Goal: Information Seeking & Learning: Compare options

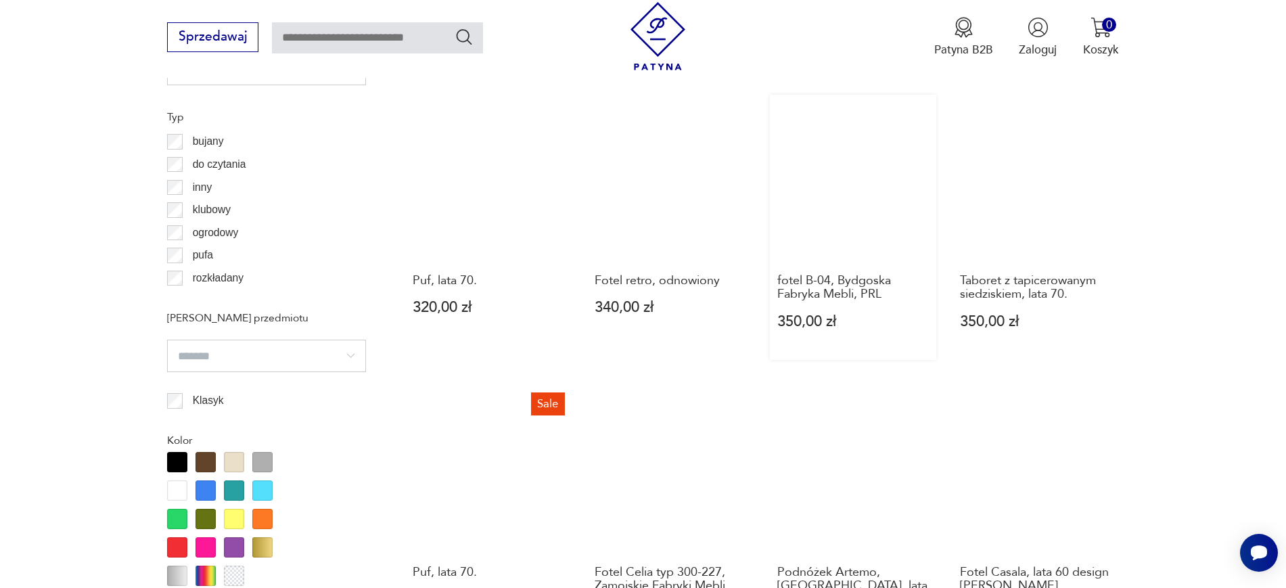
scroll to position [1465, 0]
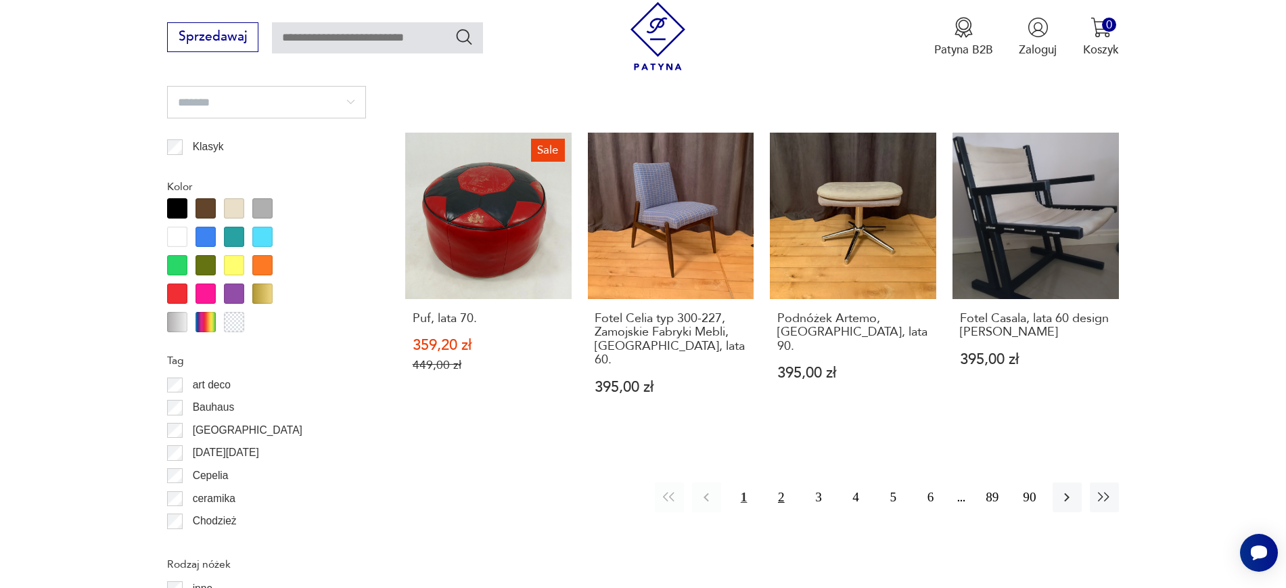
click at [787, 483] on button "2" at bounding box center [780, 496] width 29 height 29
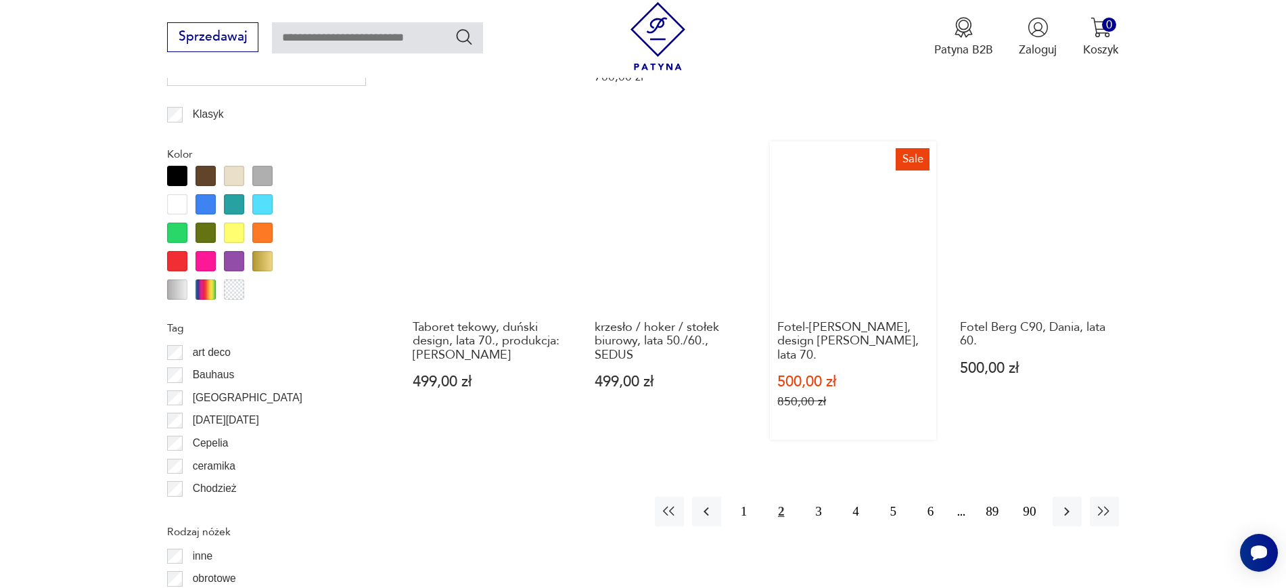
scroll to position [1549, 0]
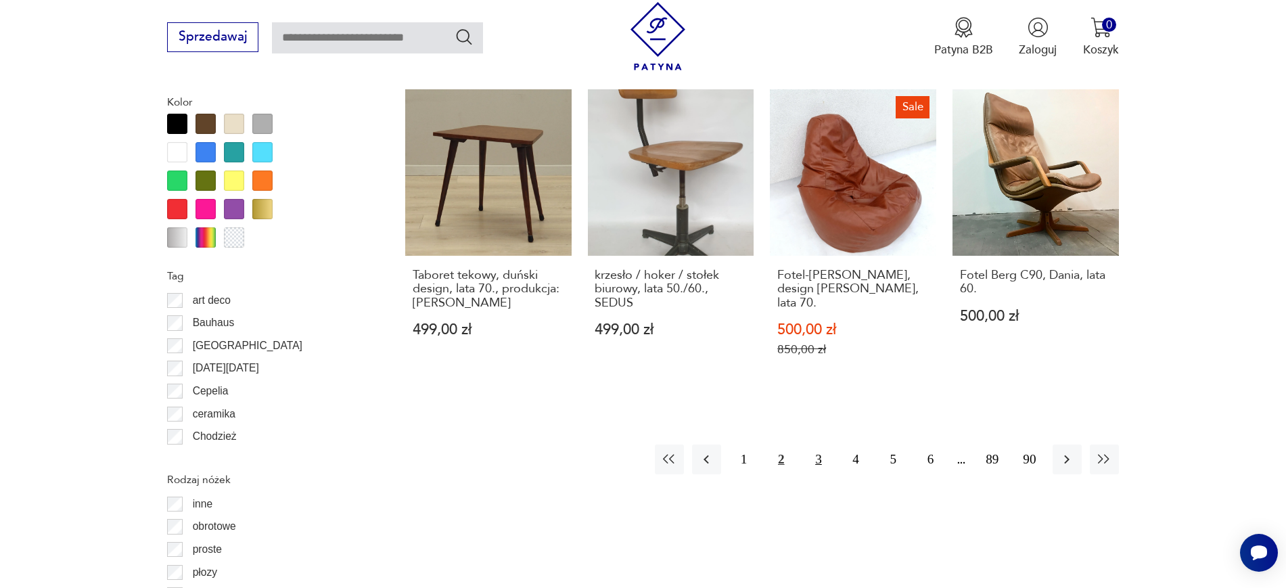
click at [809, 444] on button "3" at bounding box center [817, 458] width 29 height 29
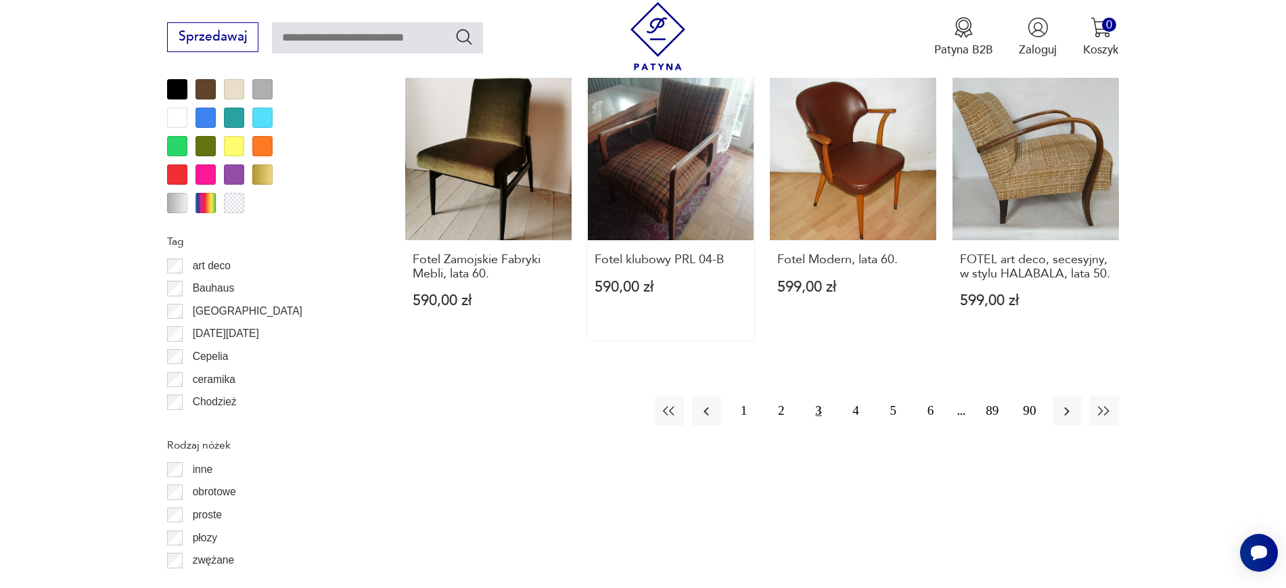
scroll to position [1718, 0]
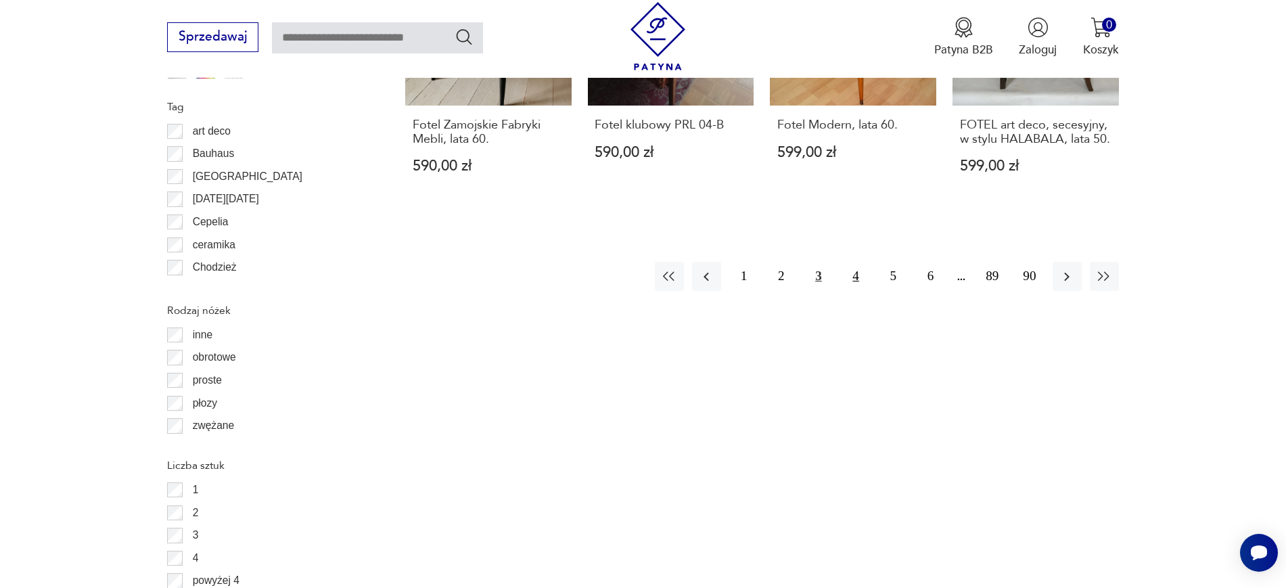
click at [849, 262] on button "4" at bounding box center [855, 276] width 29 height 29
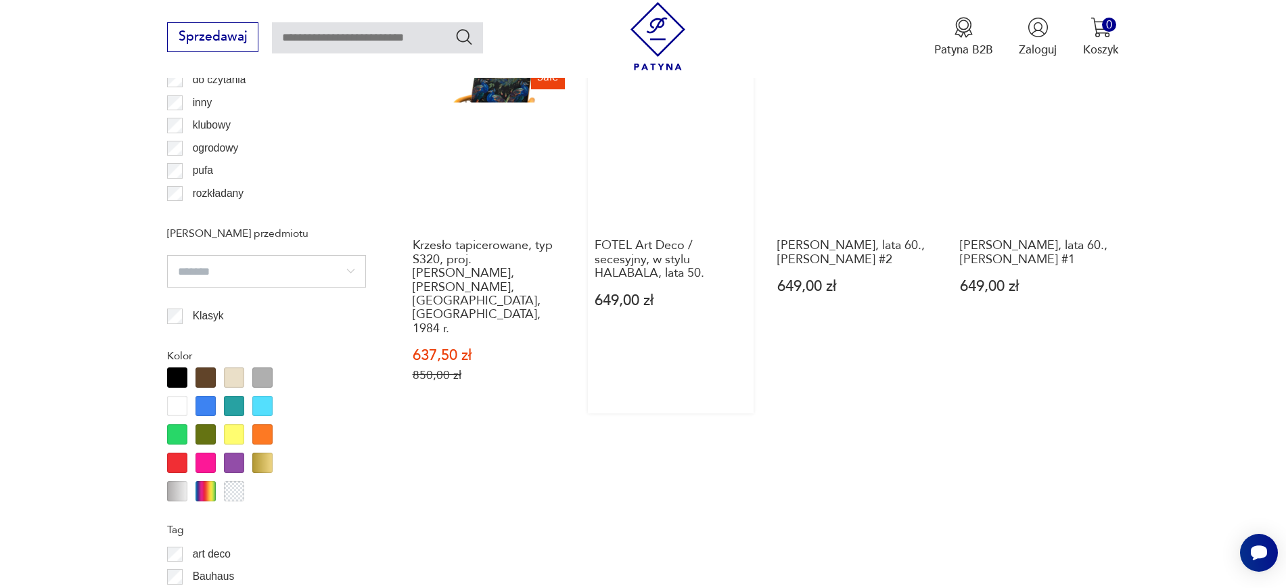
scroll to position [1634, 0]
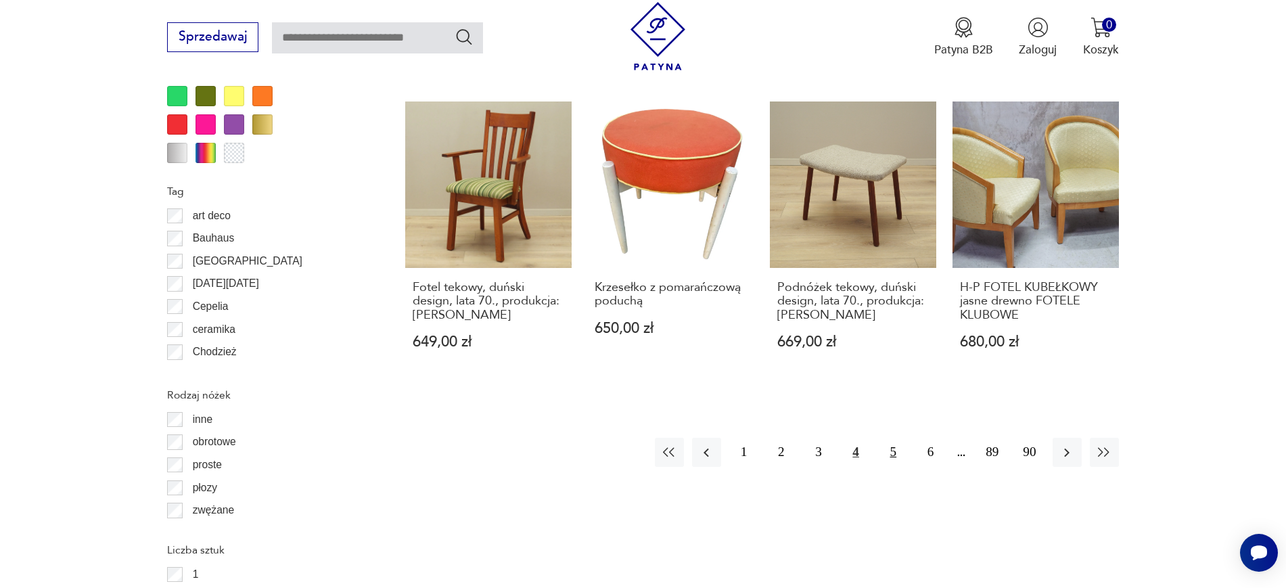
click at [899, 438] on button "5" at bounding box center [892, 452] width 29 height 29
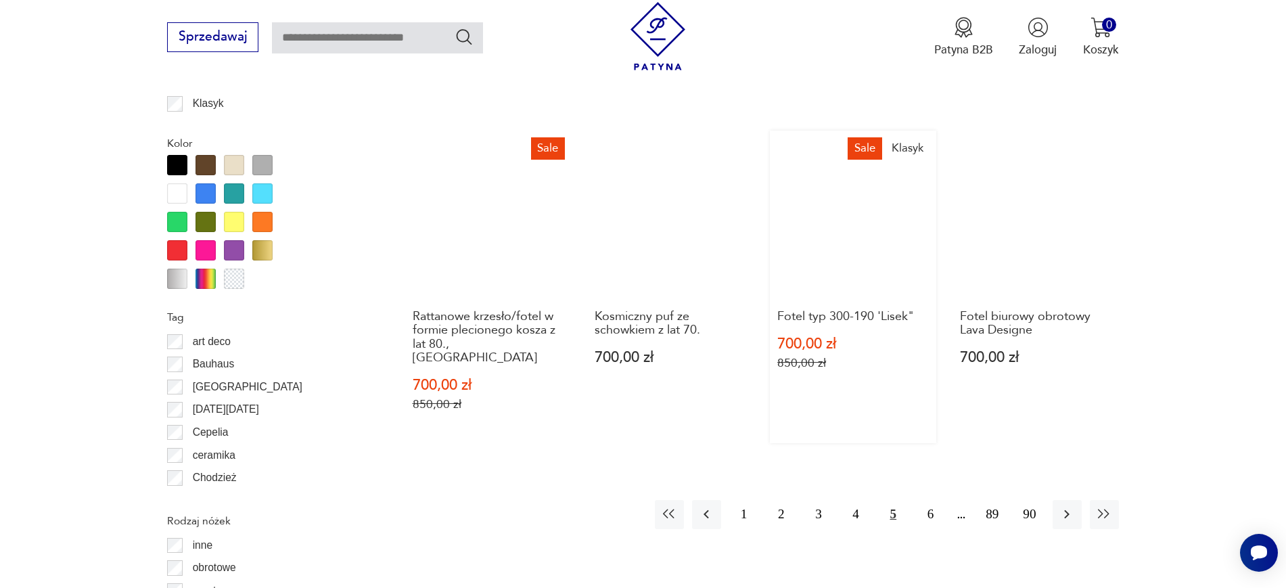
scroll to position [1718, 0]
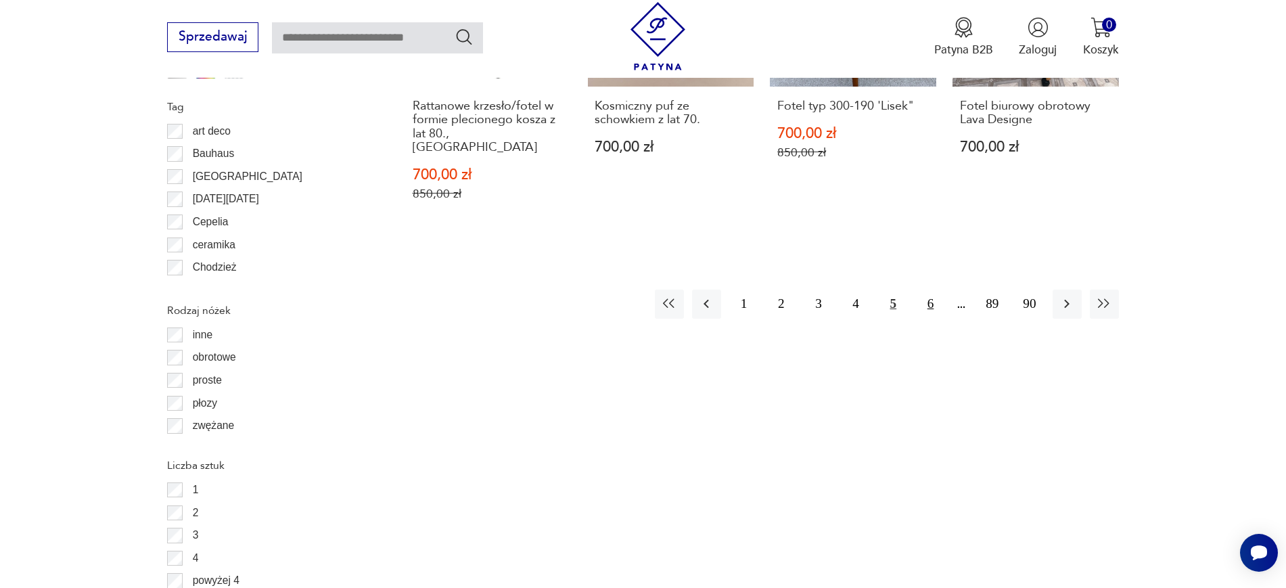
click at [925, 290] on button "6" at bounding box center [930, 303] width 29 height 29
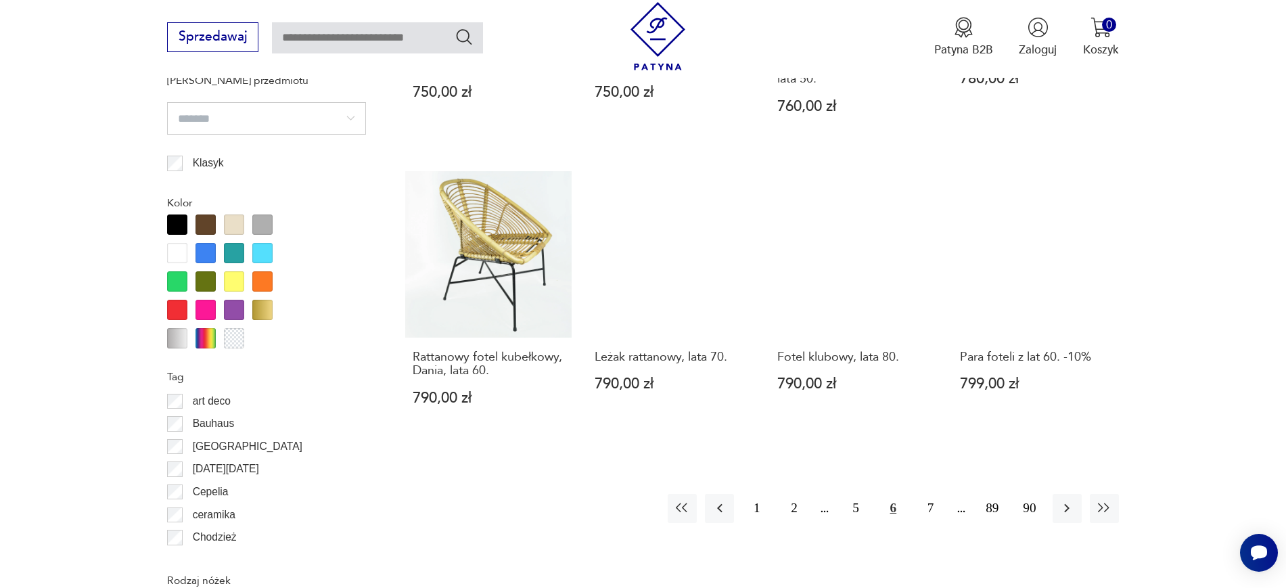
scroll to position [1549, 0]
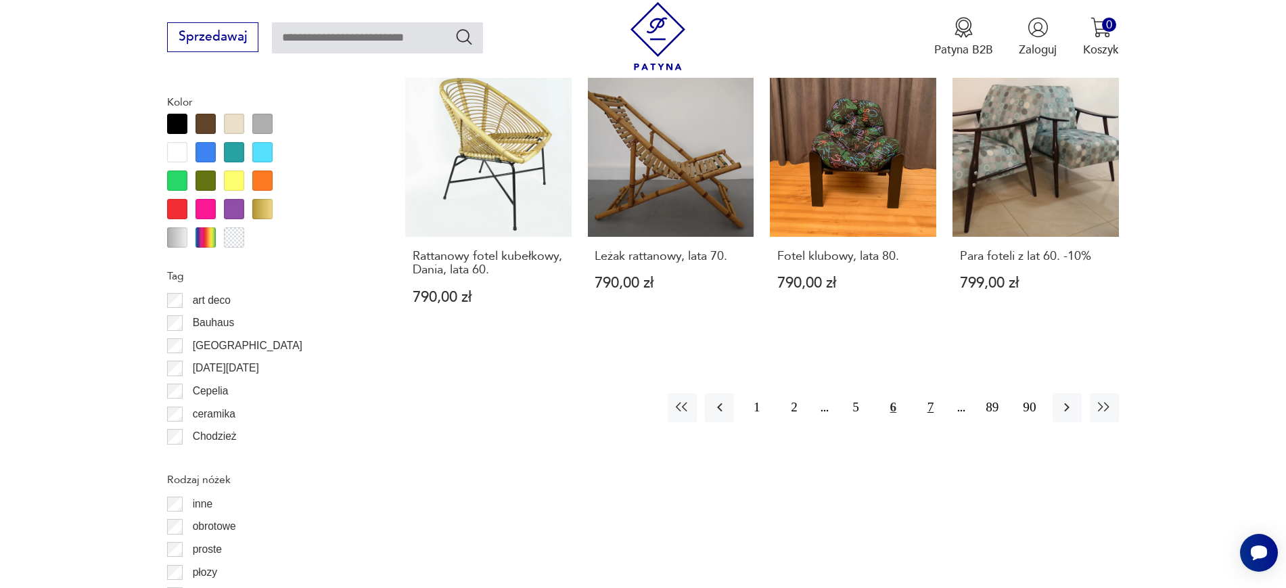
click at [940, 393] on button "7" at bounding box center [930, 407] width 29 height 29
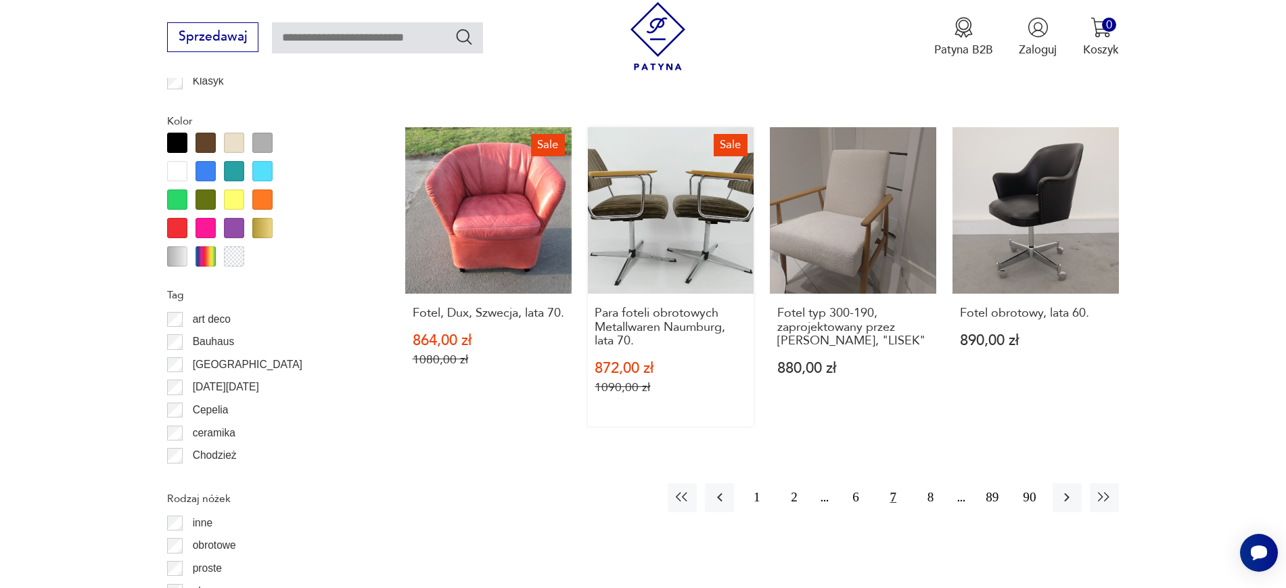
scroll to position [1634, 0]
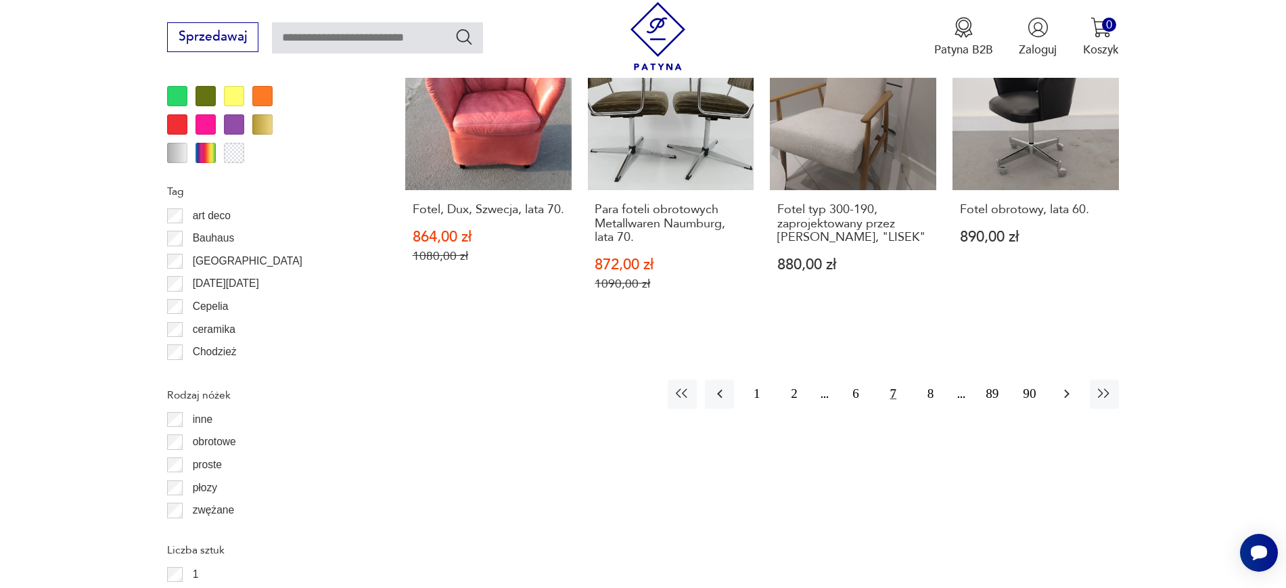
click at [1069, 385] on icon "button" at bounding box center [1066, 393] width 16 height 16
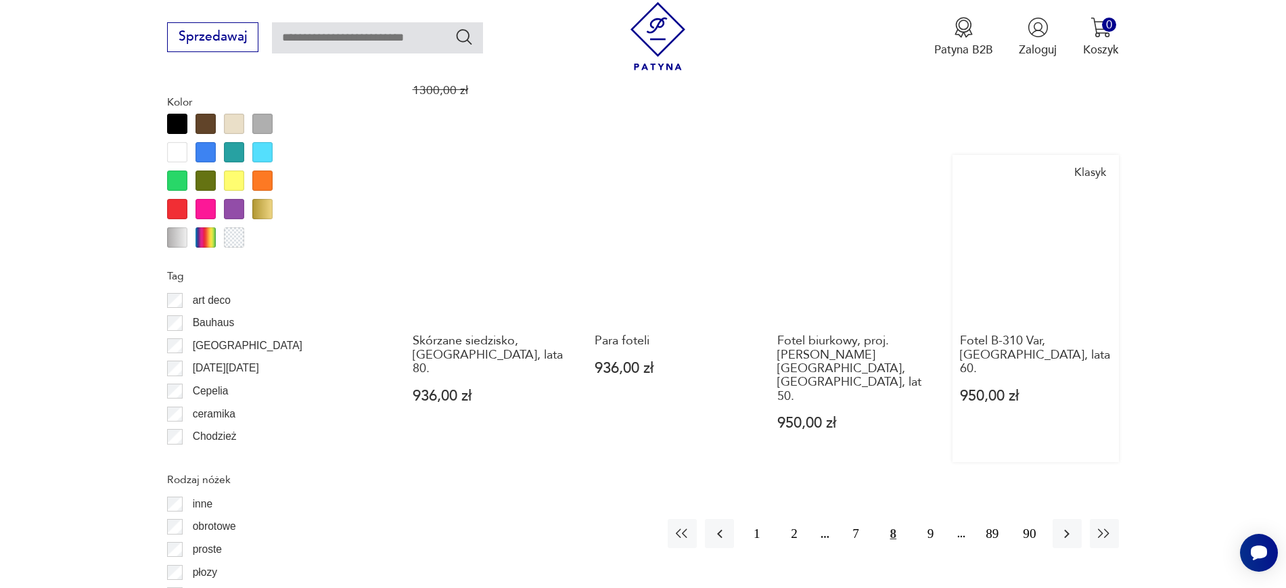
scroll to position [1634, 0]
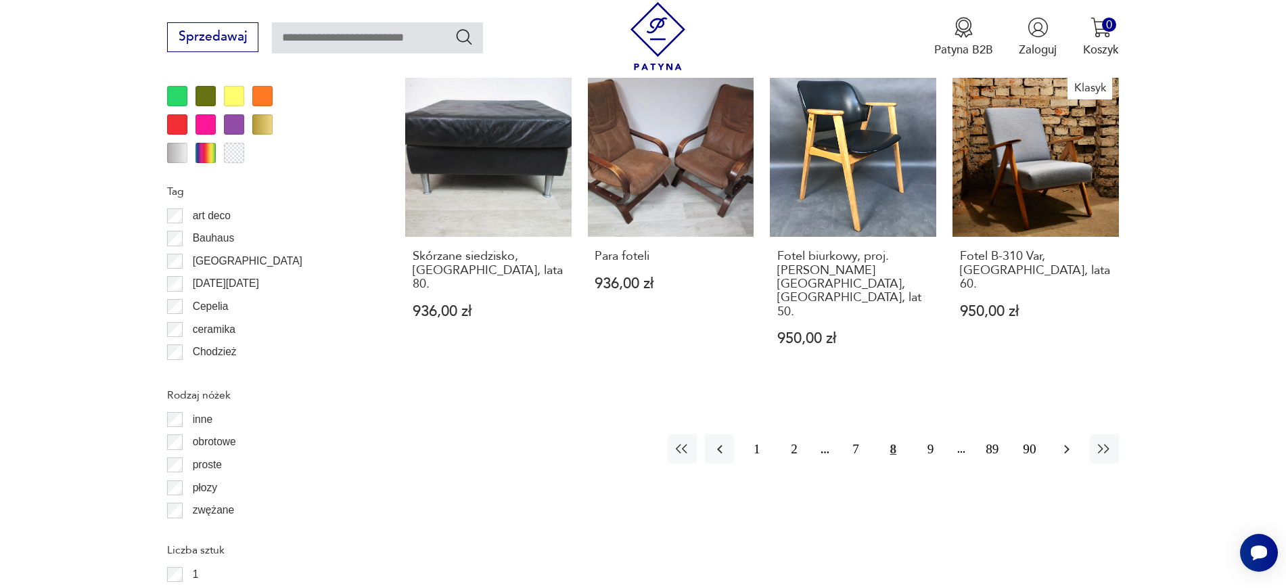
click at [1066, 441] on icon "button" at bounding box center [1066, 449] width 16 height 16
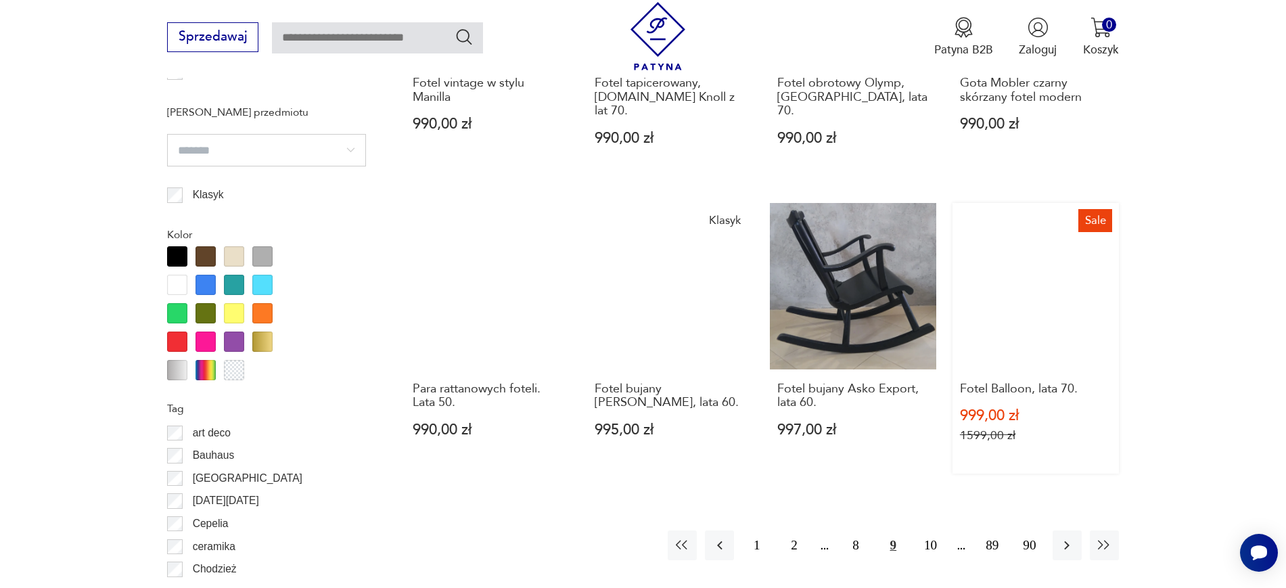
scroll to position [1634, 0]
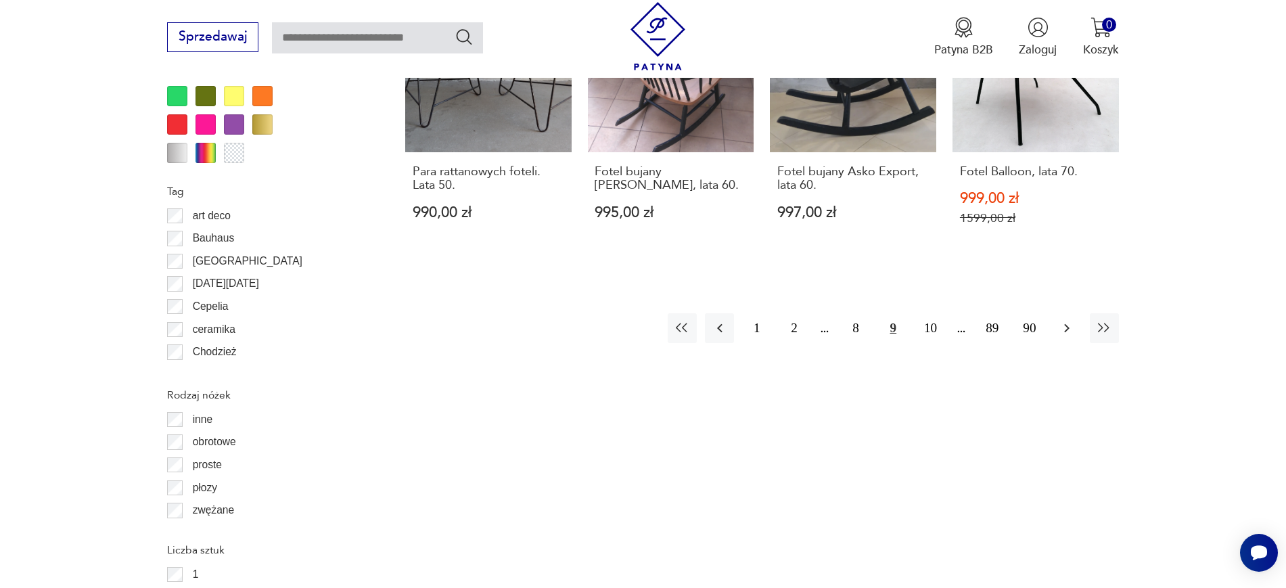
click at [1075, 320] on icon "button" at bounding box center [1066, 328] width 16 height 16
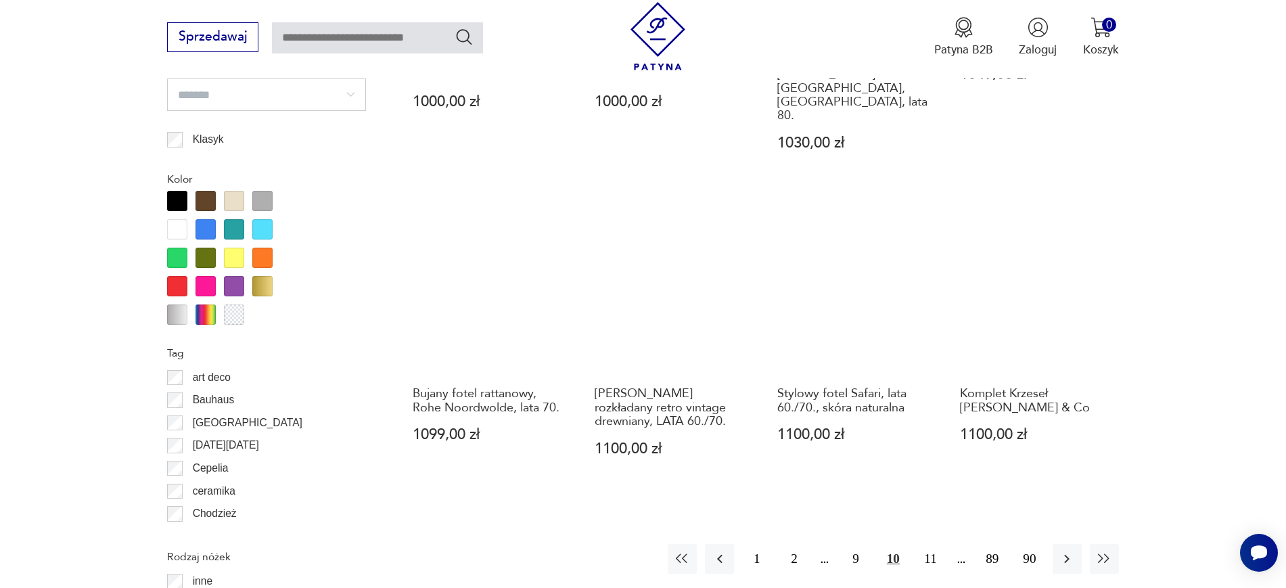
scroll to position [1634, 0]
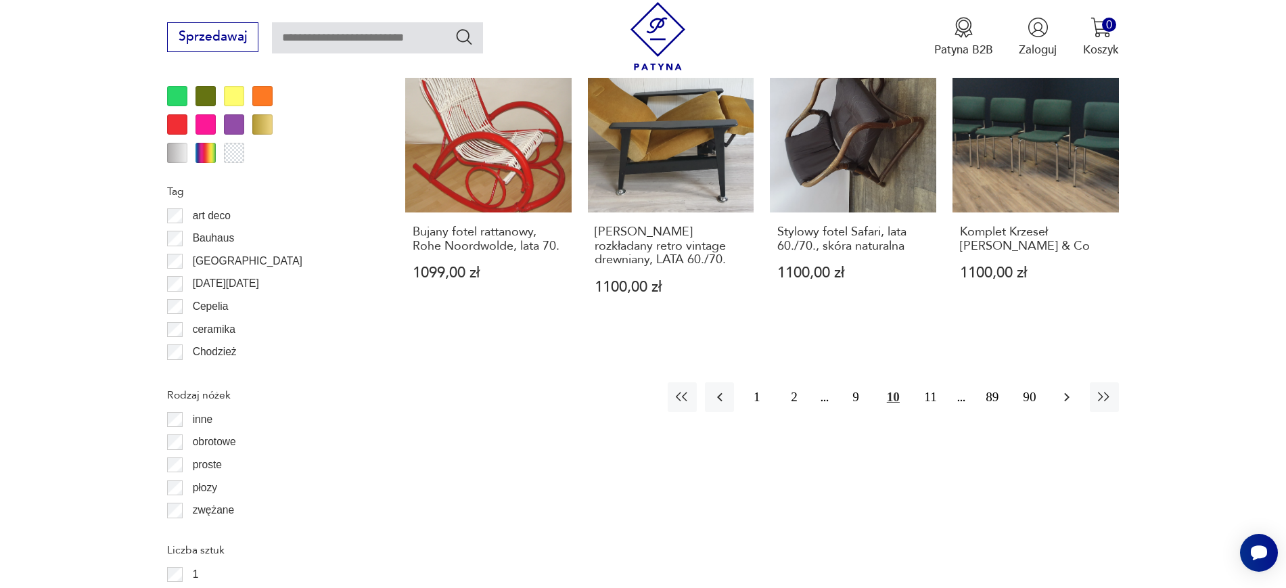
click at [1057, 382] on button "button" at bounding box center [1066, 396] width 29 height 29
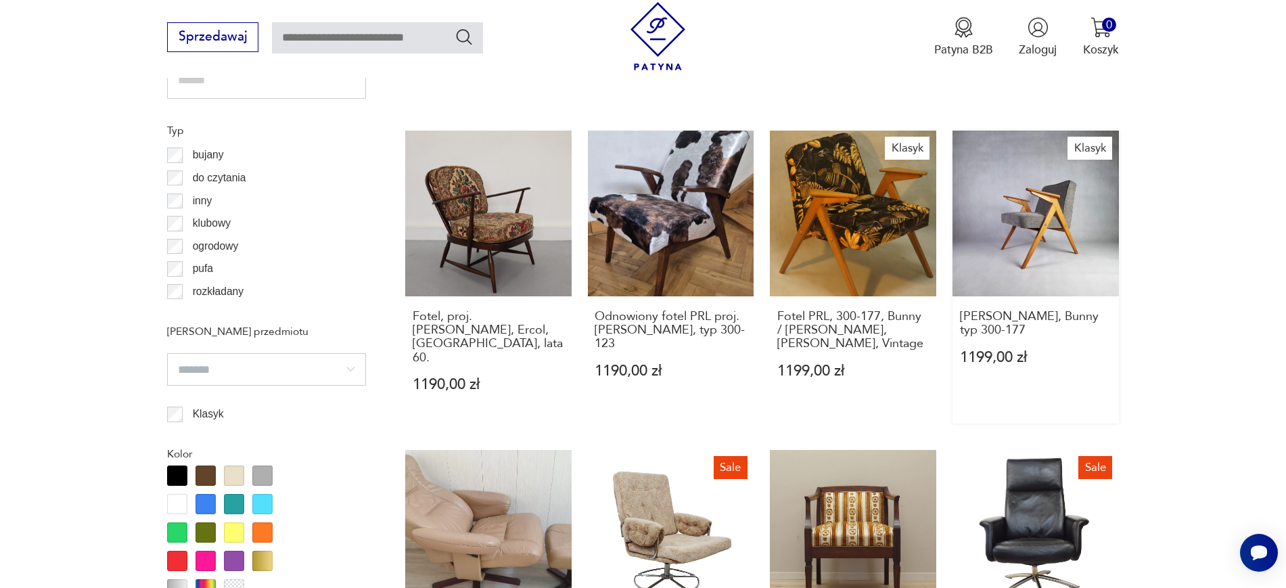
scroll to position [1296, 0]
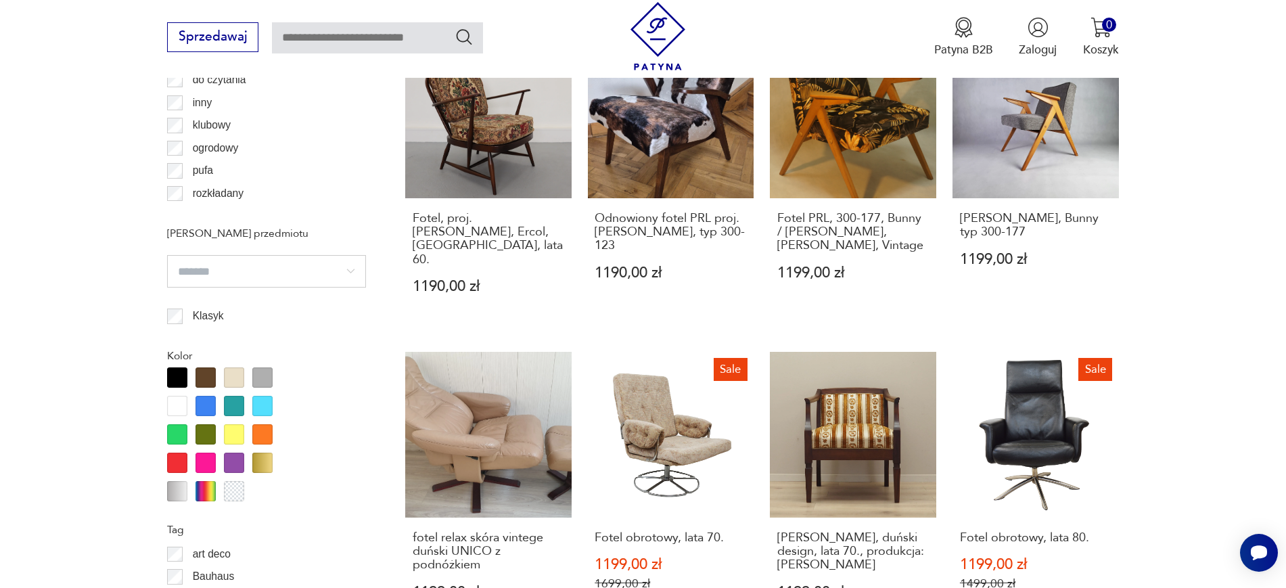
click at [1225, 324] on section "Filtruj produkty Cena MIN MAX OK Promocja Datowanie OK Kraj pochodzenia Dania (…" at bounding box center [643, 390] width 1286 height 2065
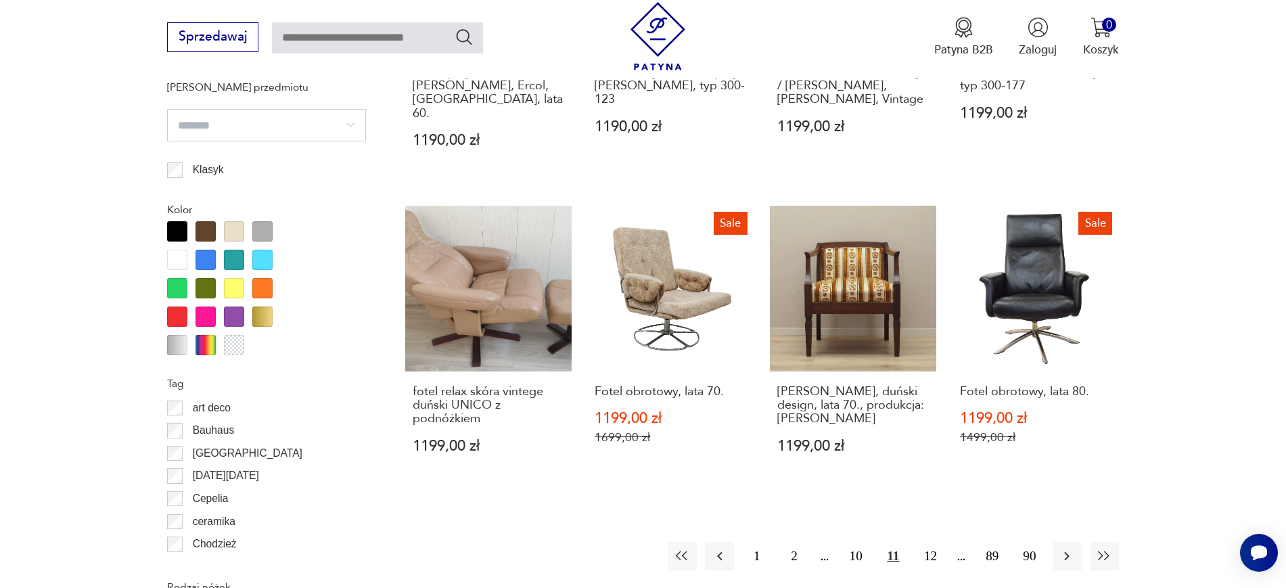
scroll to position [1549, 0]
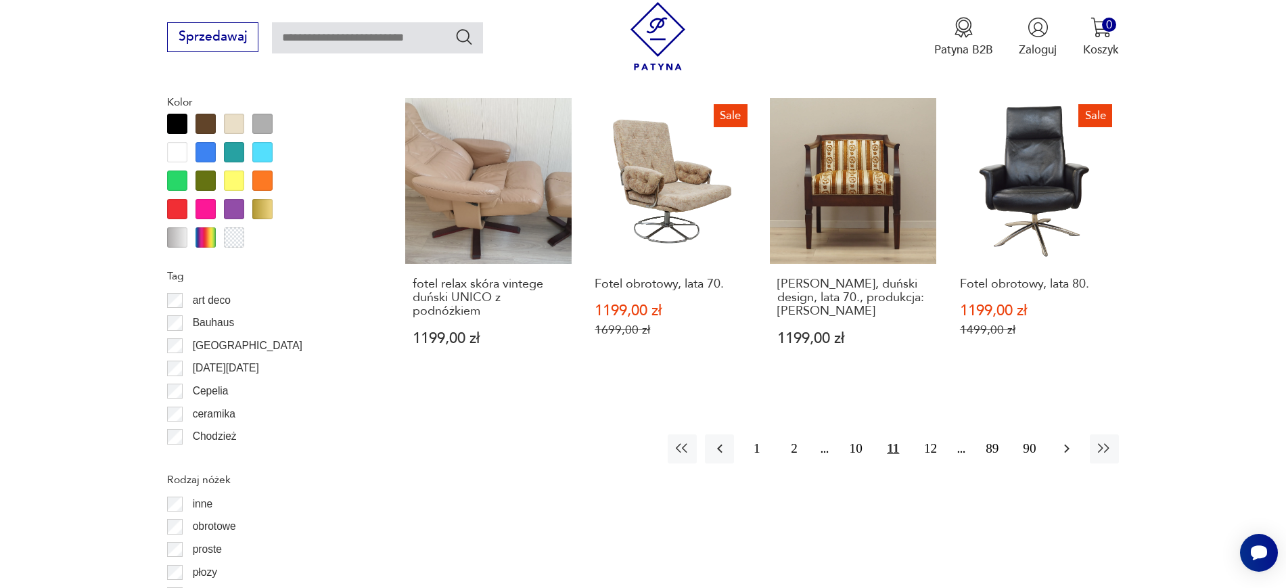
click at [1066, 444] on icon "button" at bounding box center [1066, 448] width 5 height 9
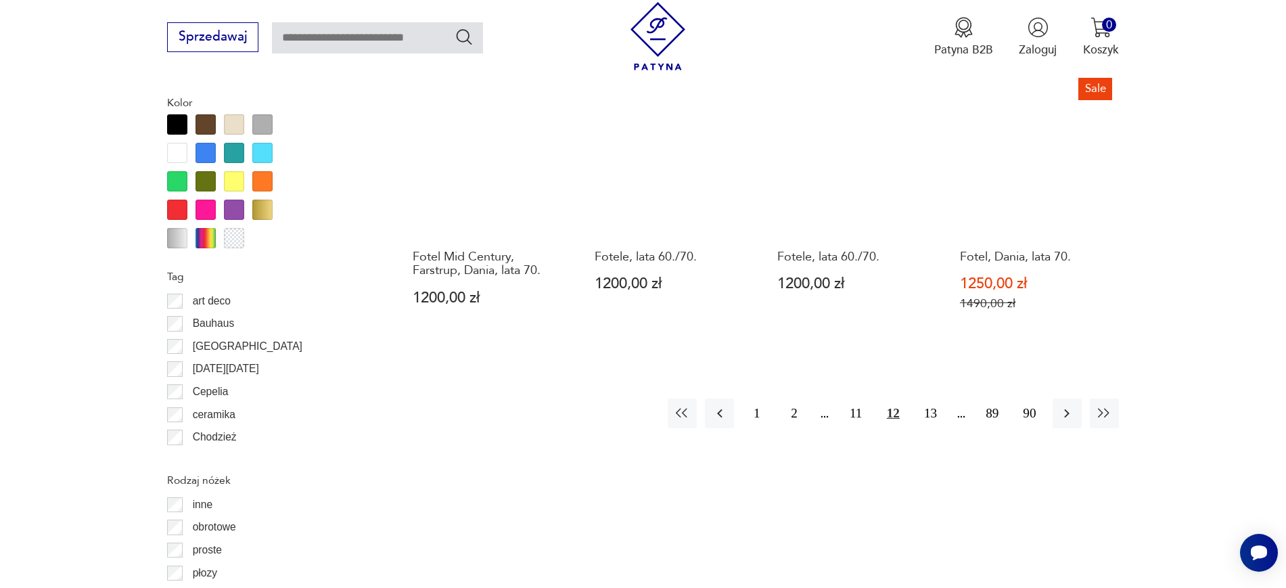
scroll to position [1549, 0]
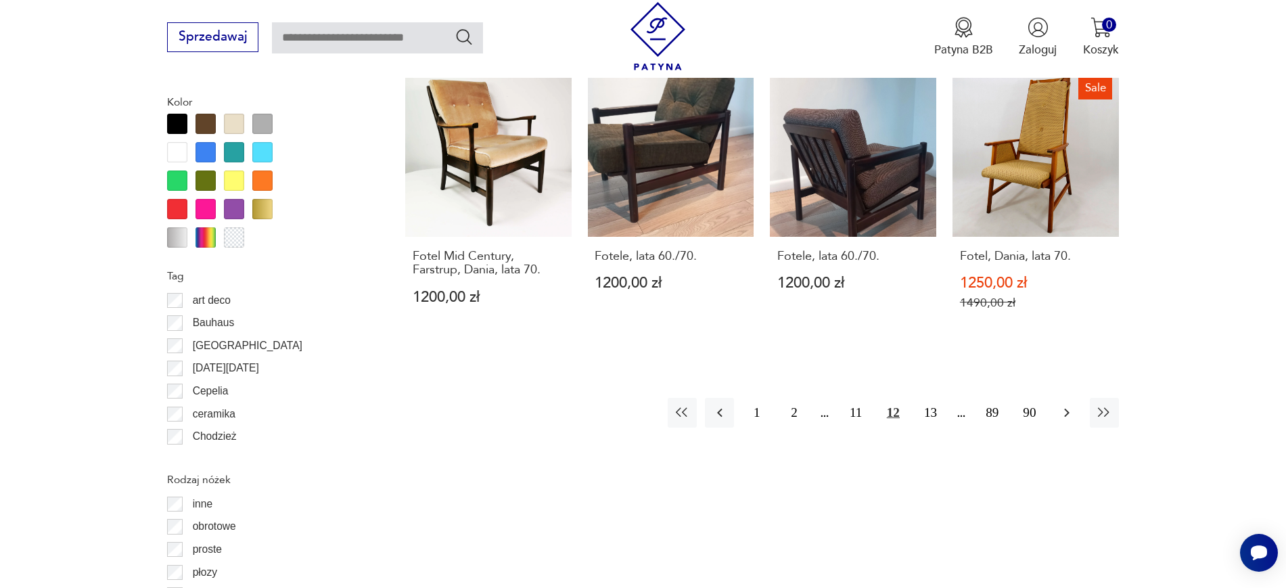
click at [1075, 398] on button "button" at bounding box center [1066, 412] width 29 height 29
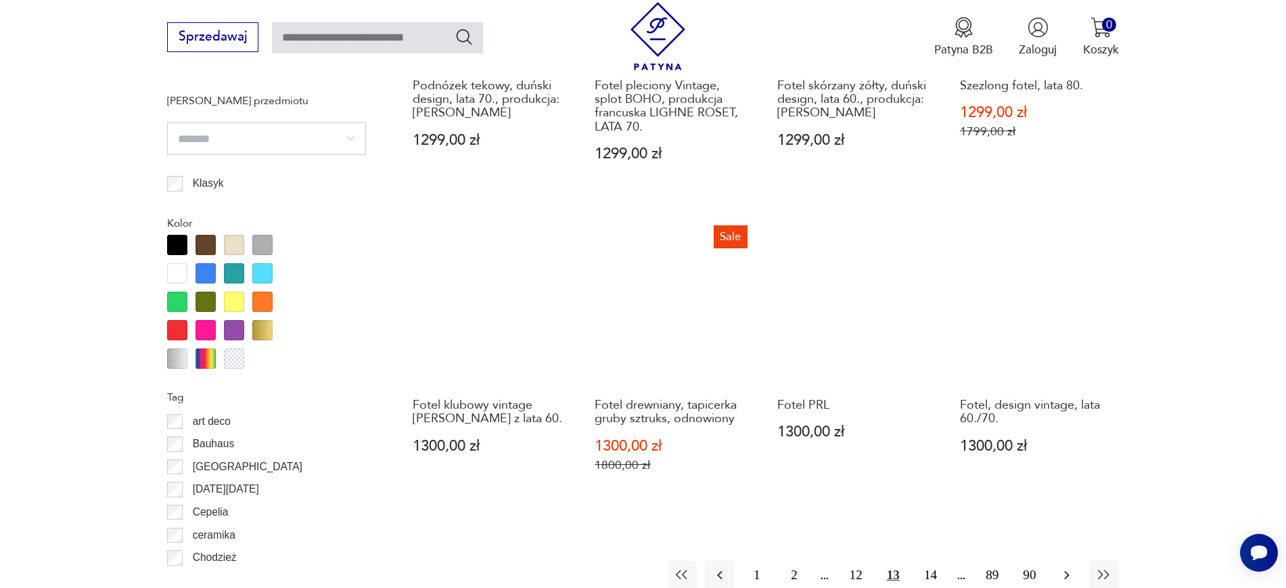
scroll to position [1549, 0]
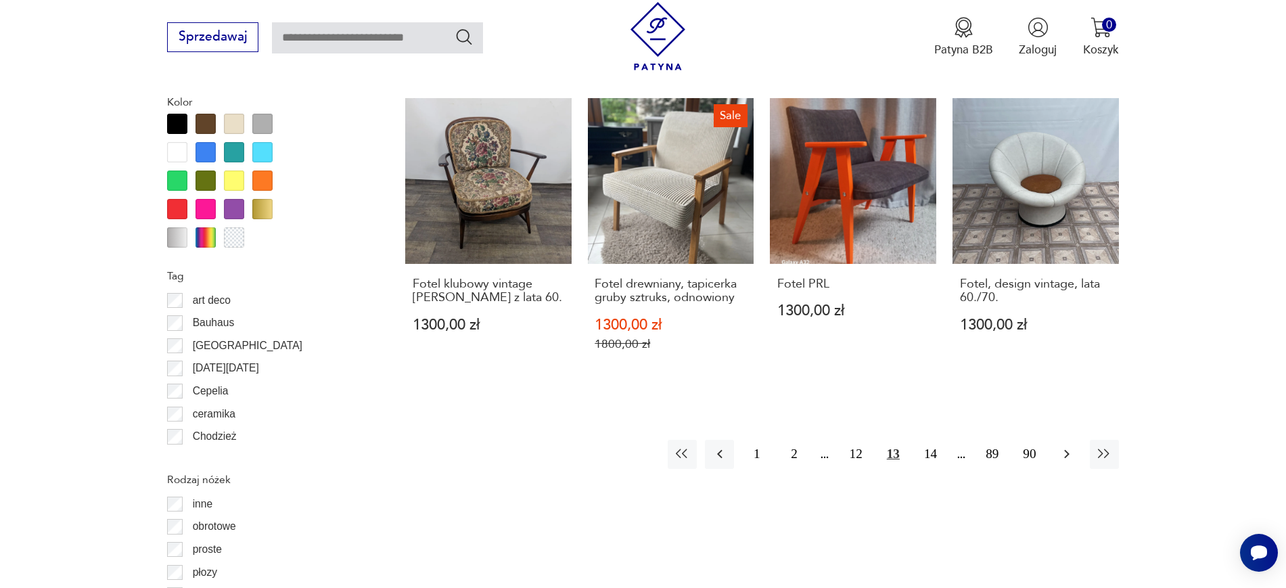
click at [1063, 446] on icon "button" at bounding box center [1066, 454] width 16 height 16
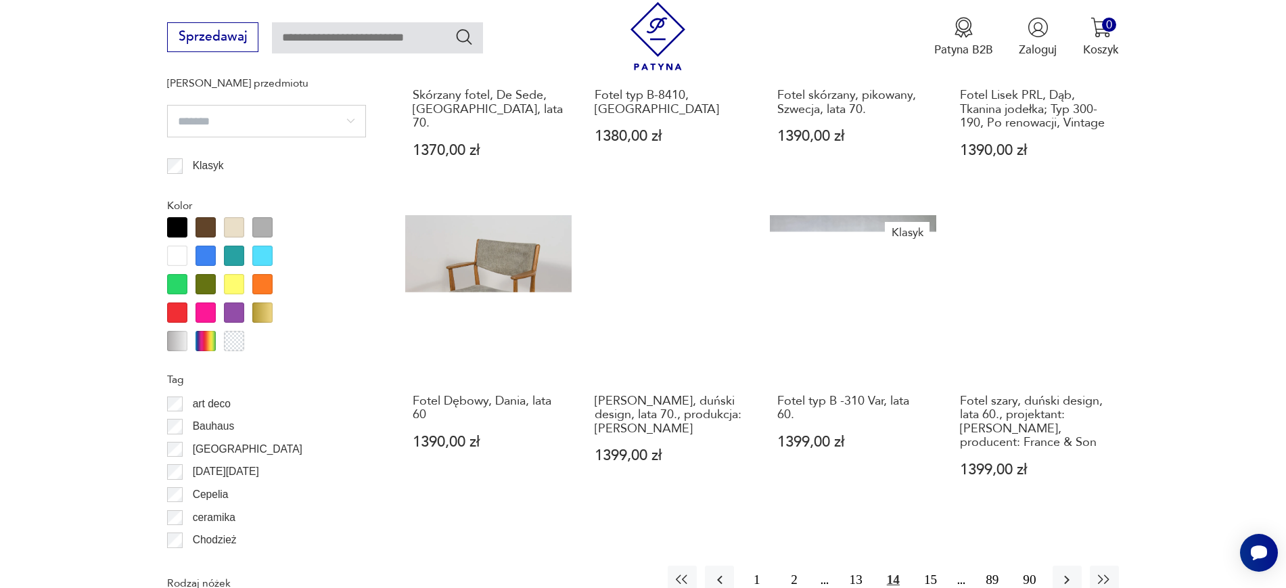
scroll to position [1718, 0]
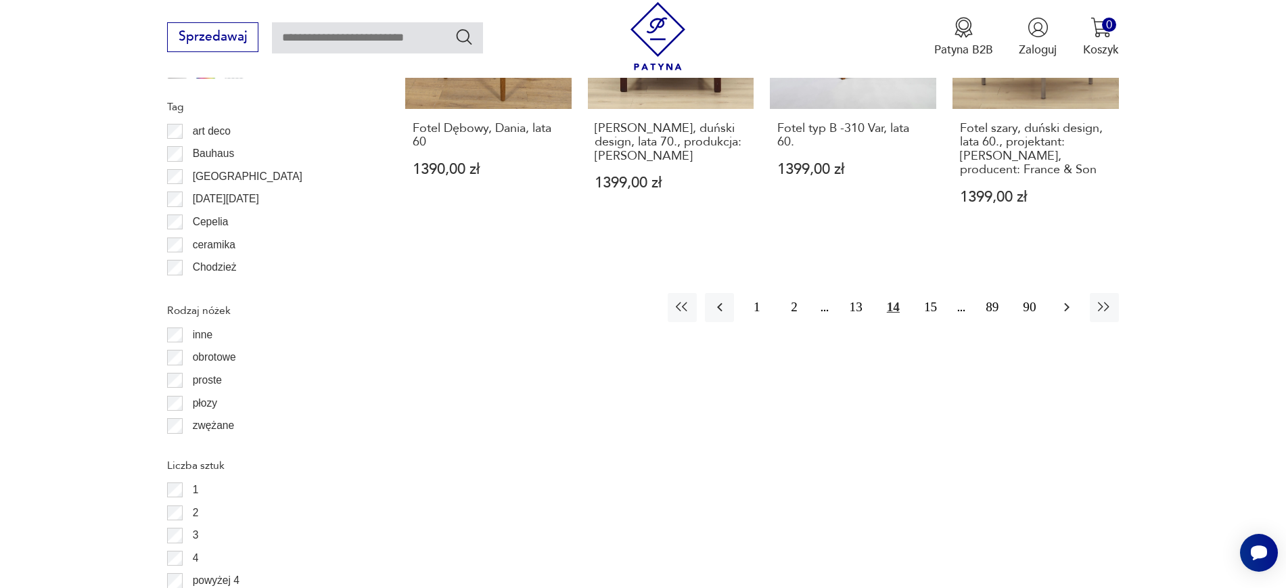
click at [1072, 299] on icon "button" at bounding box center [1066, 307] width 16 height 16
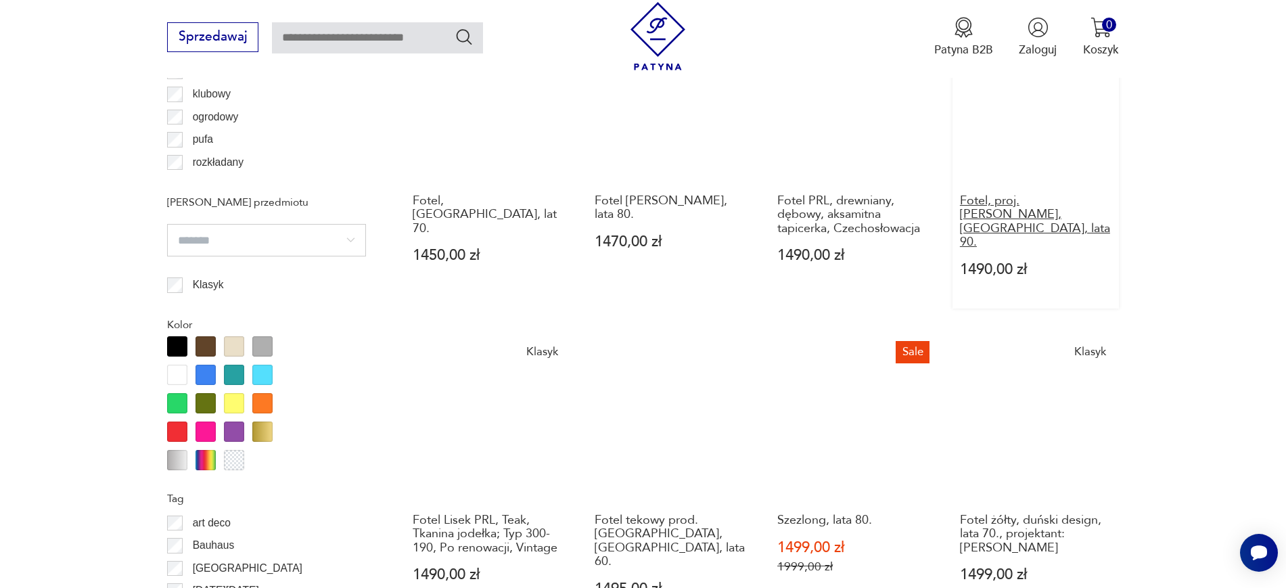
scroll to position [1465, 0]
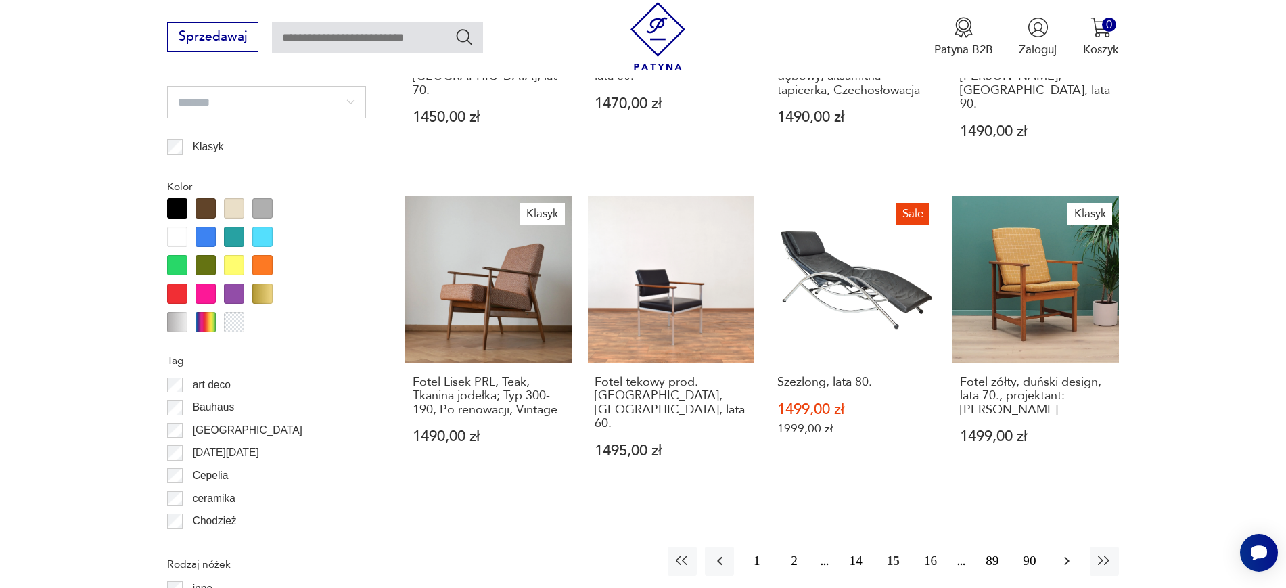
click at [1057, 546] on button "button" at bounding box center [1066, 560] width 29 height 29
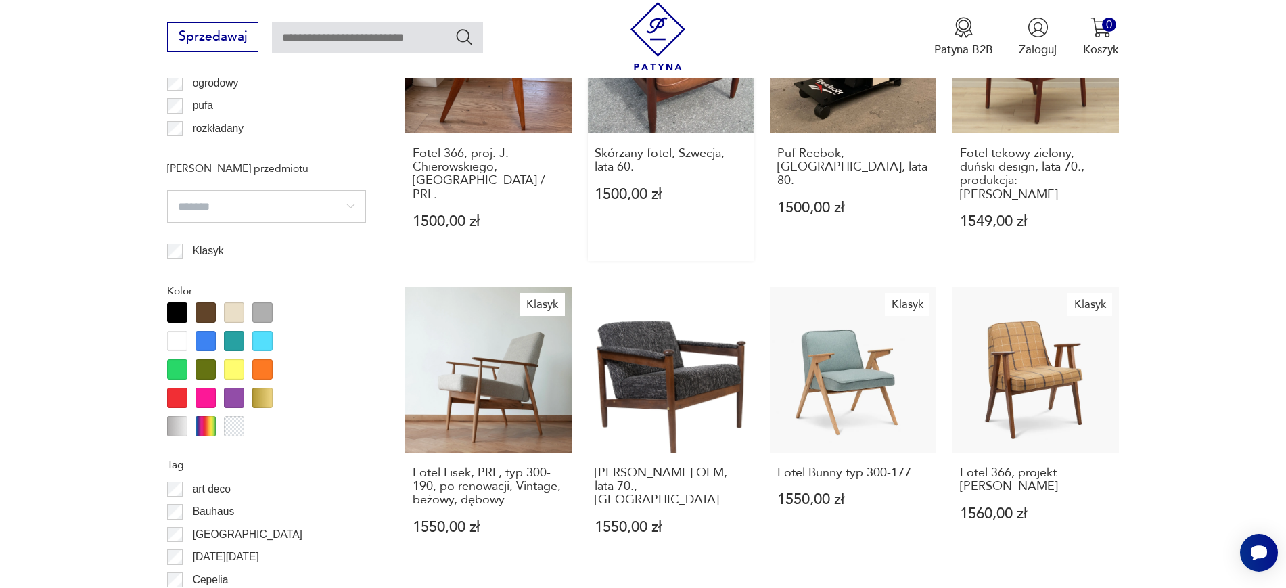
scroll to position [1465, 0]
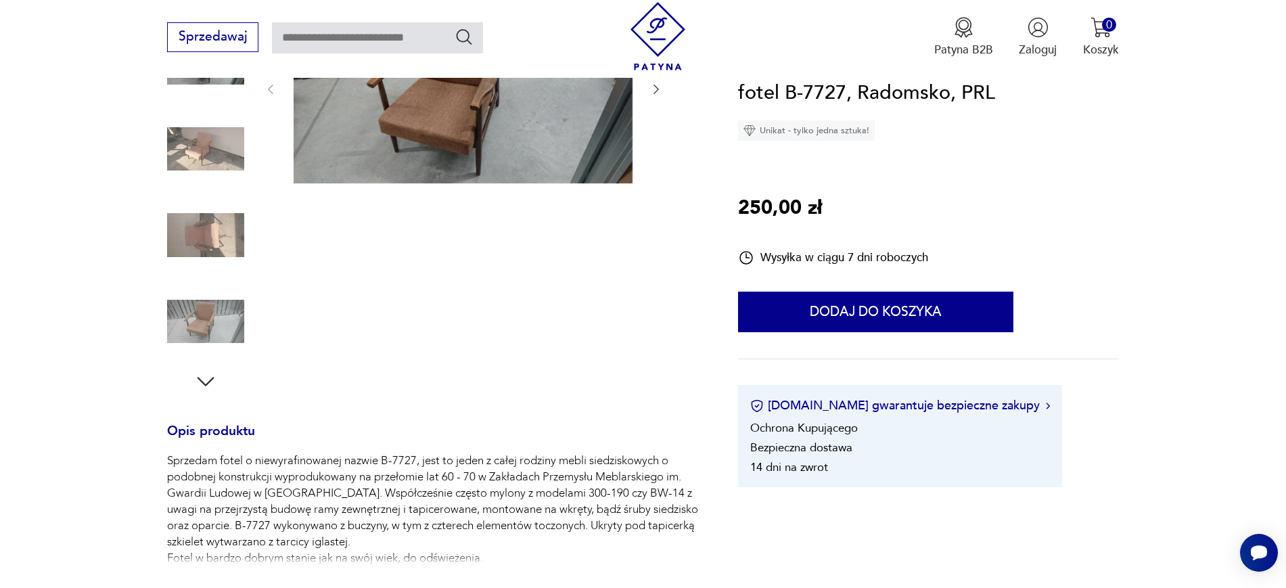
scroll to position [338, 0]
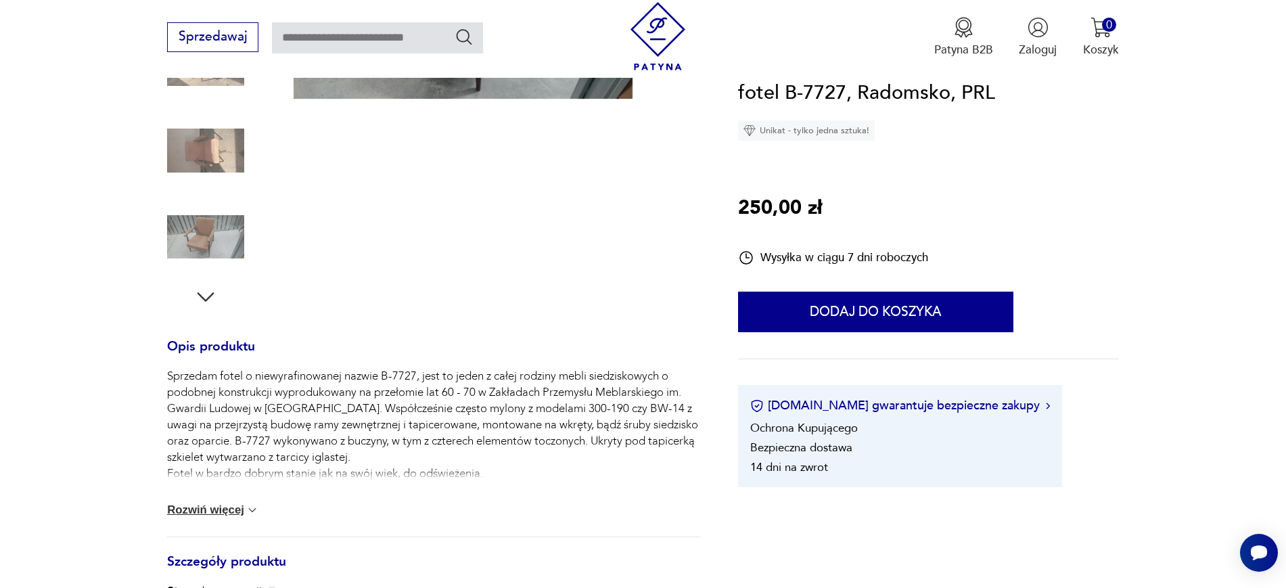
click at [247, 510] on img at bounding box center [252, 510] width 14 height 14
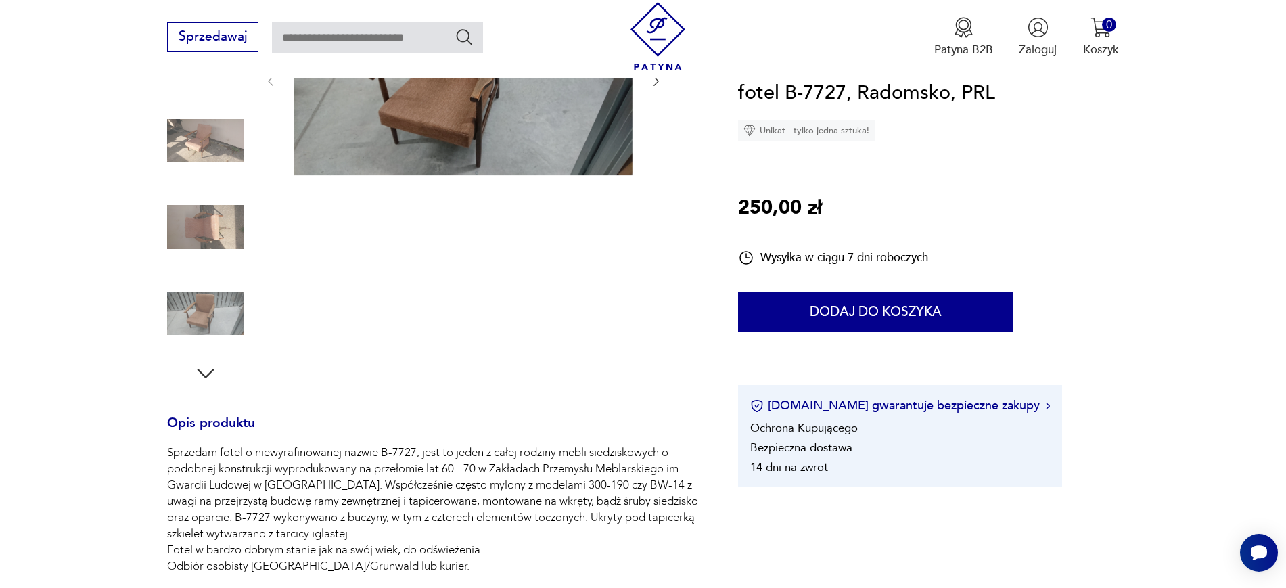
scroll to position [169, 0]
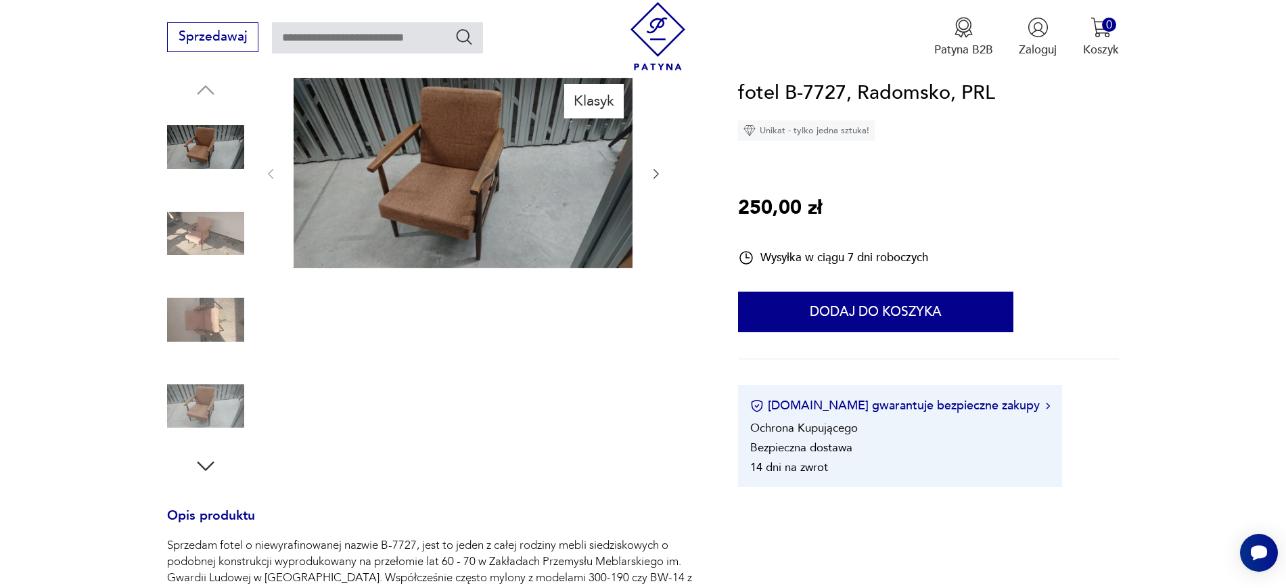
click at [222, 227] on img at bounding box center [205, 233] width 77 height 77
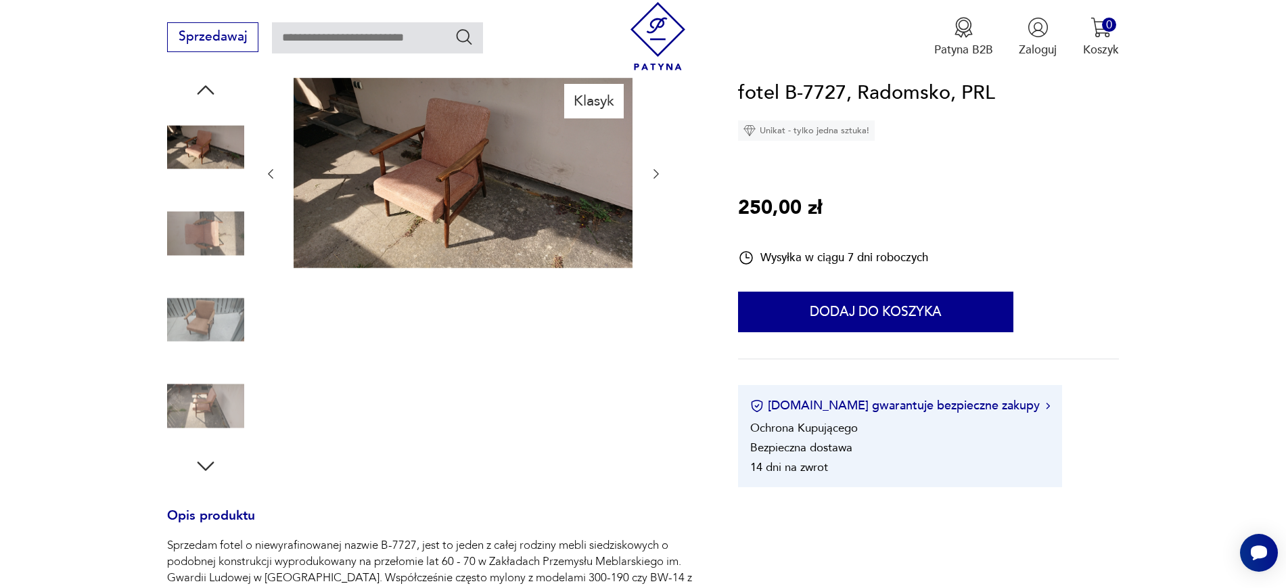
click at [213, 271] on img at bounding box center [205, 233] width 77 height 77
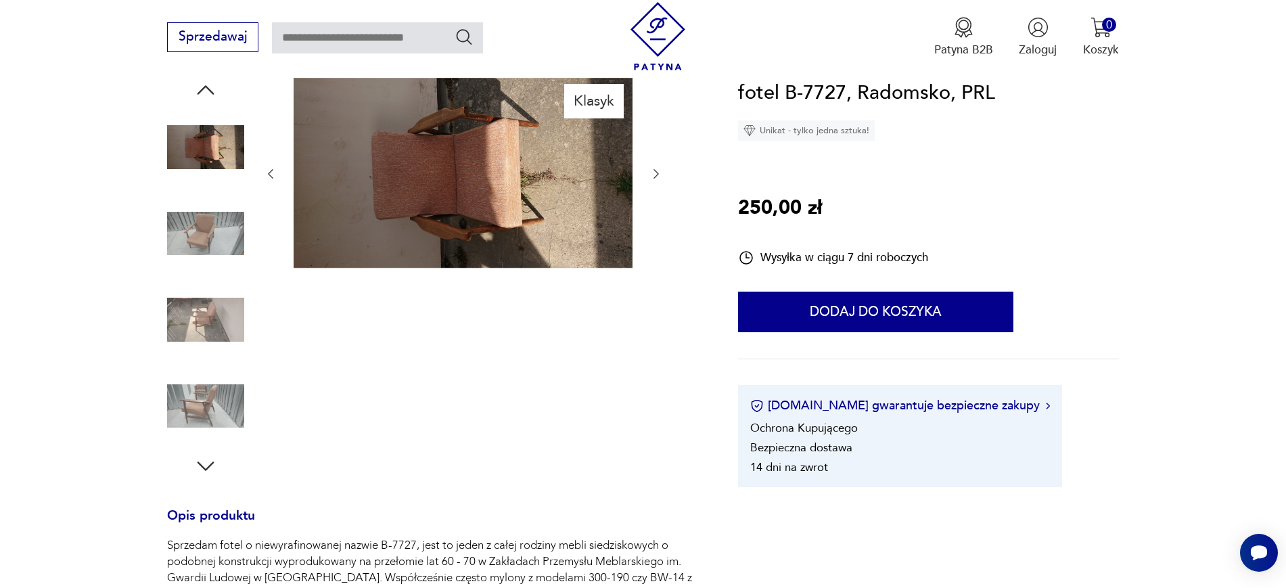
click at [211, 281] on img at bounding box center [205, 319] width 77 height 77
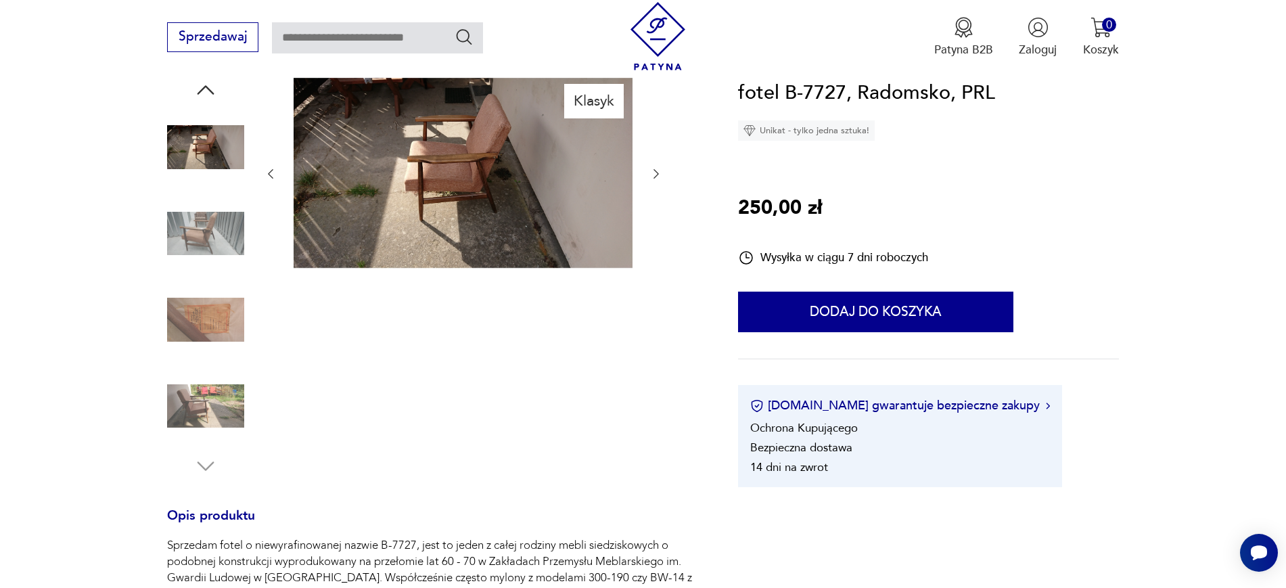
click at [205, 309] on img at bounding box center [205, 319] width 77 height 77
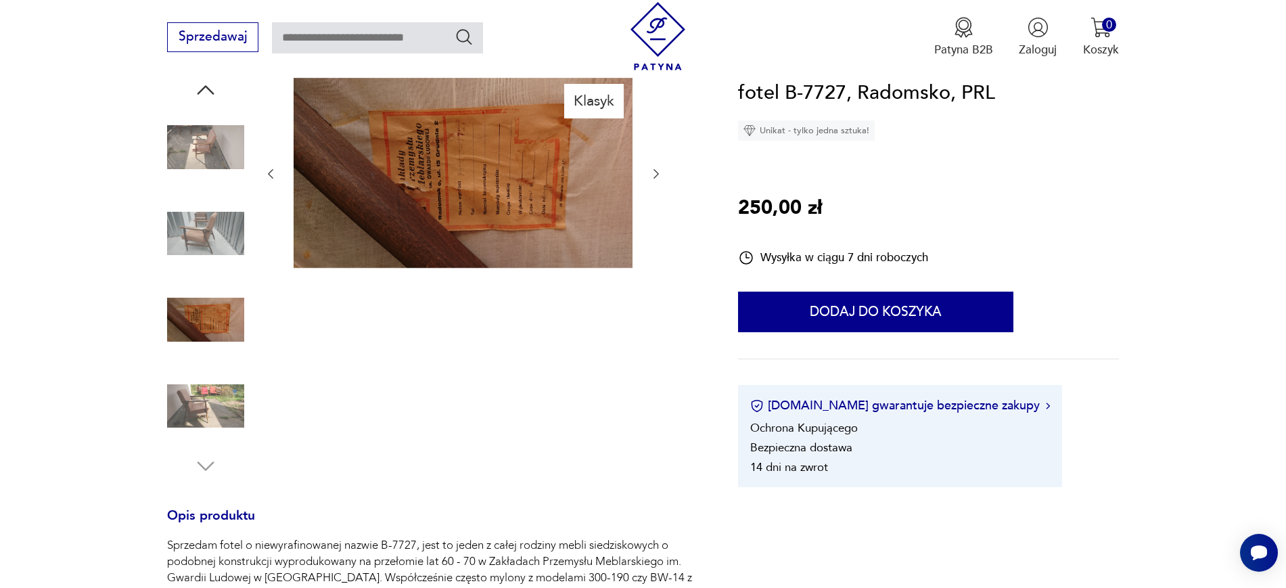
click at [207, 396] on img at bounding box center [205, 405] width 77 height 77
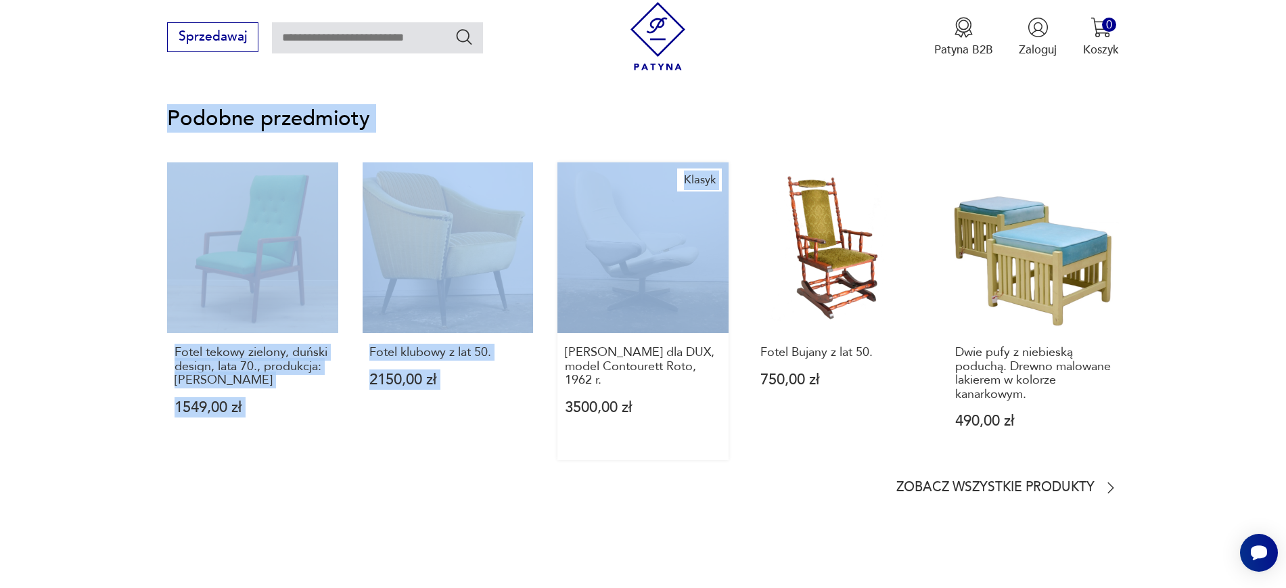
scroll to position [1099, 0]
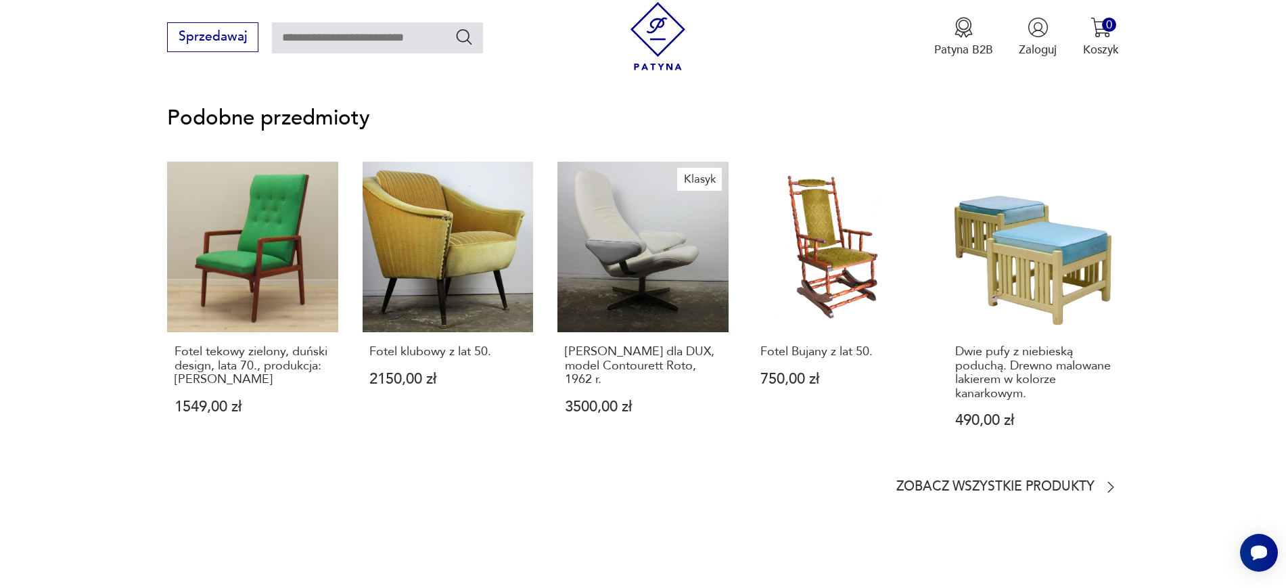
click at [1199, 285] on section "Podobne przedmioty Fotel tekowy zielony, duński design, lata 70., produkcja: Da…" at bounding box center [643, 301] width 1286 height 465
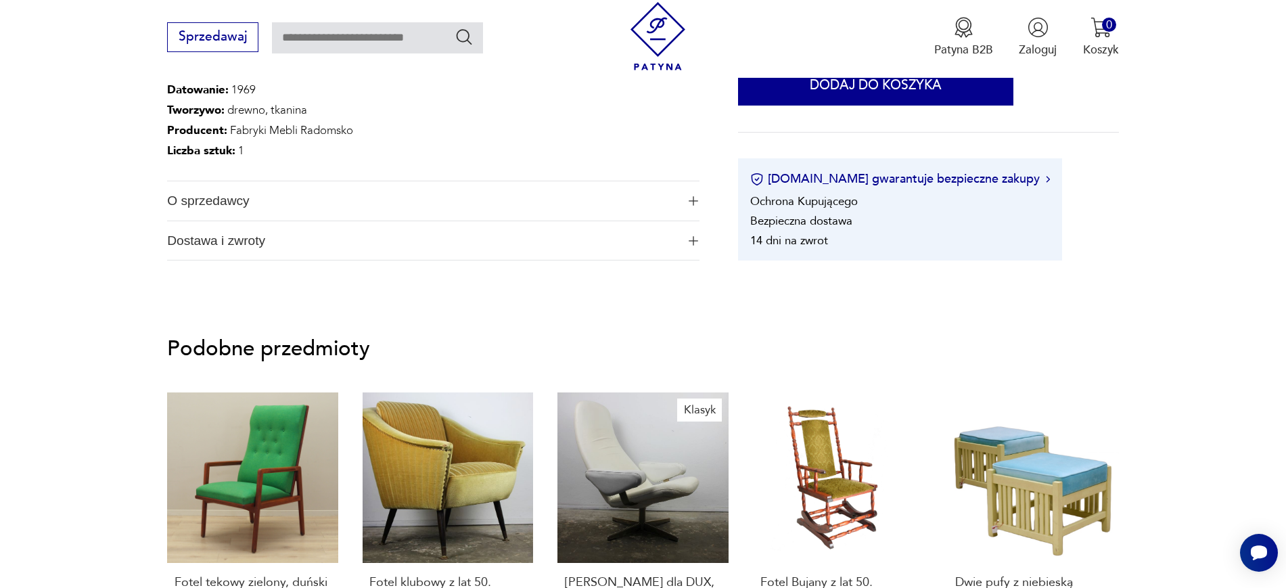
scroll to position [761, 0]
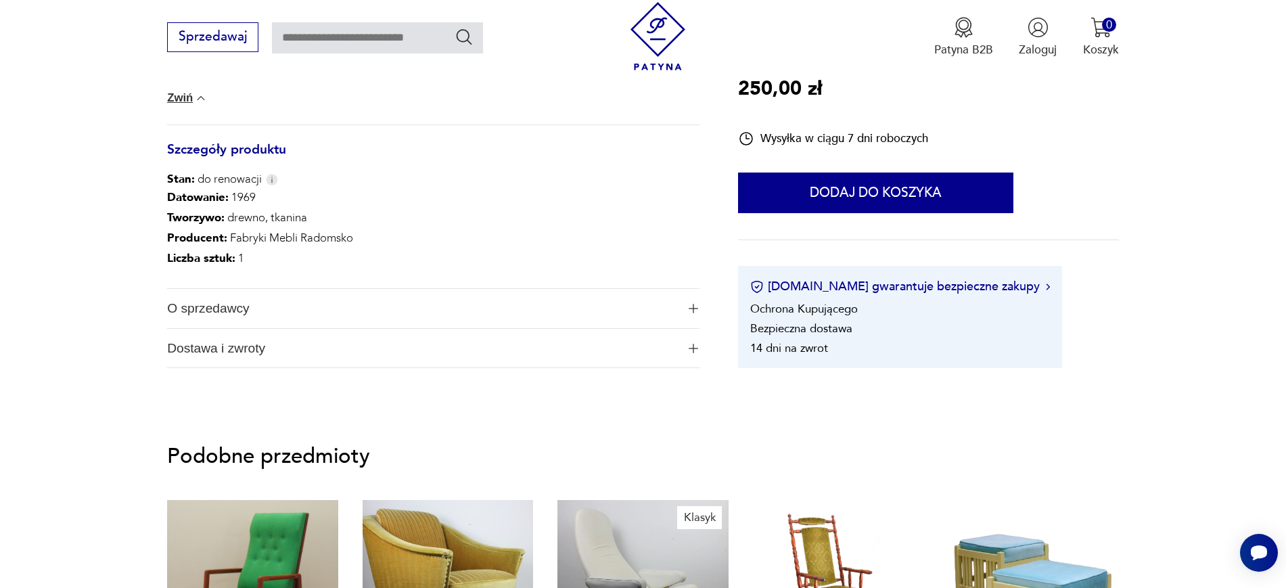
click at [628, 310] on span "O sprzedawcy" at bounding box center [421, 308] width 509 height 39
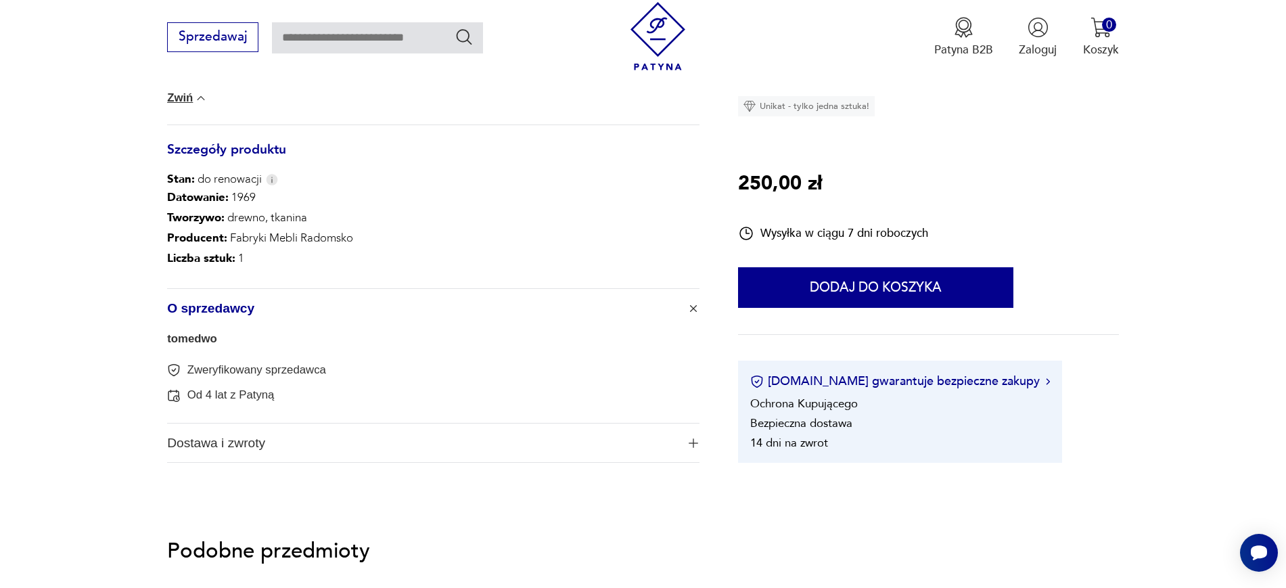
click at [451, 438] on span "Dostawa i zwroty" at bounding box center [421, 442] width 509 height 39
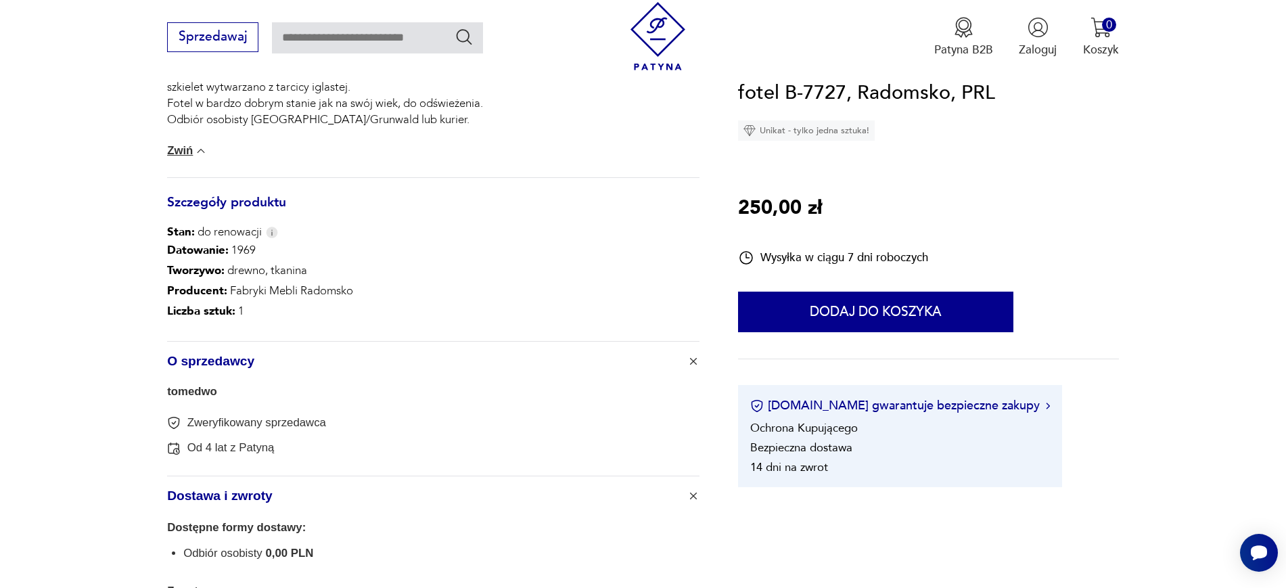
scroll to position [592, 0]
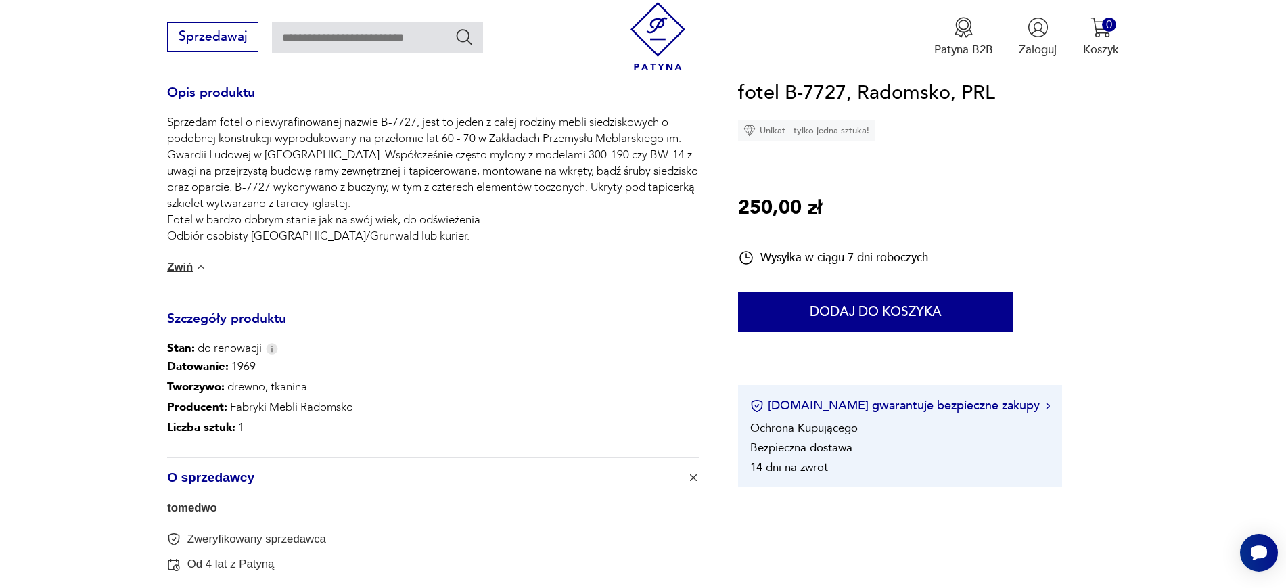
click at [169, 271] on button "Zwiń" at bounding box center [187, 267] width 41 height 14
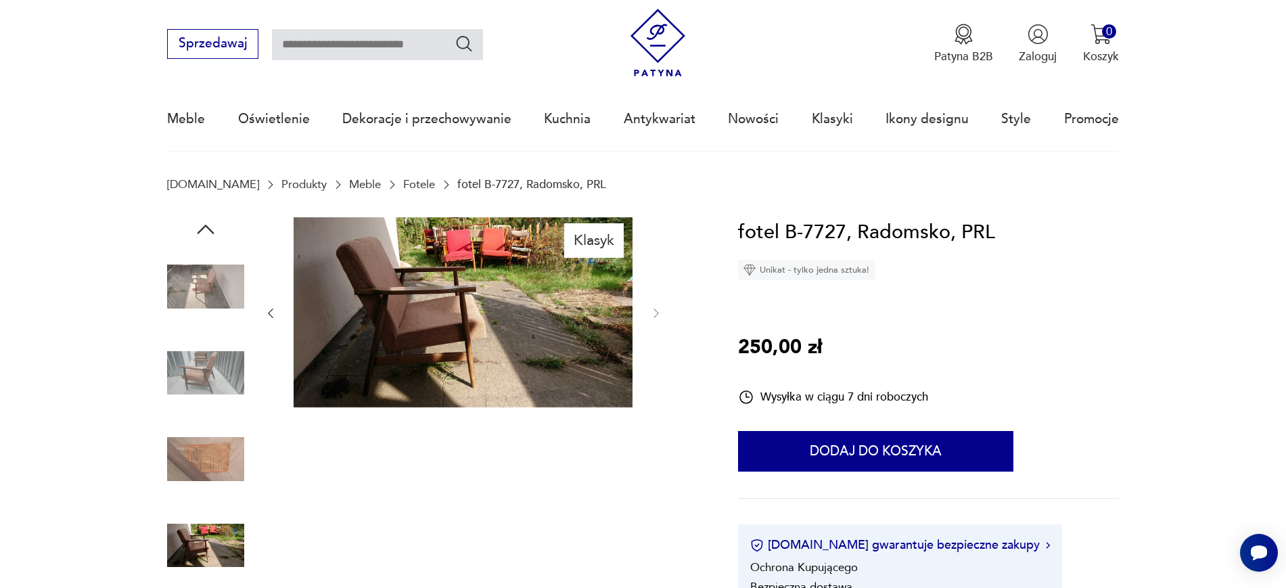
scroll to position [0, 0]
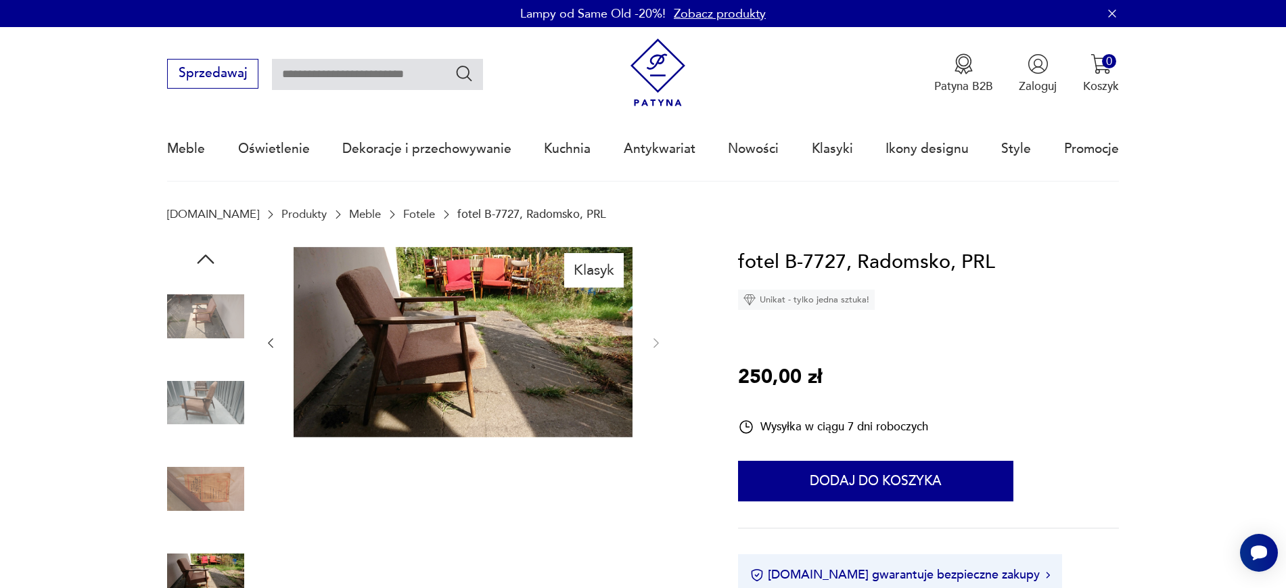
click at [240, 320] on img at bounding box center [205, 316] width 77 height 77
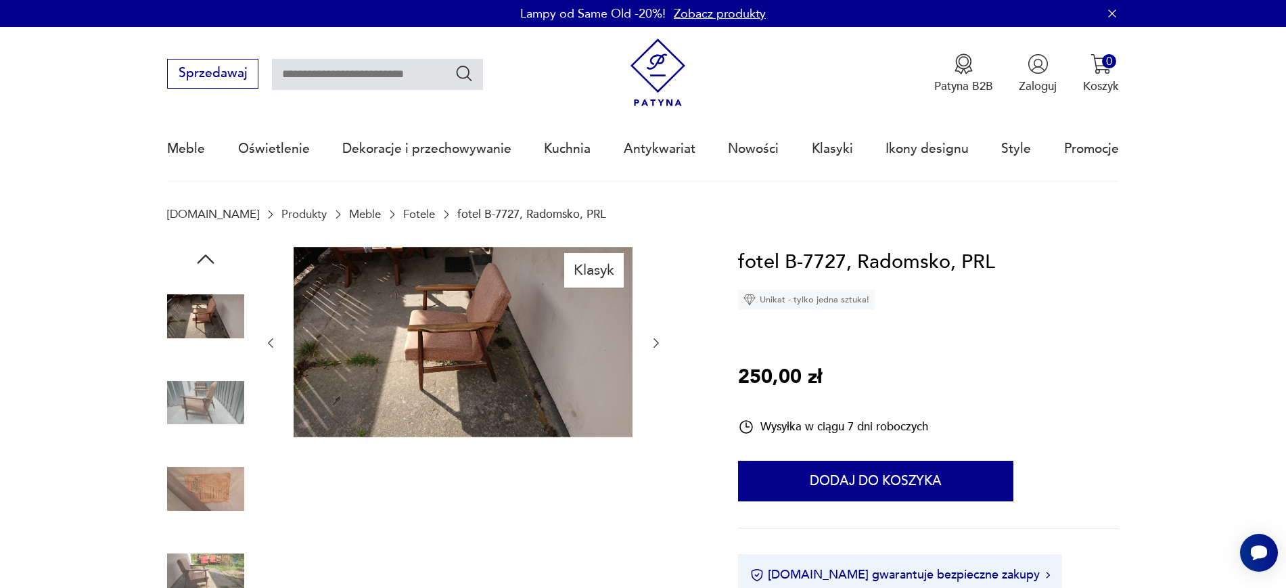
click at [471, 353] on img at bounding box center [463, 342] width 339 height 191
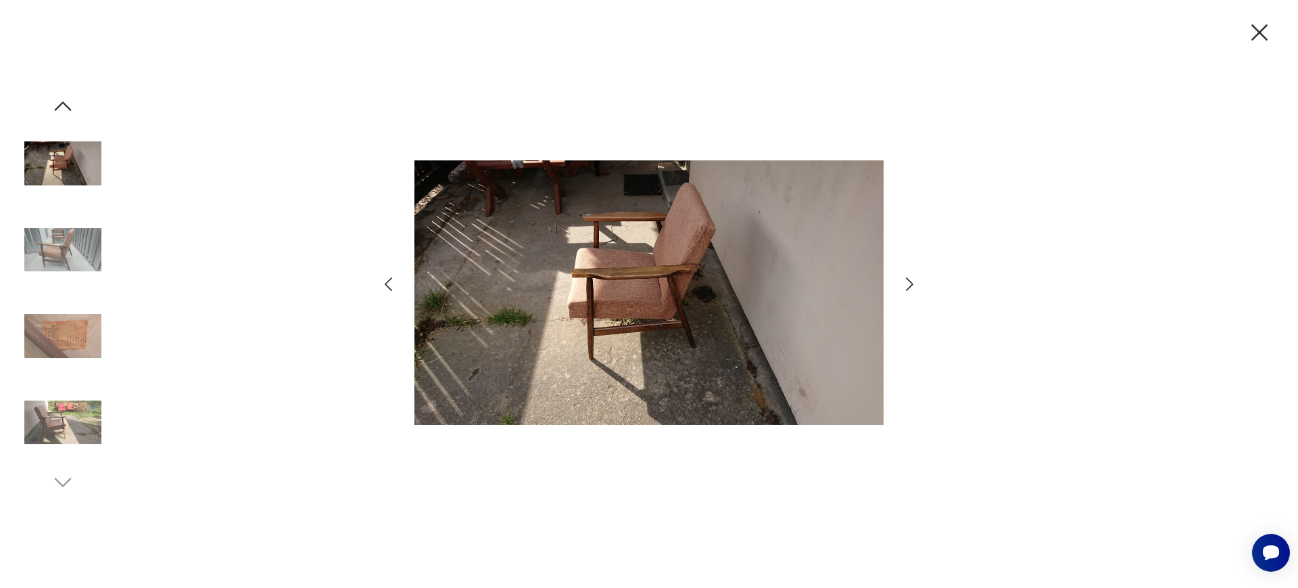
click at [1267, 32] on icon "button" at bounding box center [1260, 32] width 28 height 28
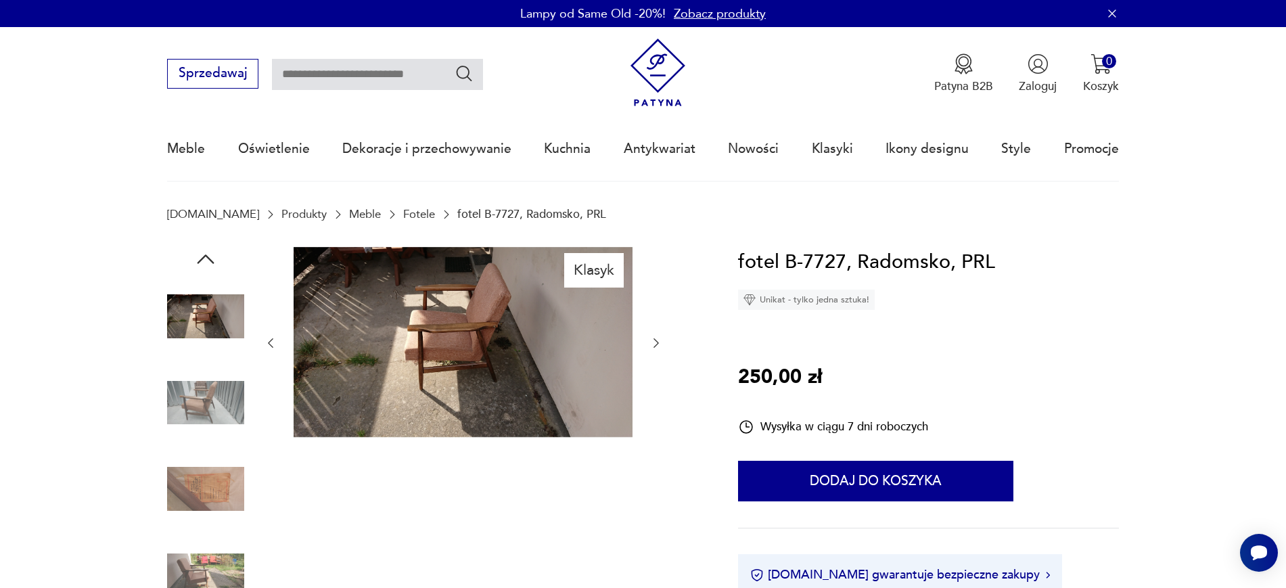
click at [205, 299] on img at bounding box center [205, 316] width 77 height 77
click at [202, 385] on img at bounding box center [205, 402] width 77 height 77
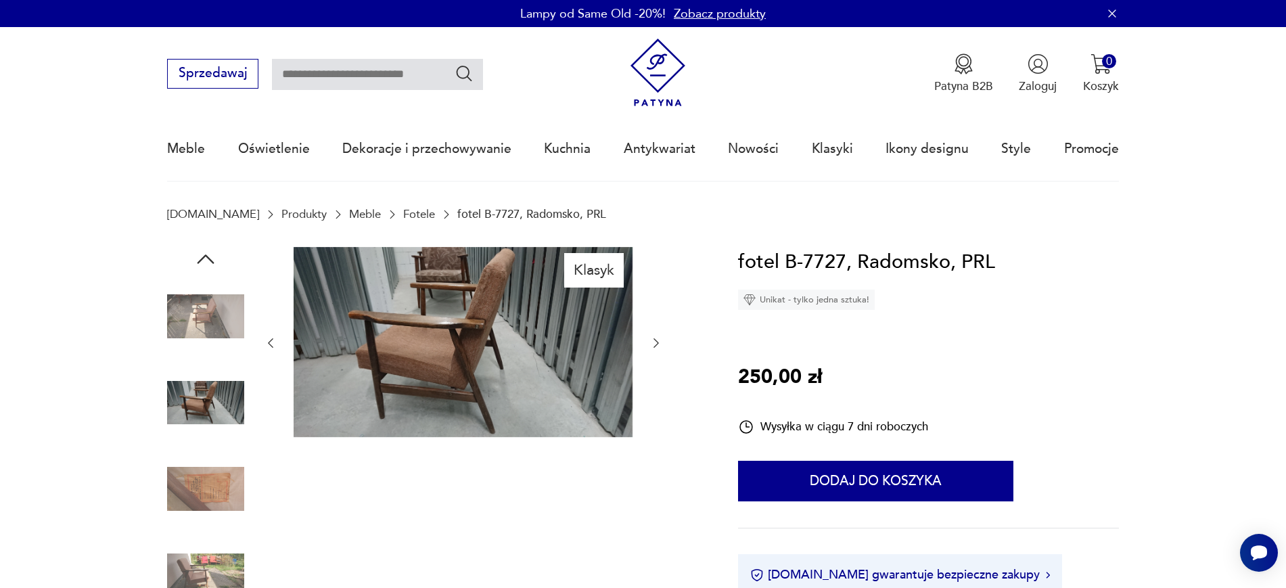
click at [203, 555] on img at bounding box center [205, 574] width 77 height 77
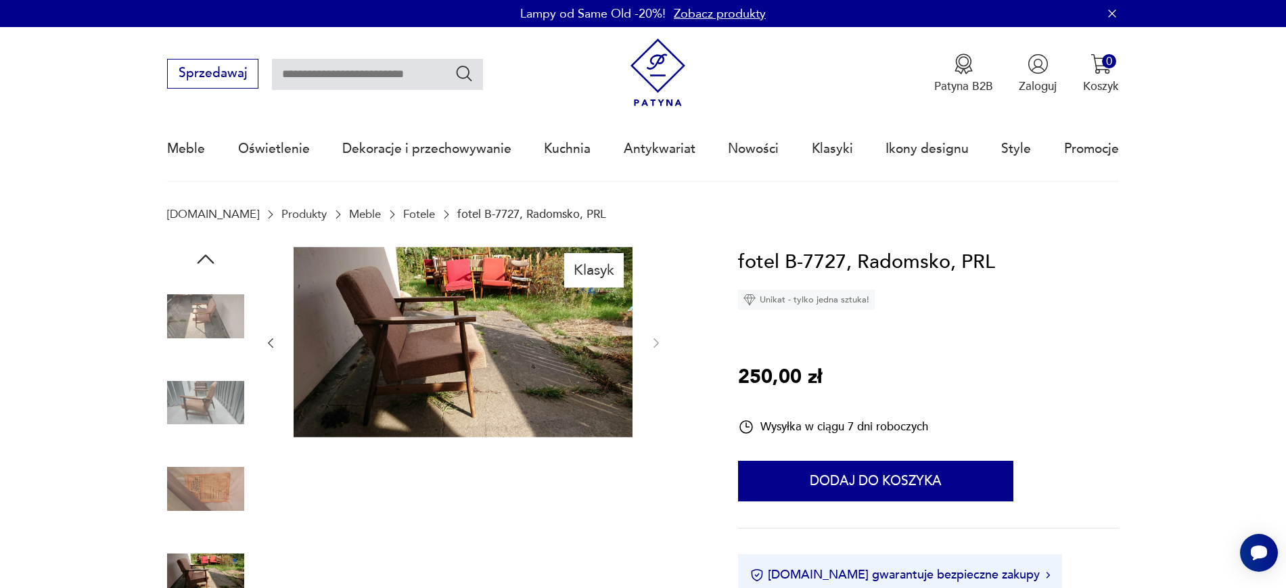
click at [225, 326] on img at bounding box center [205, 316] width 77 height 77
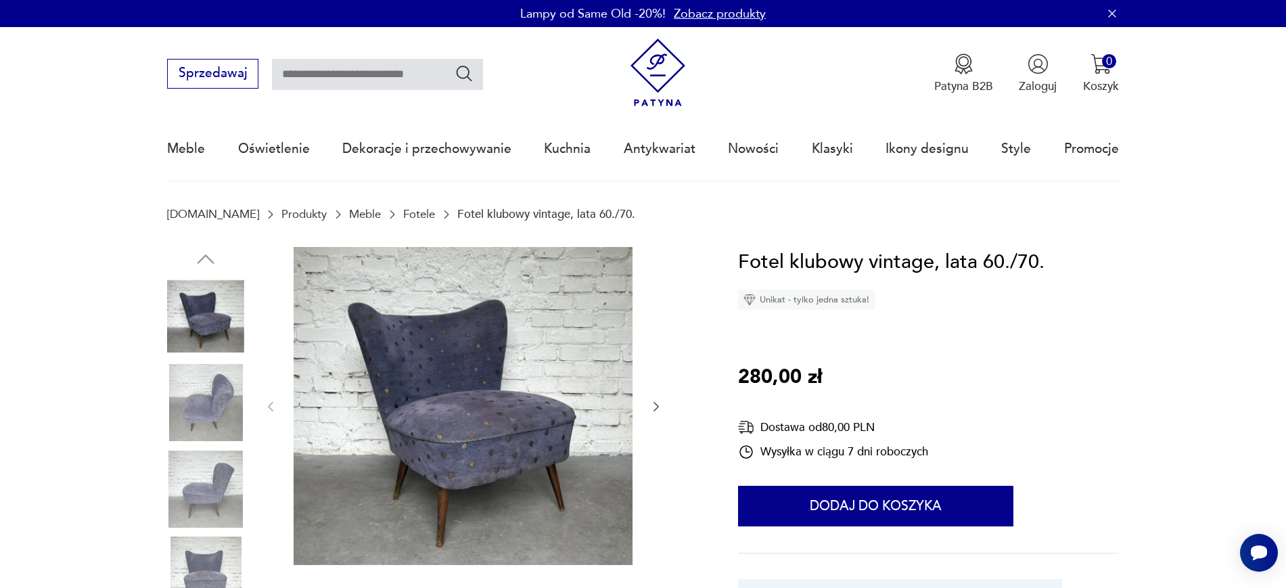
click at [204, 403] on img at bounding box center [205, 402] width 77 height 77
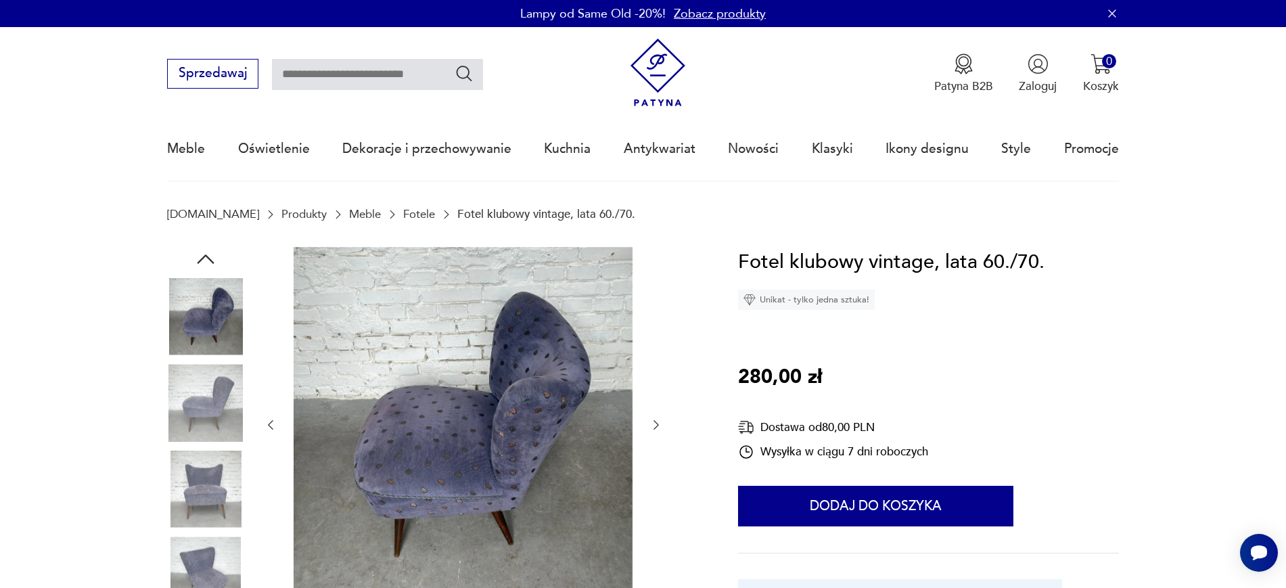
click at [217, 478] on img at bounding box center [205, 488] width 77 height 77
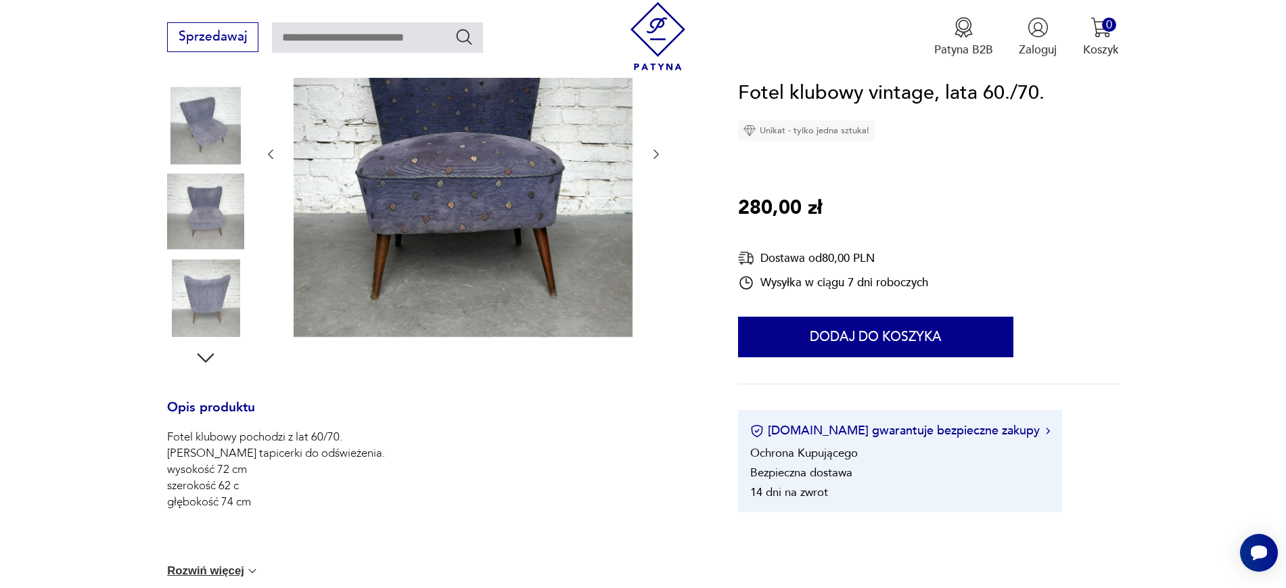
scroll to position [338, 0]
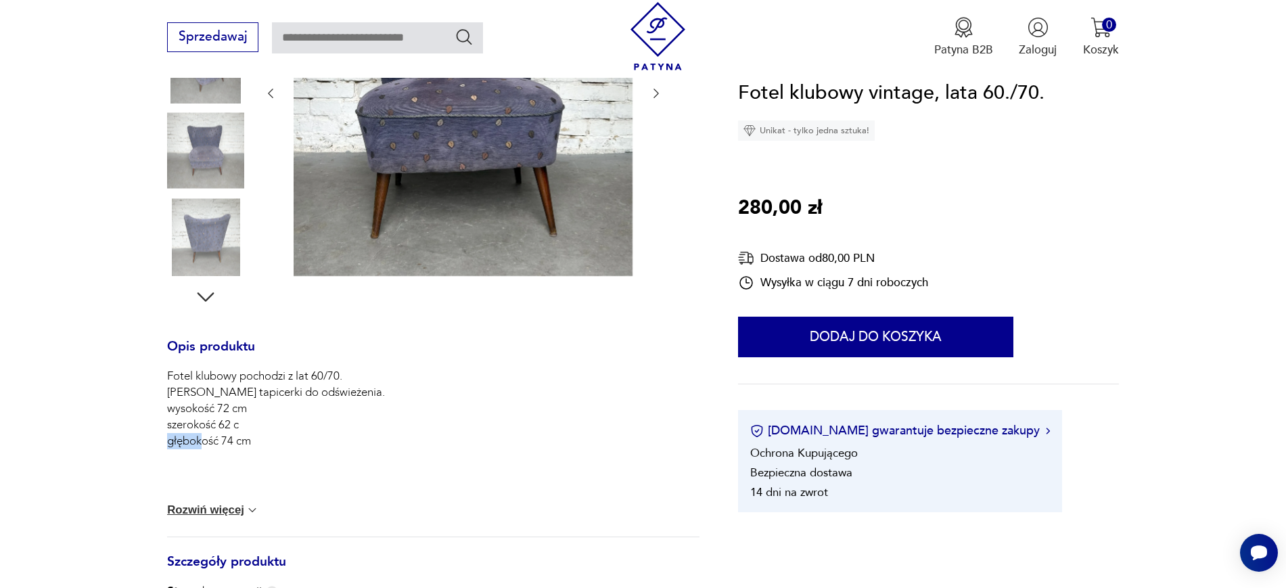
drag, startPoint x: 220, startPoint y: 440, endPoint x: 279, endPoint y: 455, distance: 60.0
click at [279, 455] on div "Fotel klubowy pochodzi z lat 60/70. [PERSON_NAME] tapicerki do odświeżenia. wys…" at bounding box center [276, 427] width 218 height 119
drag, startPoint x: 220, startPoint y: 420, endPoint x: 256, endPoint y: 426, distance: 35.7
click at [251, 426] on p "Fotel klubowy pochodzi z lat 60/70. Stan tapicerki do odświeżenia. wysokość 72 …" at bounding box center [276, 408] width 218 height 81
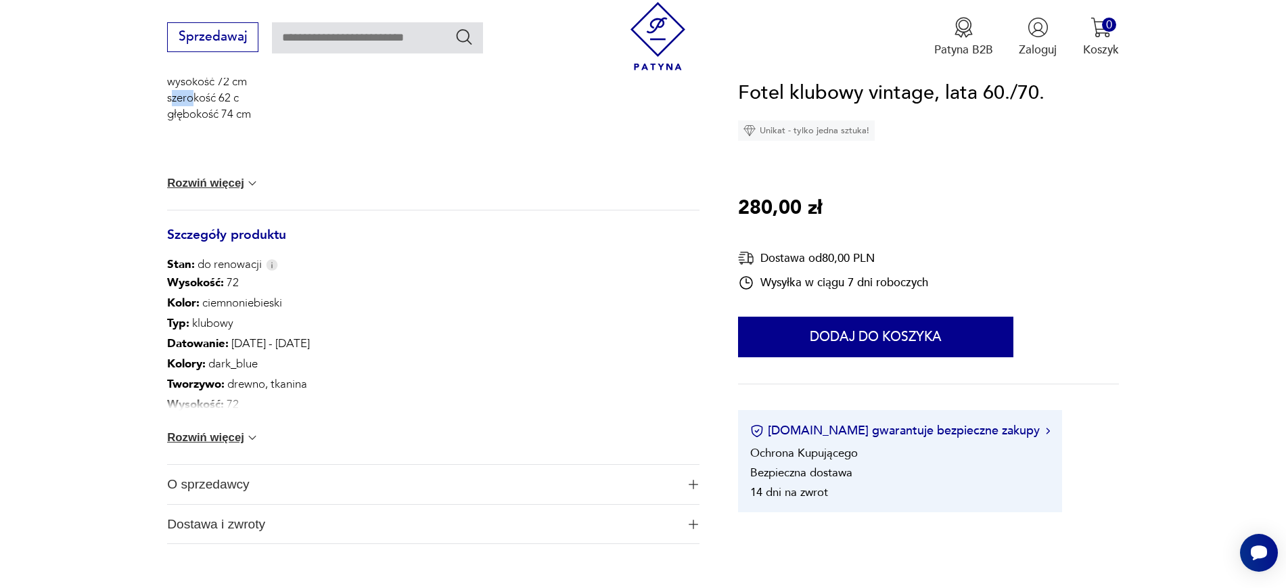
scroll to position [676, 0]
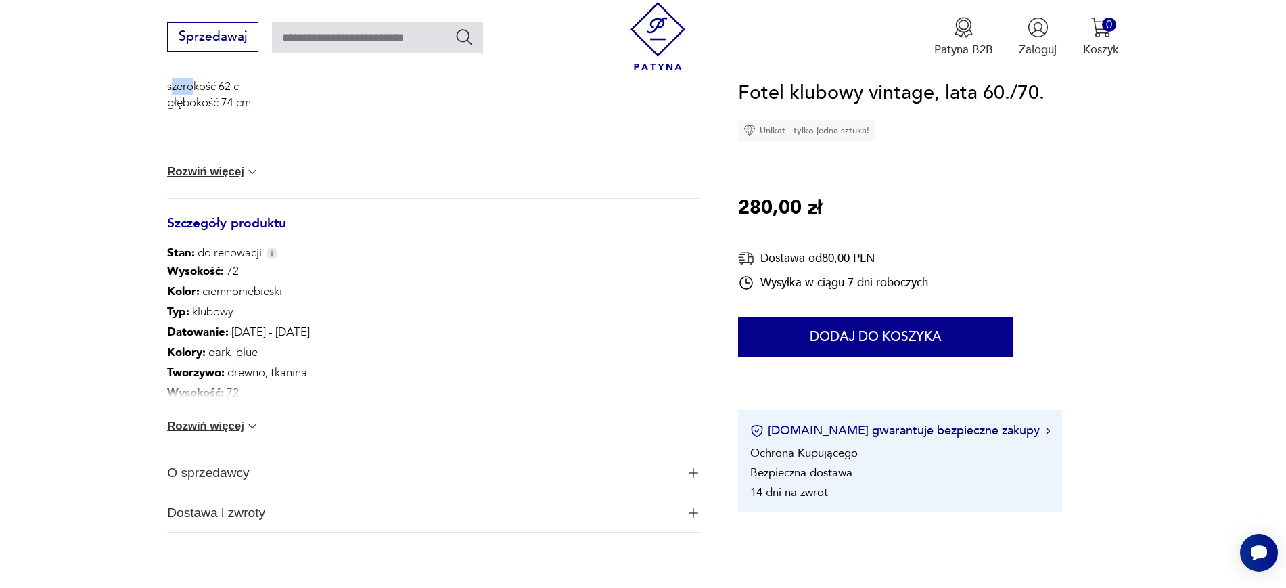
click at [248, 427] on img at bounding box center [252, 426] width 14 height 14
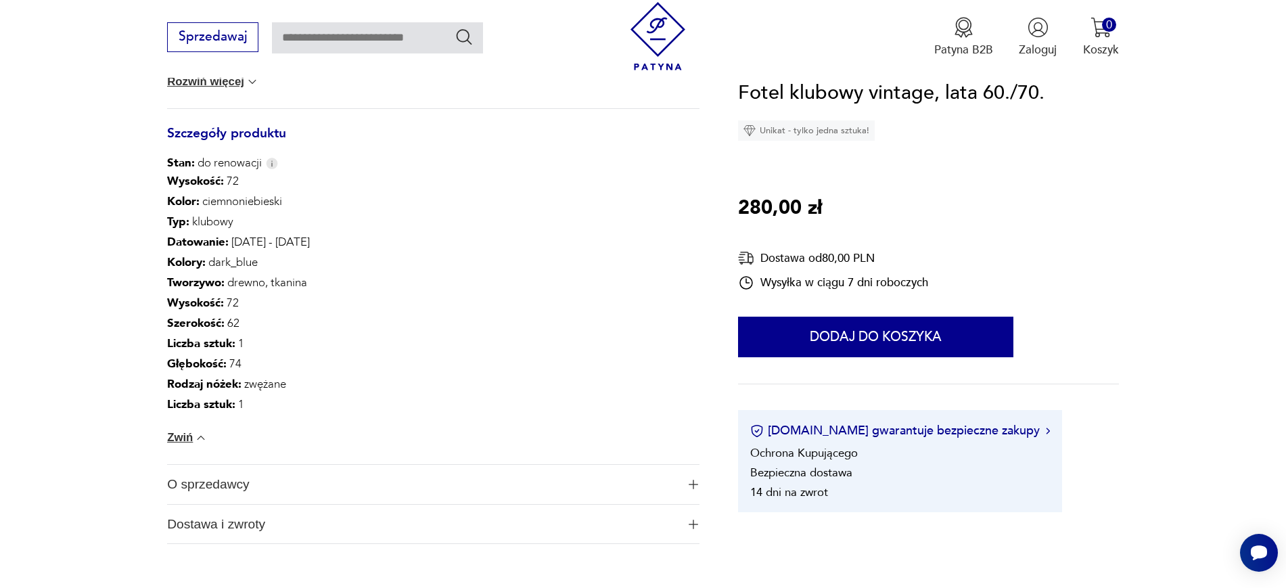
scroll to position [845, 0]
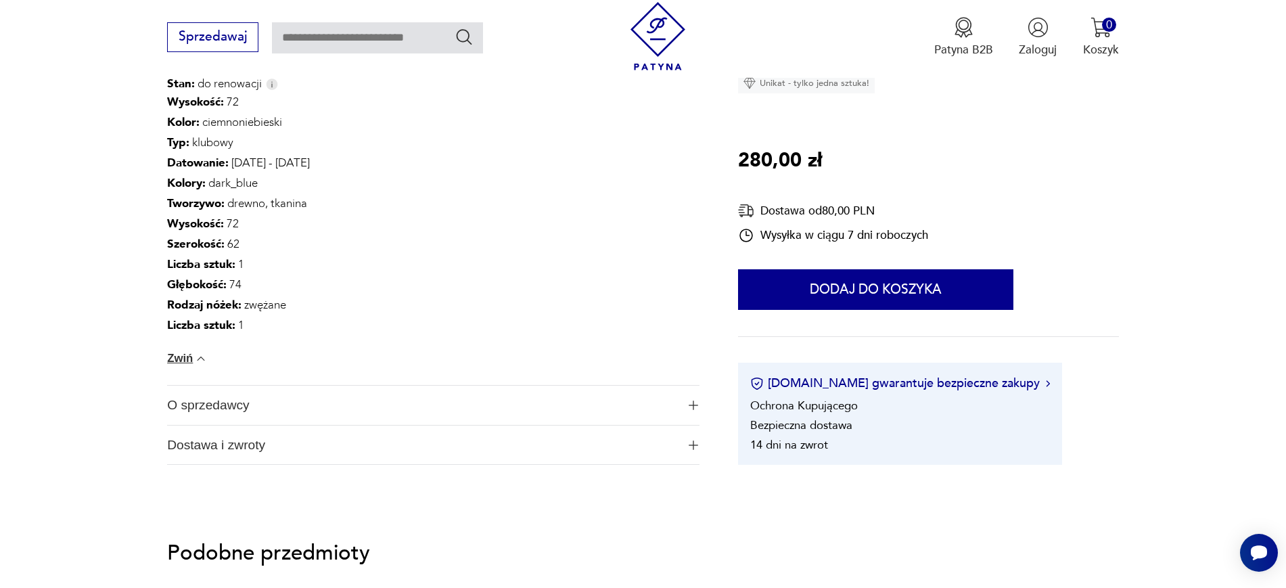
click at [275, 443] on span "Dostawa i zwroty" at bounding box center [421, 444] width 509 height 39
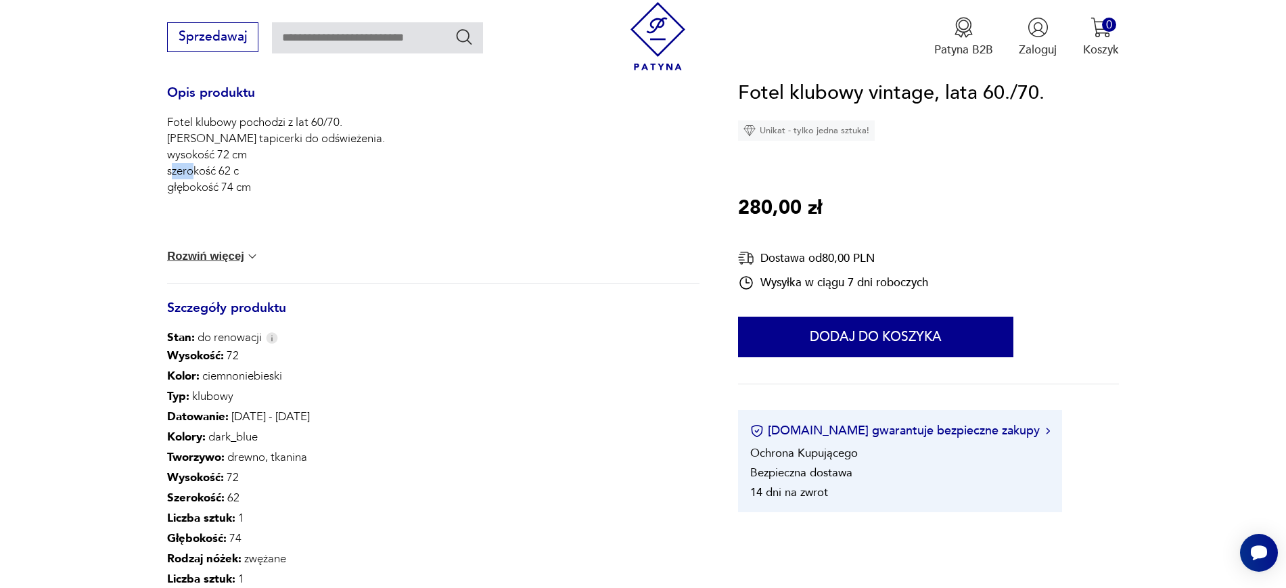
scroll to position [169, 0]
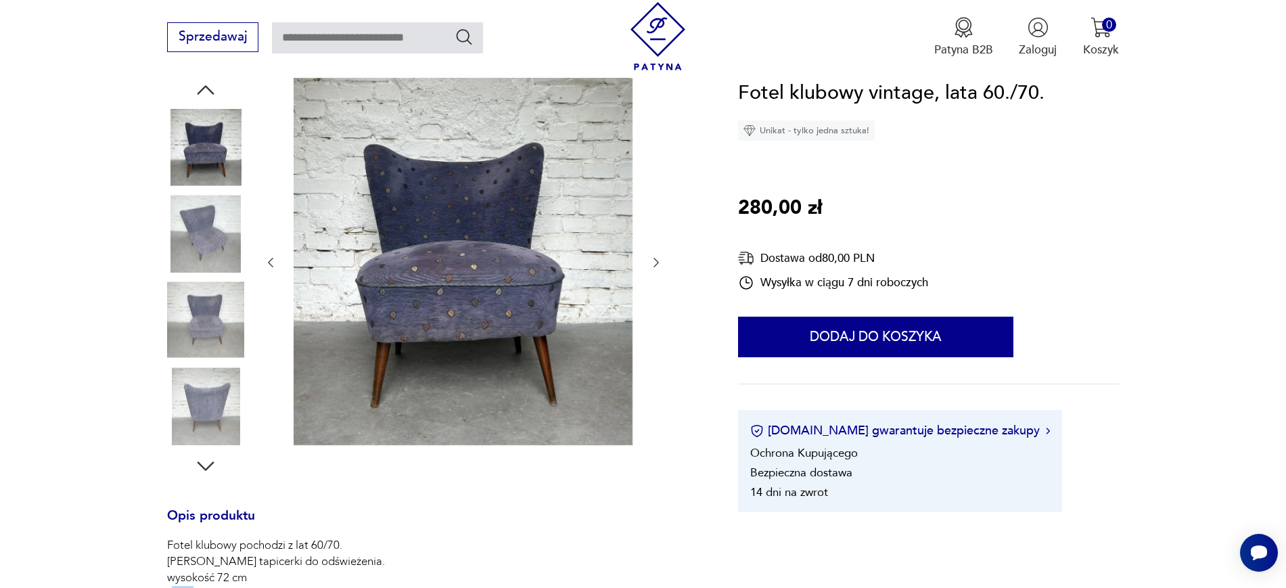
click at [208, 163] on img at bounding box center [205, 147] width 77 height 77
click at [232, 233] on img at bounding box center [205, 233] width 77 height 77
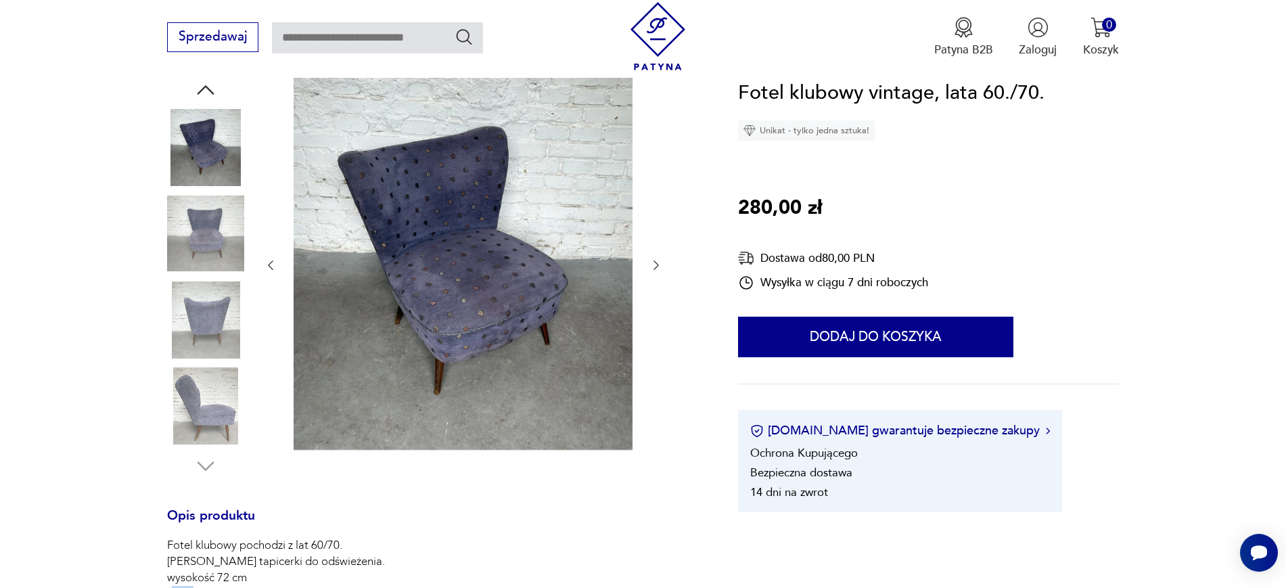
click at [224, 271] on img at bounding box center [205, 233] width 77 height 77
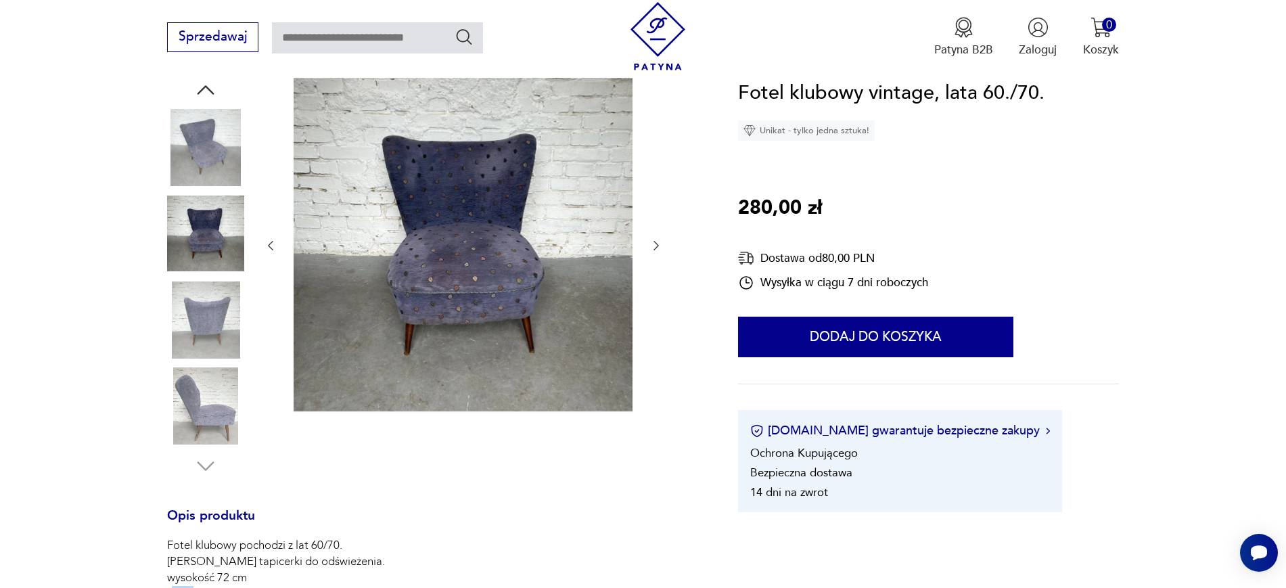
click at [201, 329] on img at bounding box center [205, 319] width 77 height 77
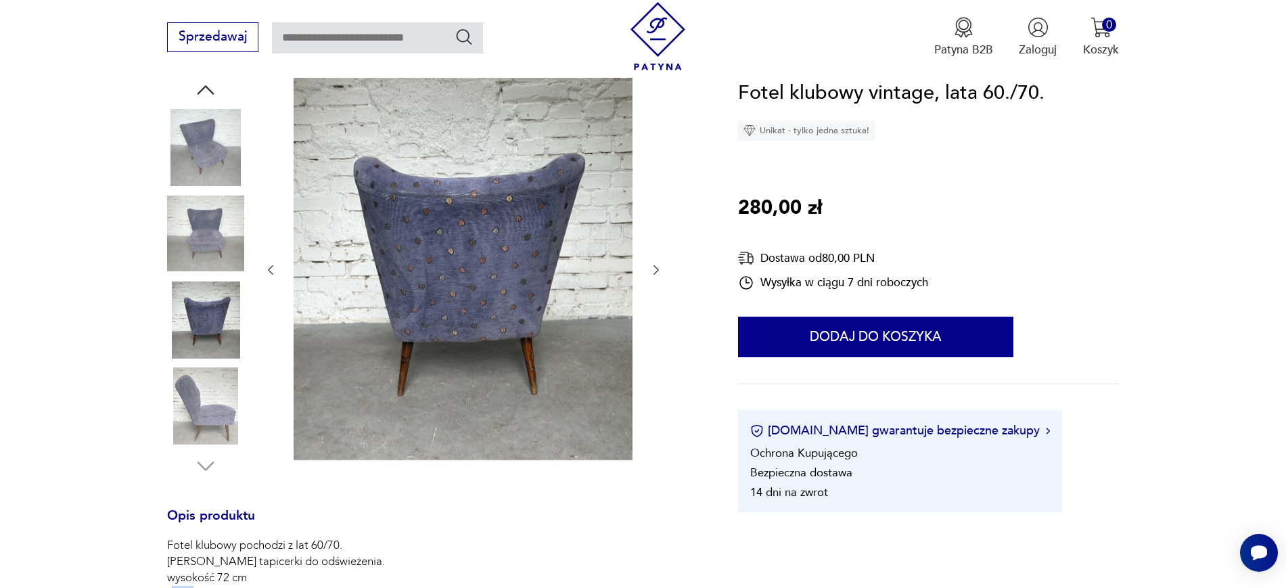
click at [187, 137] on img at bounding box center [205, 147] width 77 height 77
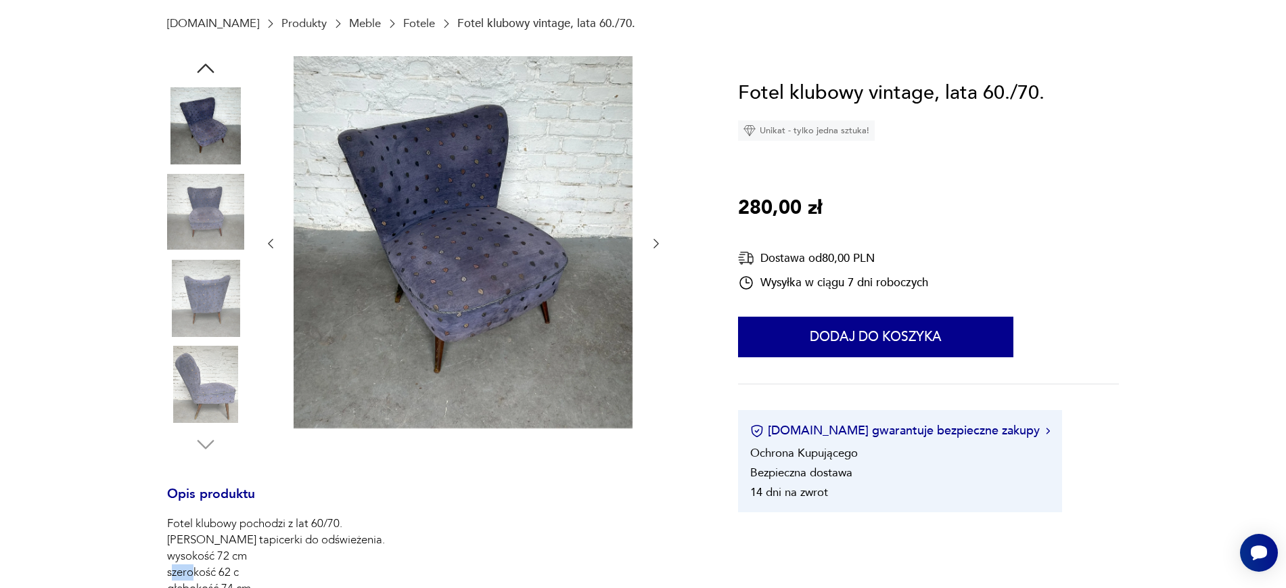
scroll to position [85, 0]
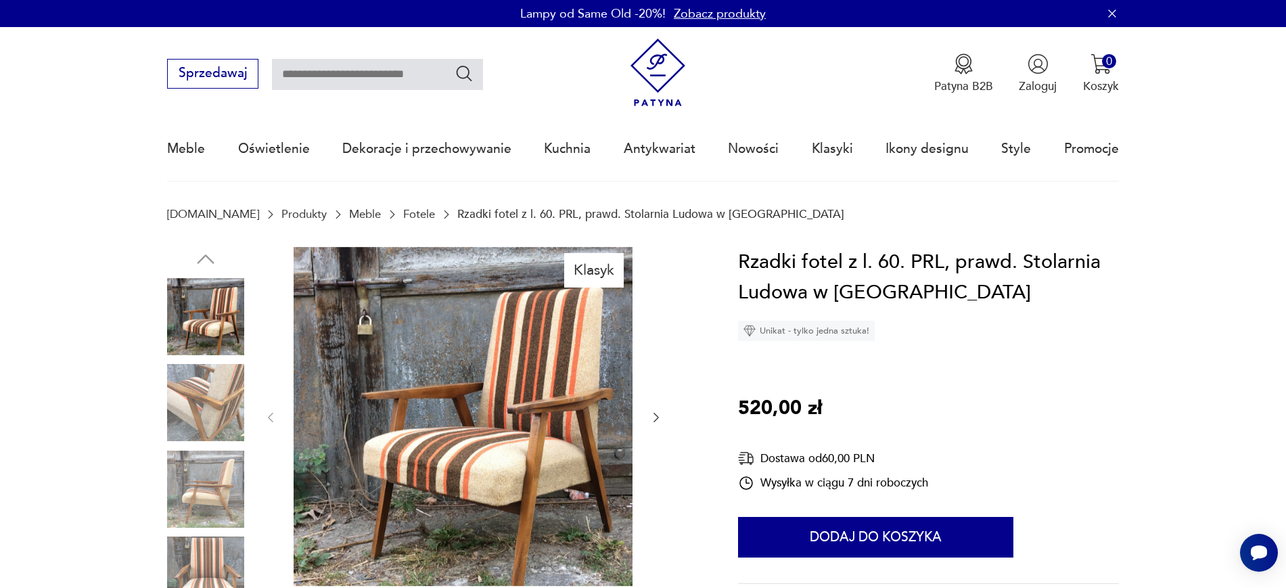
scroll to position [85, 0]
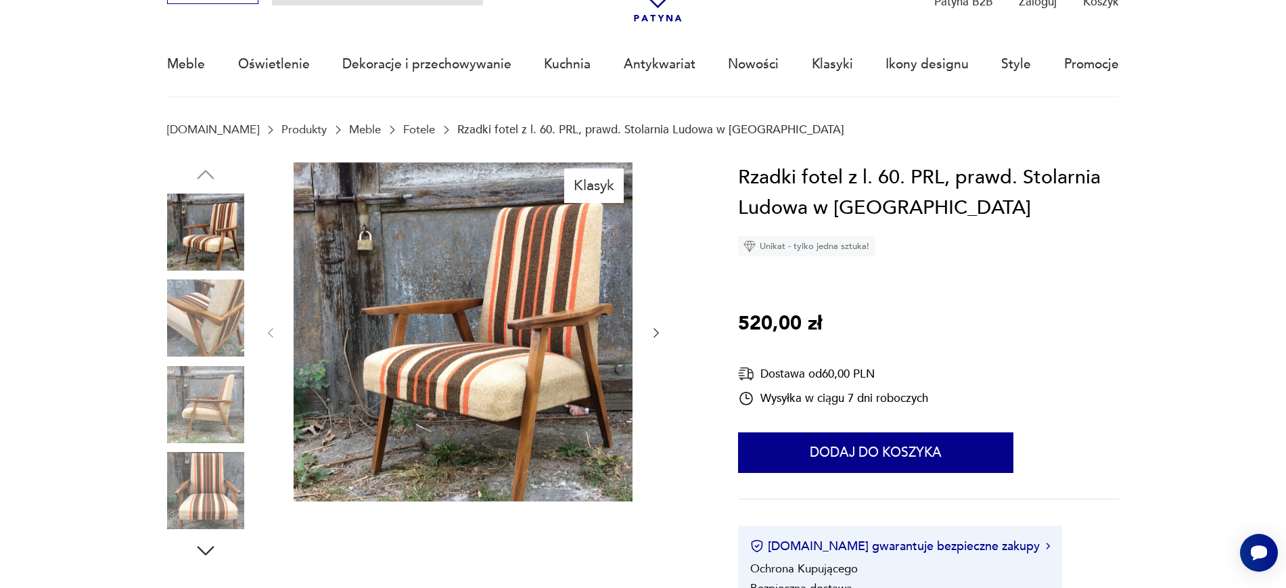
click at [202, 388] on img at bounding box center [205, 404] width 77 height 77
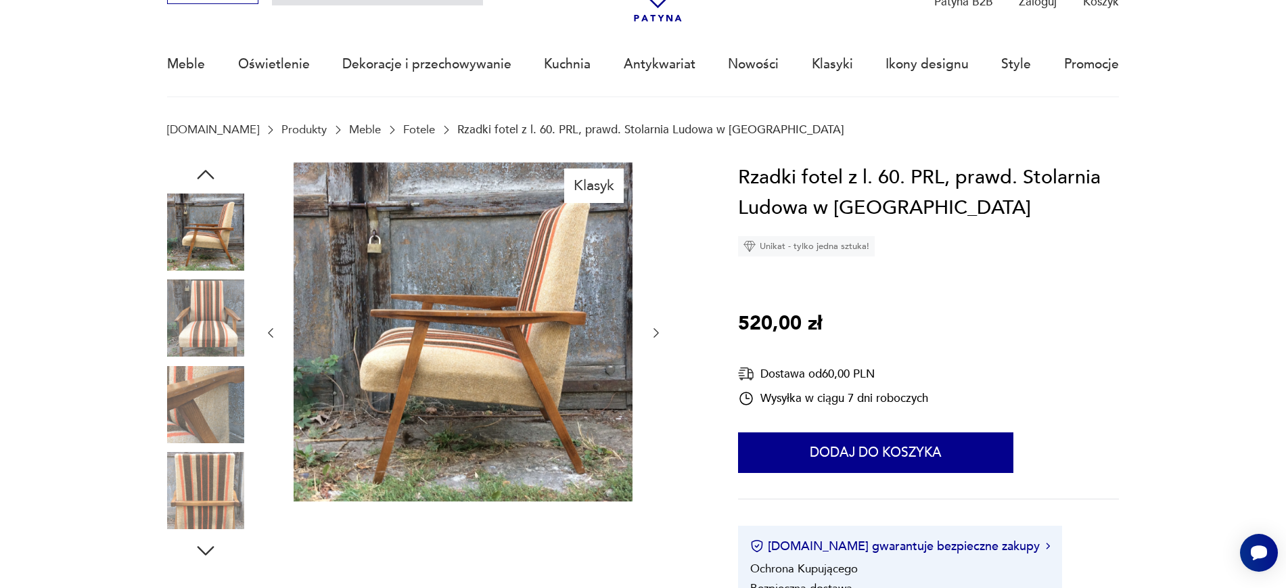
click at [199, 486] on img at bounding box center [205, 490] width 77 height 77
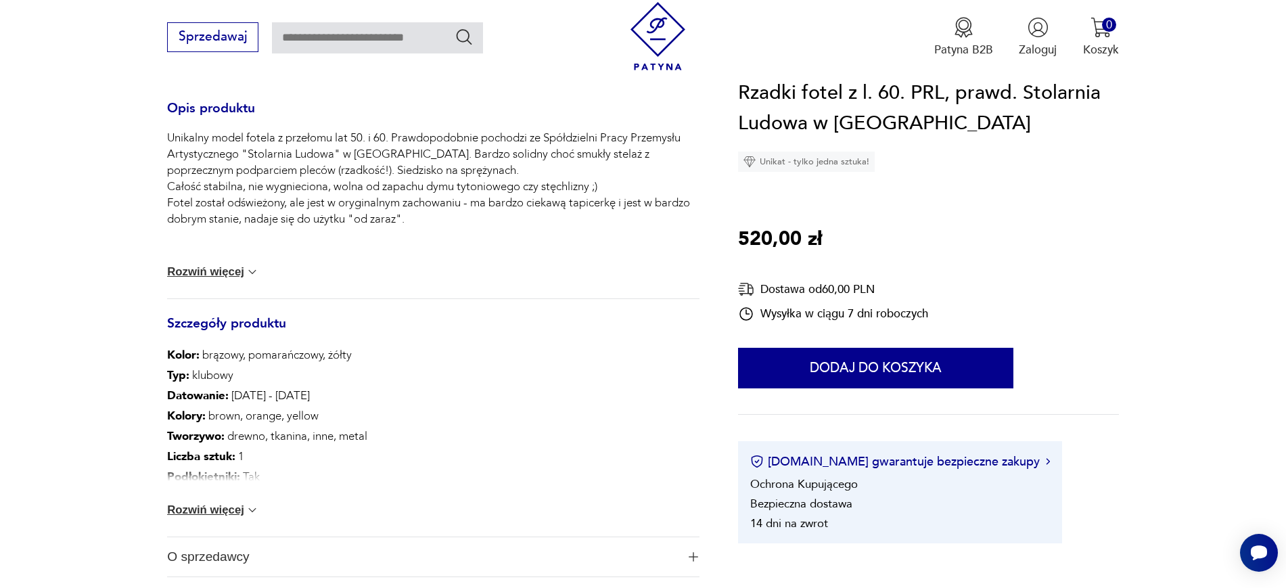
scroll to position [676, 0]
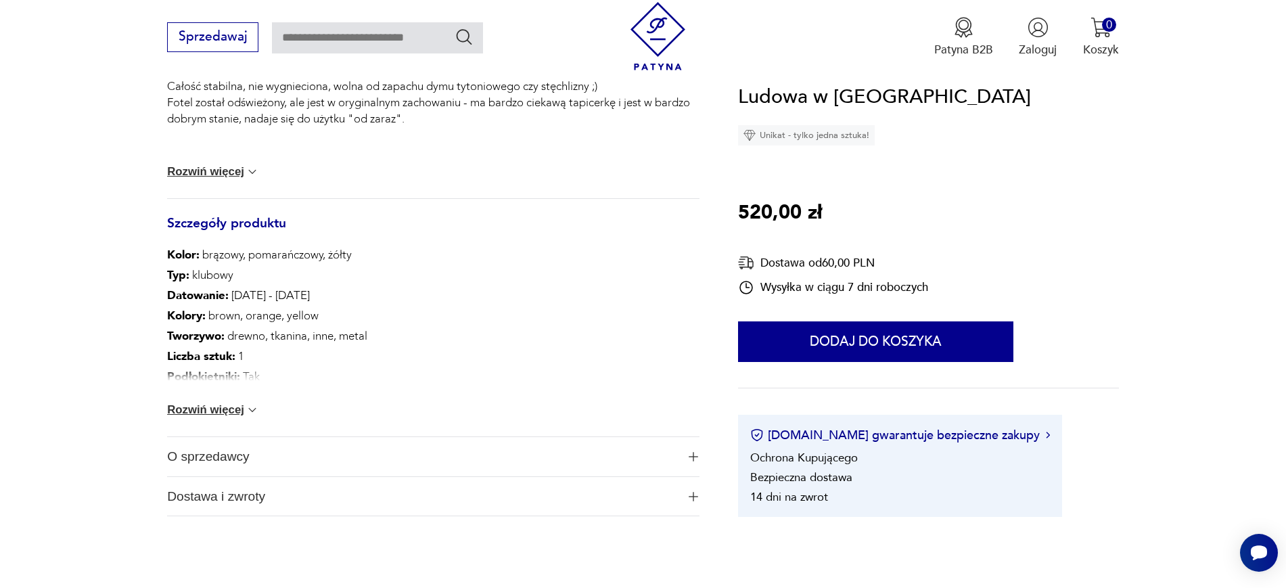
click at [248, 410] on img at bounding box center [252, 410] width 14 height 14
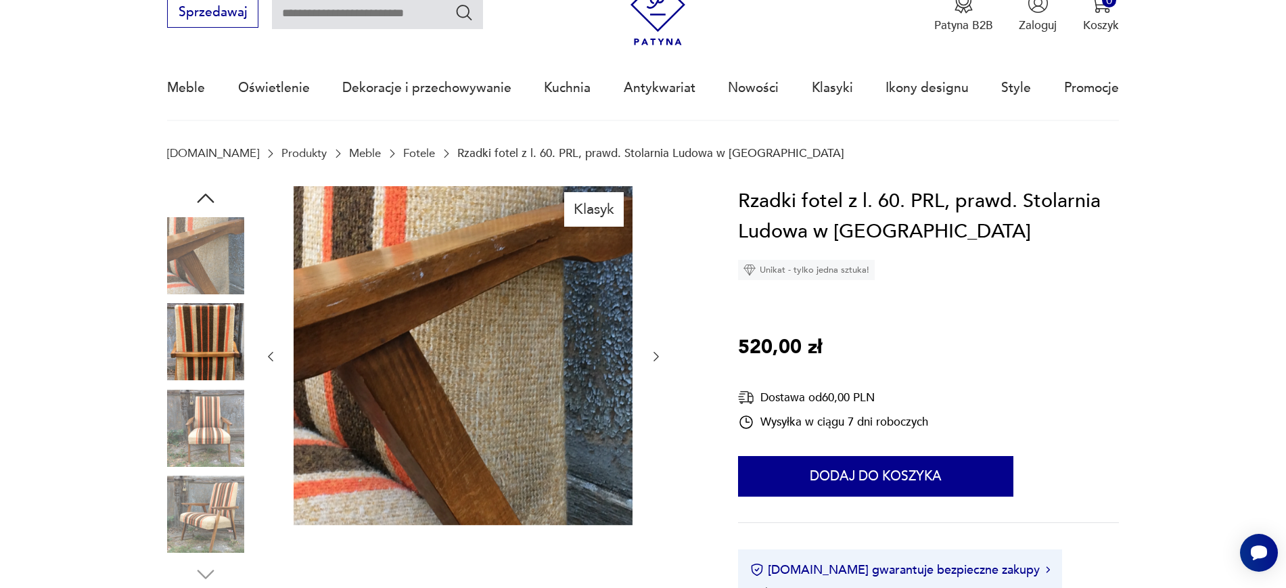
scroll to position [0, 0]
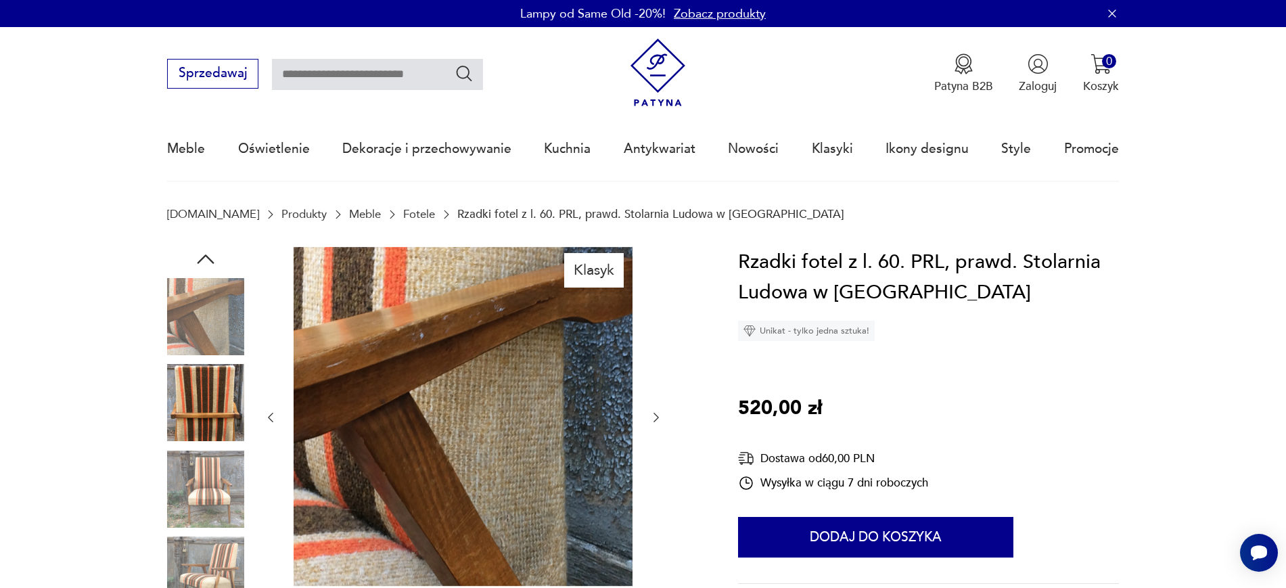
click at [227, 330] on img at bounding box center [205, 316] width 77 height 77
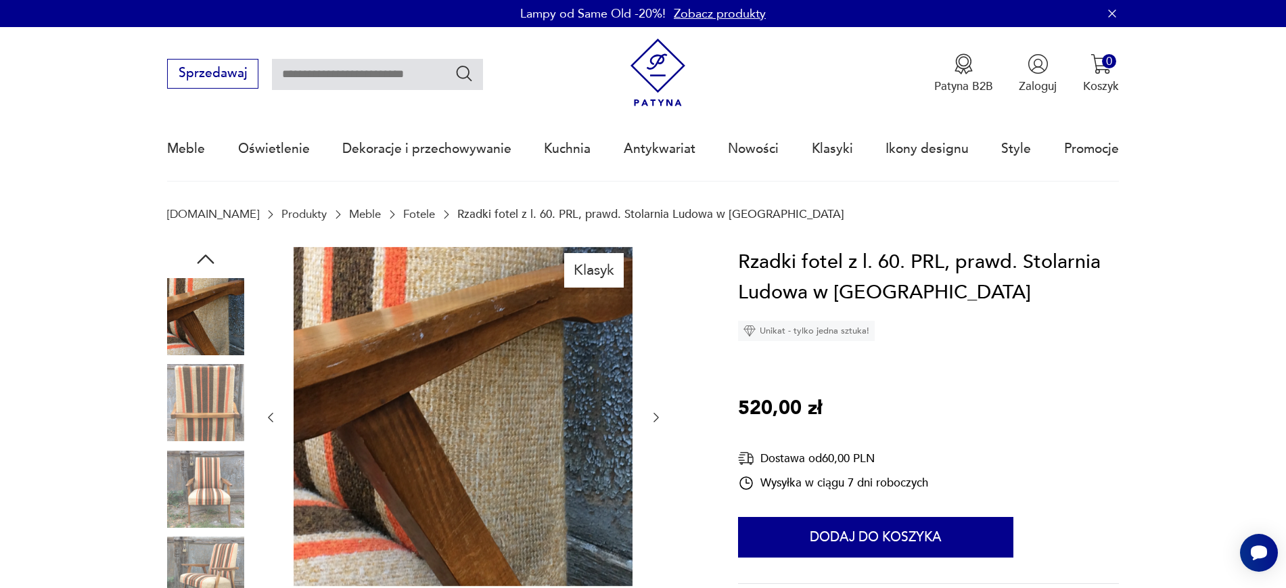
click at [224, 470] on img at bounding box center [205, 488] width 77 height 77
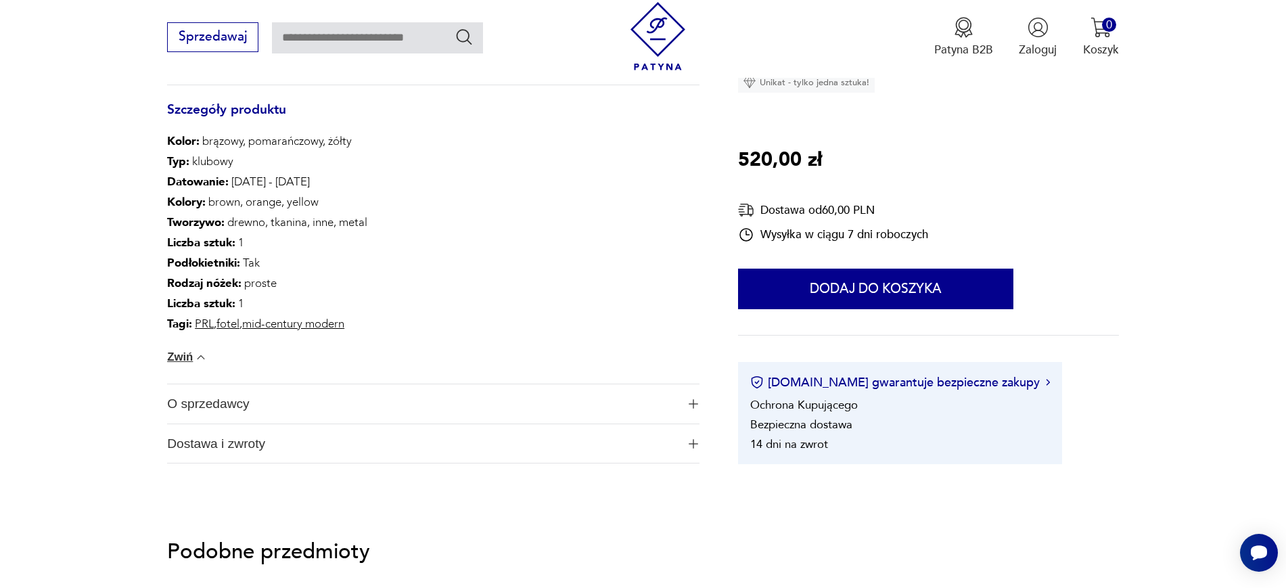
scroll to position [930, 0]
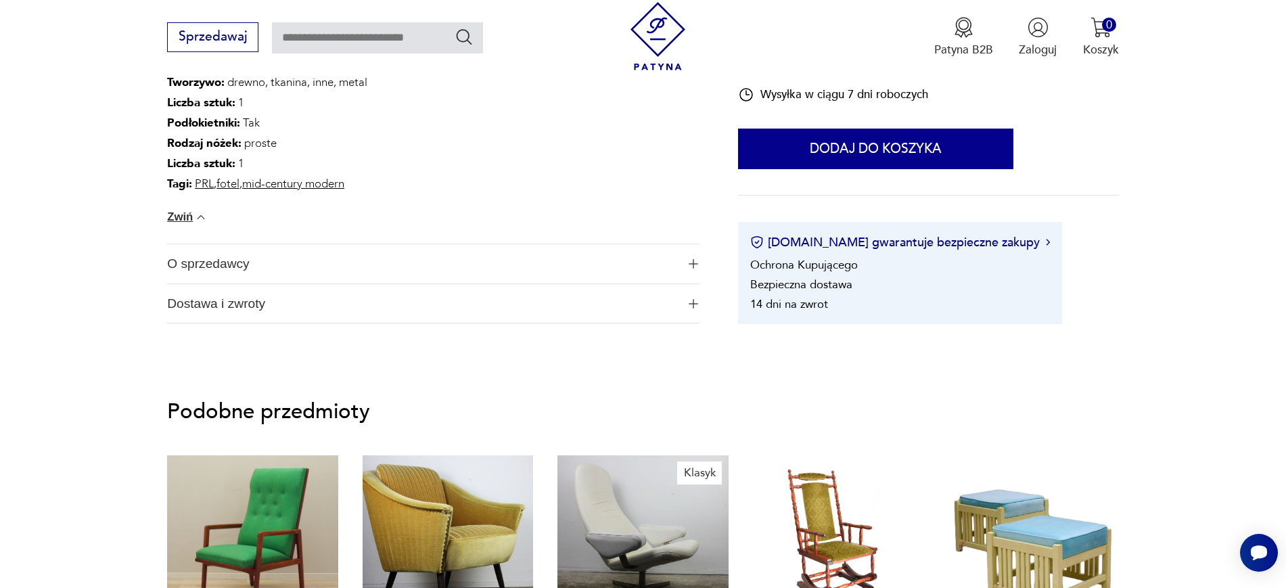
click at [379, 305] on span "Dostawa i zwroty" at bounding box center [421, 303] width 509 height 39
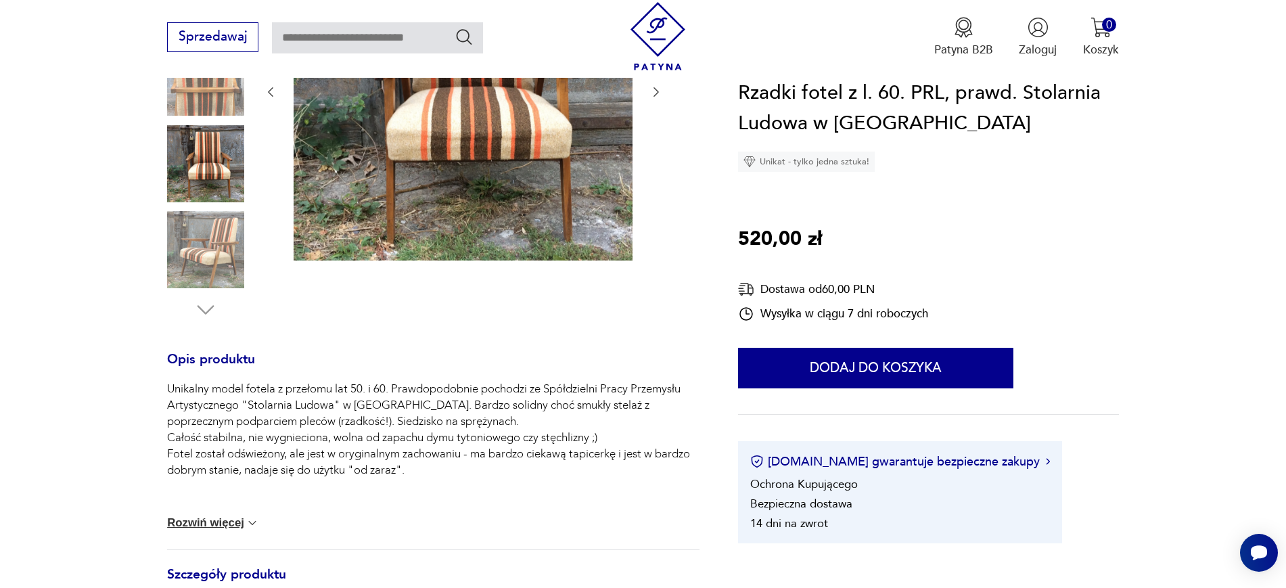
scroll to position [169, 0]
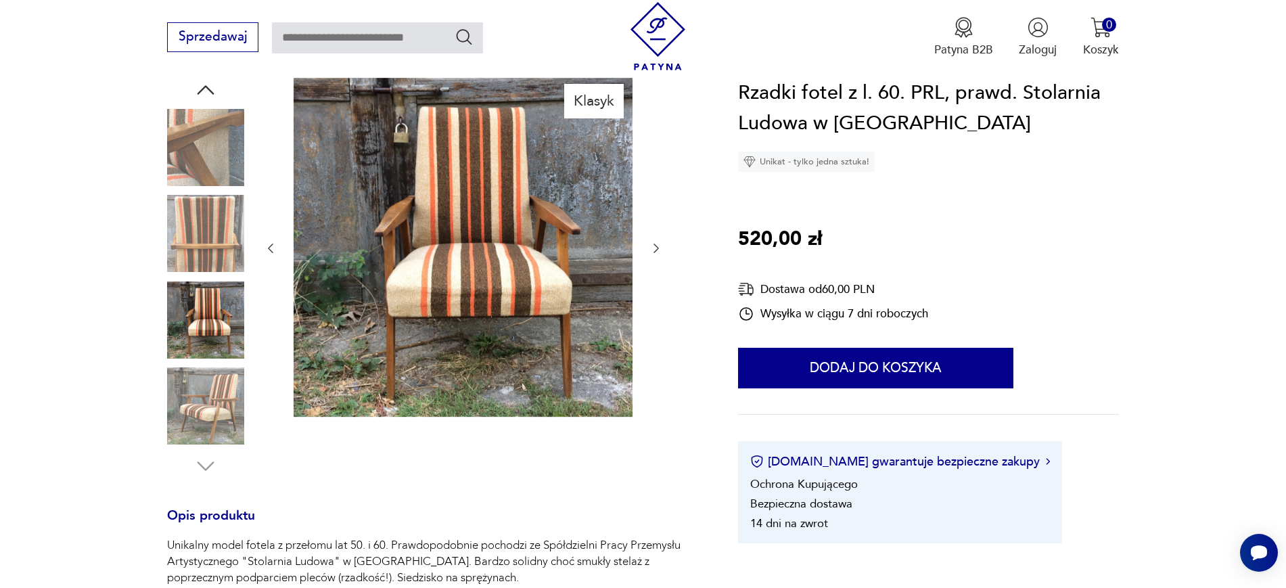
click at [228, 308] on img at bounding box center [205, 319] width 77 height 77
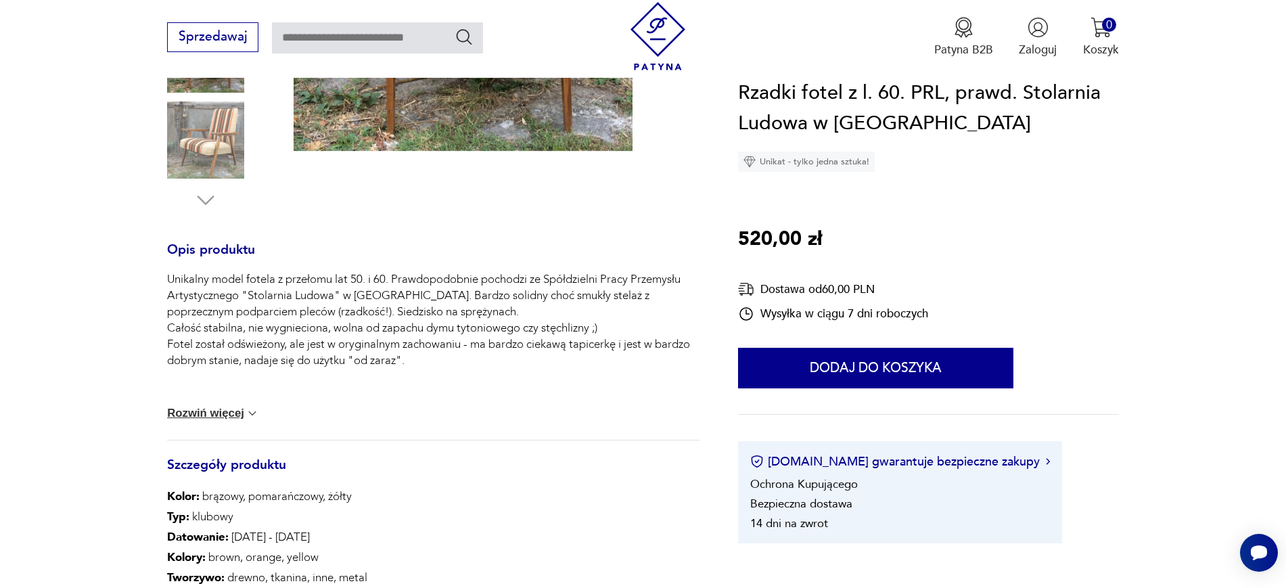
scroll to position [592, 0]
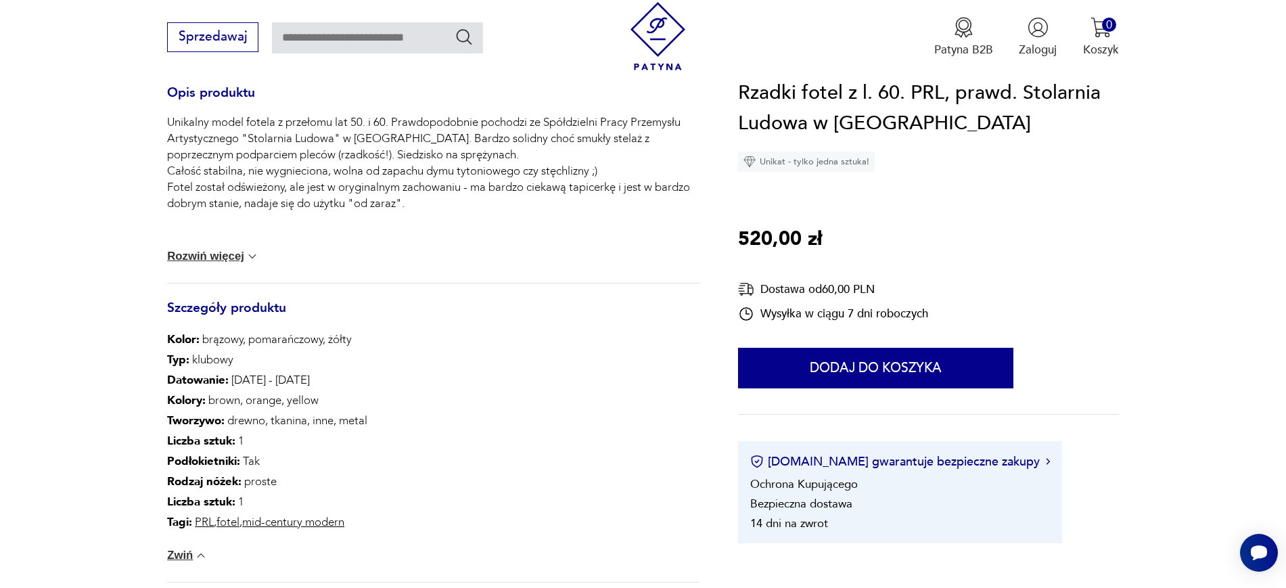
click at [181, 553] on button "Zwiń" at bounding box center [187, 555] width 41 height 14
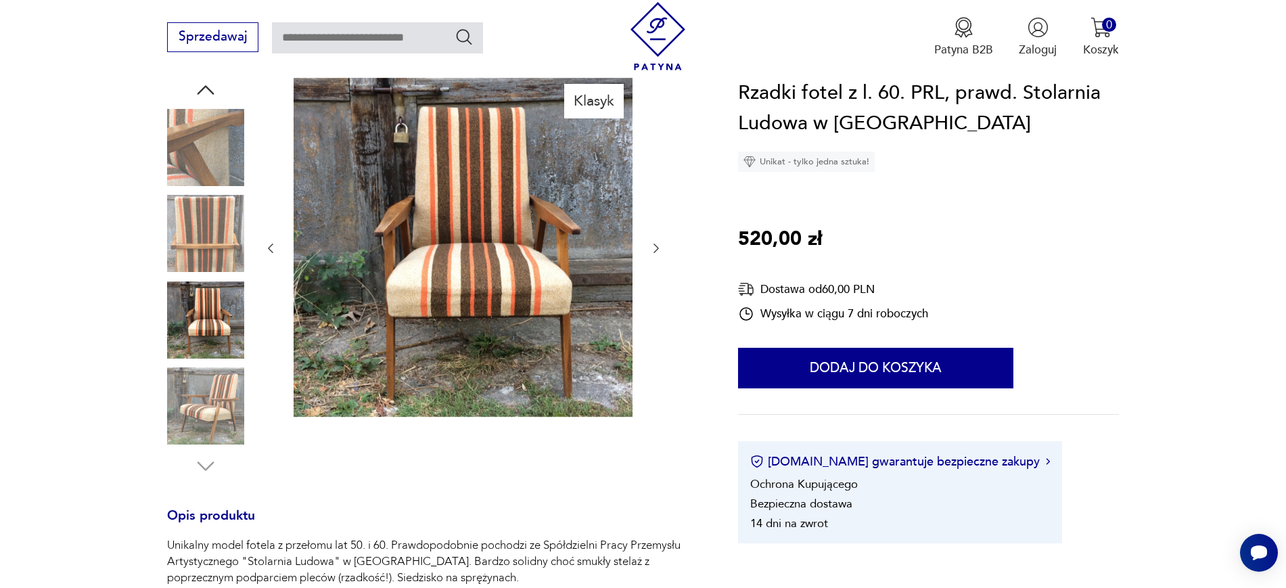
scroll to position [0, 0]
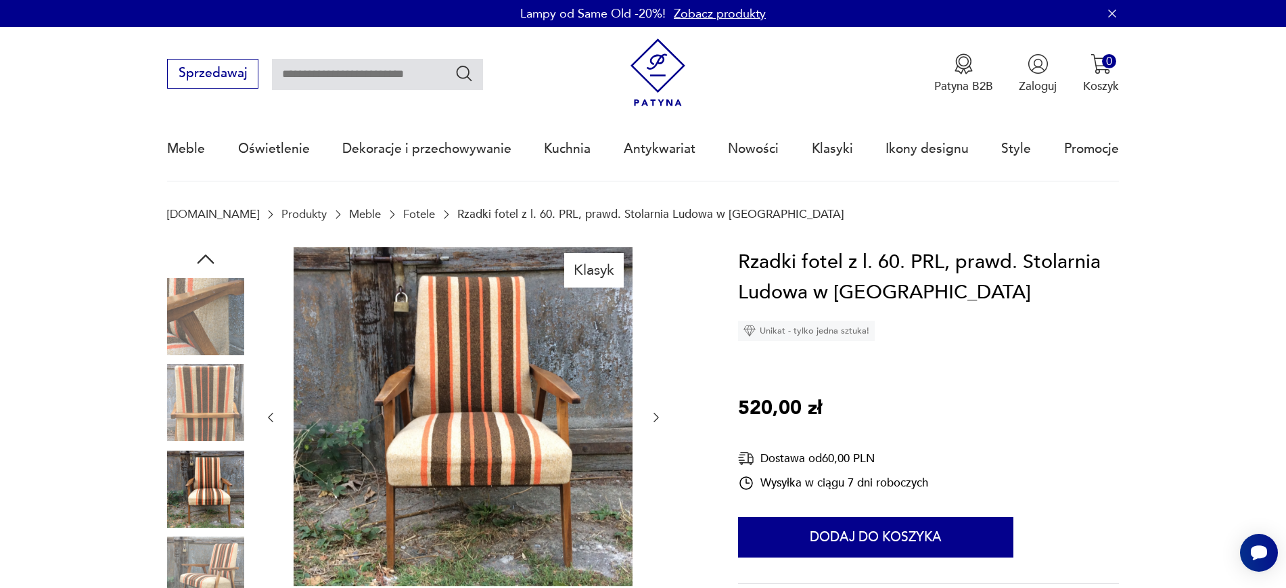
click at [190, 306] on img at bounding box center [205, 316] width 77 height 77
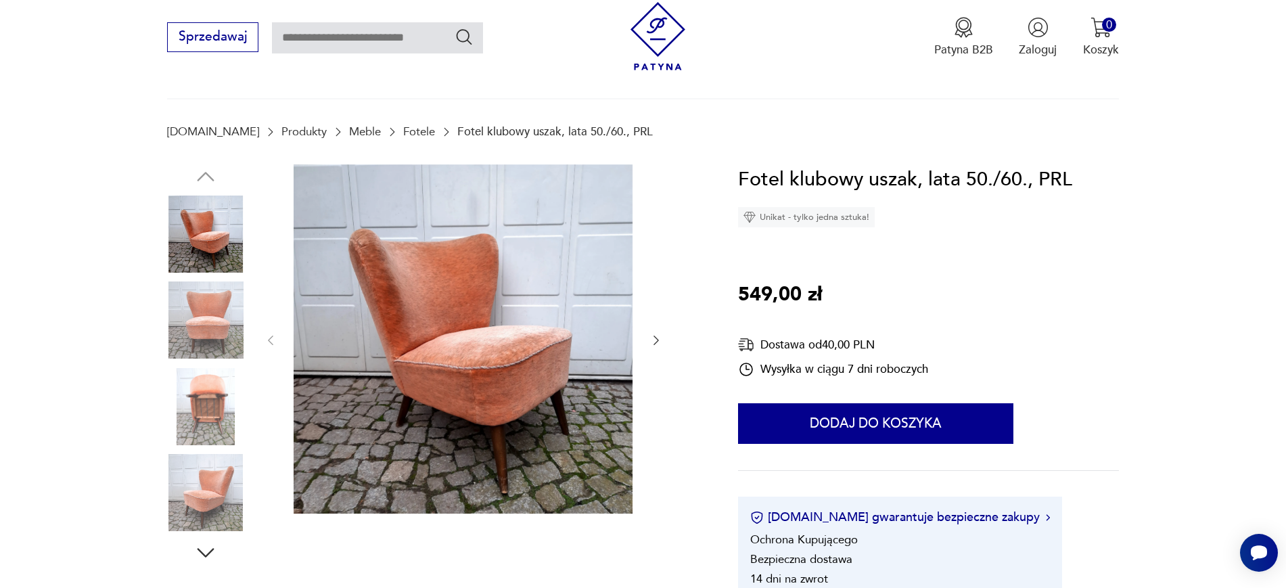
scroll to position [169, 0]
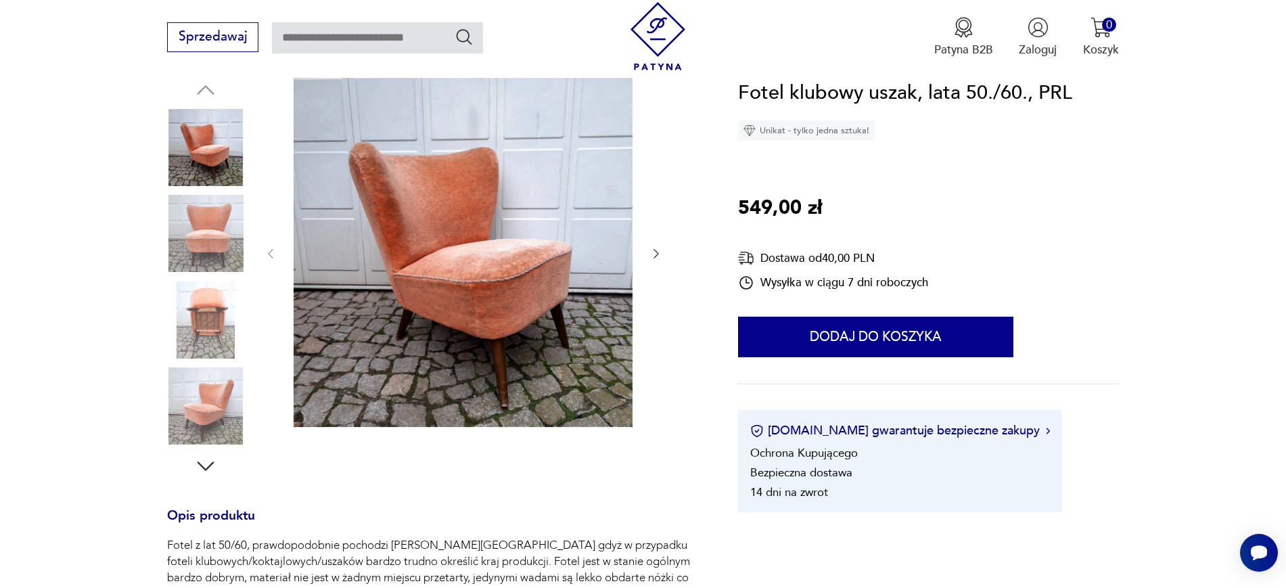
click at [207, 308] on img at bounding box center [205, 319] width 77 height 77
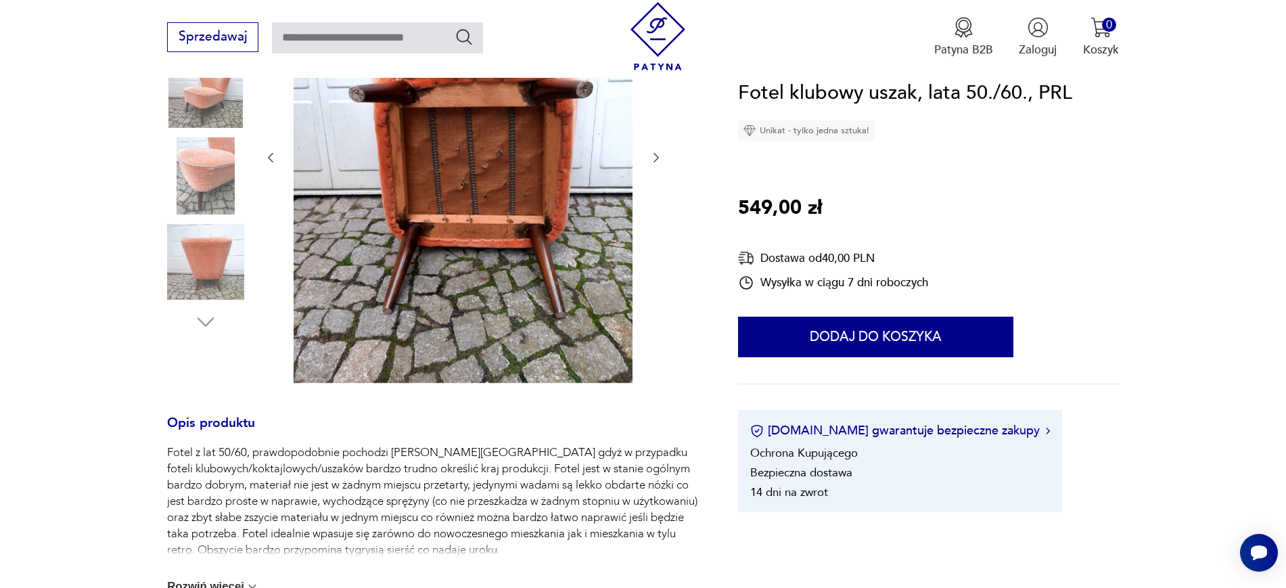
scroll to position [423, 0]
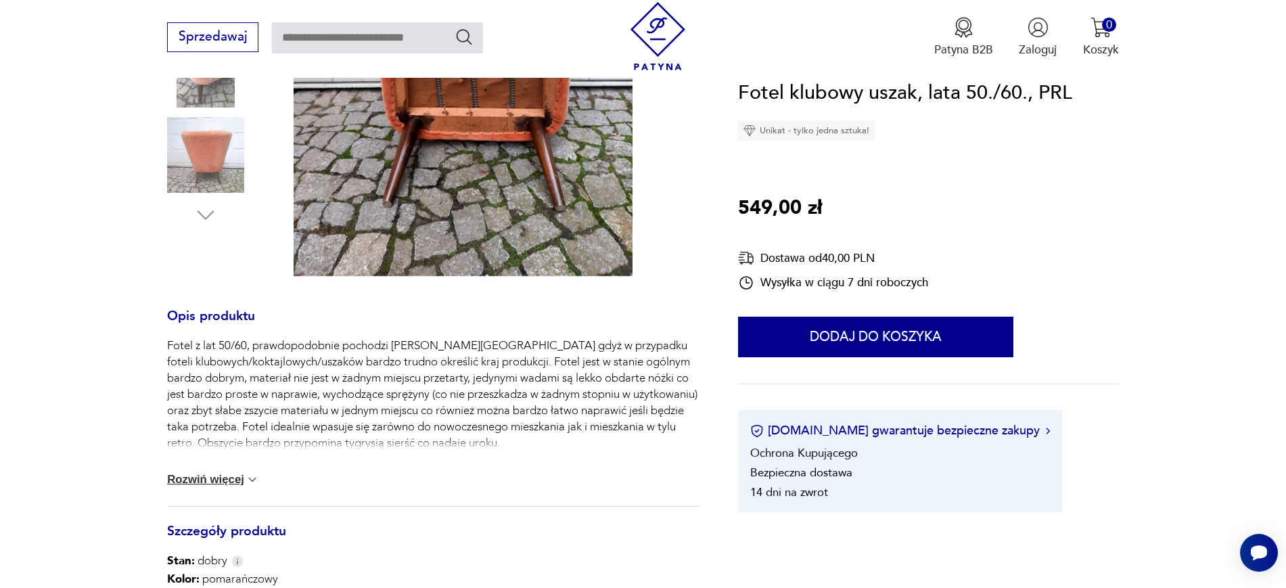
click at [222, 475] on button "Rozwiń więcej" at bounding box center [213, 480] width 92 height 14
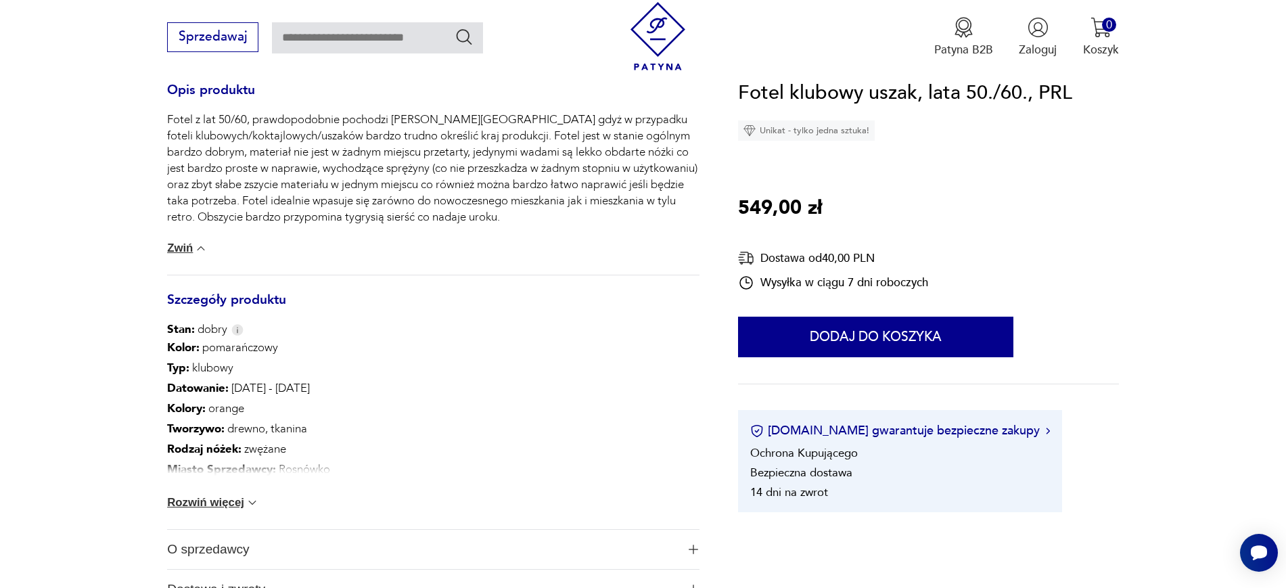
scroll to position [761, 0]
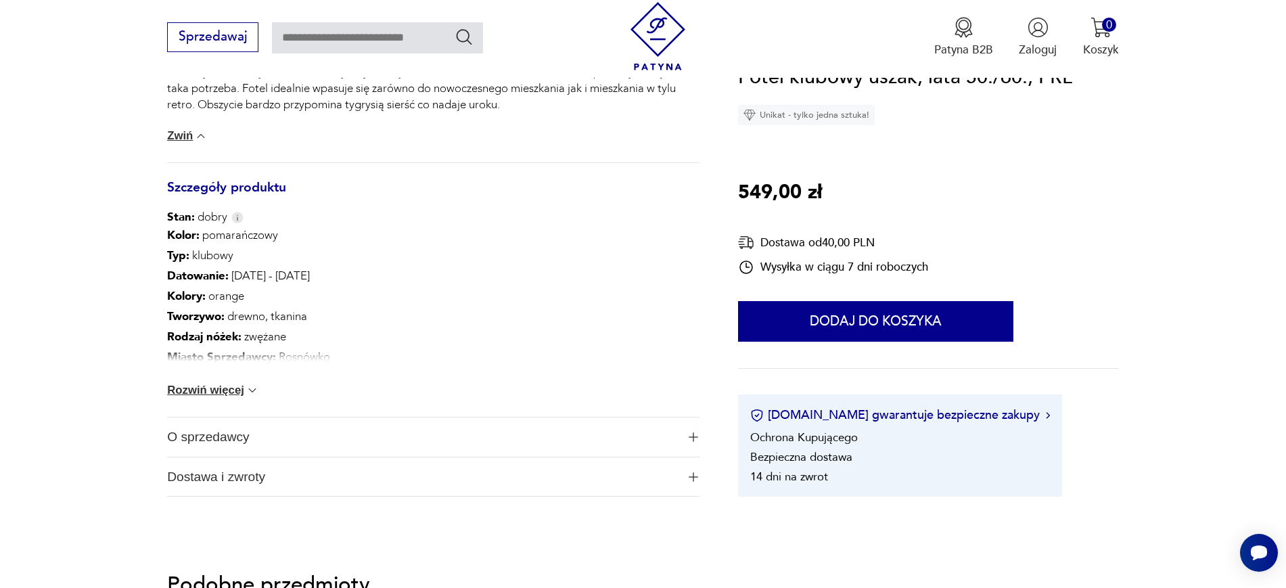
click at [214, 384] on button "Rozwiń więcej" at bounding box center [213, 390] width 92 height 14
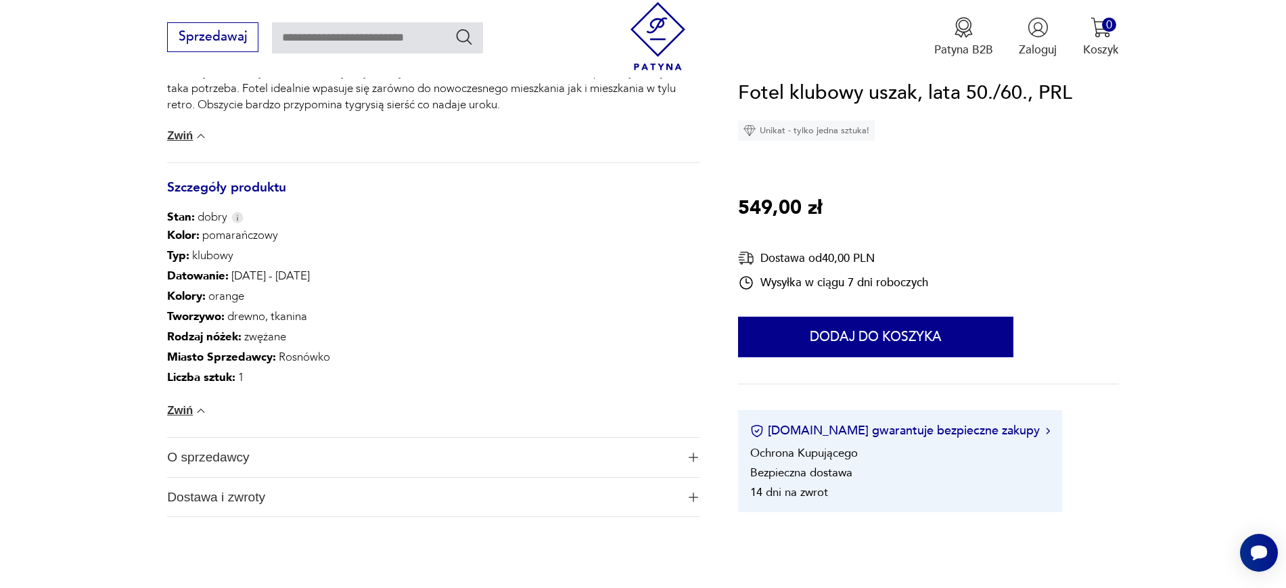
click at [291, 454] on span "O sprzedawcy" at bounding box center [421, 457] width 509 height 39
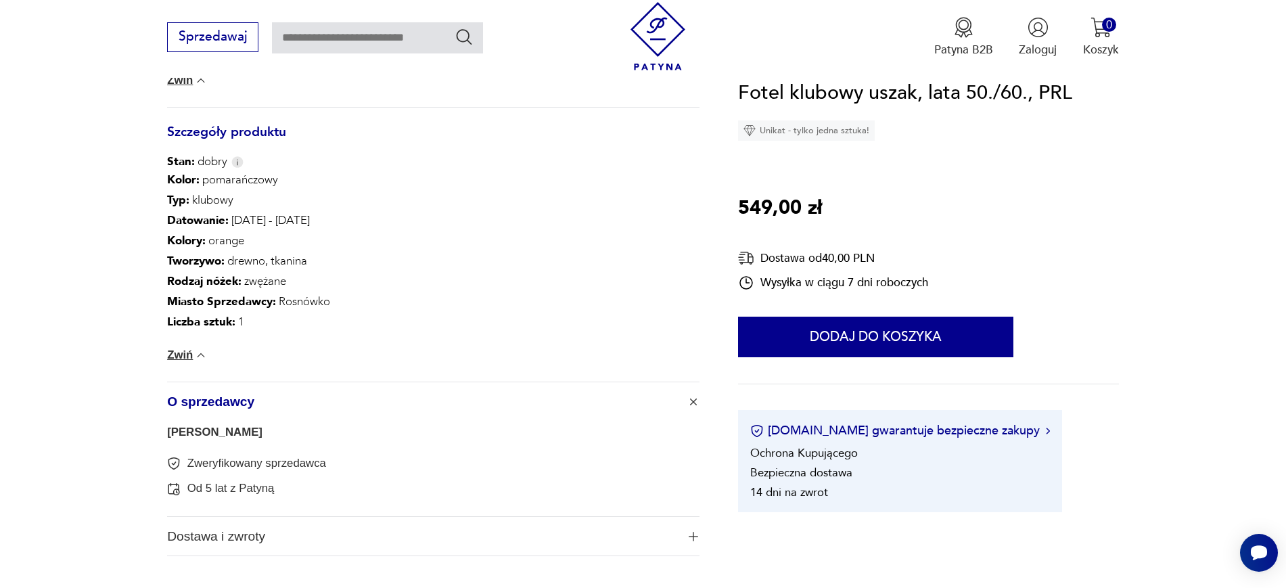
scroll to position [845, 0]
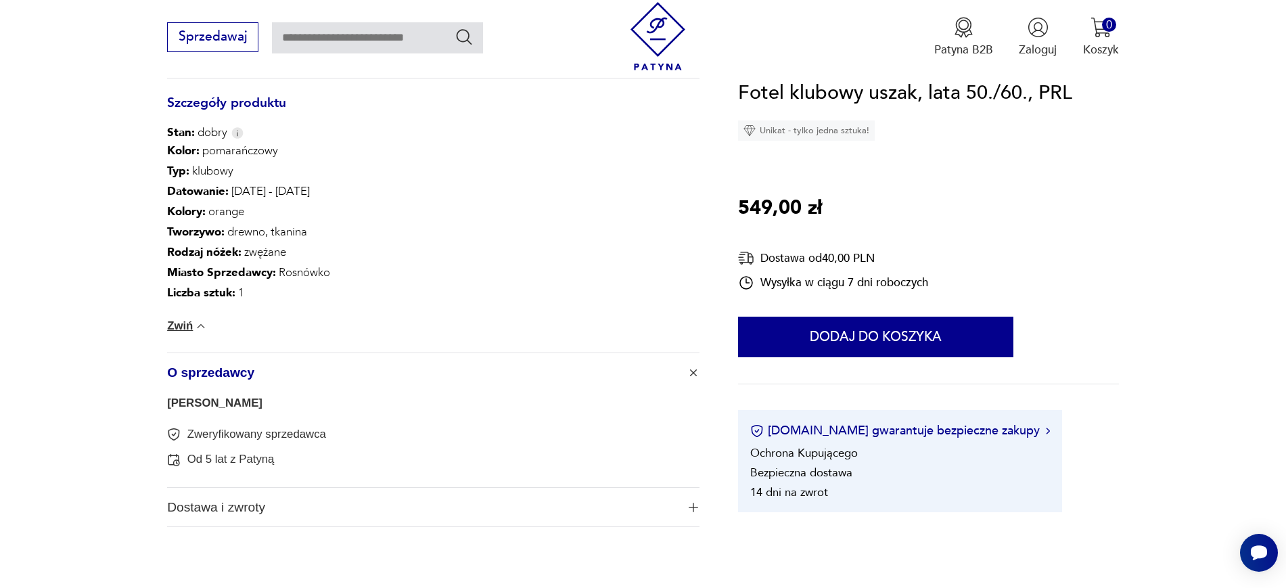
click at [291, 498] on span "Dostawa i zwroty" at bounding box center [421, 507] width 509 height 39
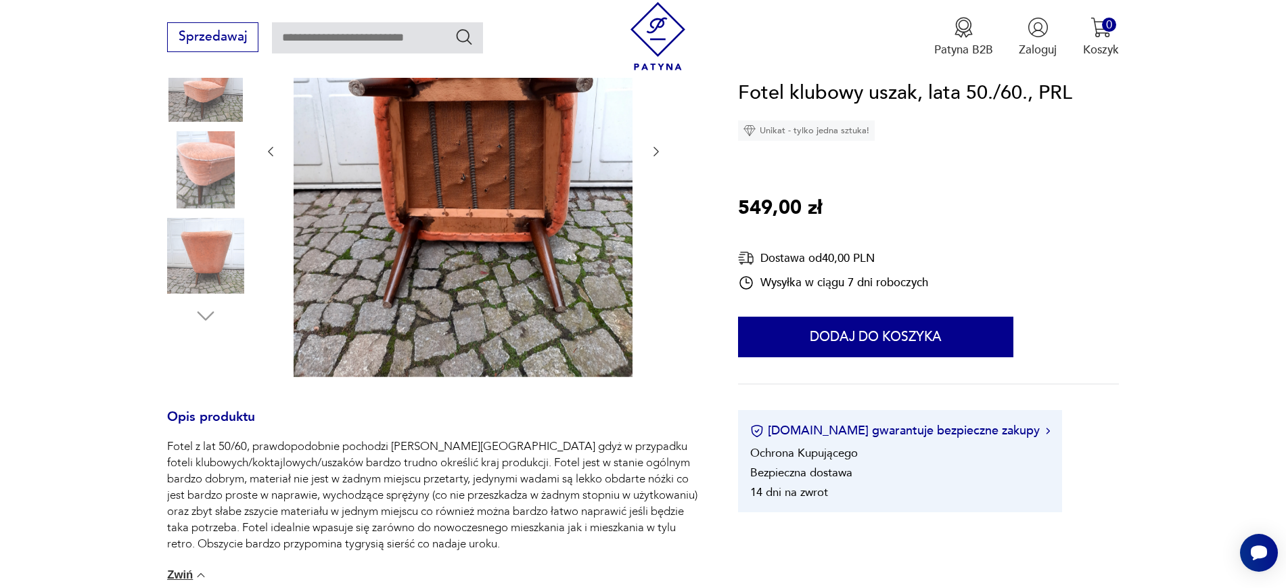
scroll to position [85, 0]
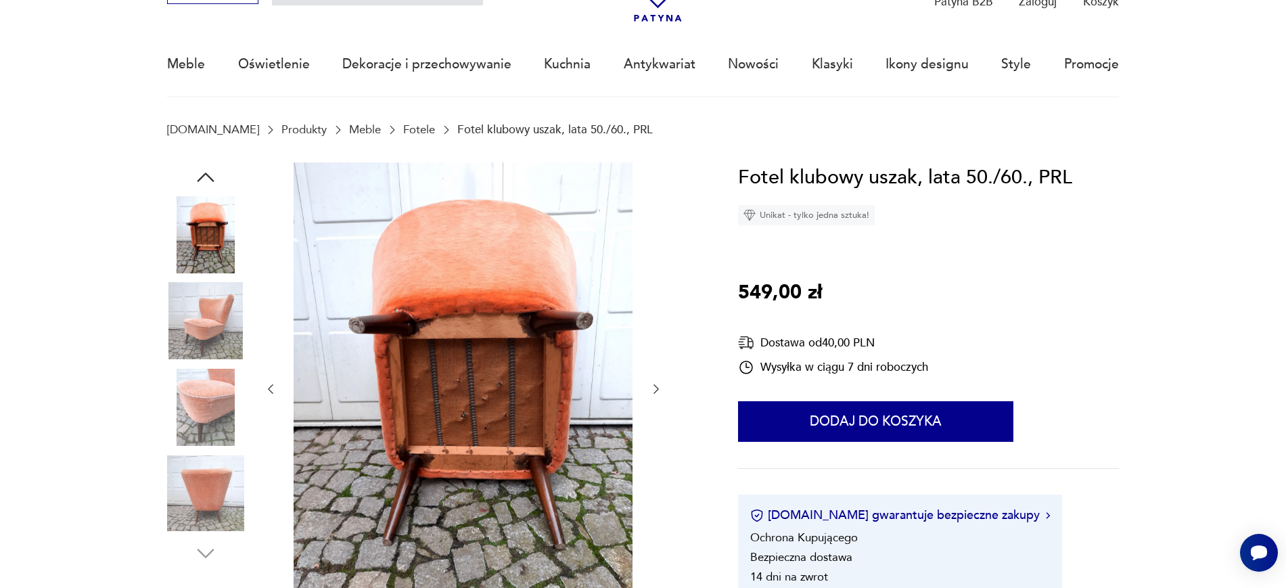
click at [220, 313] on img at bounding box center [205, 320] width 77 height 77
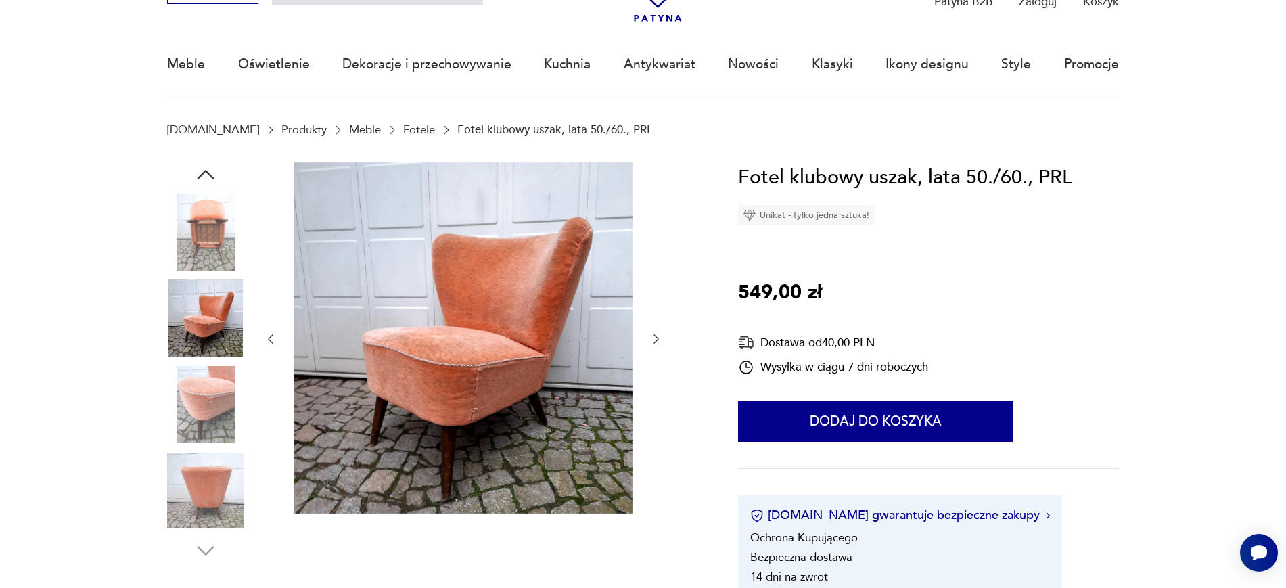
click at [419, 368] on img at bounding box center [463, 337] width 339 height 351
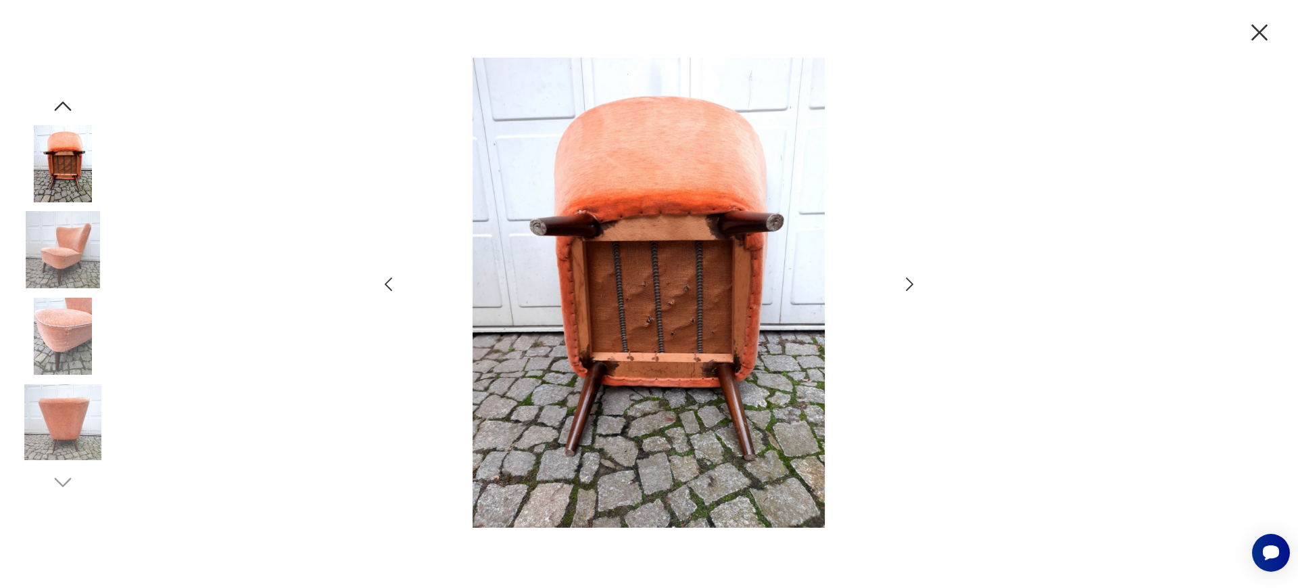
click at [911, 287] on icon "button" at bounding box center [910, 285] width 20 height 20
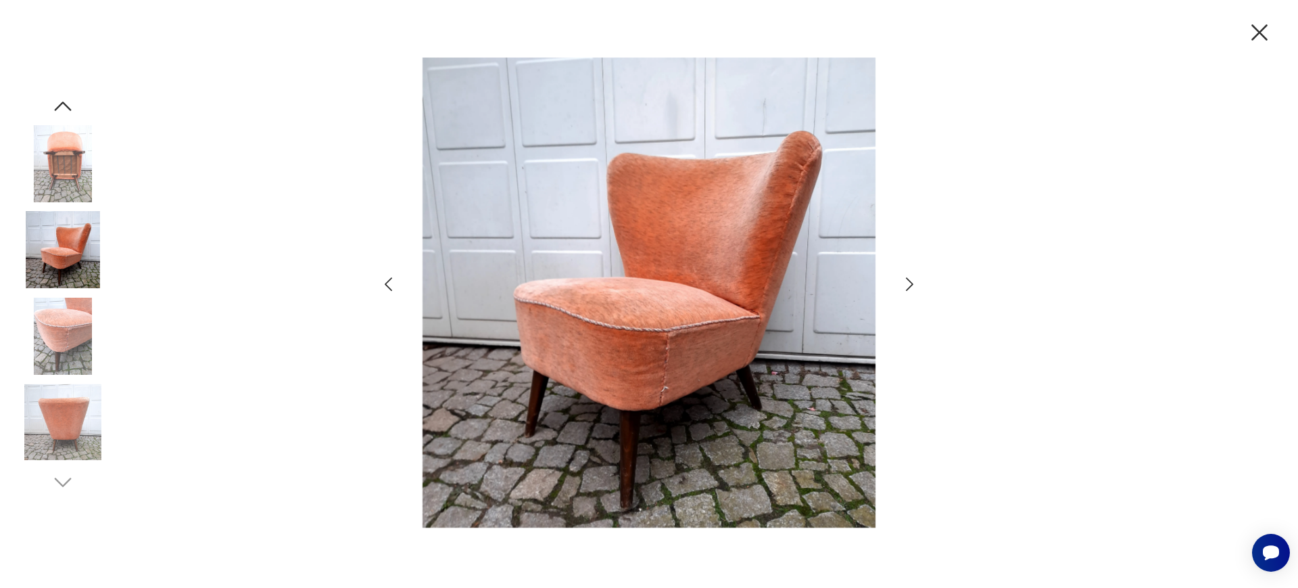
click at [911, 285] on icon "button" at bounding box center [910, 285] width 20 height 20
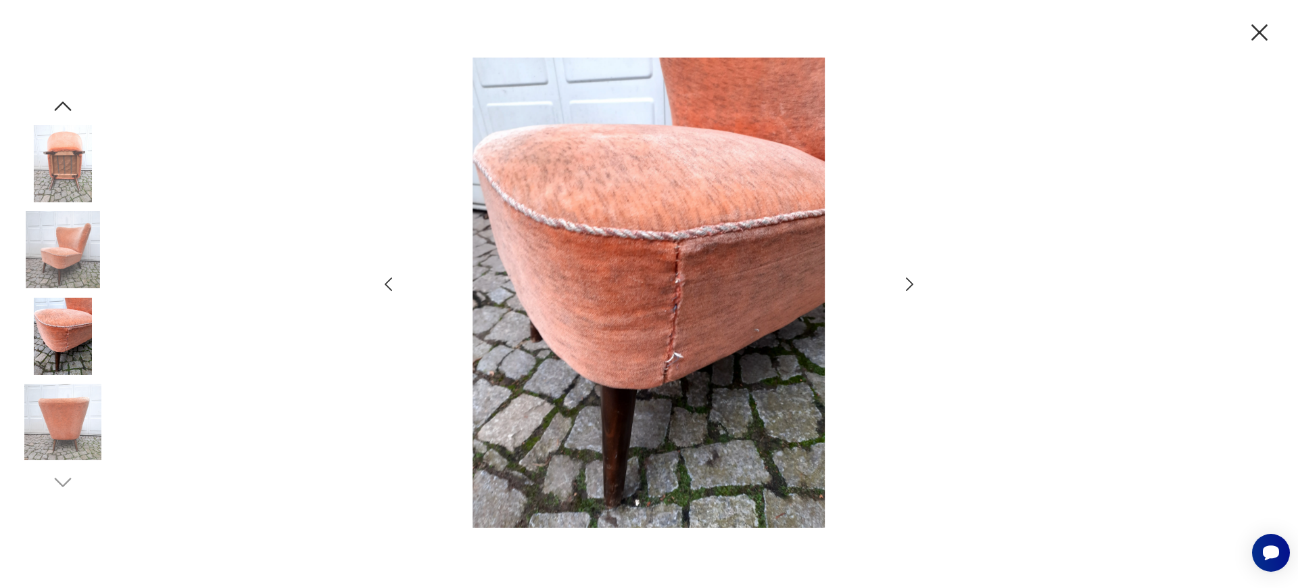
click at [906, 283] on icon "button" at bounding box center [910, 285] width 20 height 20
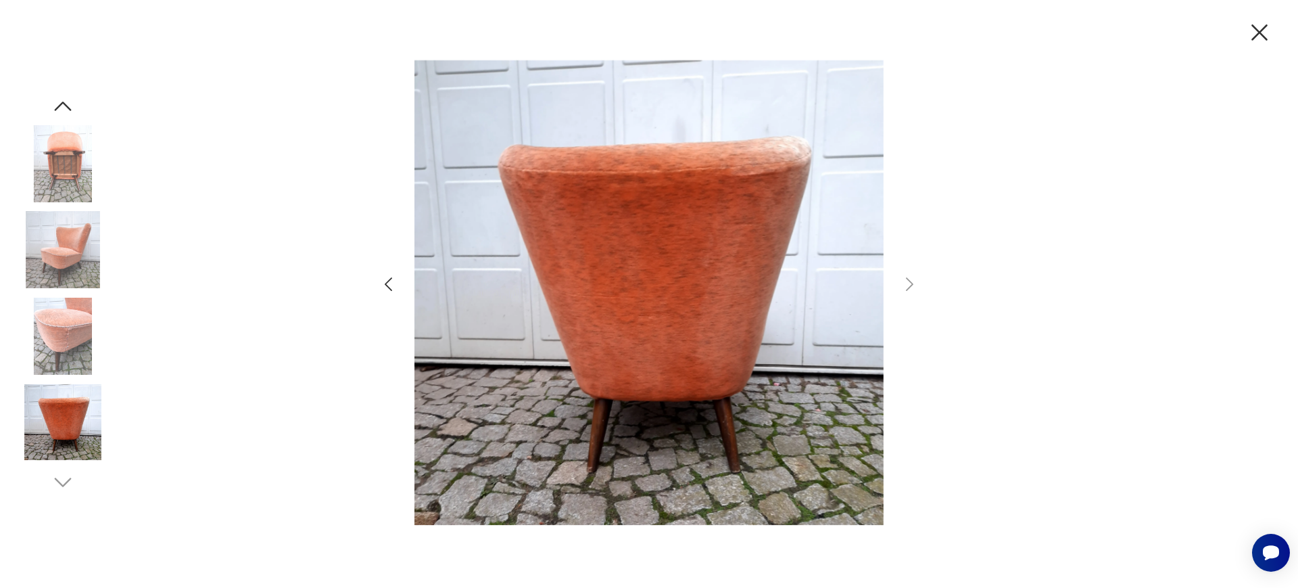
click at [1256, 37] on icon "button" at bounding box center [1260, 32] width 16 height 16
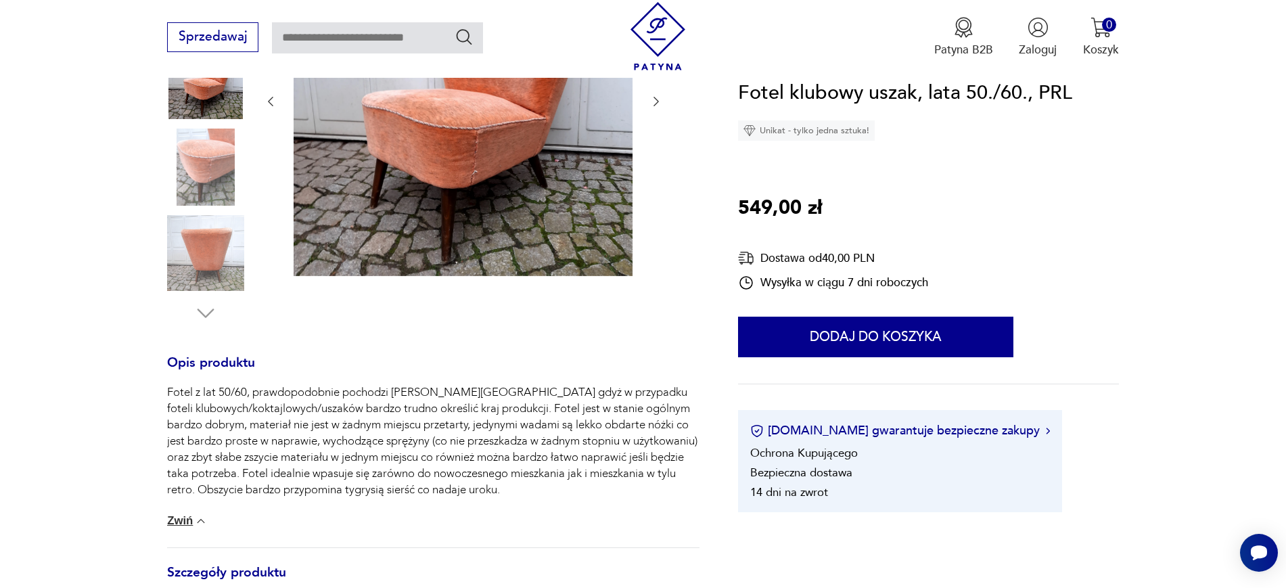
scroll to position [169, 0]
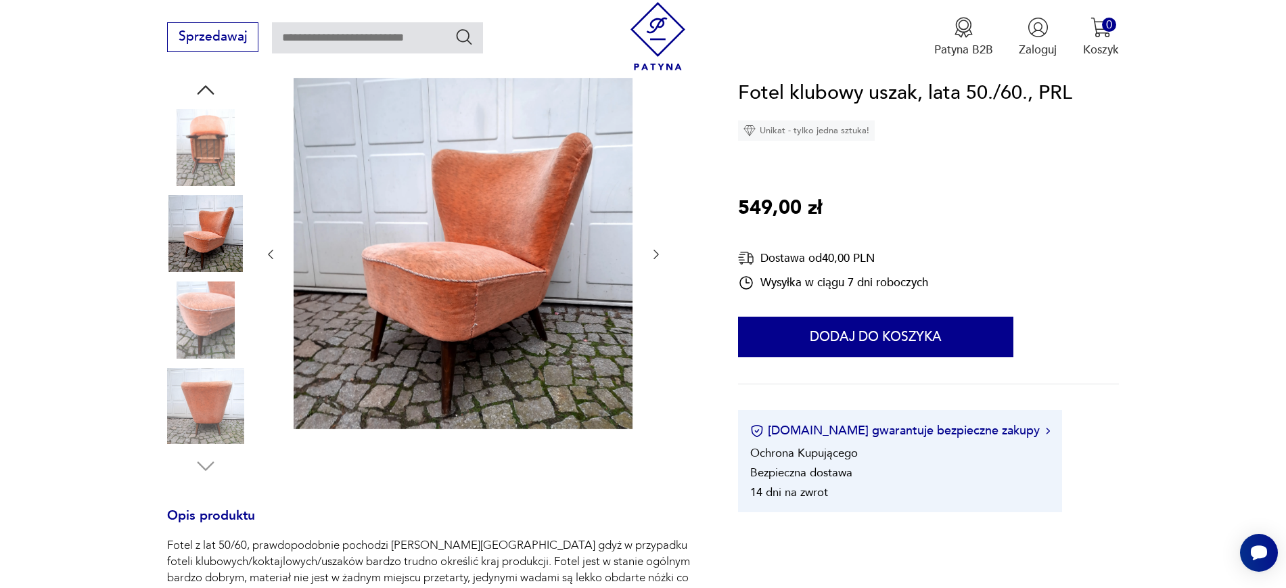
click at [218, 380] on img at bounding box center [205, 405] width 77 height 77
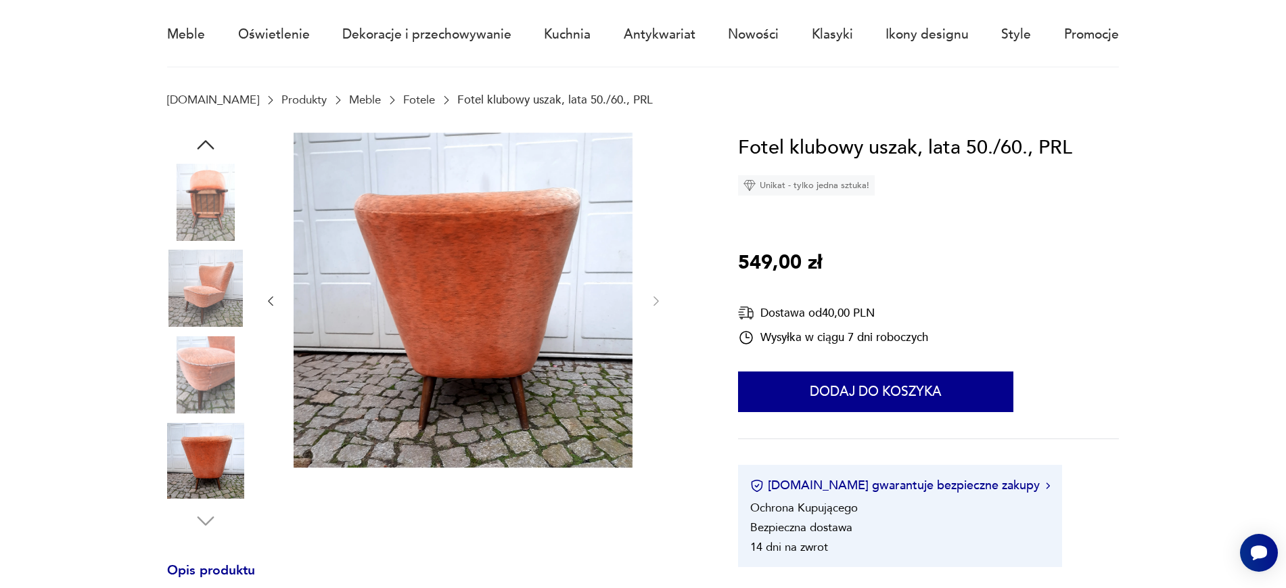
scroll to position [0, 0]
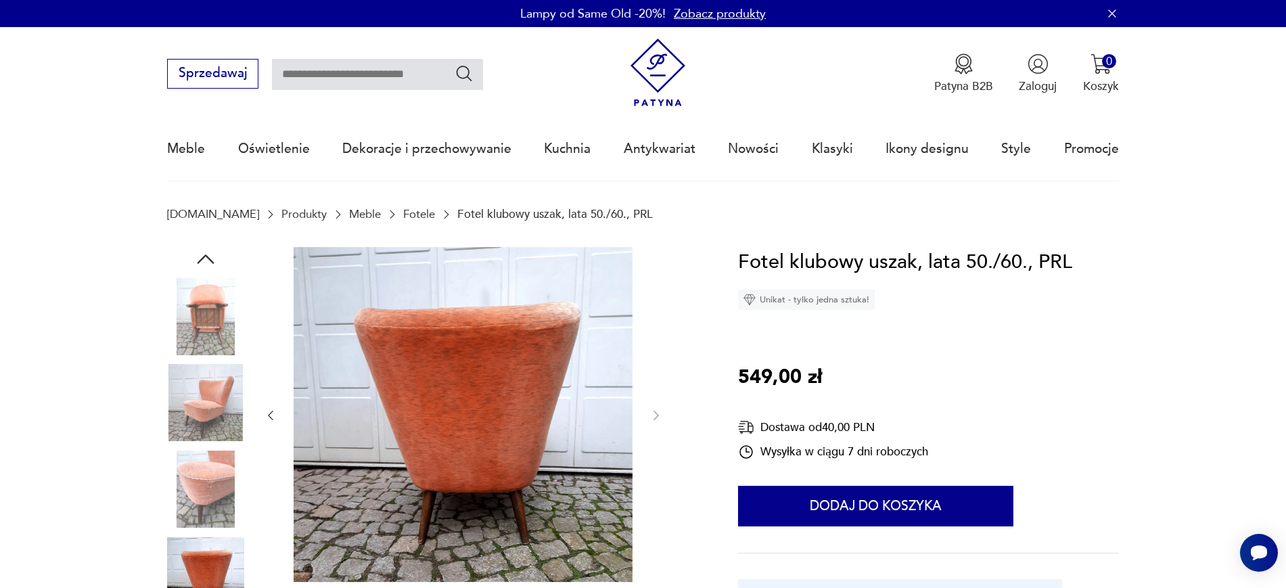
click at [210, 314] on img at bounding box center [205, 316] width 77 height 77
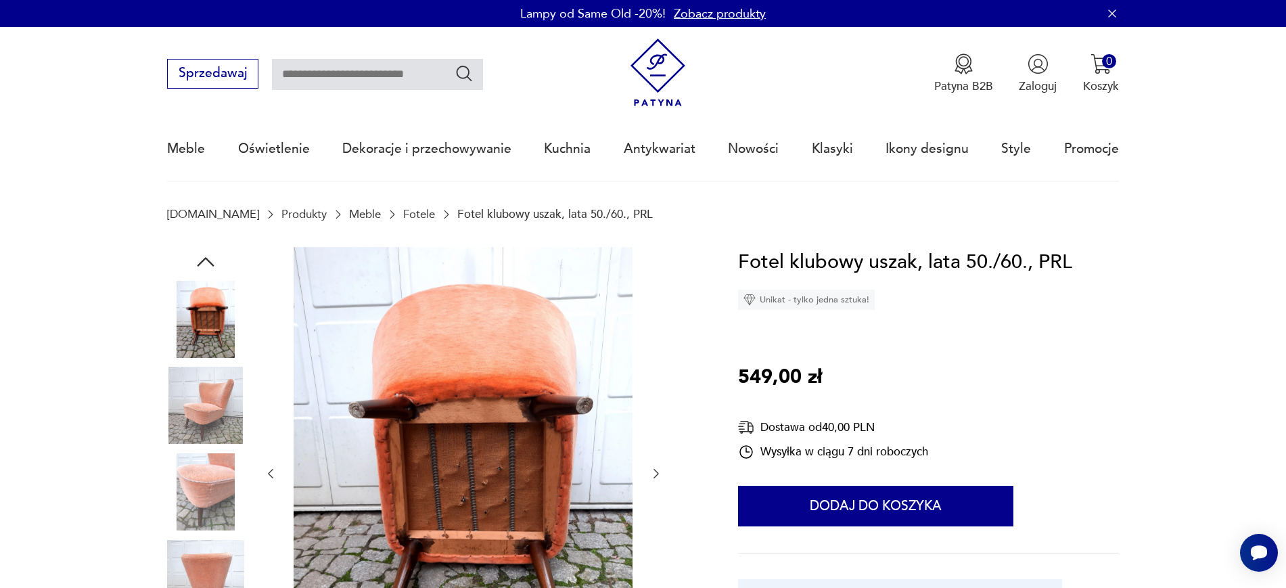
click at [210, 379] on img at bounding box center [205, 405] width 77 height 77
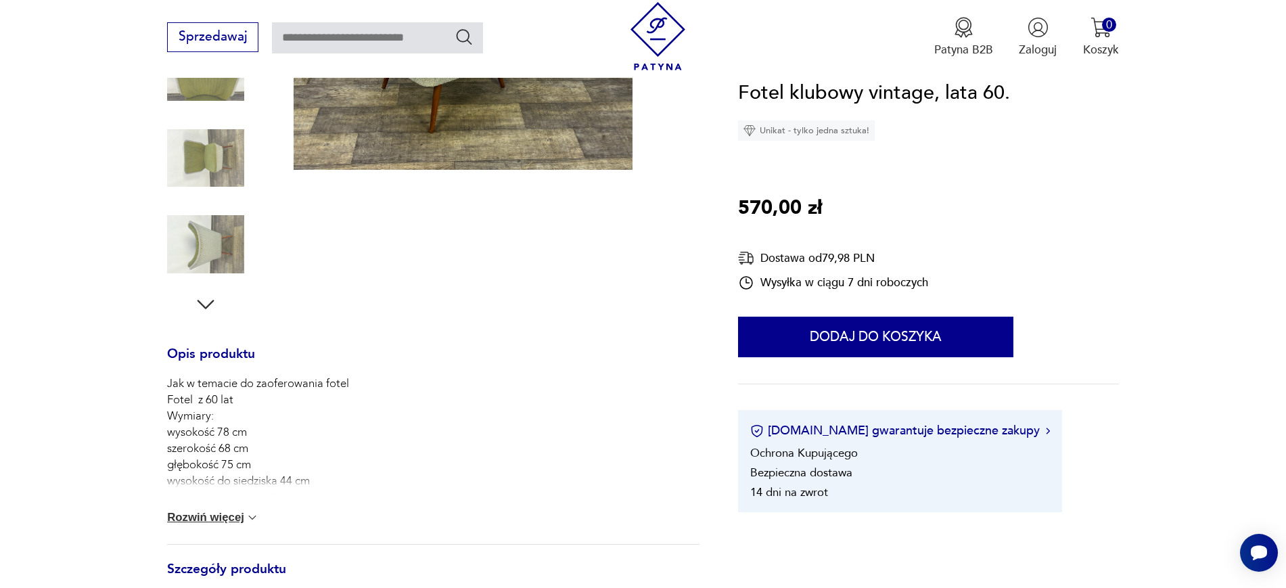
scroll to position [338, 0]
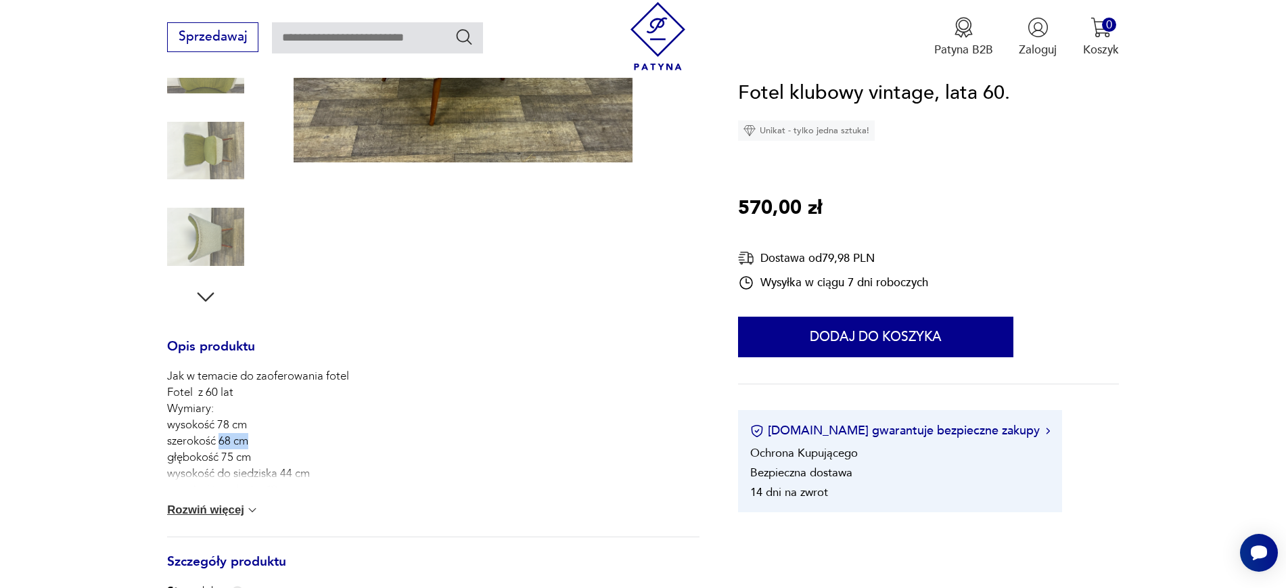
drag, startPoint x: 221, startPoint y: 440, endPoint x: 259, endPoint y: 442, distance: 37.9
click at [259, 442] on p "Jak w temacie do zaoferowania fotel Fotel z 60 lat Wymiary: wysokość 78 cm szer…" at bounding box center [286, 465] width 239 height 195
click at [235, 504] on button "Rozwiń więcej" at bounding box center [213, 510] width 92 height 14
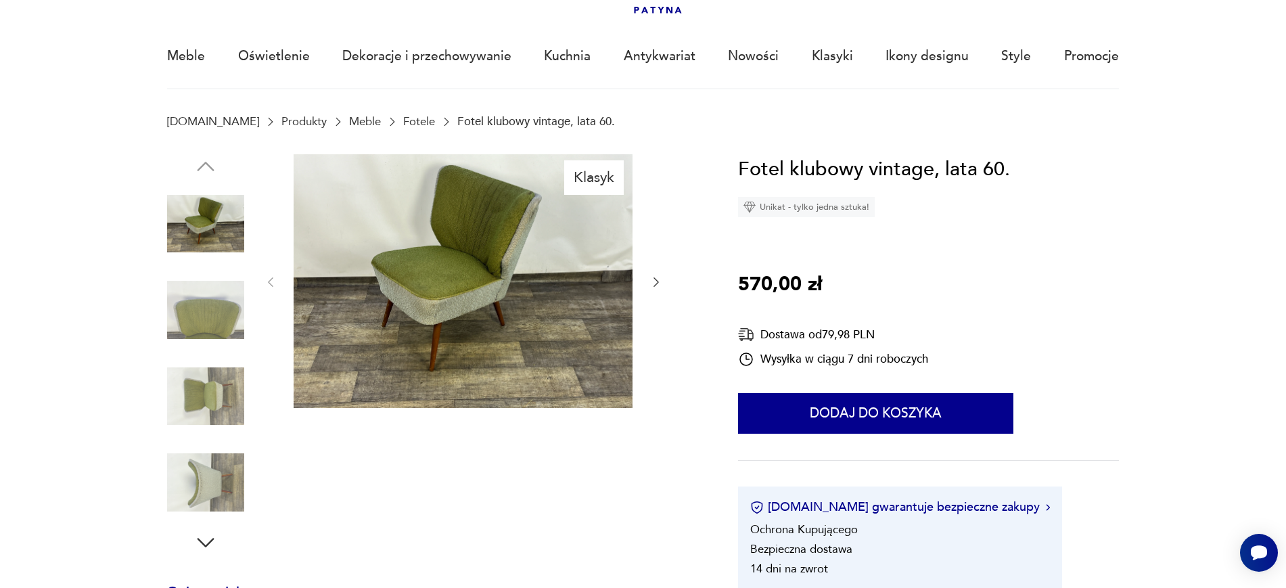
scroll to position [0, 0]
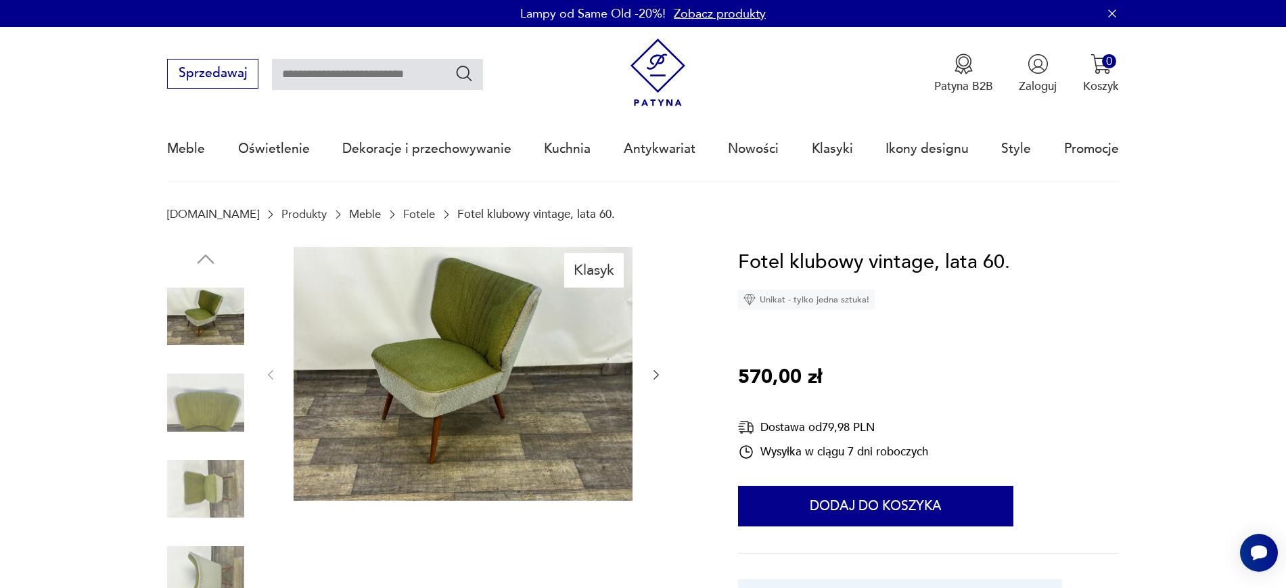
click at [234, 392] on img at bounding box center [205, 402] width 77 height 77
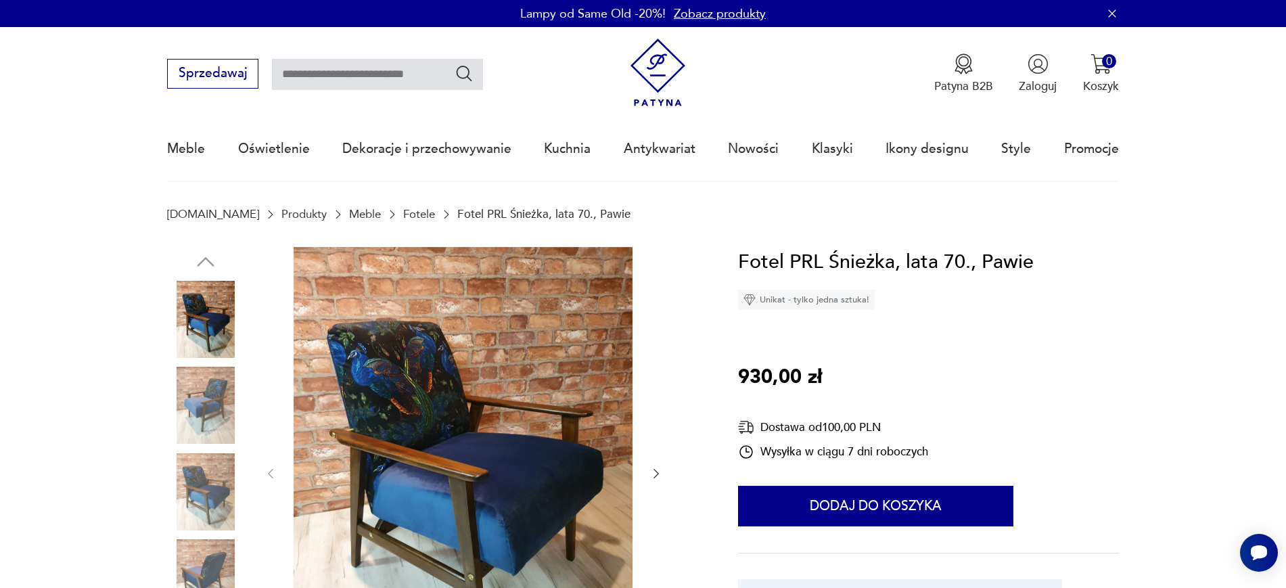
click at [190, 449] on div at bounding box center [205, 450] width 77 height 338
click at [189, 471] on img at bounding box center [205, 491] width 77 height 77
click at [389, 358] on img at bounding box center [463, 473] width 339 height 452
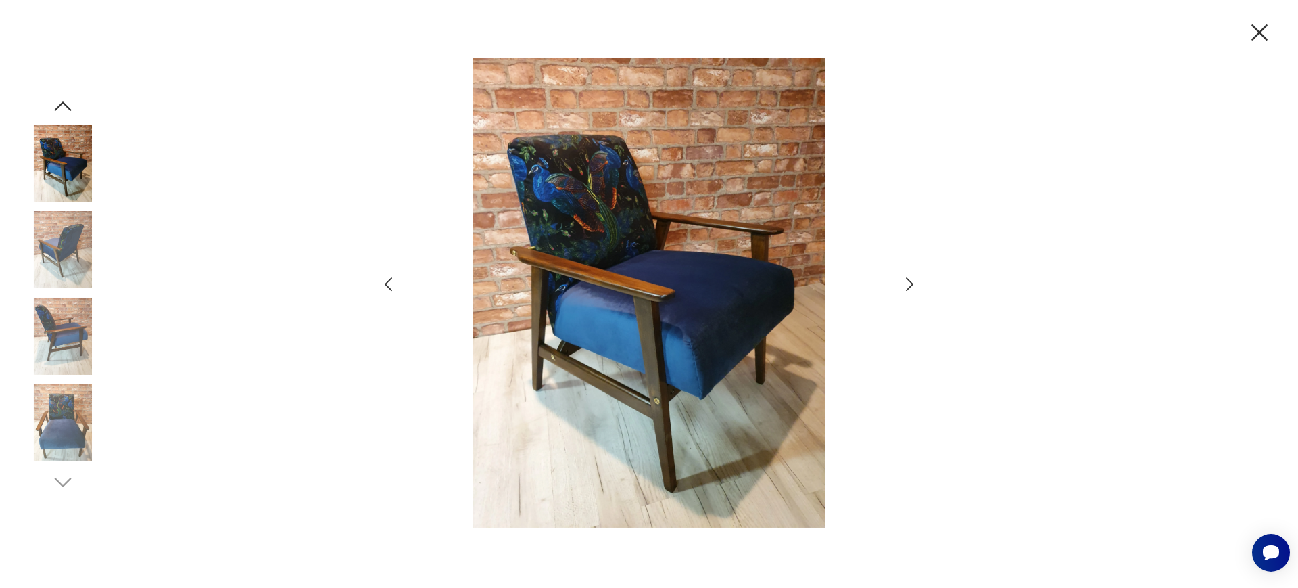
click at [911, 273] on div at bounding box center [649, 293] width 541 height 473
click at [910, 275] on icon "button" at bounding box center [910, 285] width 20 height 20
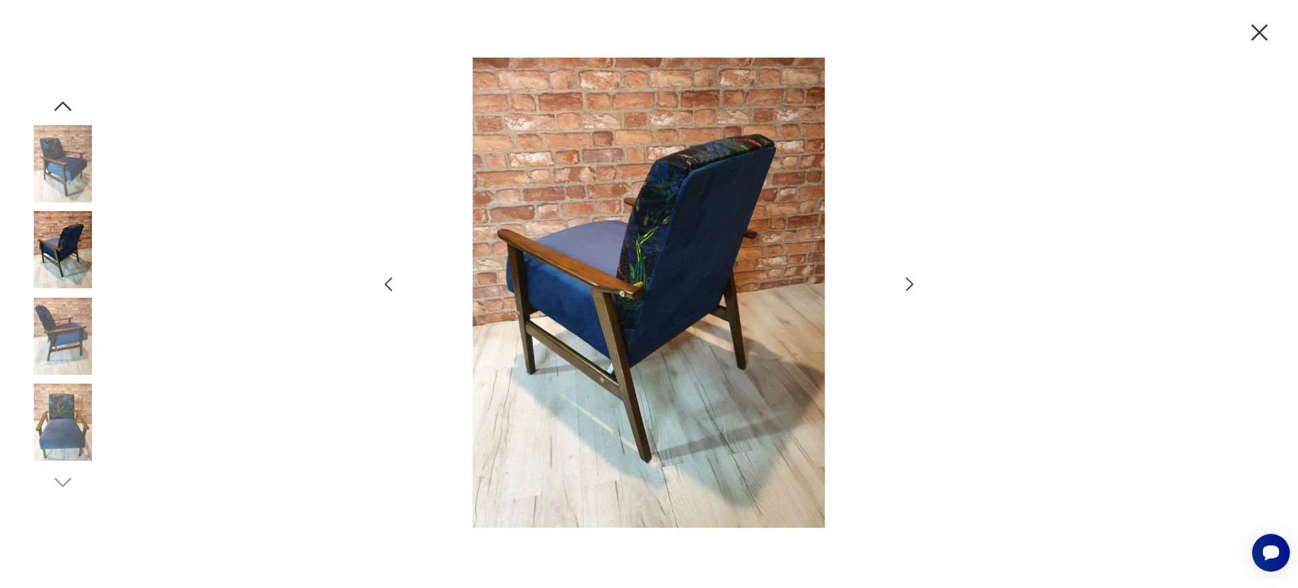
click at [909, 276] on icon "button" at bounding box center [910, 285] width 20 height 20
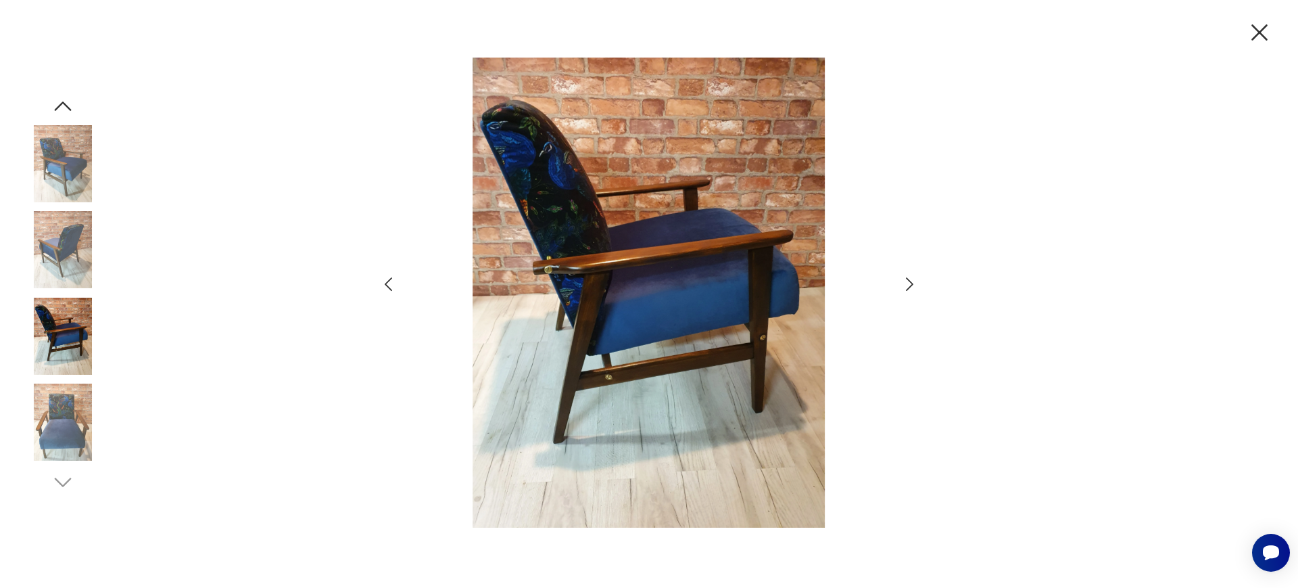
click at [906, 279] on icon "button" at bounding box center [910, 285] width 20 height 20
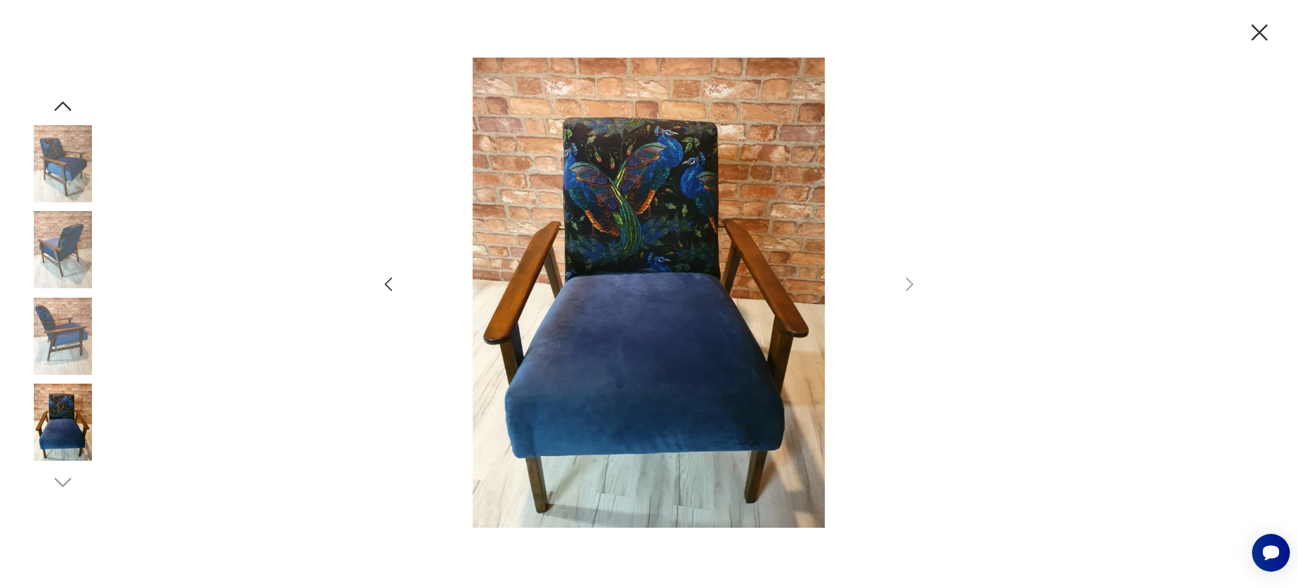
click at [1273, 29] on div at bounding box center [649, 294] width 1298 height 588
click at [1261, 31] on icon "button" at bounding box center [1260, 32] width 16 height 16
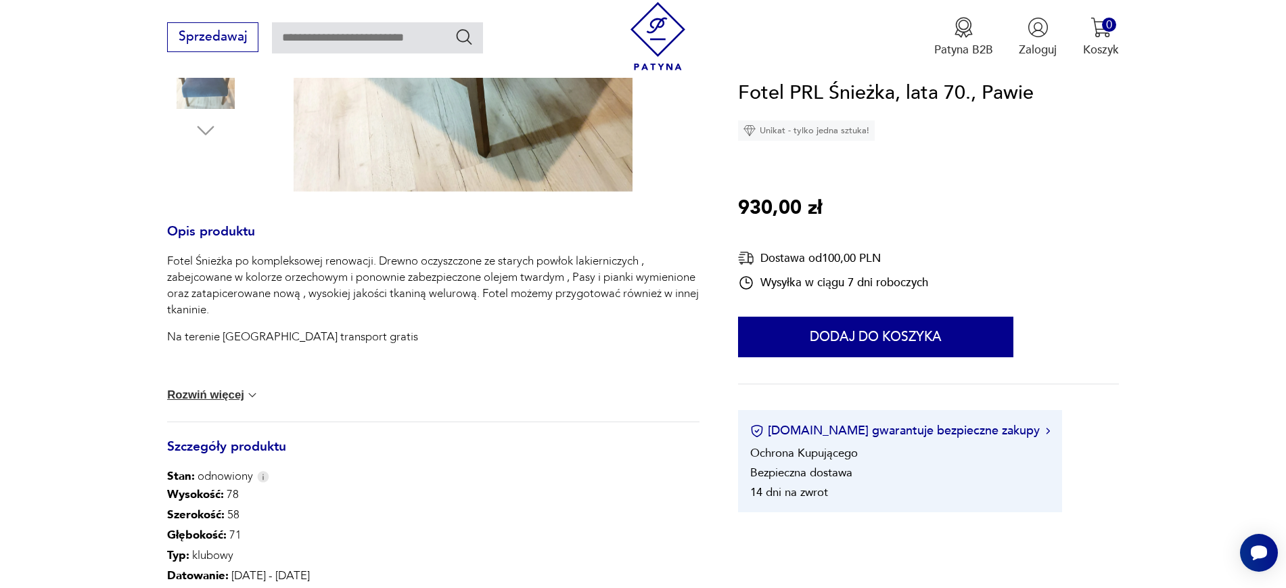
scroll to position [169, 0]
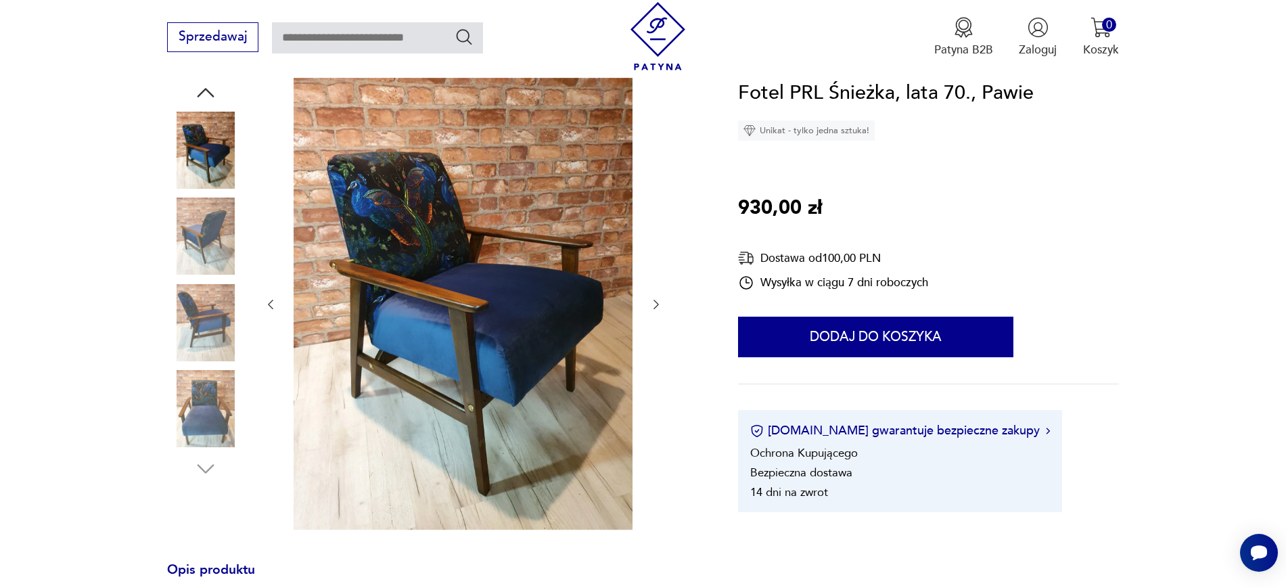
click at [213, 400] on img at bounding box center [205, 408] width 77 height 77
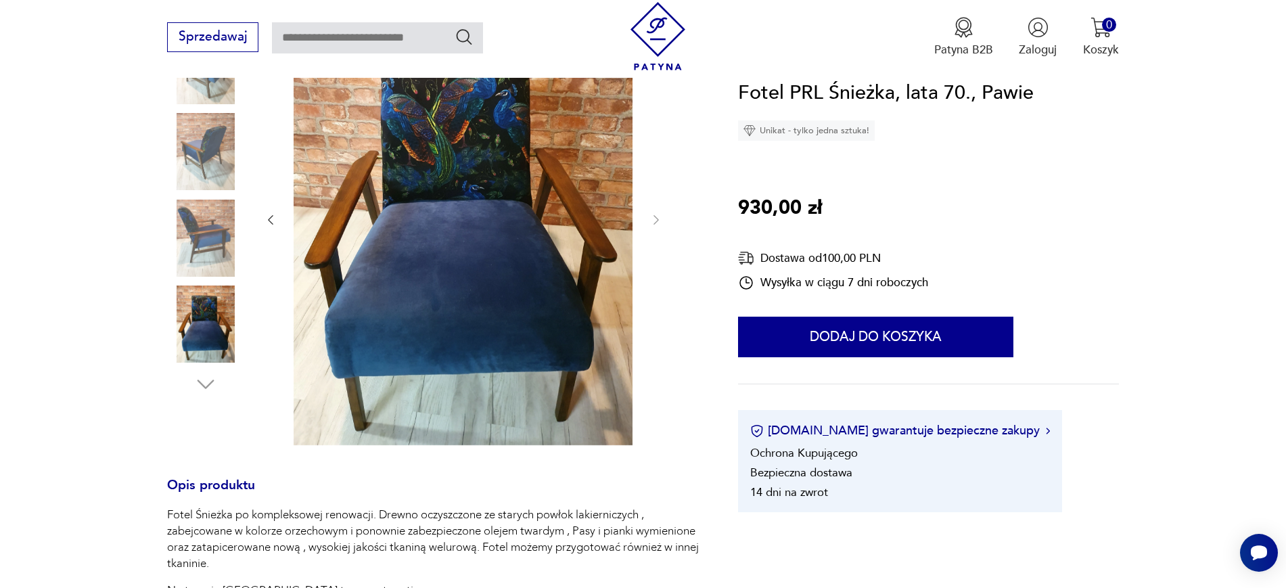
scroll to position [0, 0]
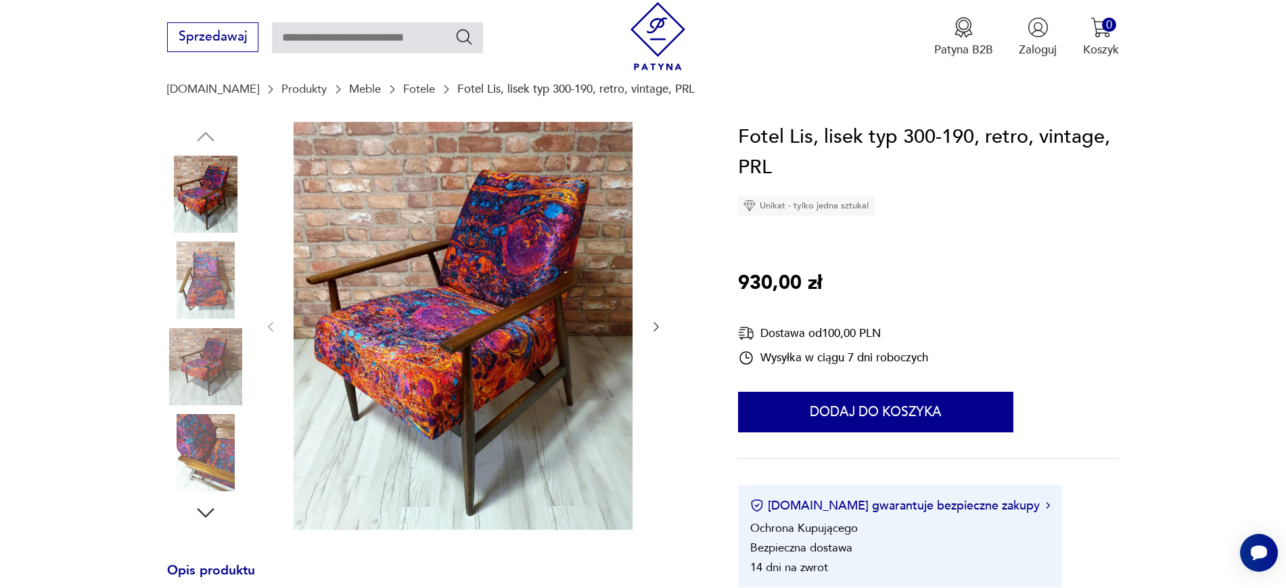
scroll to position [254, 0]
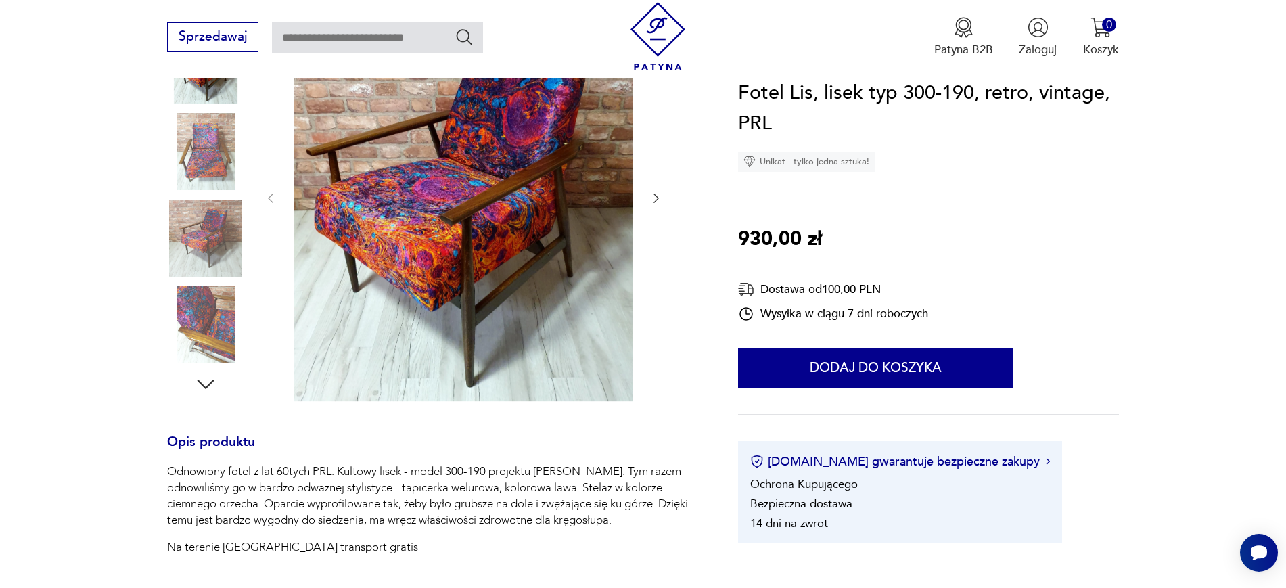
click at [208, 303] on img at bounding box center [205, 323] width 77 height 77
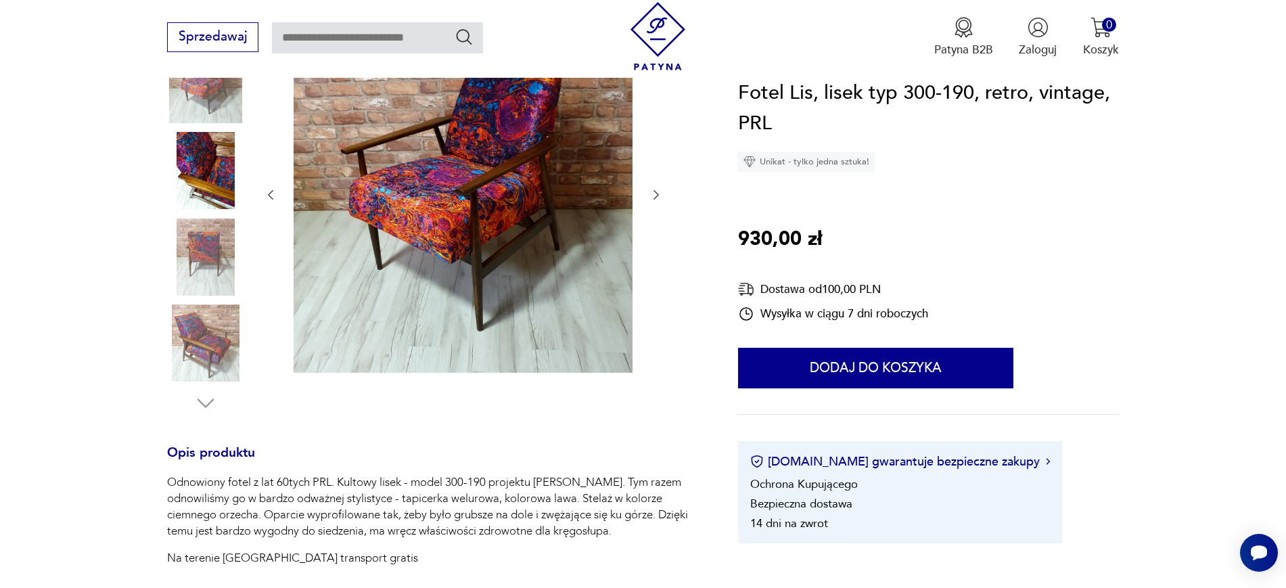
scroll to position [228, 0]
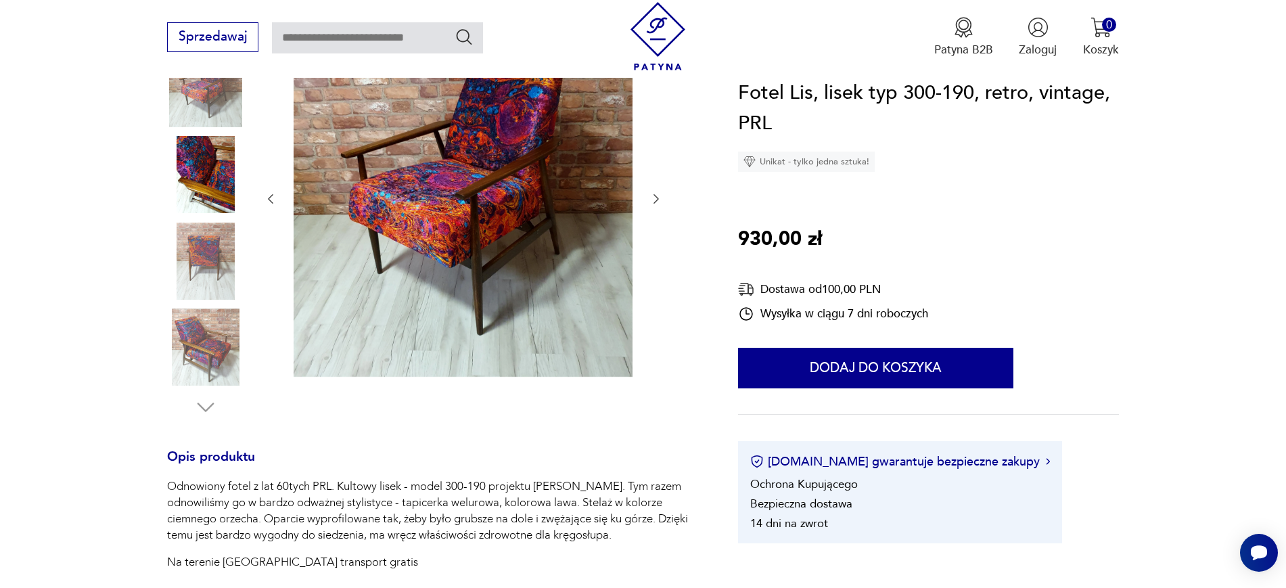
click at [175, 324] on img at bounding box center [205, 346] width 77 height 77
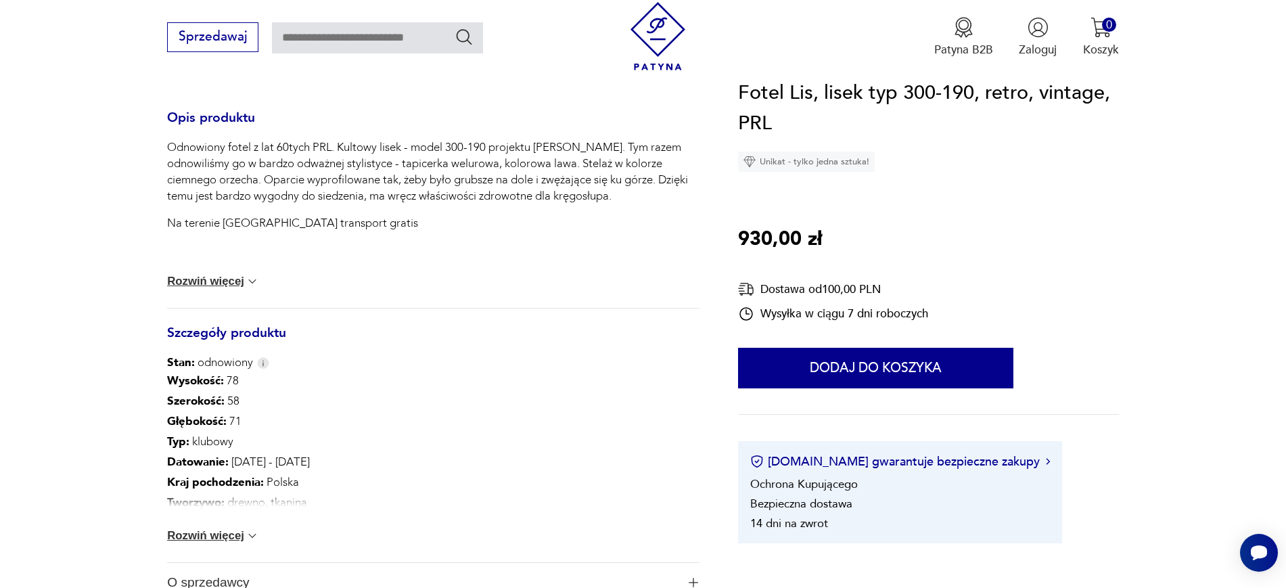
scroll to position [665, 0]
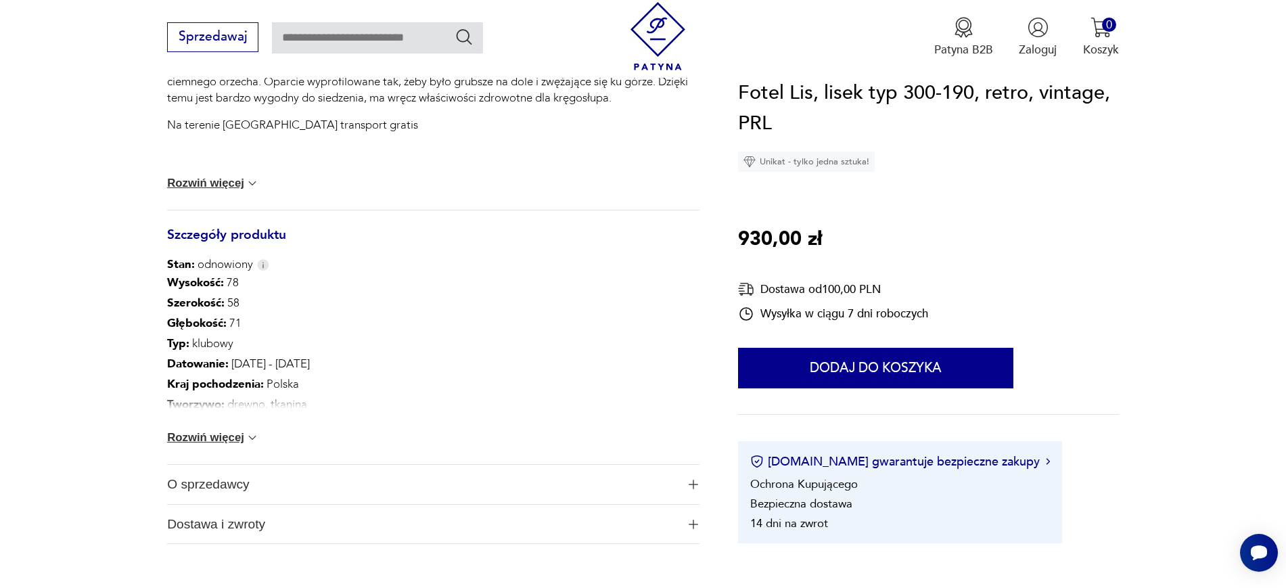
click at [261, 521] on span "Dostawa i zwroty" at bounding box center [421, 524] width 509 height 39
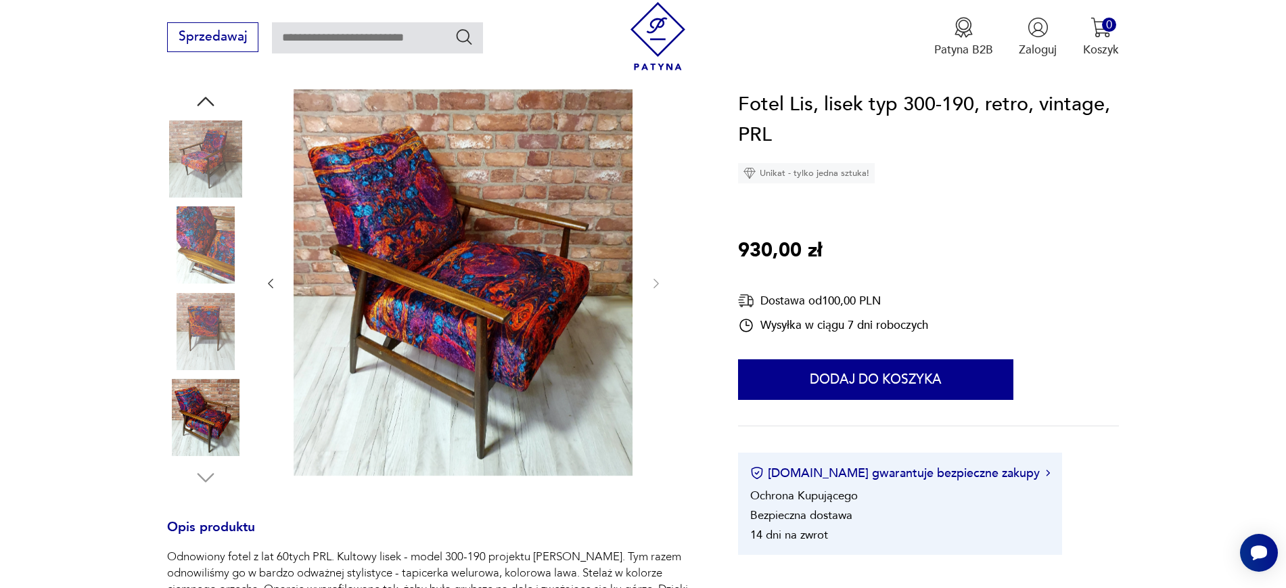
scroll to position [0, 0]
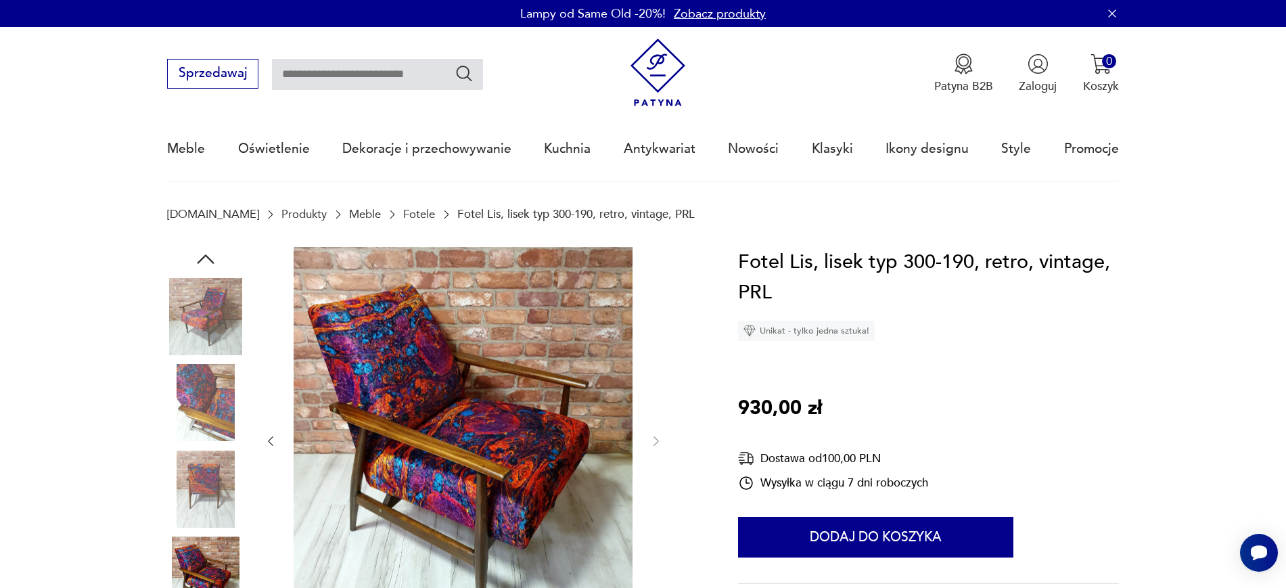
click at [442, 424] on img at bounding box center [463, 440] width 339 height 386
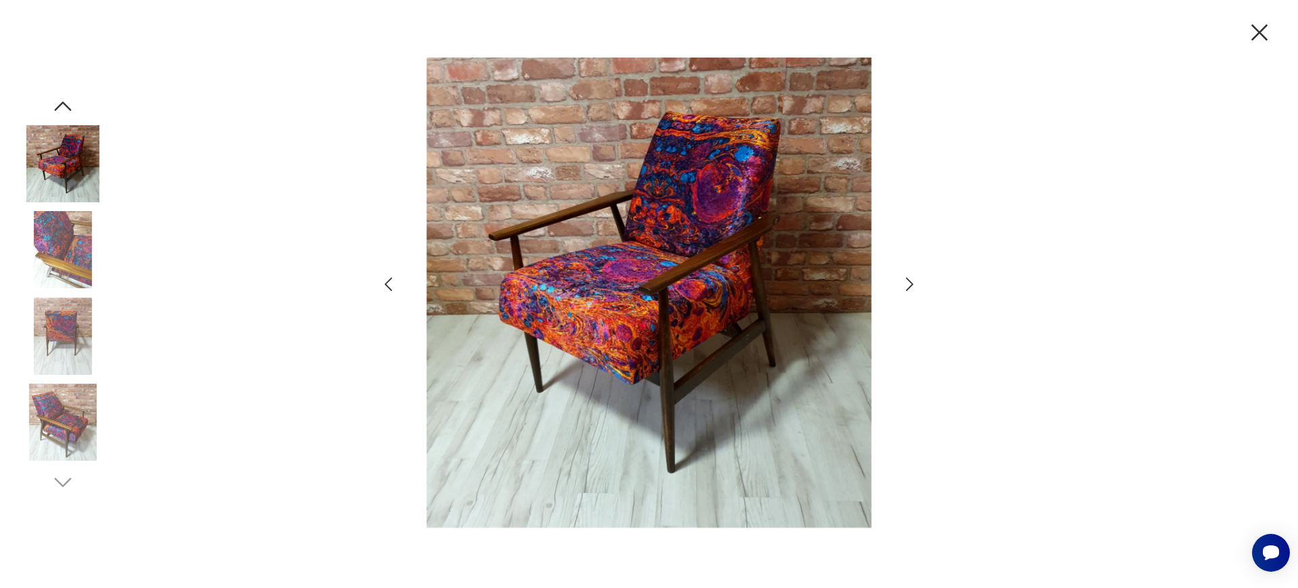
click at [920, 288] on div at bounding box center [649, 294] width 1298 height 588
click at [906, 282] on icon "button" at bounding box center [910, 285] width 20 height 20
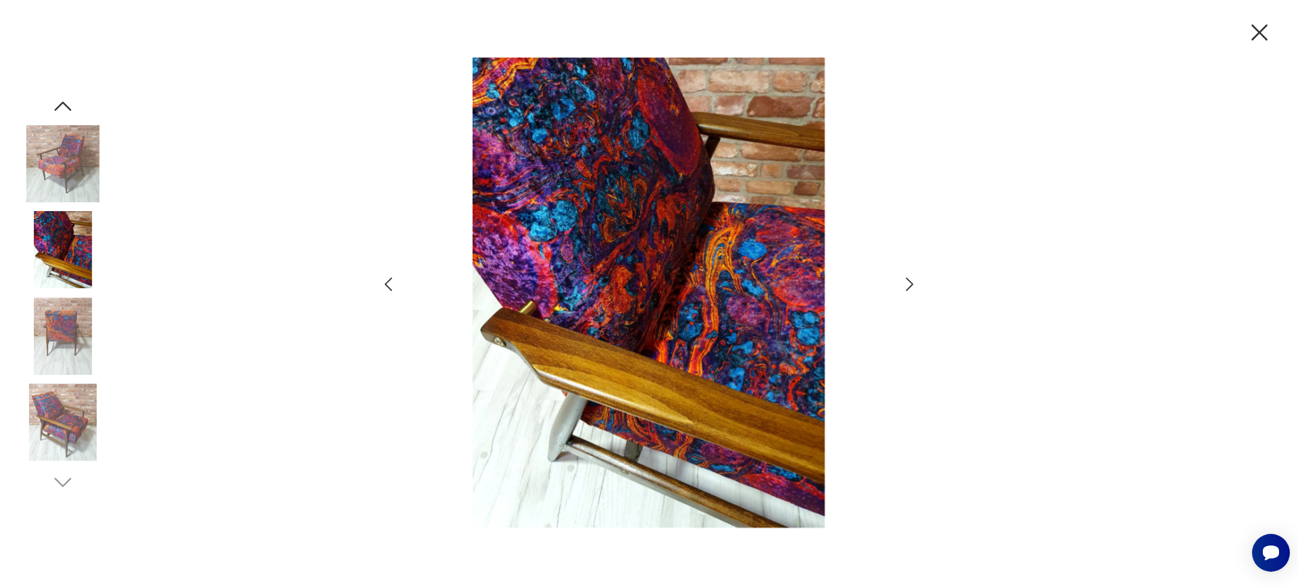
click at [906, 282] on icon "button" at bounding box center [910, 285] width 20 height 20
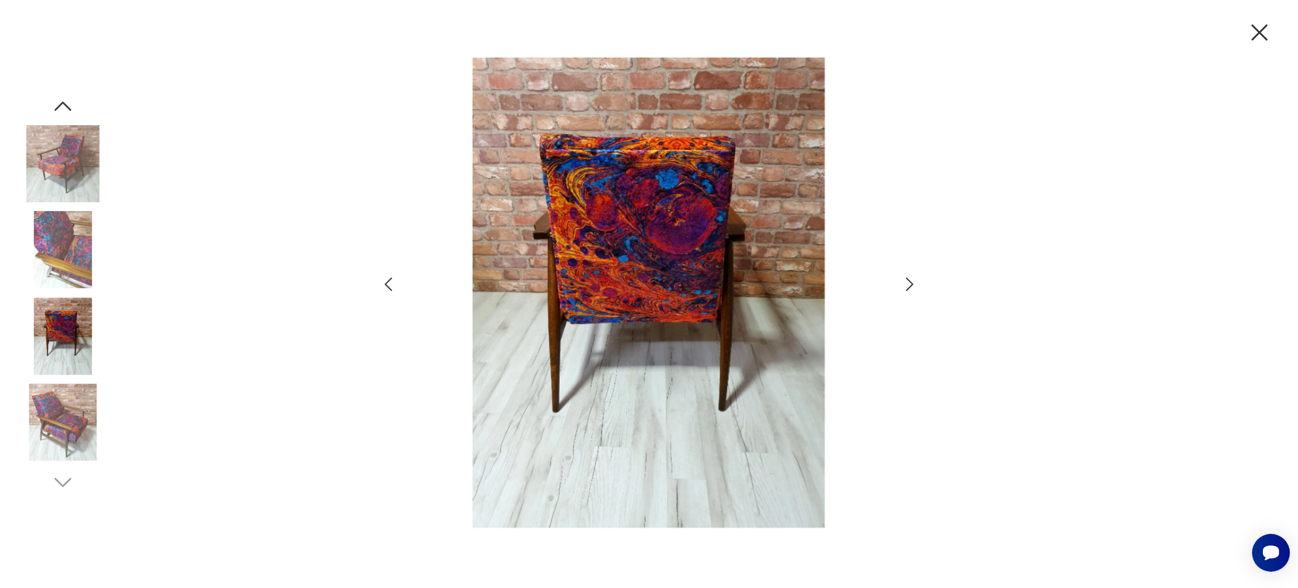
click at [906, 282] on icon "button" at bounding box center [910, 285] width 20 height 20
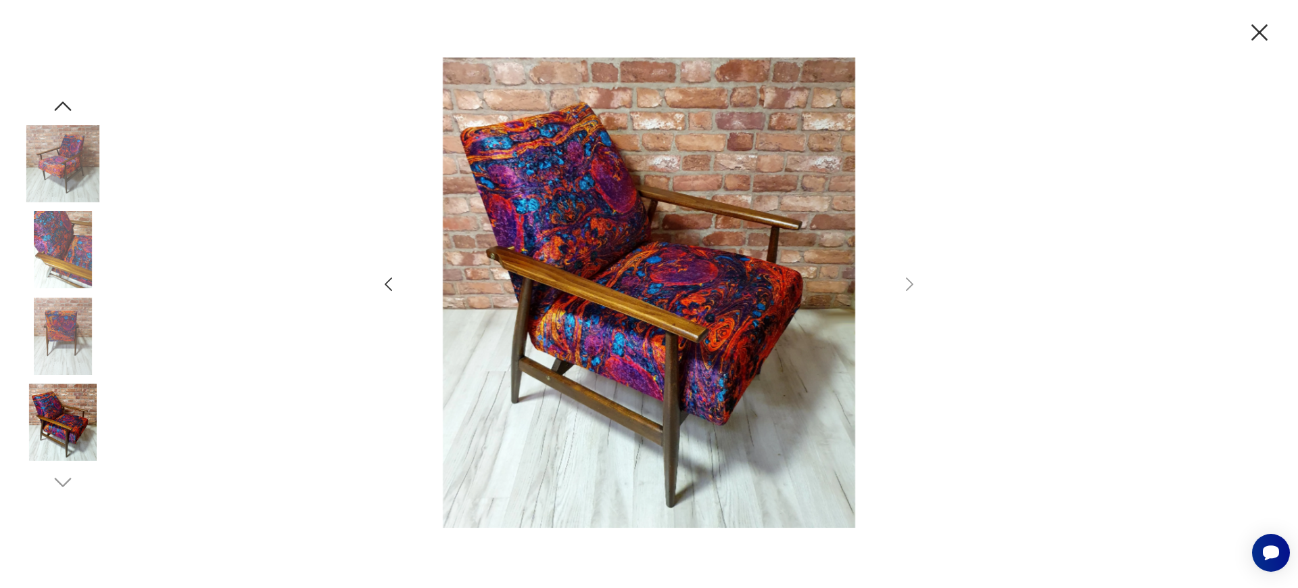
click at [1252, 25] on icon "button" at bounding box center [1260, 32] width 28 height 28
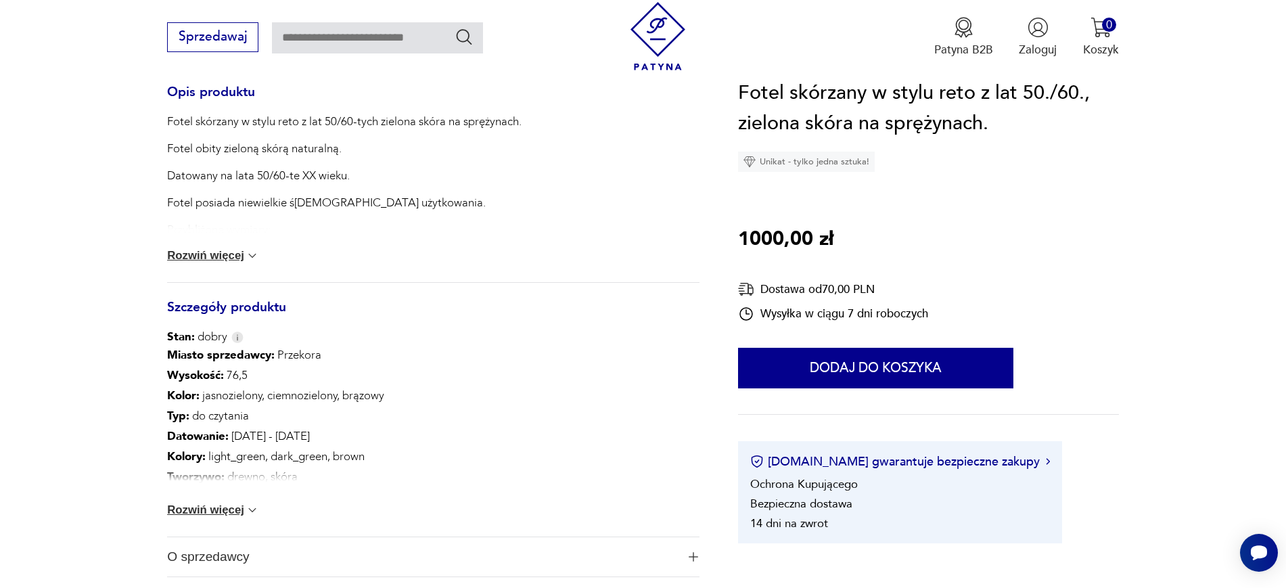
scroll to position [676, 0]
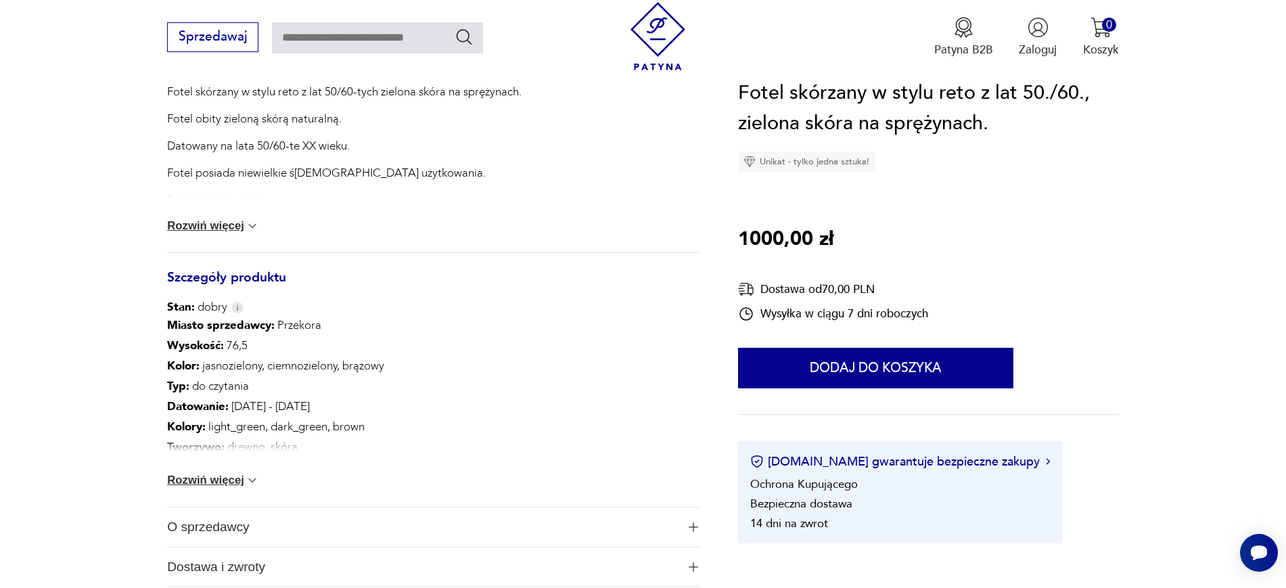
click at [181, 478] on button "Rozwiń więcej" at bounding box center [213, 480] width 92 height 14
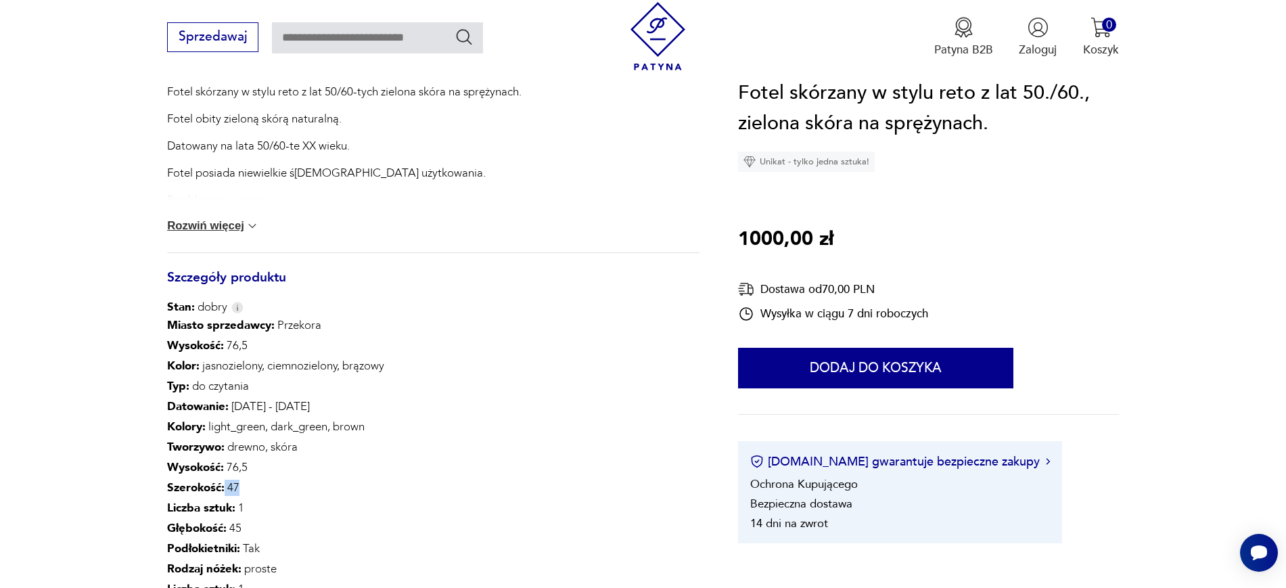
drag, startPoint x: 221, startPoint y: 488, endPoint x: 250, endPoint y: 485, distance: 28.5
click at [250, 485] on p "Szerokość : 47" at bounding box center [275, 487] width 217 height 20
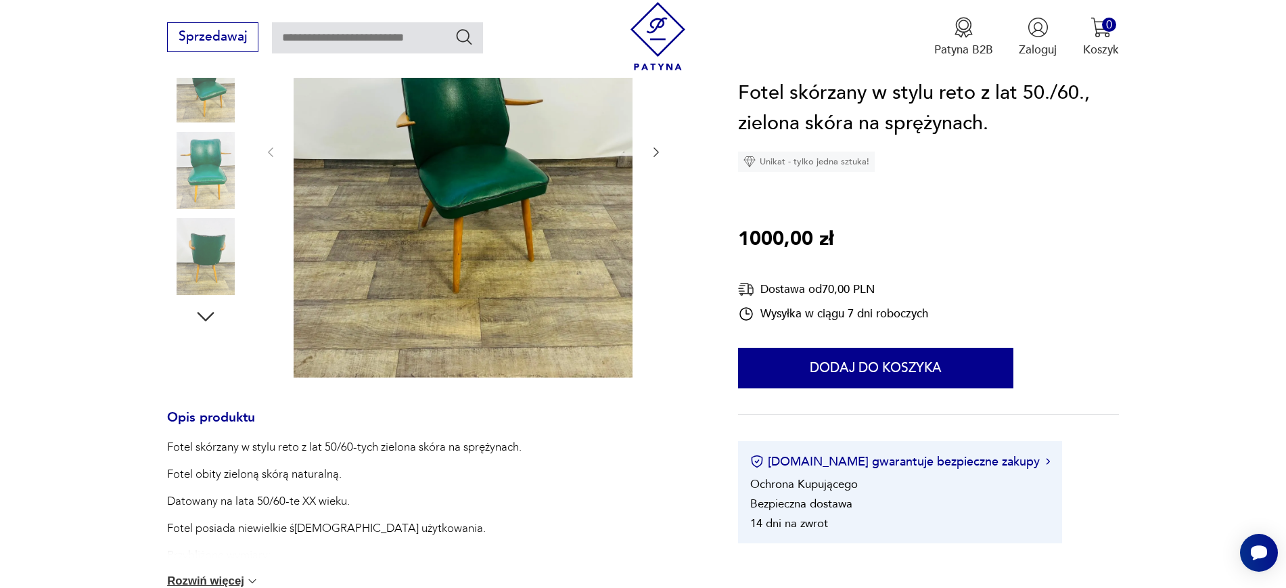
scroll to position [169, 0]
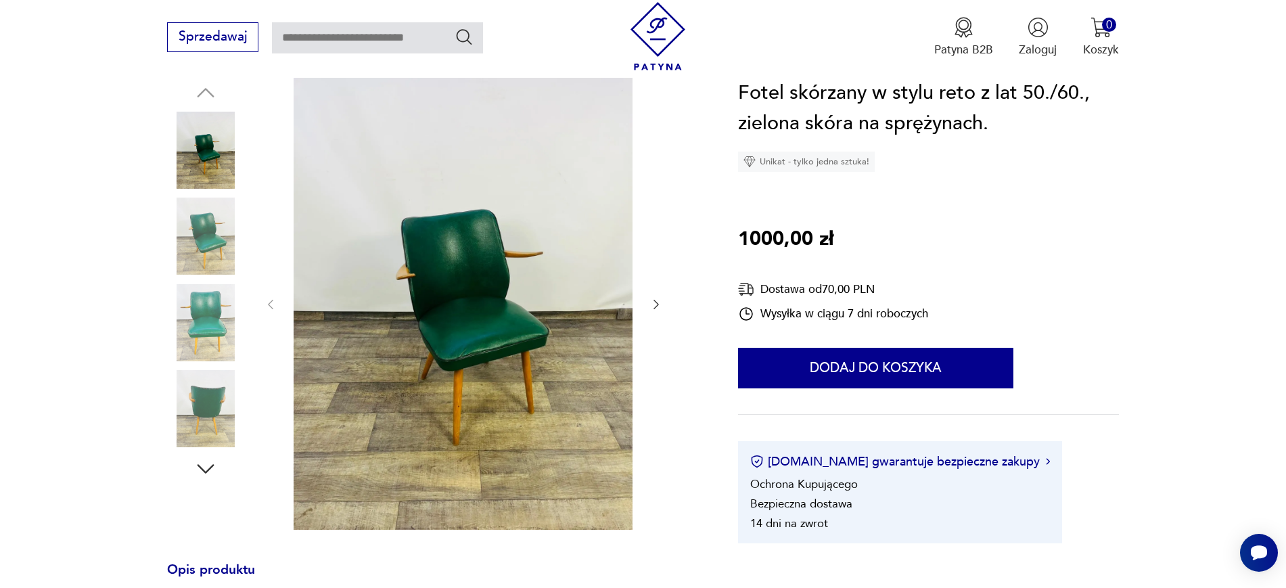
click at [222, 329] on img at bounding box center [205, 322] width 77 height 77
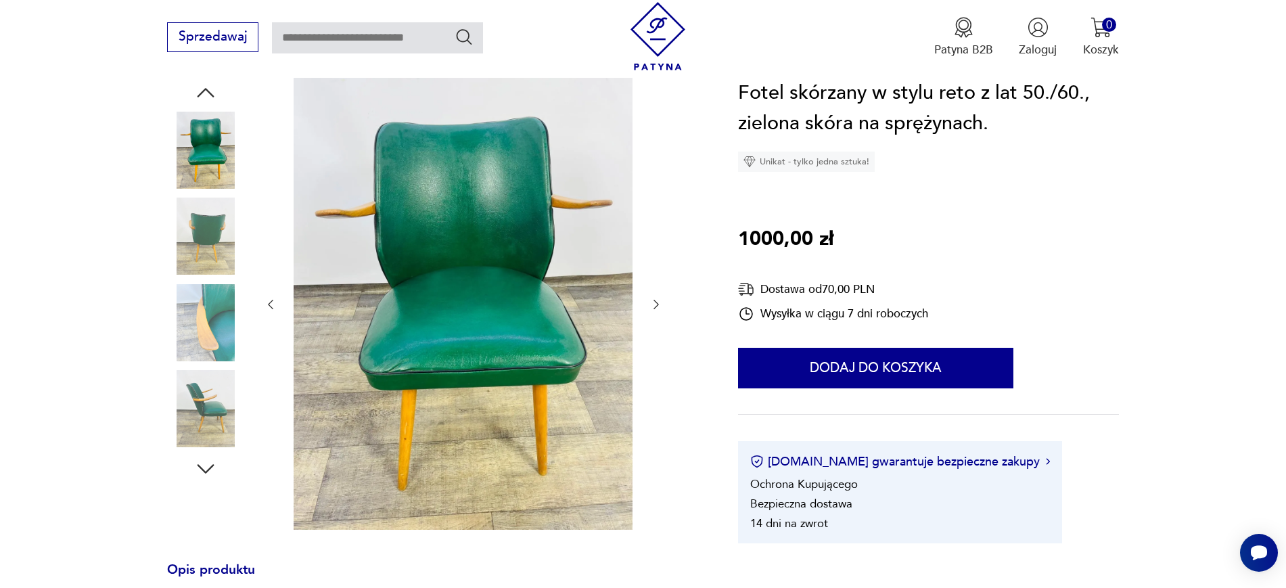
click at [216, 393] on img at bounding box center [205, 408] width 77 height 77
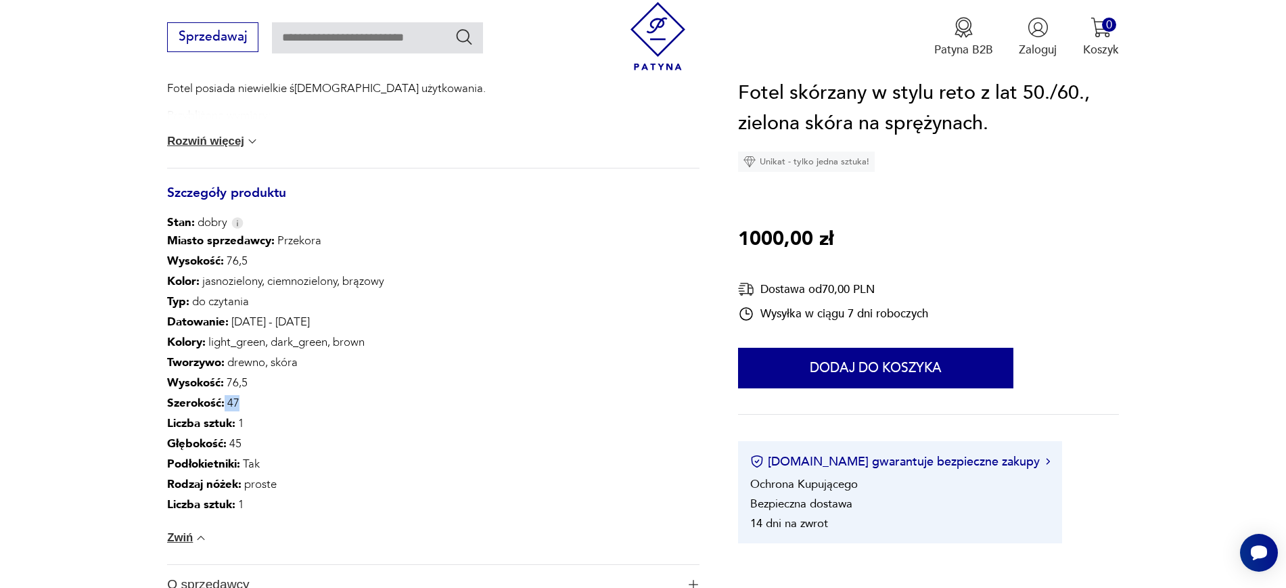
scroll to position [1014, 0]
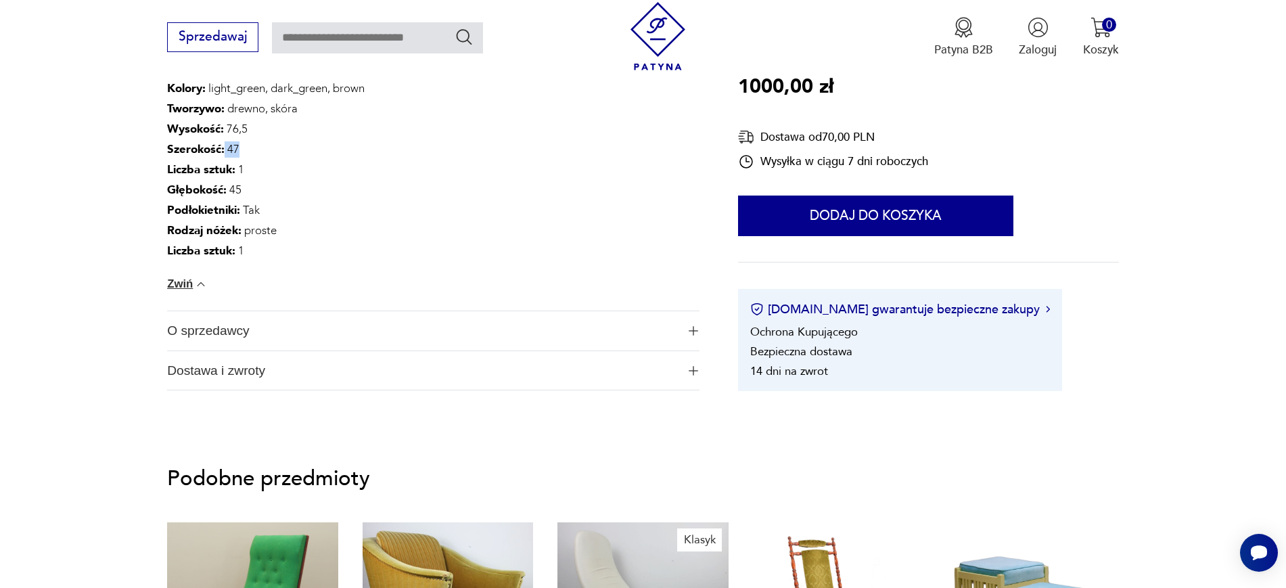
click at [358, 376] on span "Dostawa i zwroty" at bounding box center [421, 370] width 509 height 39
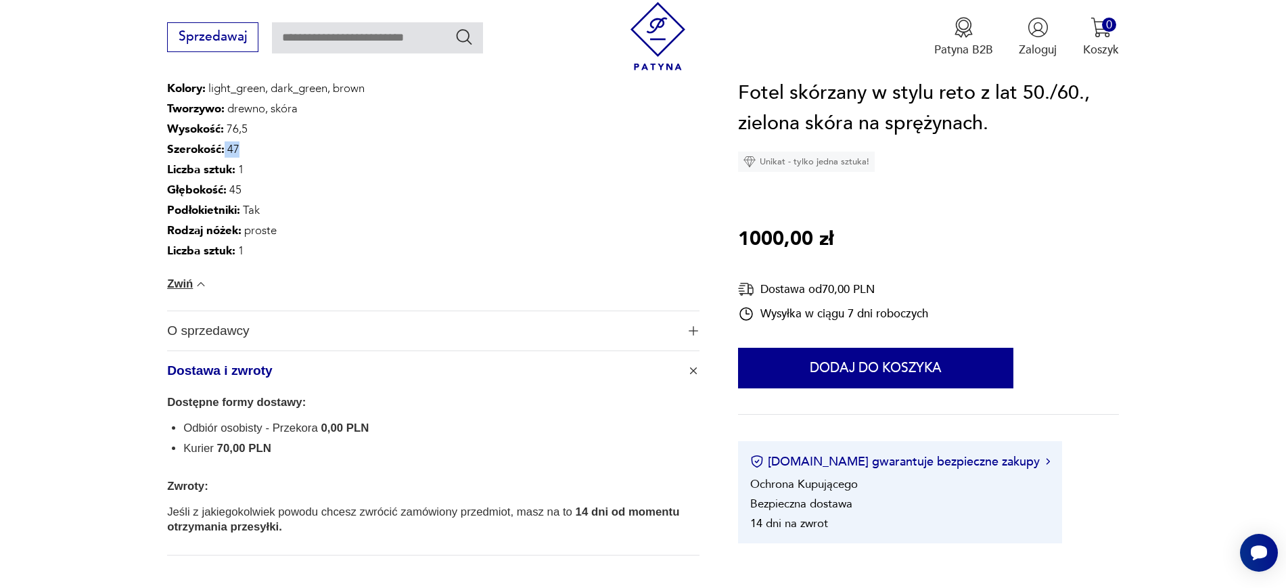
click at [358, 375] on span "Dostawa i zwroty" at bounding box center [421, 370] width 509 height 39
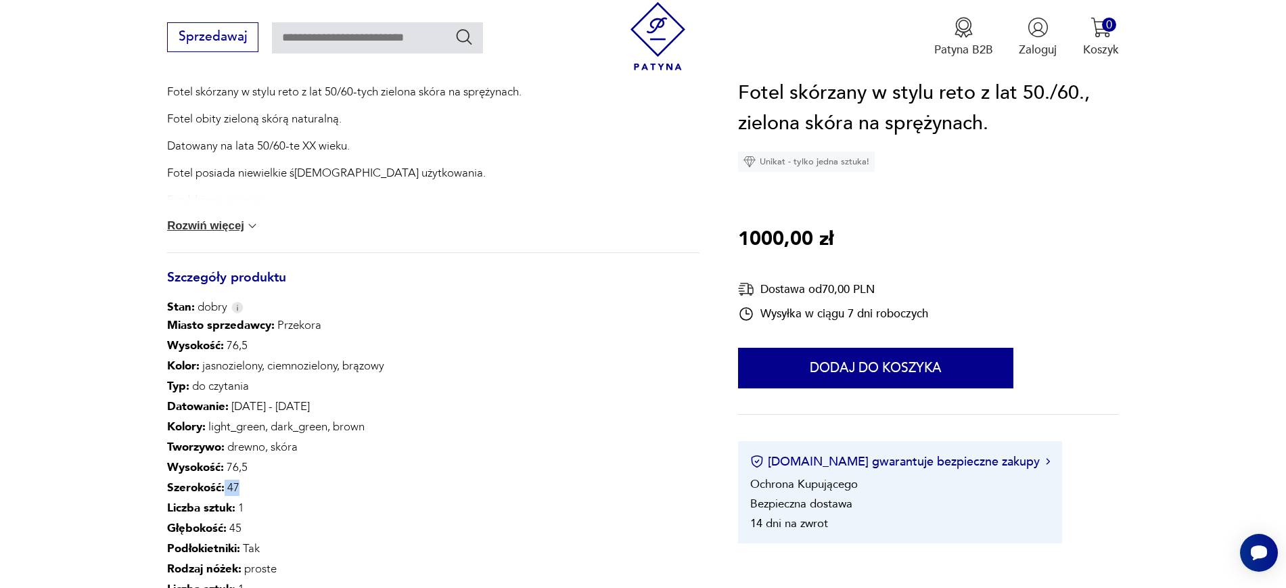
scroll to position [169, 0]
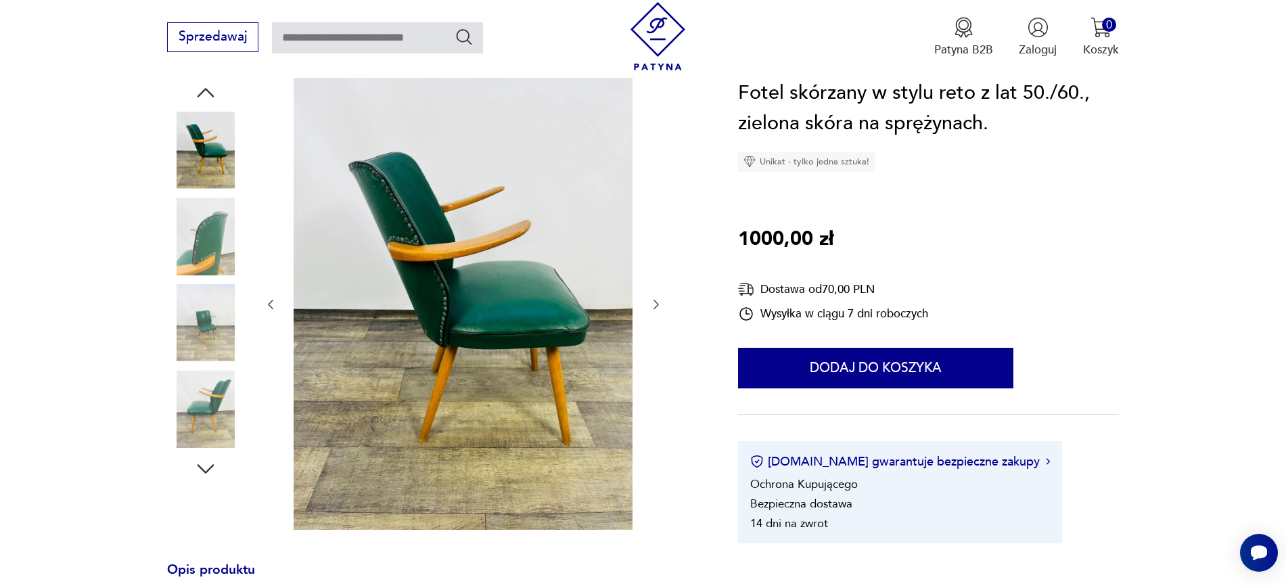
click at [206, 143] on img at bounding box center [205, 150] width 77 height 77
click at [210, 333] on img at bounding box center [205, 322] width 77 height 77
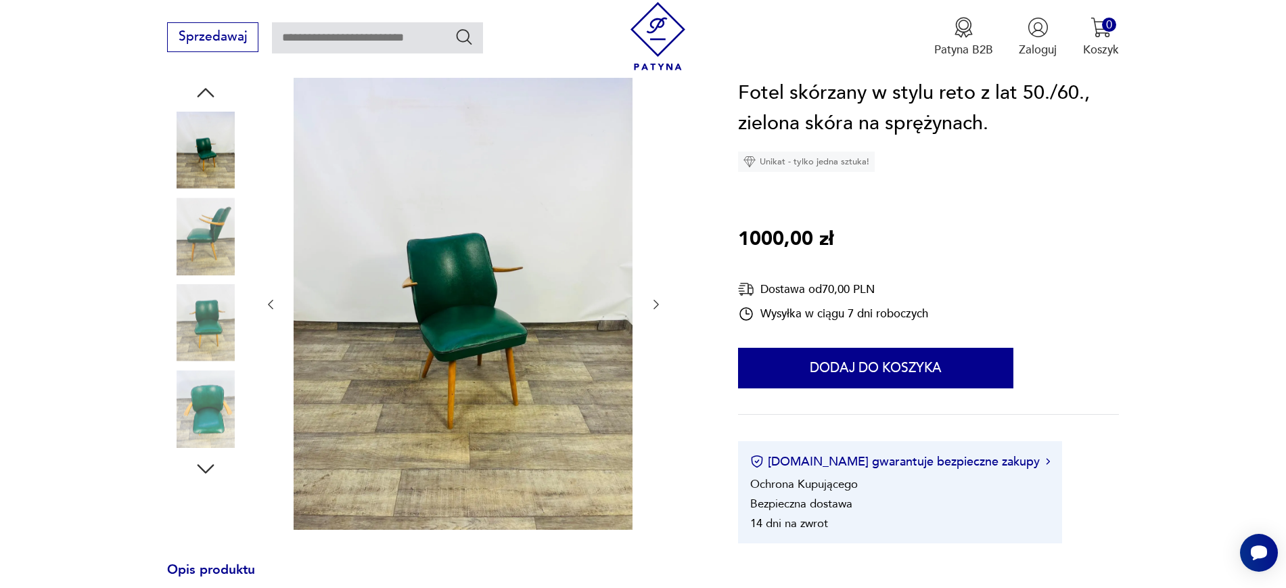
click at [195, 223] on img at bounding box center [205, 235] width 77 height 77
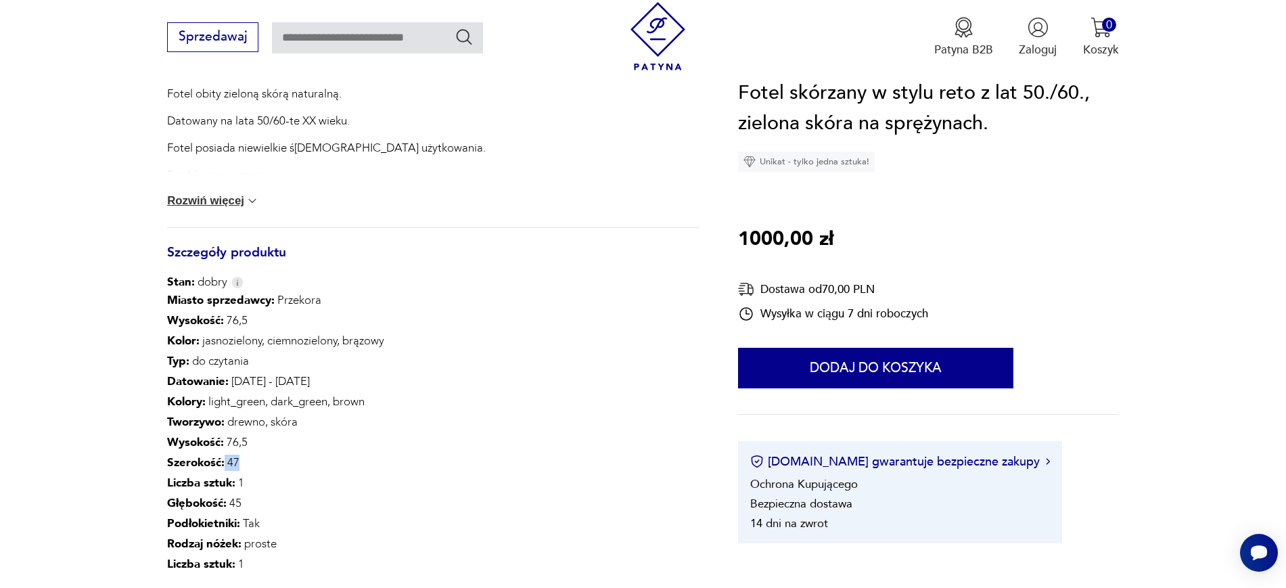
scroll to position [761, 0]
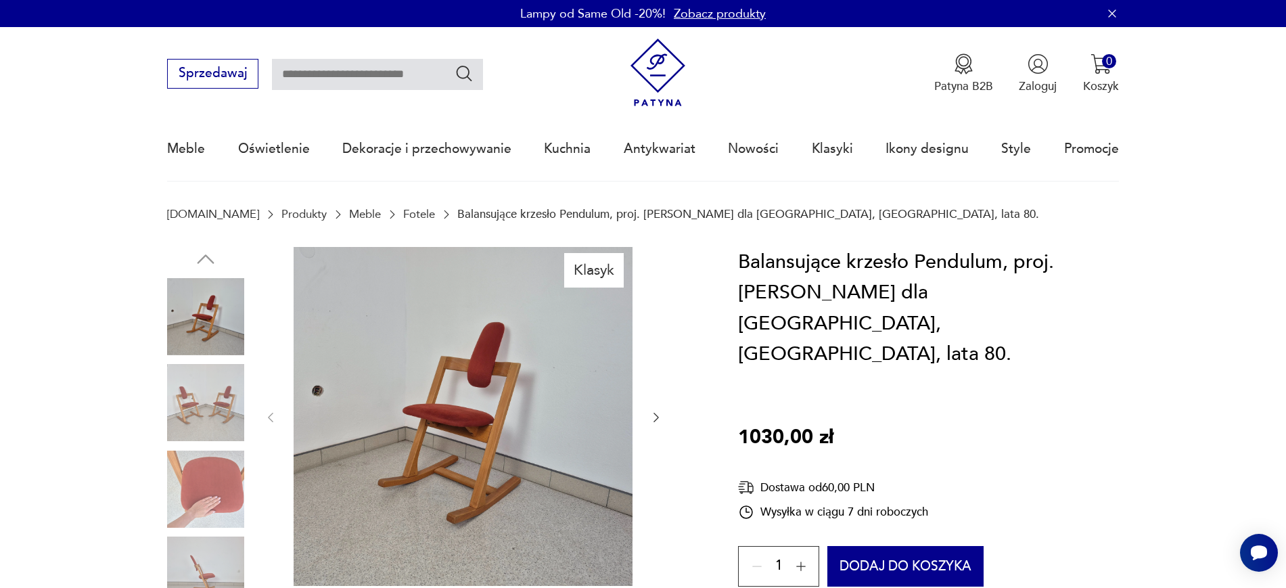
scroll to position [85, 0]
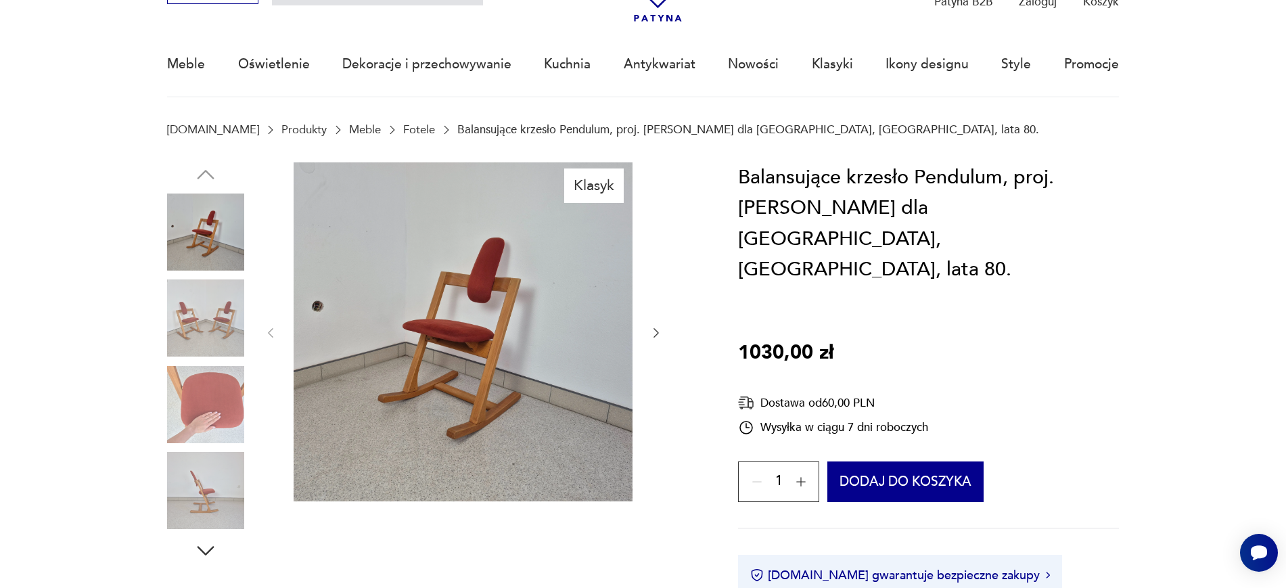
click at [208, 319] on img at bounding box center [205, 317] width 77 height 77
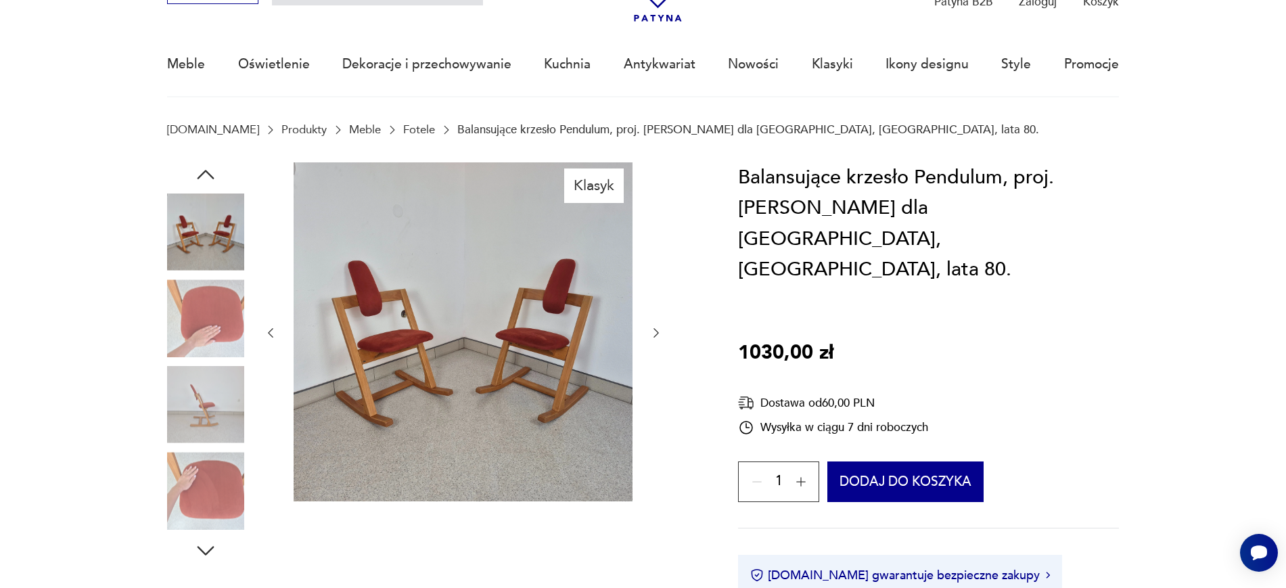
click at [204, 383] on img at bounding box center [205, 404] width 77 height 77
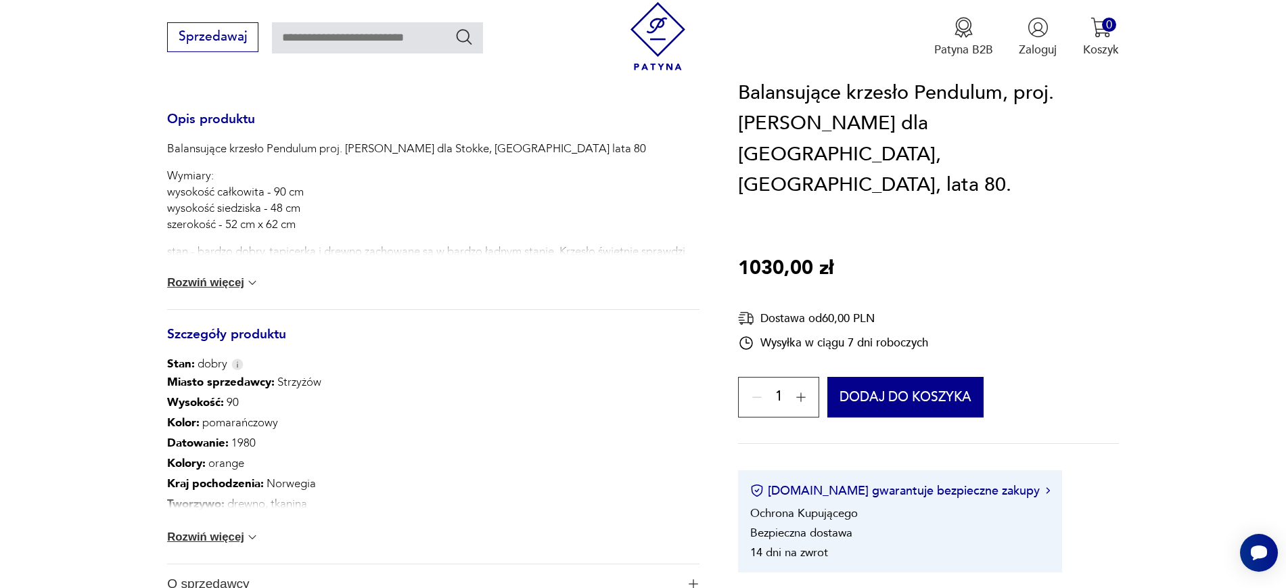
scroll to position [592, 0]
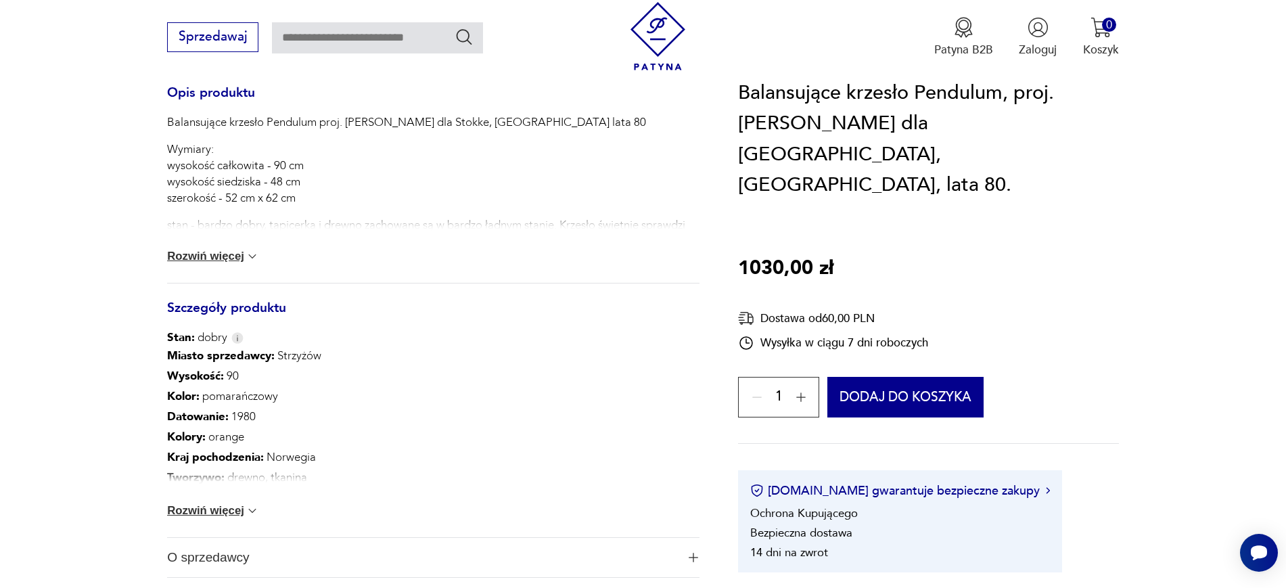
click at [220, 511] on button "Rozwiń więcej" at bounding box center [213, 511] width 92 height 14
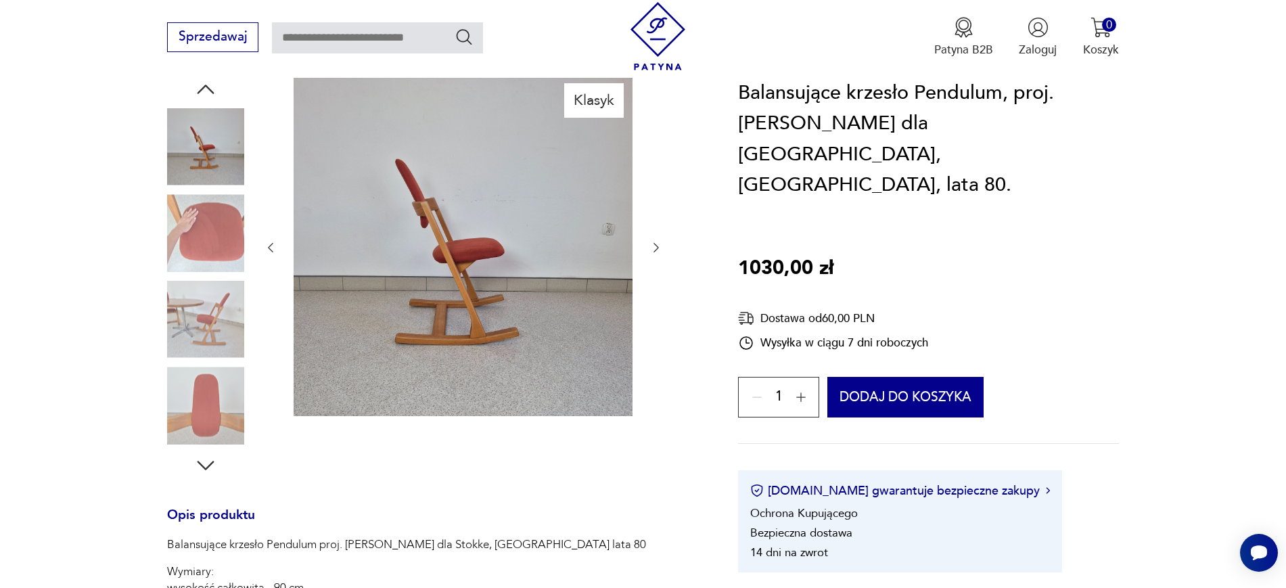
scroll to position [0, 0]
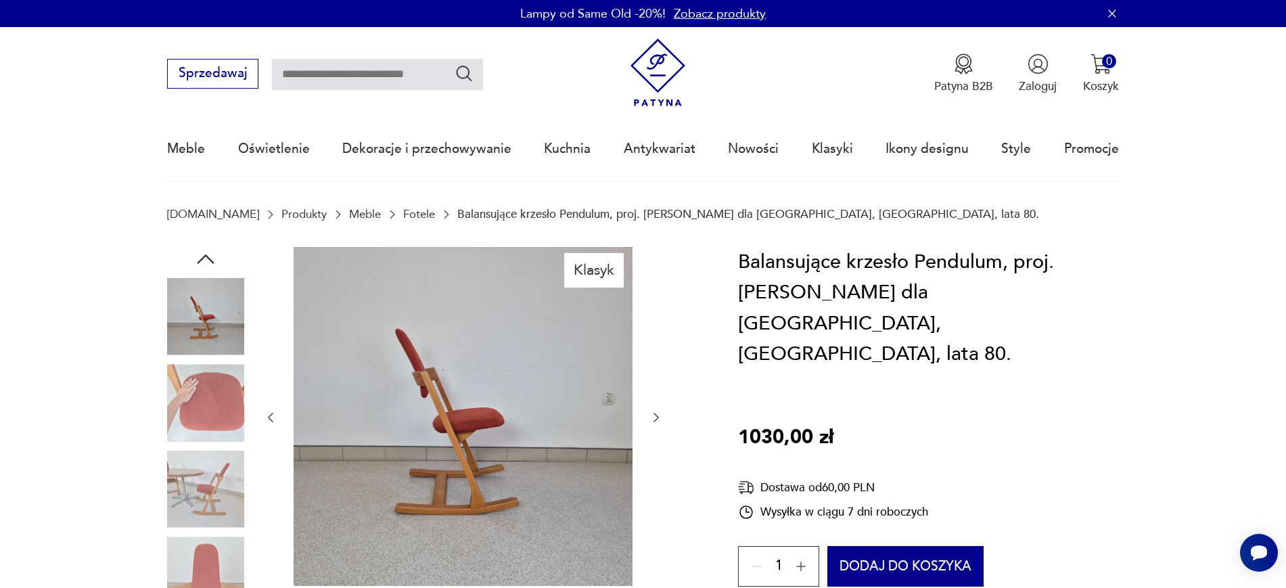
click at [217, 500] on img at bounding box center [205, 488] width 77 height 77
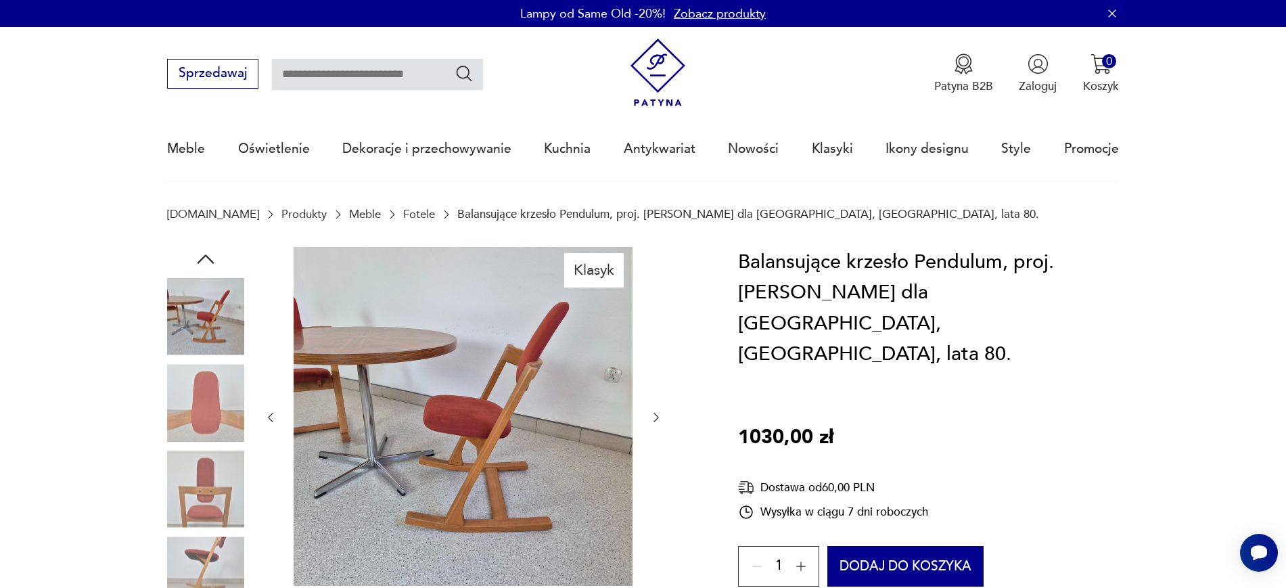
click at [208, 308] on img at bounding box center [205, 316] width 77 height 77
click at [220, 401] on img at bounding box center [205, 402] width 77 height 77
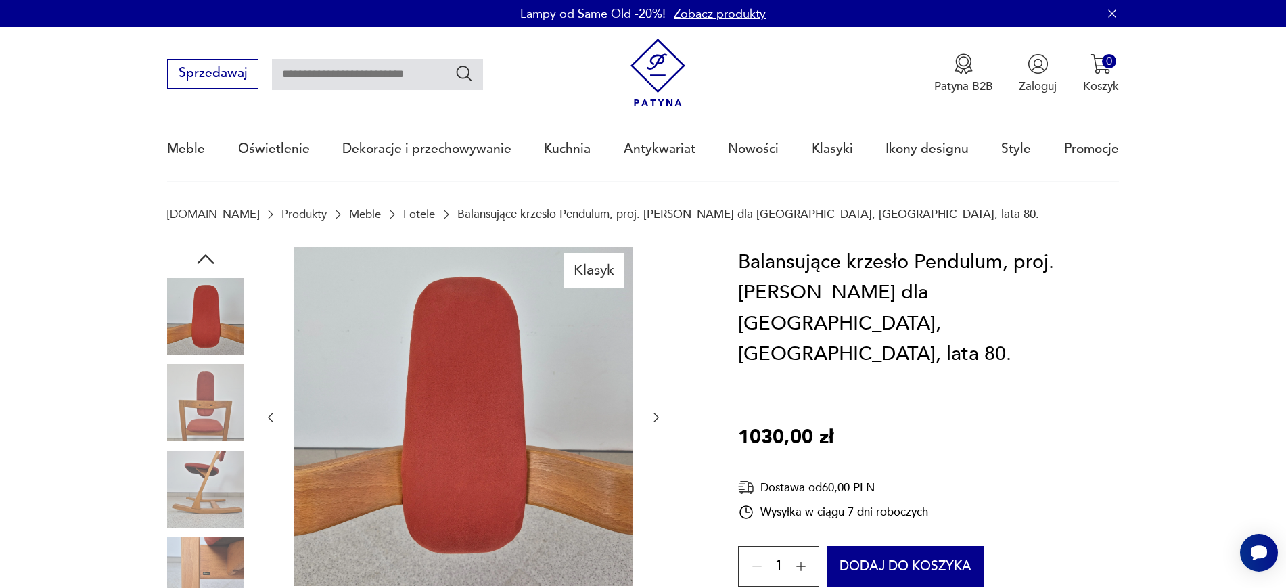
click at [219, 429] on img at bounding box center [205, 402] width 77 height 77
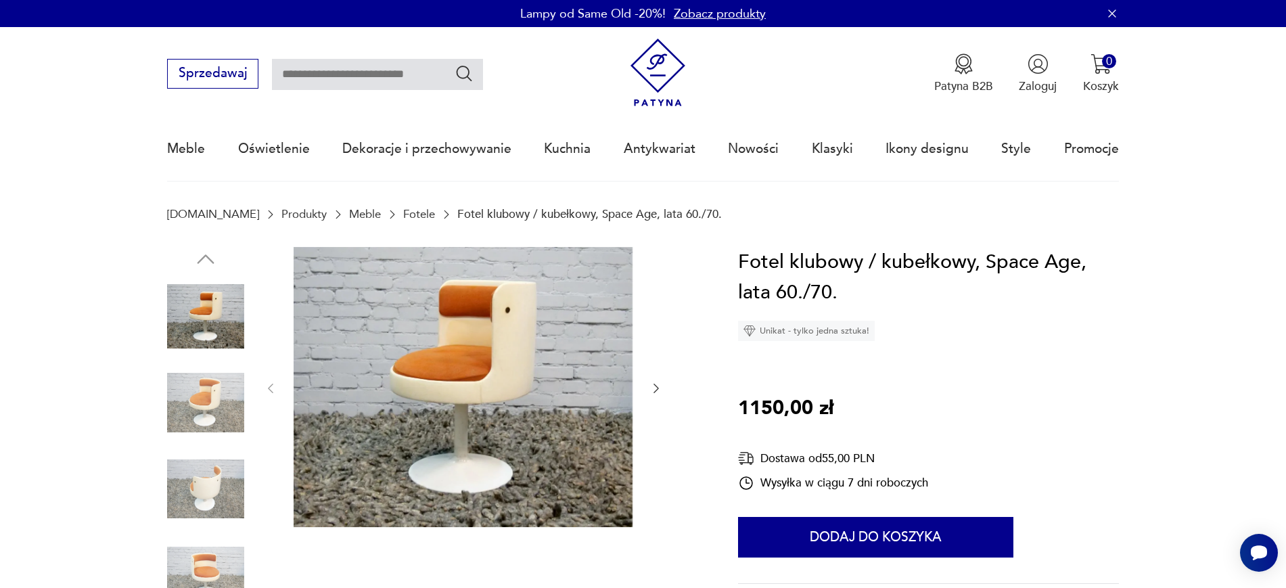
click at [649, 389] on icon "button" at bounding box center [656, 388] width 14 height 14
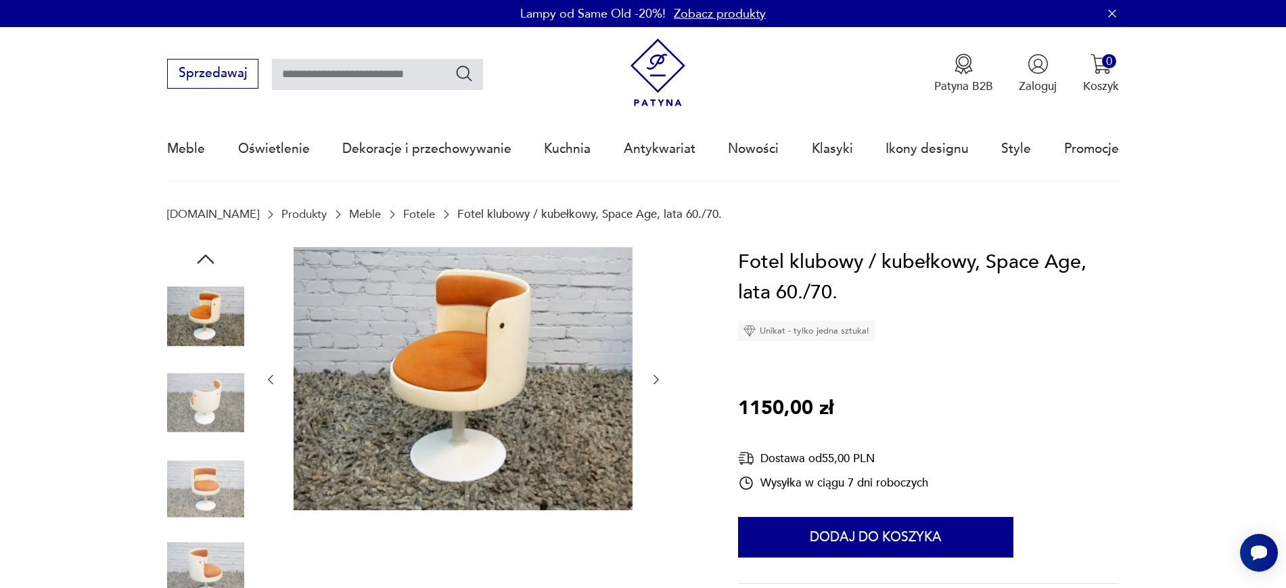
click at [654, 385] on icon "button" at bounding box center [656, 380] width 14 height 14
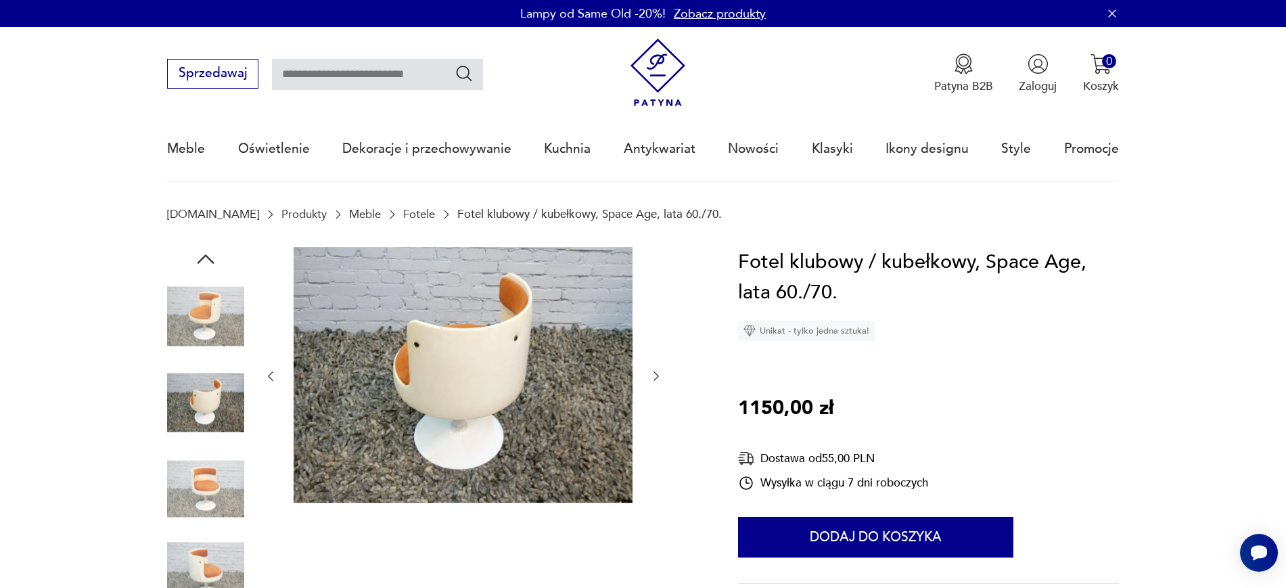
click at [654, 385] on div at bounding box center [463, 376] width 399 height 259
click at [235, 402] on img at bounding box center [205, 402] width 77 height 77
click at [225, 319] on img at bounding box center [205, 316] width 77 height 77
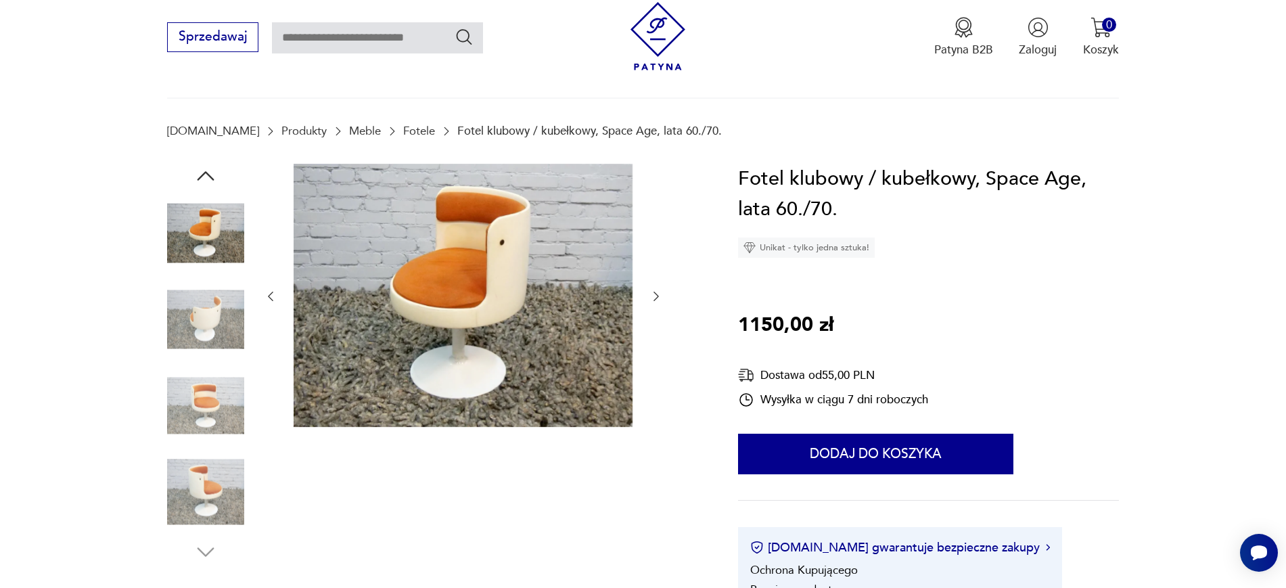
scroll to position [169, 0]
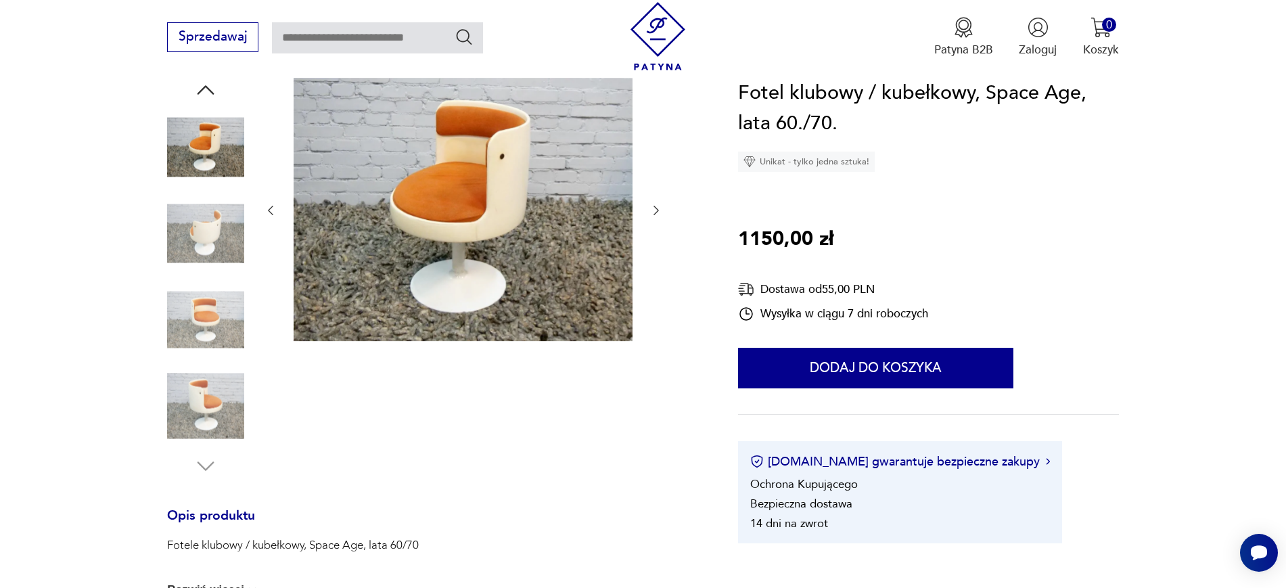
click at [216, 410] on img at bounding box center [205, 405] width 77 height 77
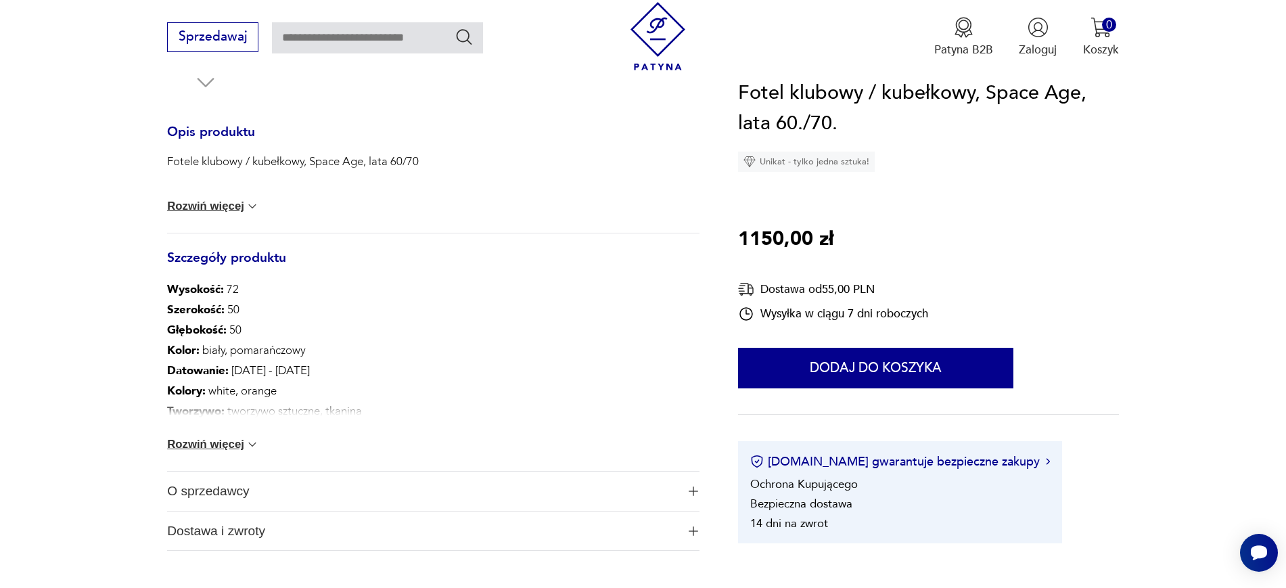
scroll to position [676, 0]
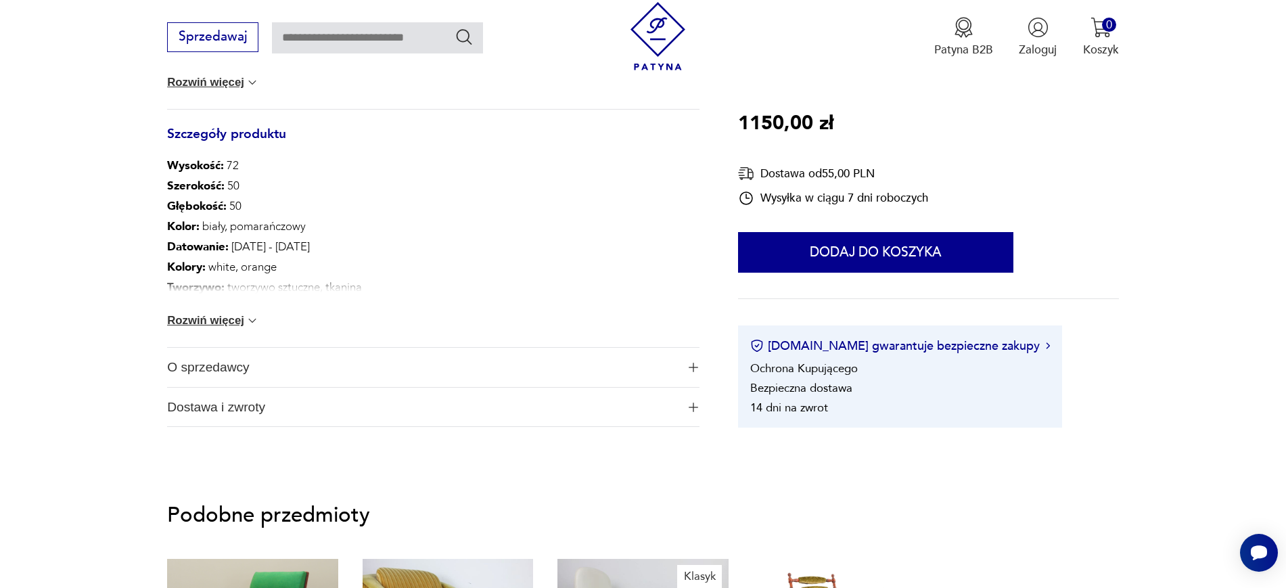
click at [249, 321] on img at bounding box center [252, 321] width 14 height 14
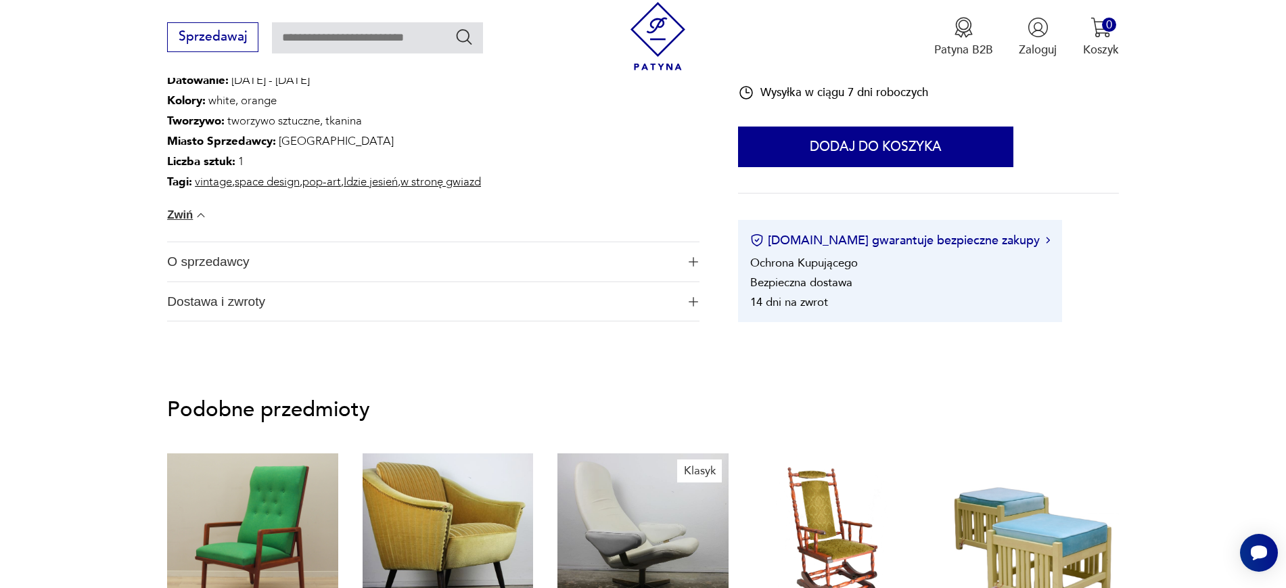
scroll to position [845, 0]
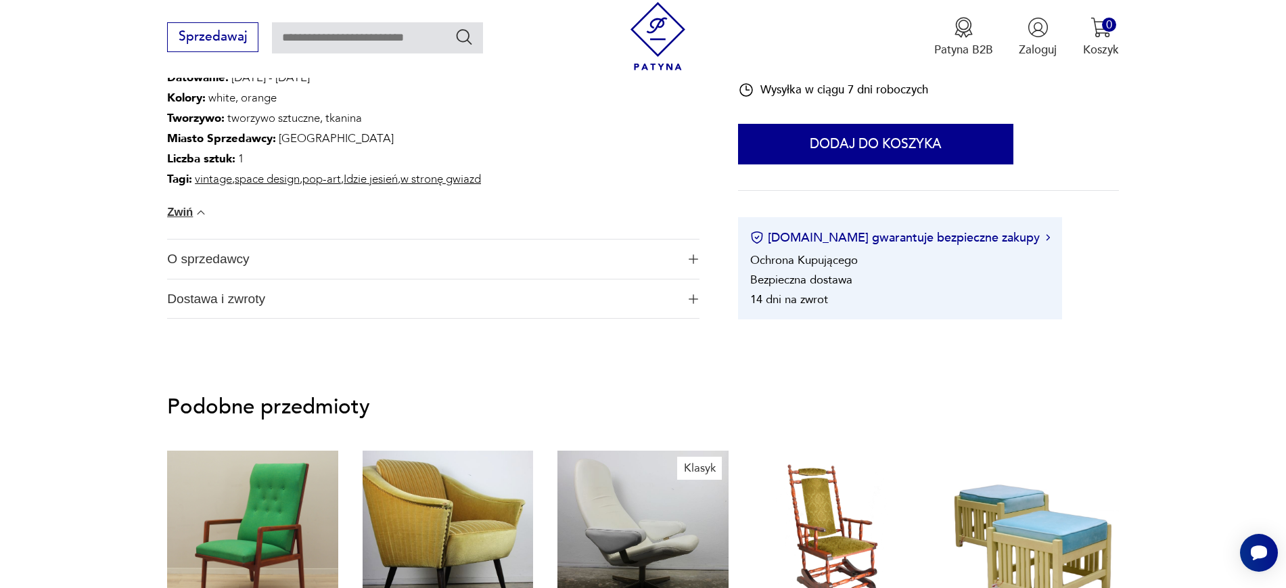
click at [288, 308] on span "Dostawa i zwroty" at bounding box center [421, 298] width 509 height 39
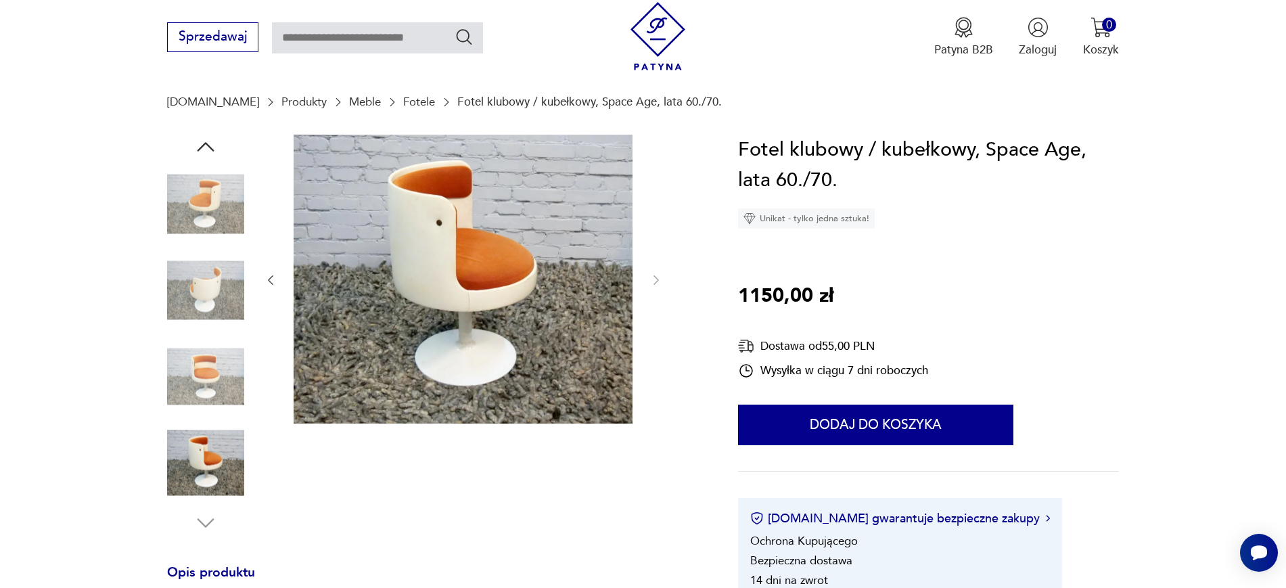
scroll to position [0, 0]
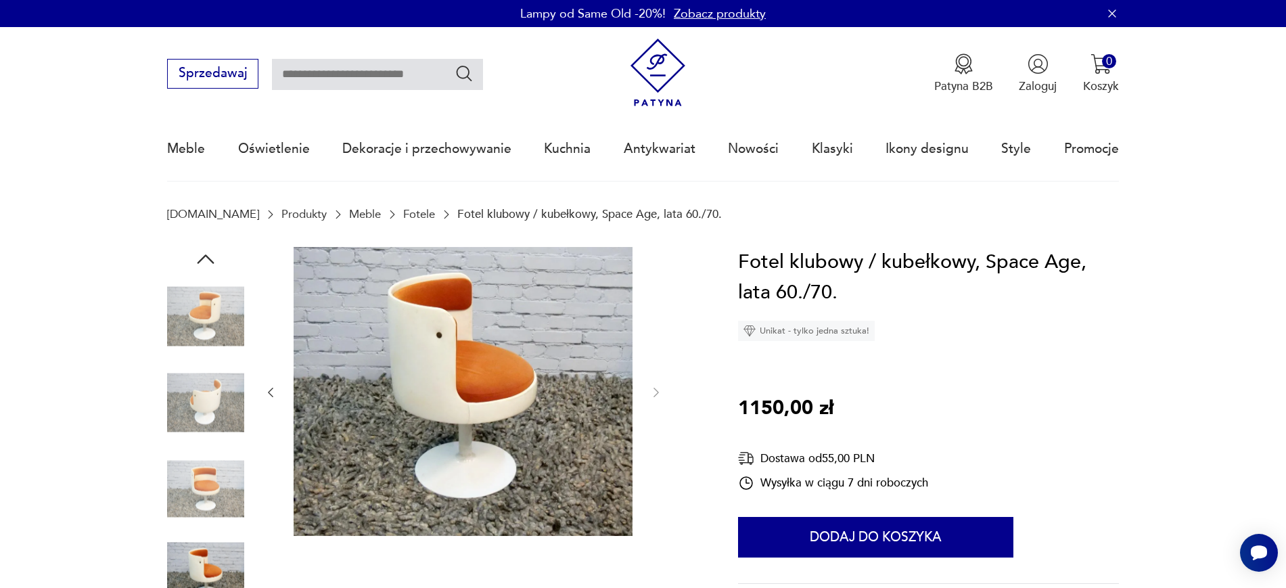
click at [215, 479] on img at bounding box center [205, 488] width 77 height 77
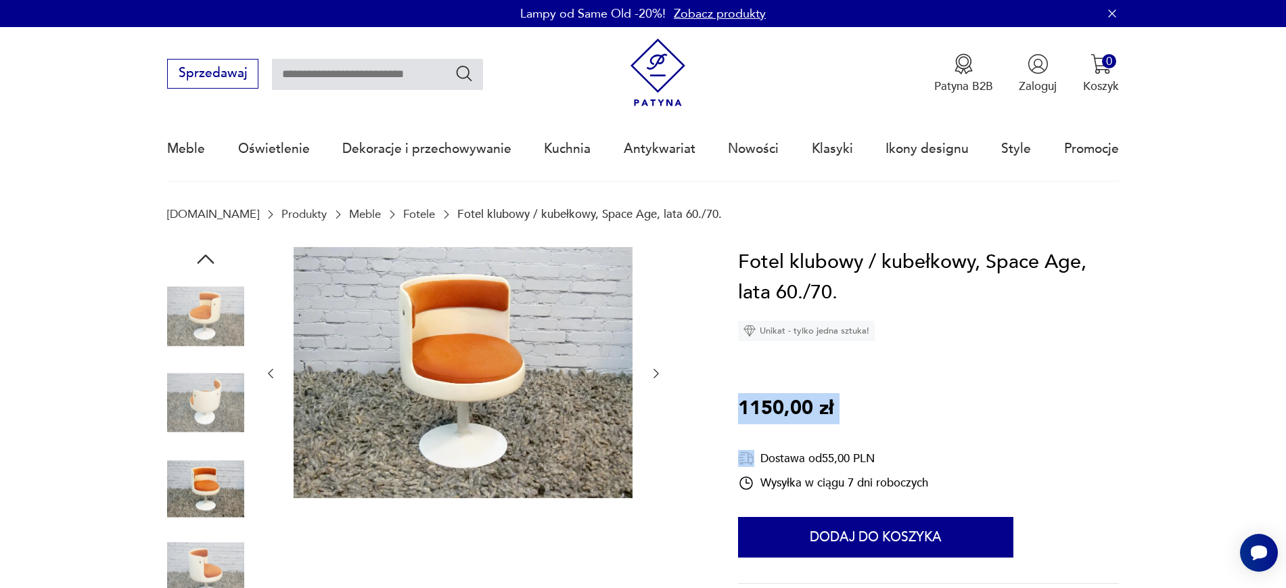
drag, startPoint x: 734, startPoint y: 408, endPoint x: 898, endPoint y: 425, distance: 165.1
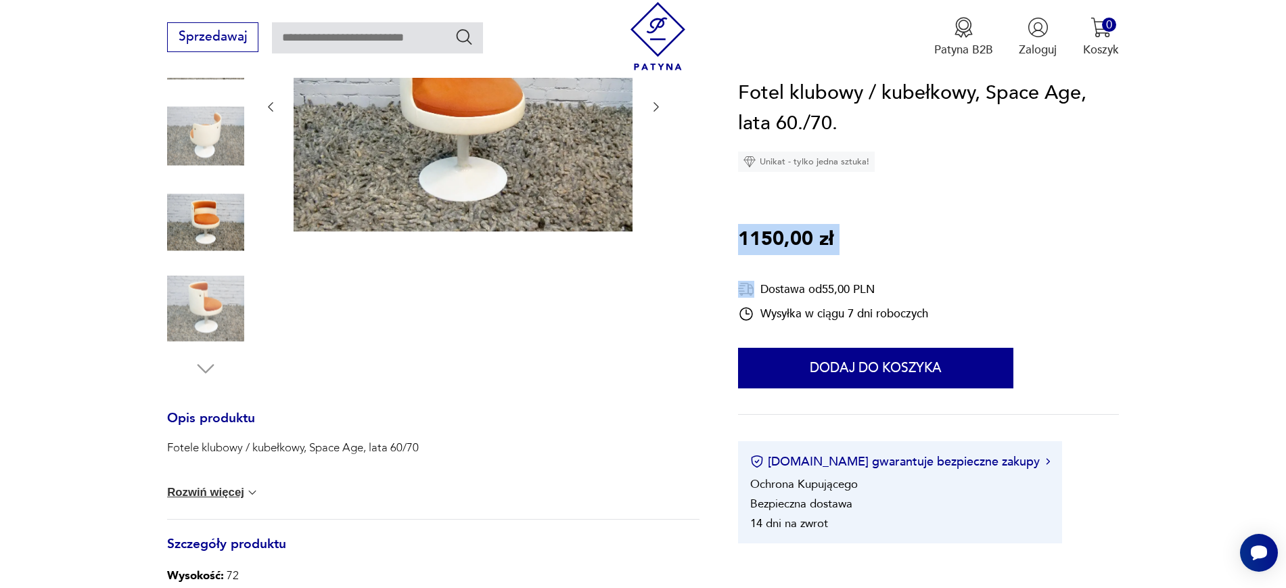
scroll to position [338, 0]
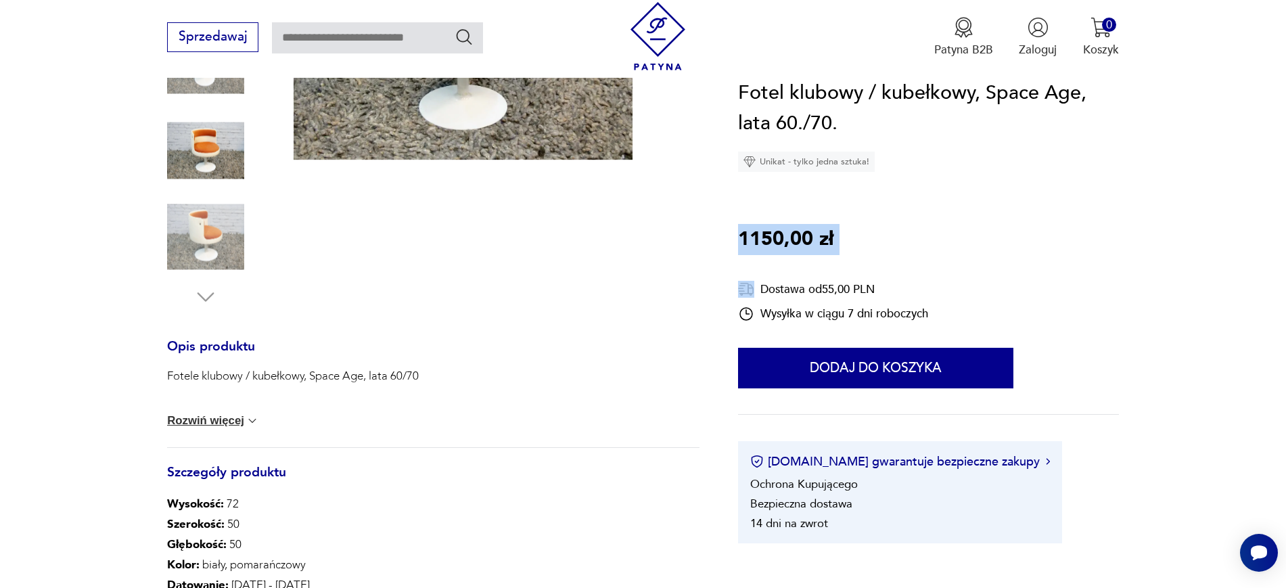
click at [237, 420] on button "Rozwiń więcej" at bounding box center [213, 421] width 92 height 14
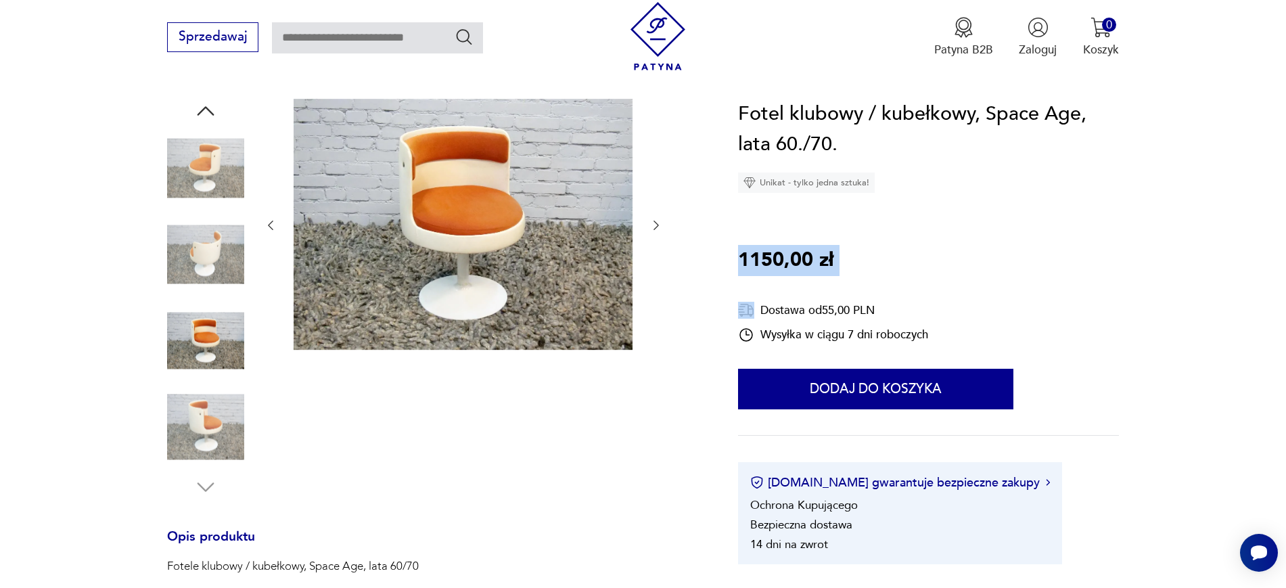
scroll to position [0, 0]
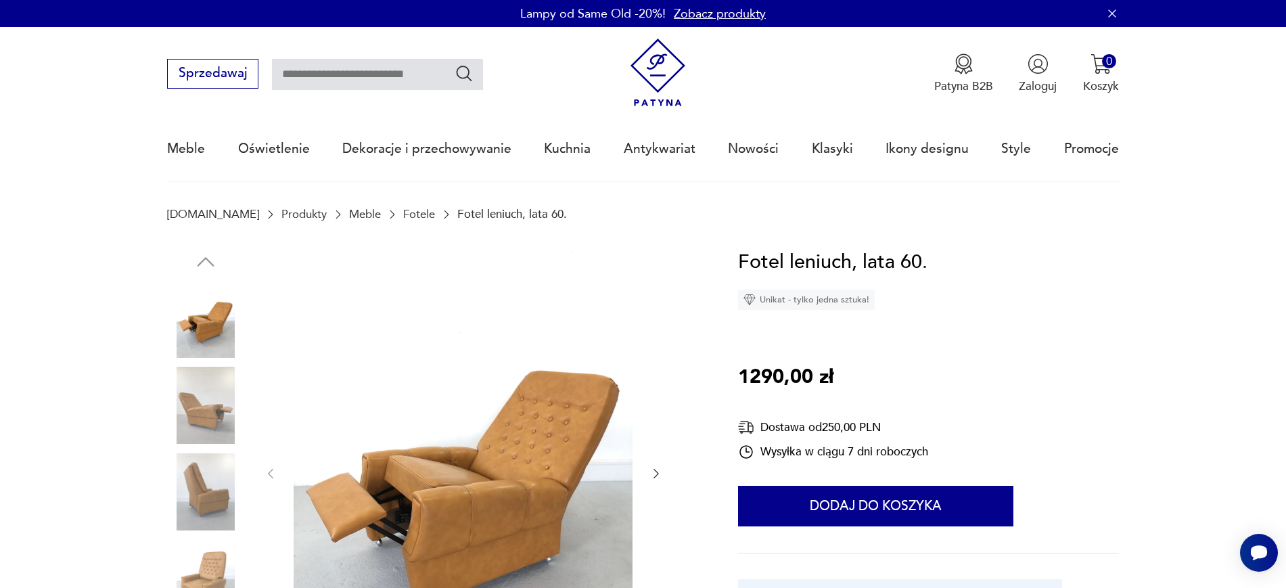
click at [200, 499] on img at bounding box center [205, 491] width 77 height 77
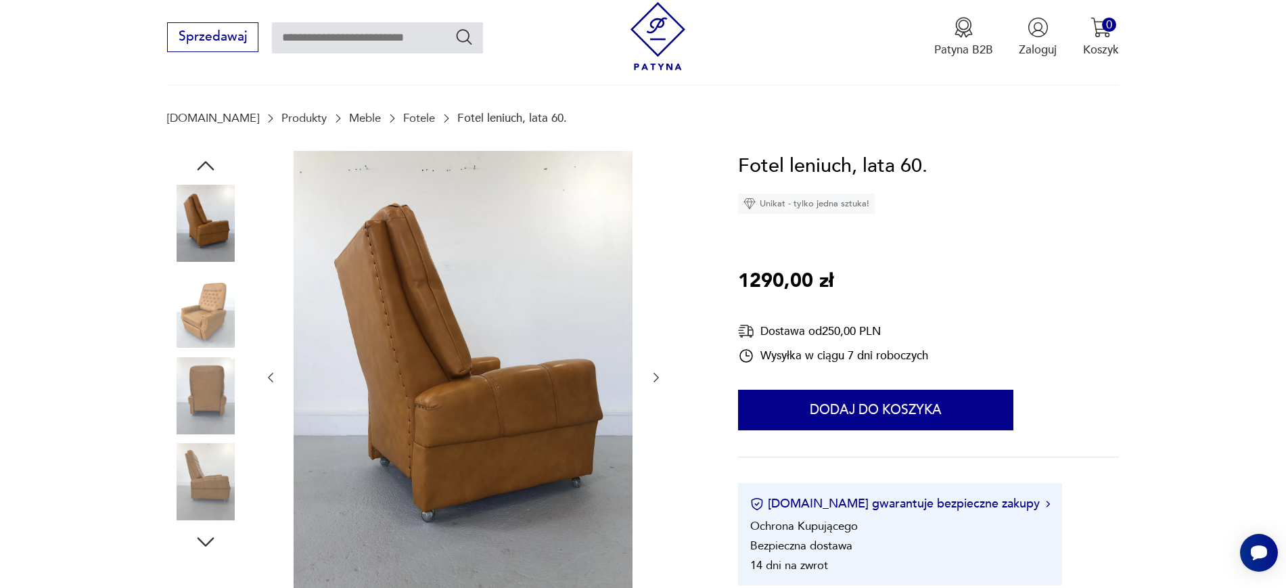
scroll to position [169, 0]
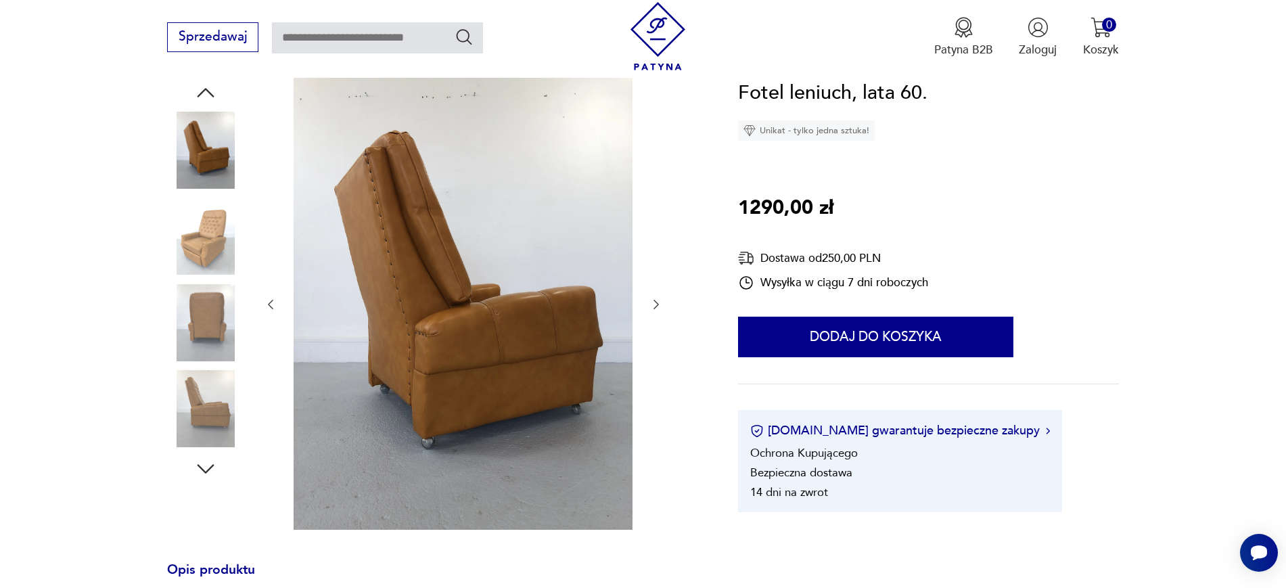
click at [220, 403] on img at bounding box center [205, 408] width 77 height 77
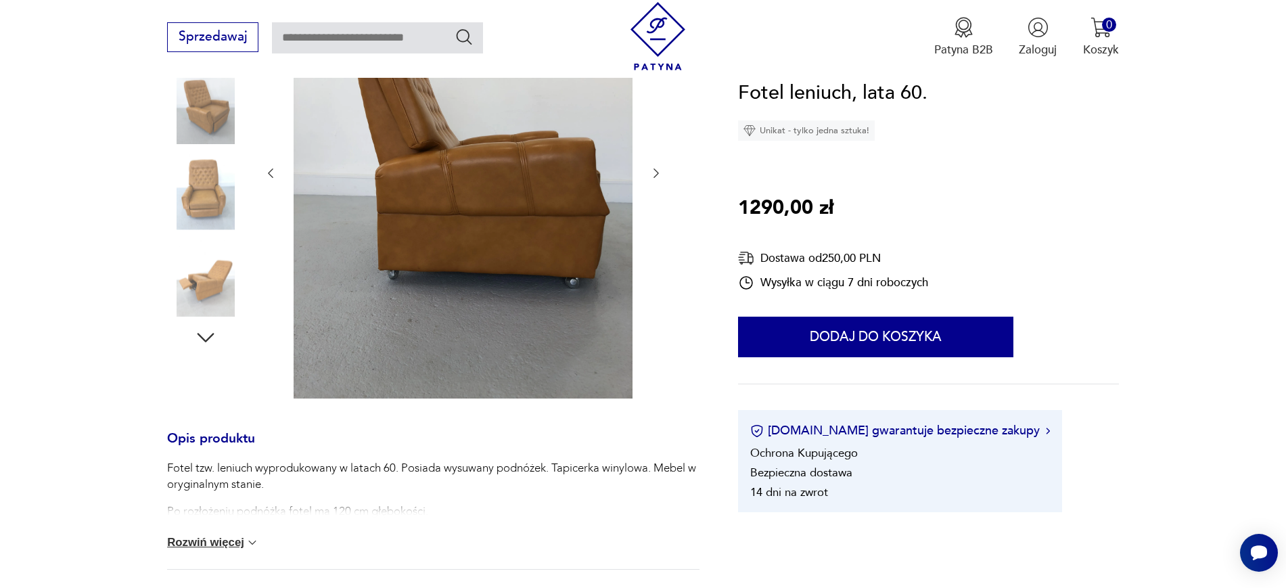
scroll to position [423, 0]
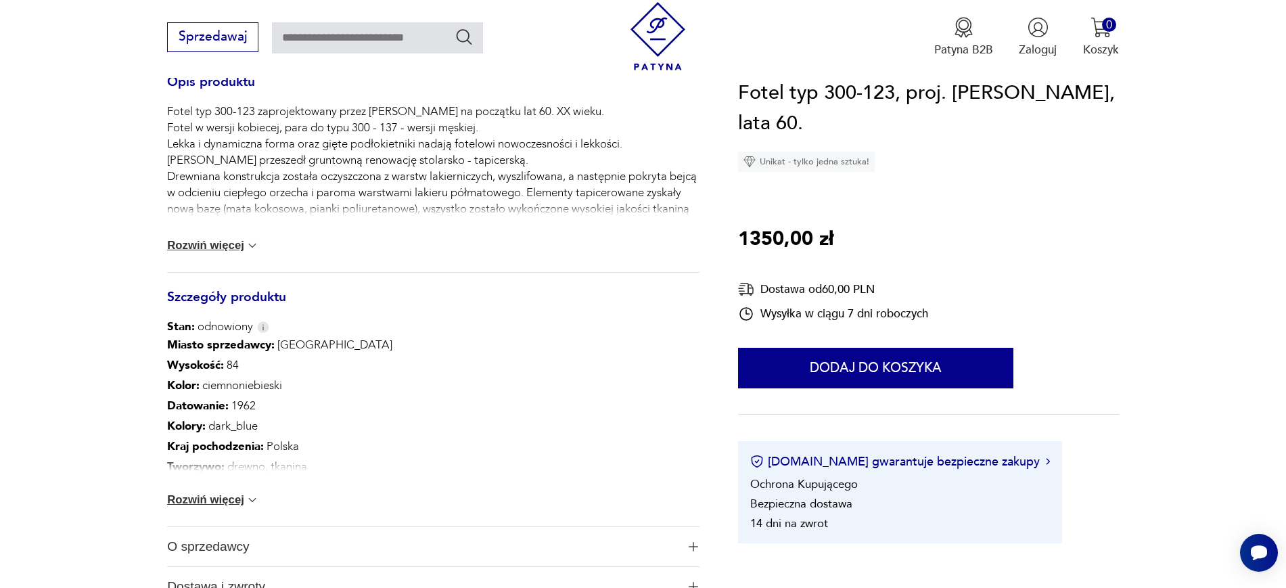
scroll to position [761, 0]
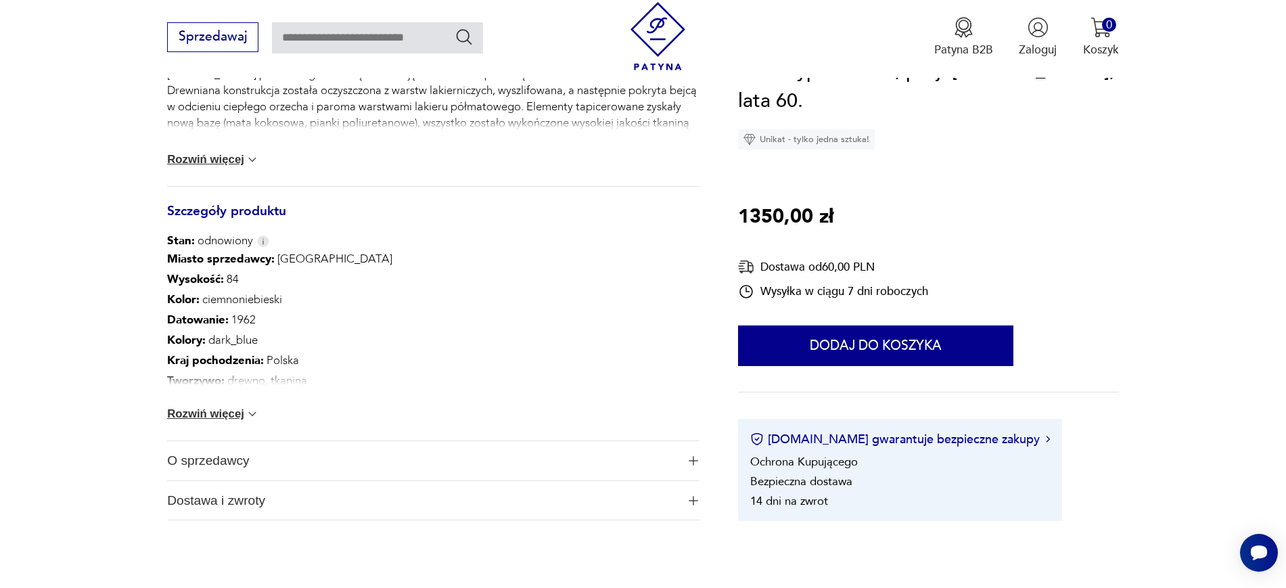
click at [235, 412] on button "Rozwiń więcej" at bounding box center [213, 414] width 92 height 14
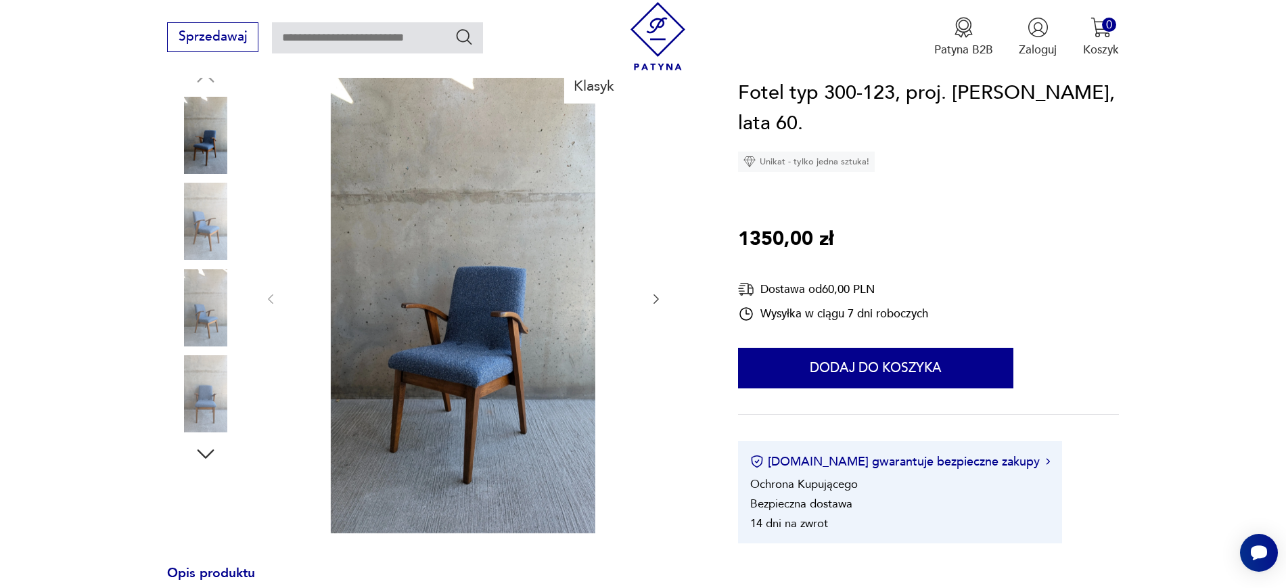
scroll to position [85, 0]
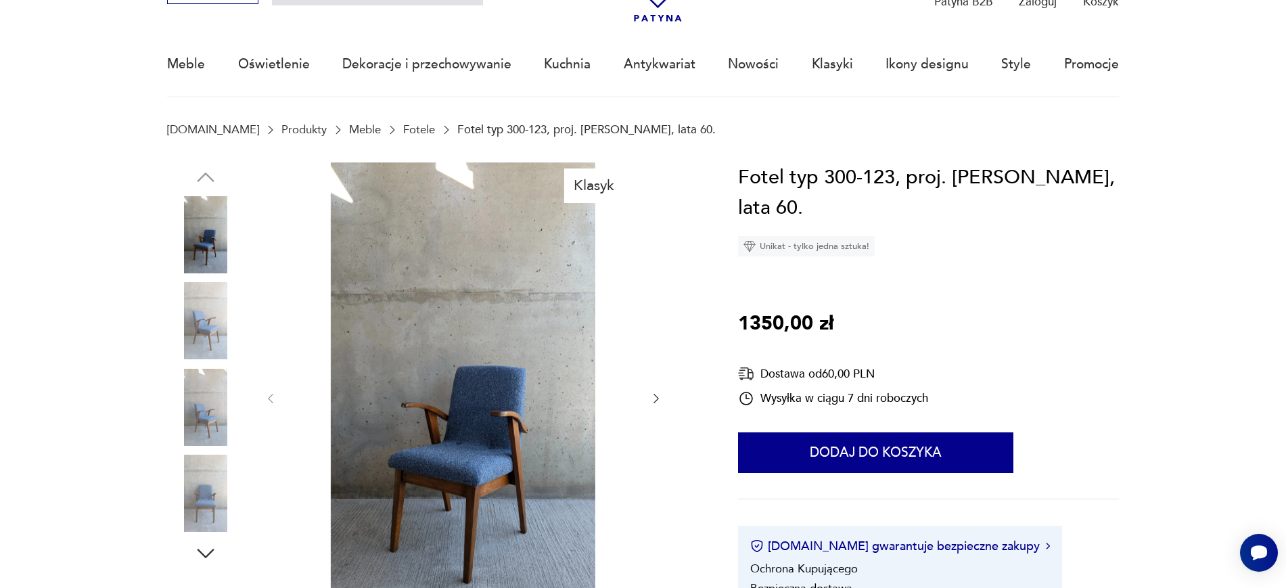
click at [655, 395] on icon "button" at bounding box center [655, 398] width 5 height 9
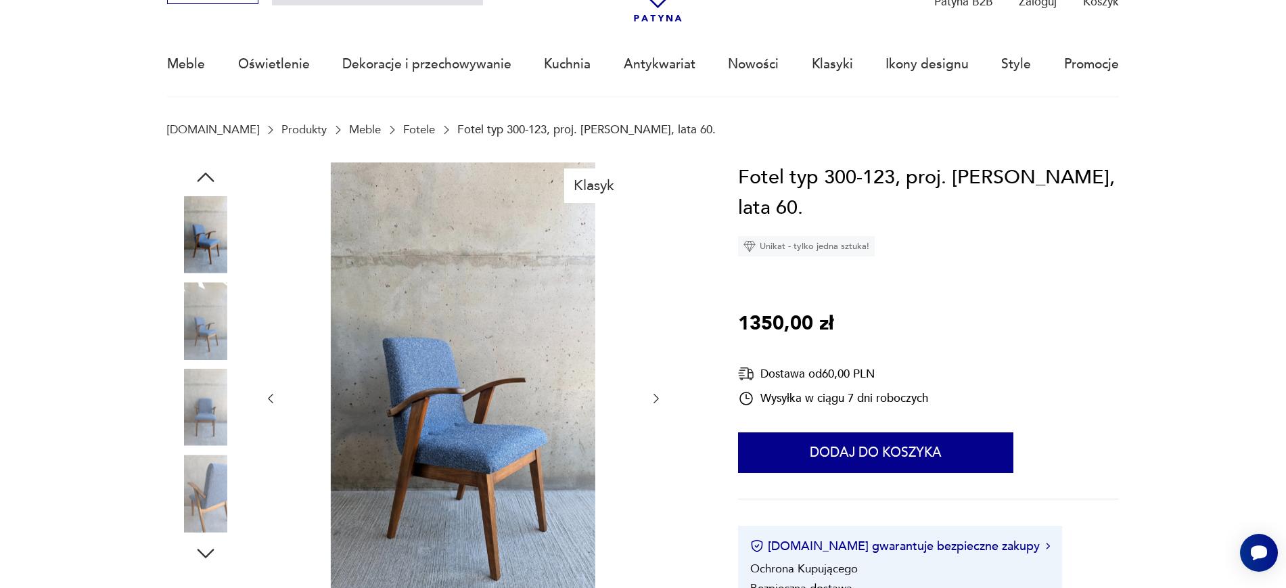
click at [652, 396] on icon "button" at bounding box center [656, 399] width 14 height 14
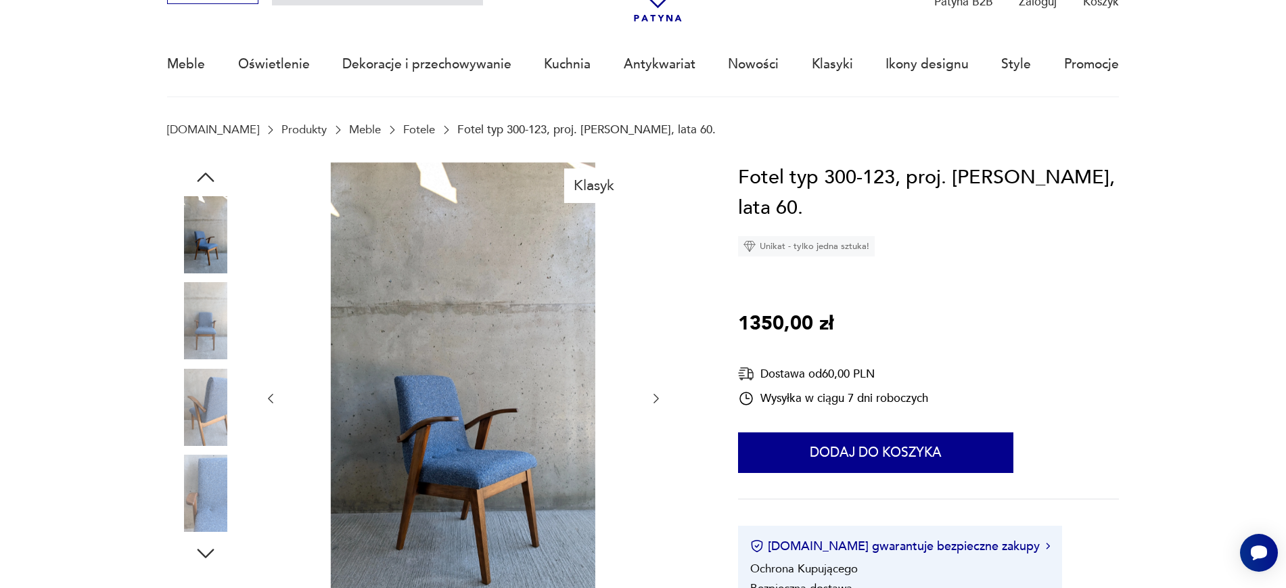
click at [651, 396] on icon "button" at bounding box center [656, 399] width 14 height 14
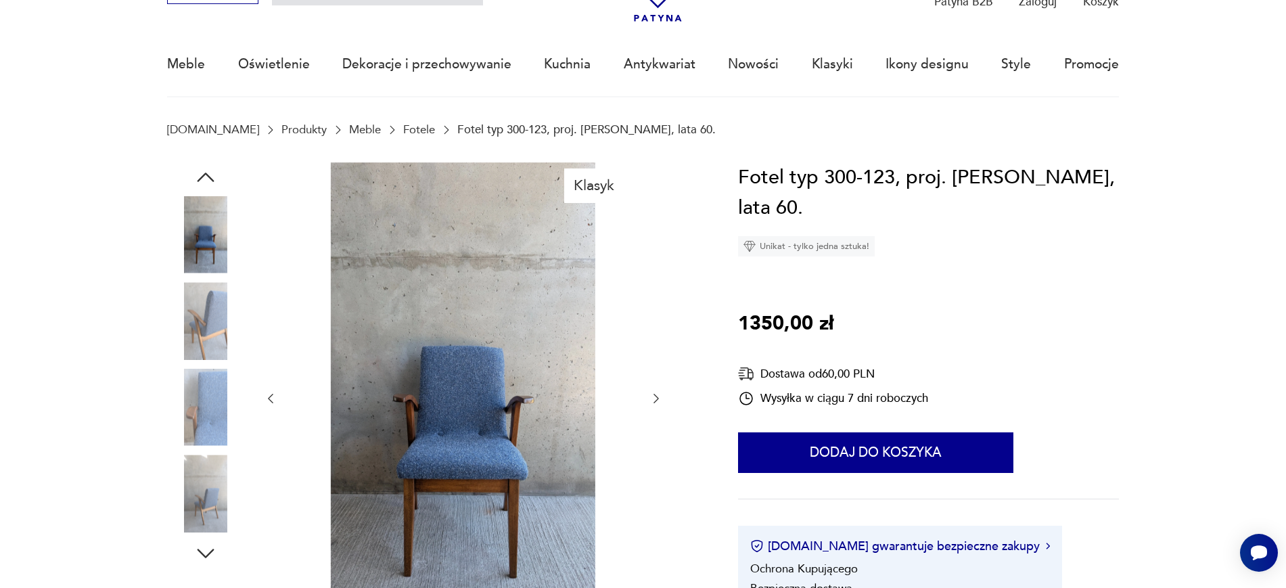
click at [468, 421] on img at bounding box center [463, 397] width 339 height 470
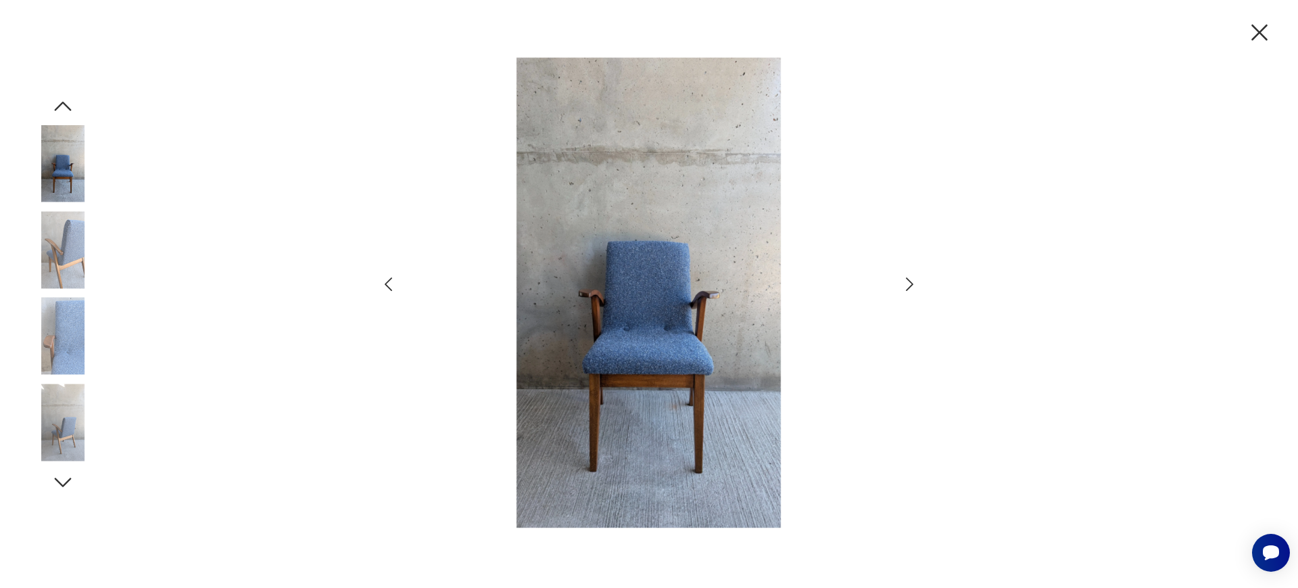
click at [908, 285] on icon "button" at bounding box center [910, 285] width 20 height 20
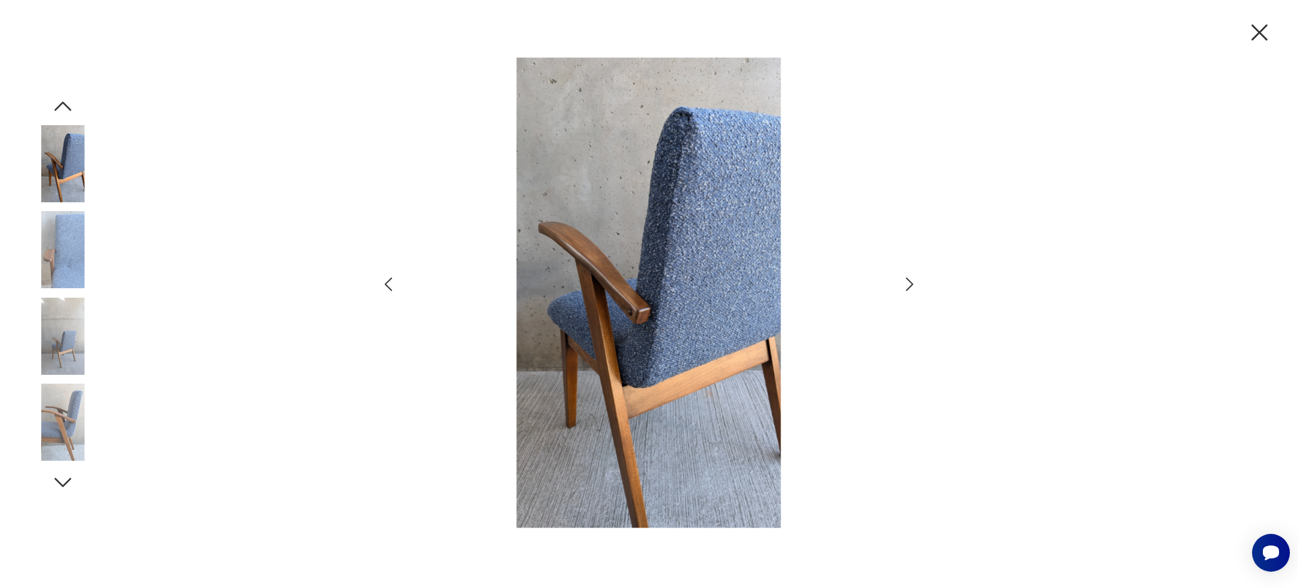
click at [908, 285] on icon "button" at bounding box center [910, 285] width 20 height 20
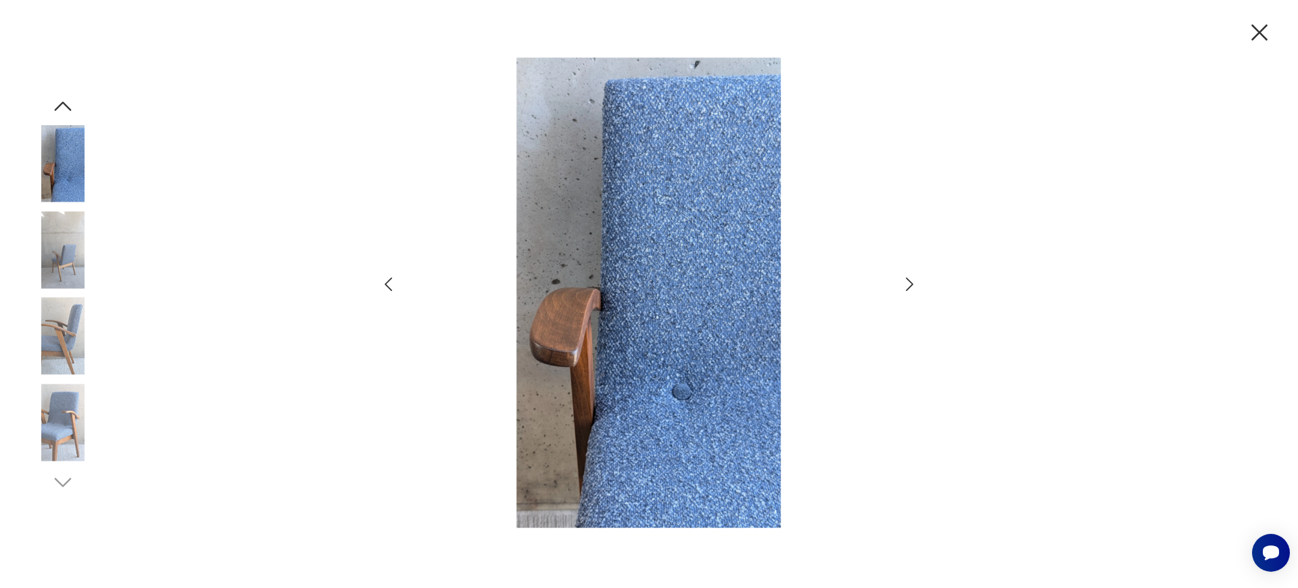
click at [904, 285] on icon "button" at bounding box center [910, 285] width 20 height 20
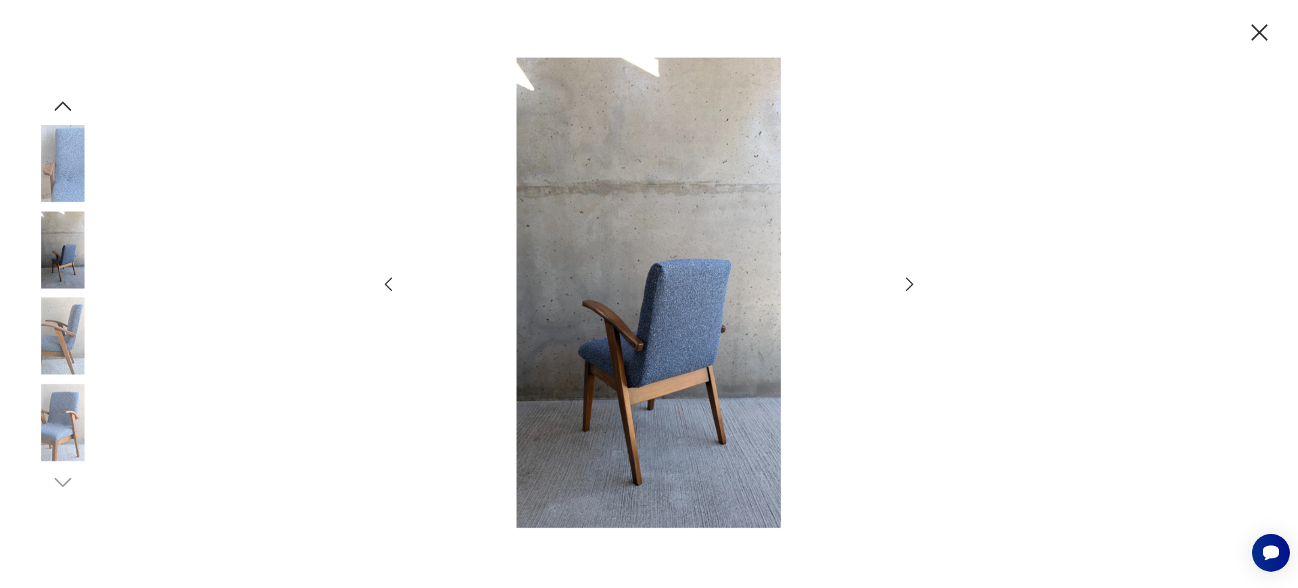
click at [904, 285] on icon "button" at bounding box center [910, 285] width 20 height 20
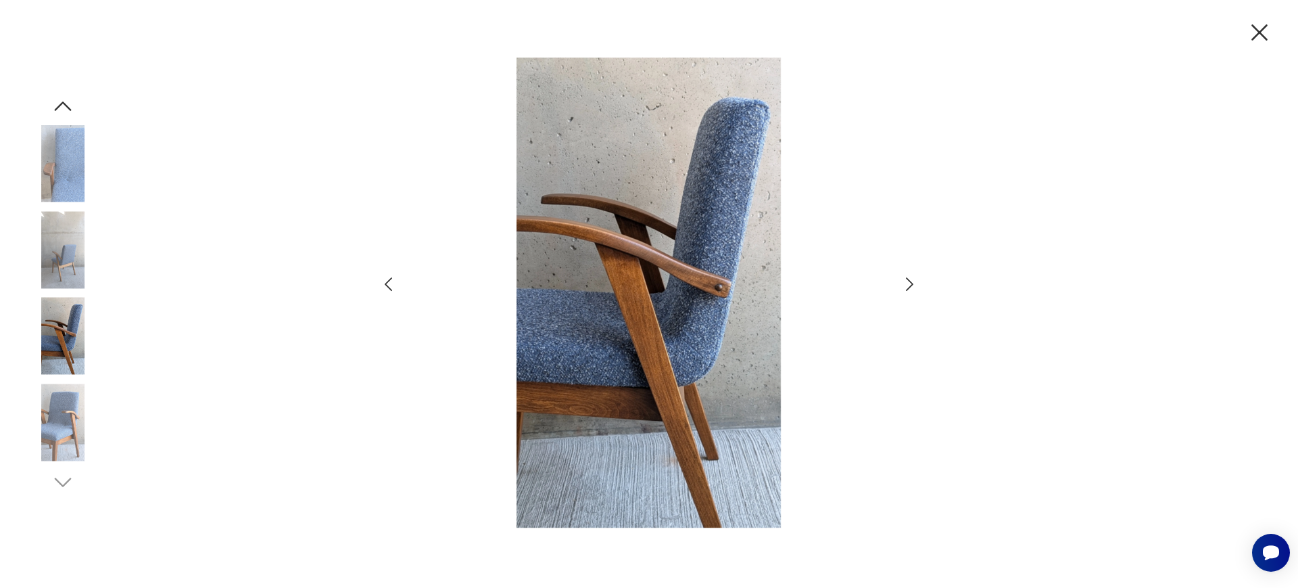
click at [904, 285] on icon "button" at bounding box center [910, 285] width 20 height 20
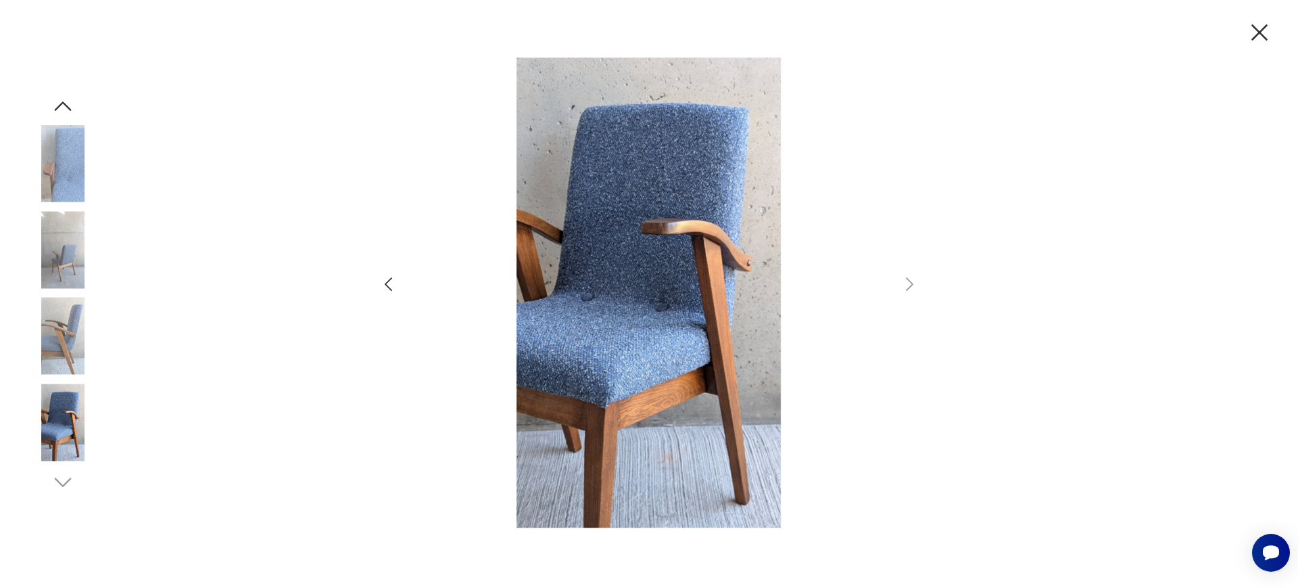
click at [1257, 35] on icon "button" at bounding box center [1260, 32] width 16 height 16
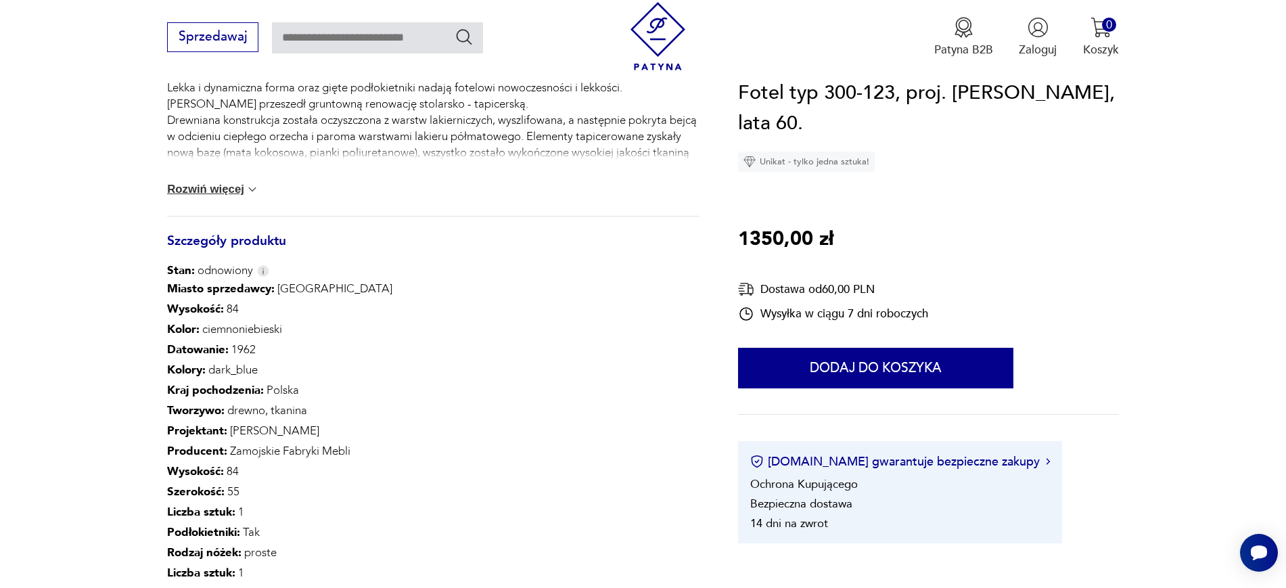
scroll to position [761, 0]
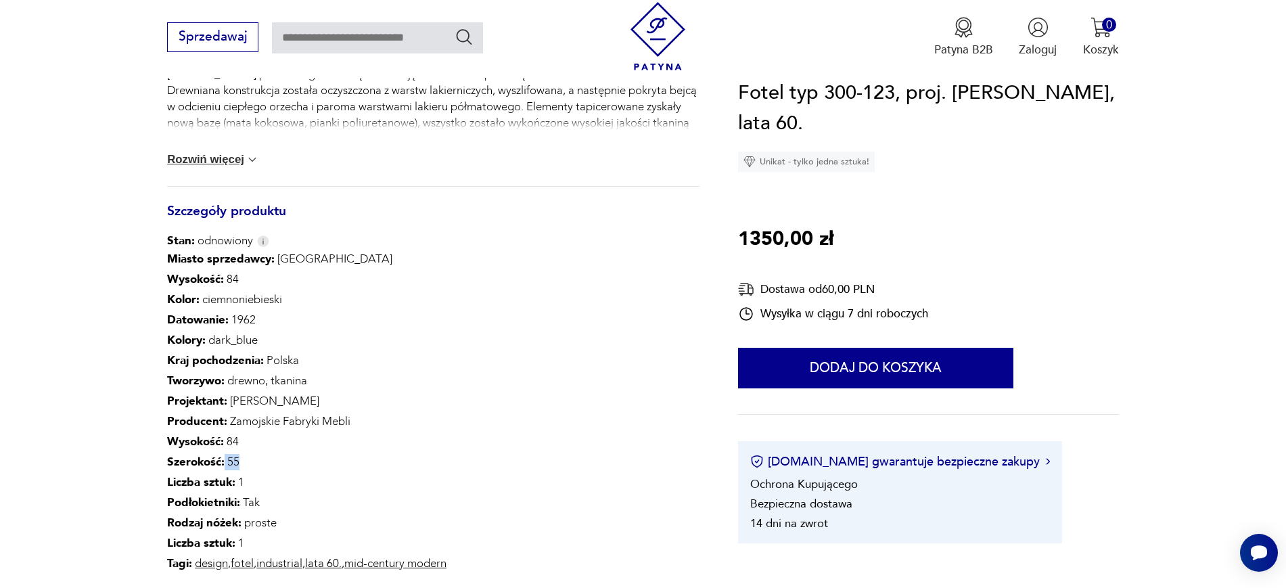
drag, startPoint x: 221, startPoint y: 459, endPoint x: 275, endPoint y: 466, distance: 54.5
click at [276, 467] on p "Szerokość : 55" at bounding box center [306, 462] width 279 height 20
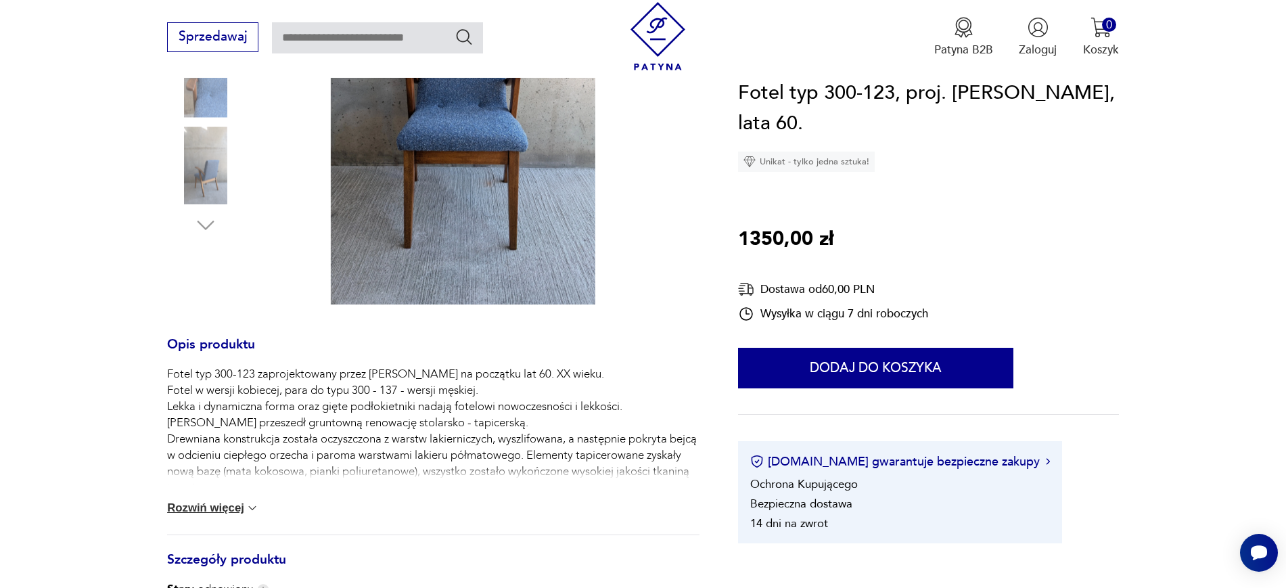
scroll to position [254, 0]
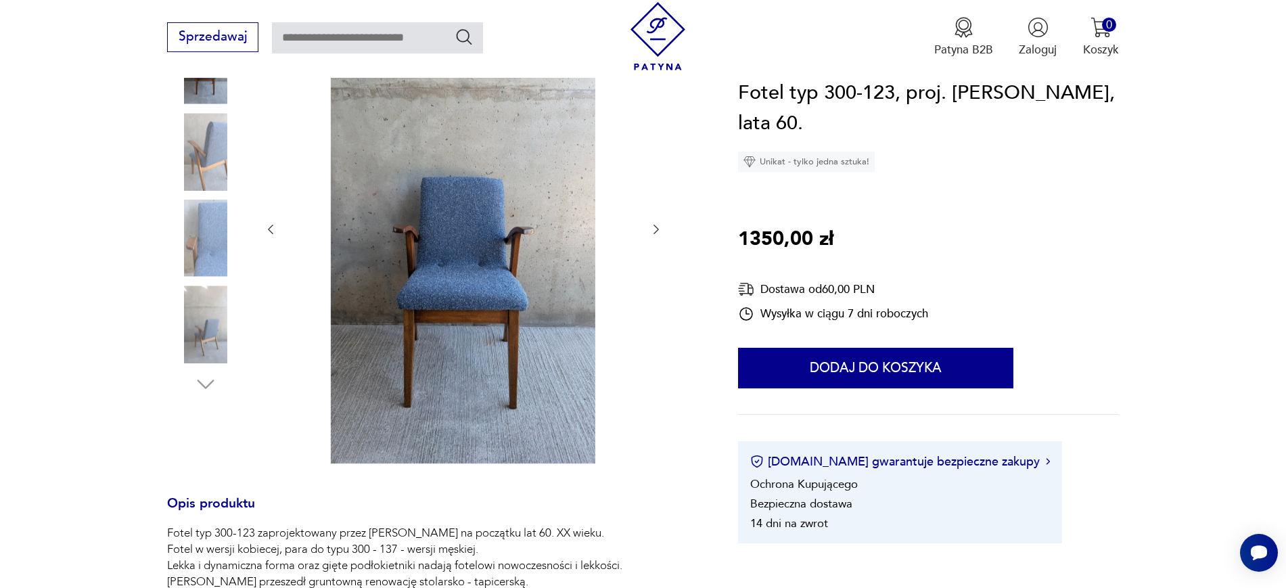
click at [656, 230] on icon "button" at bounding box center [656, 229] width 14 height 14
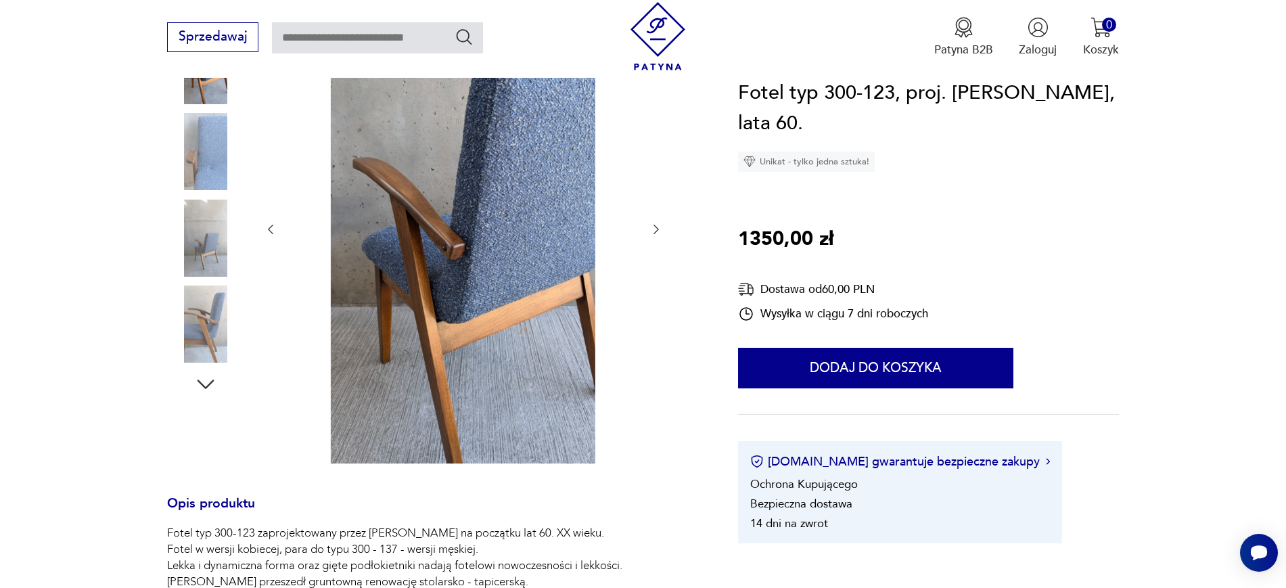
click at [656, 230] on icon "button" at bounding box center [656, 229] width 14 height 14
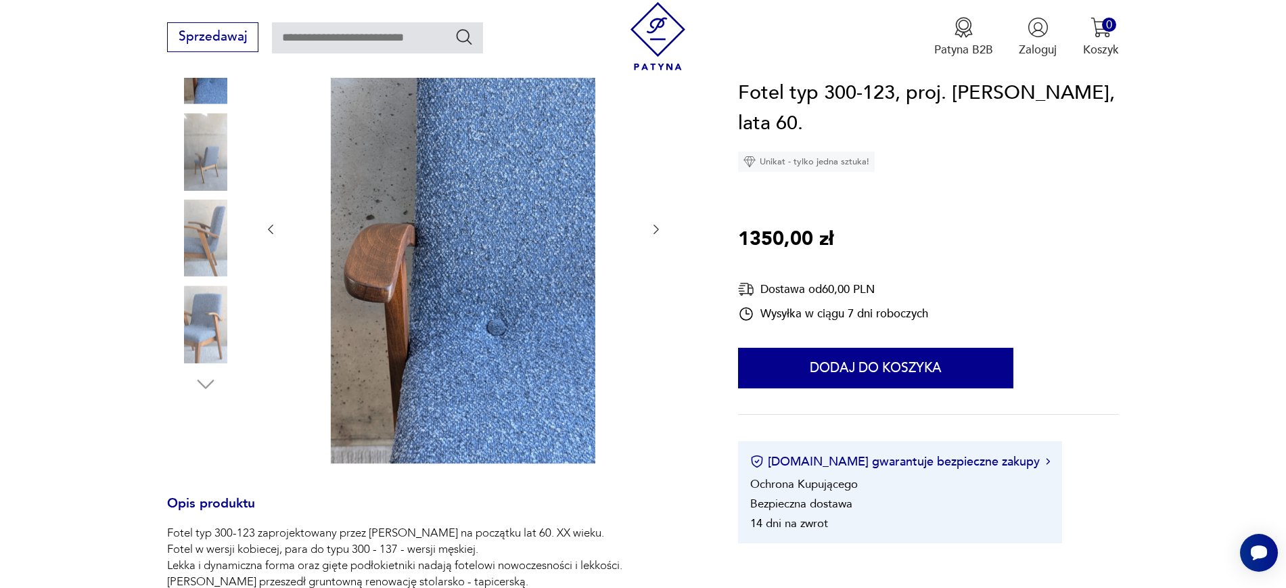
click at [656, 231] on icon "button" at bounding box center [655, 229] width 5 height 9
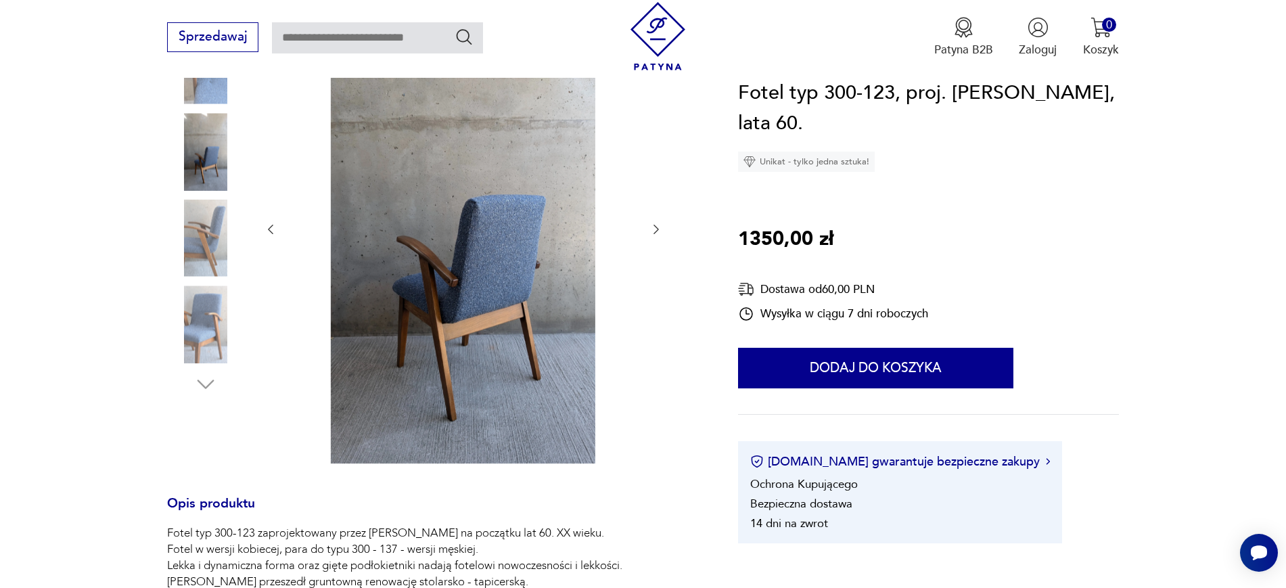
click at [655, 231] on icon "button" at bounding box center [655, 229] width 5 height 9
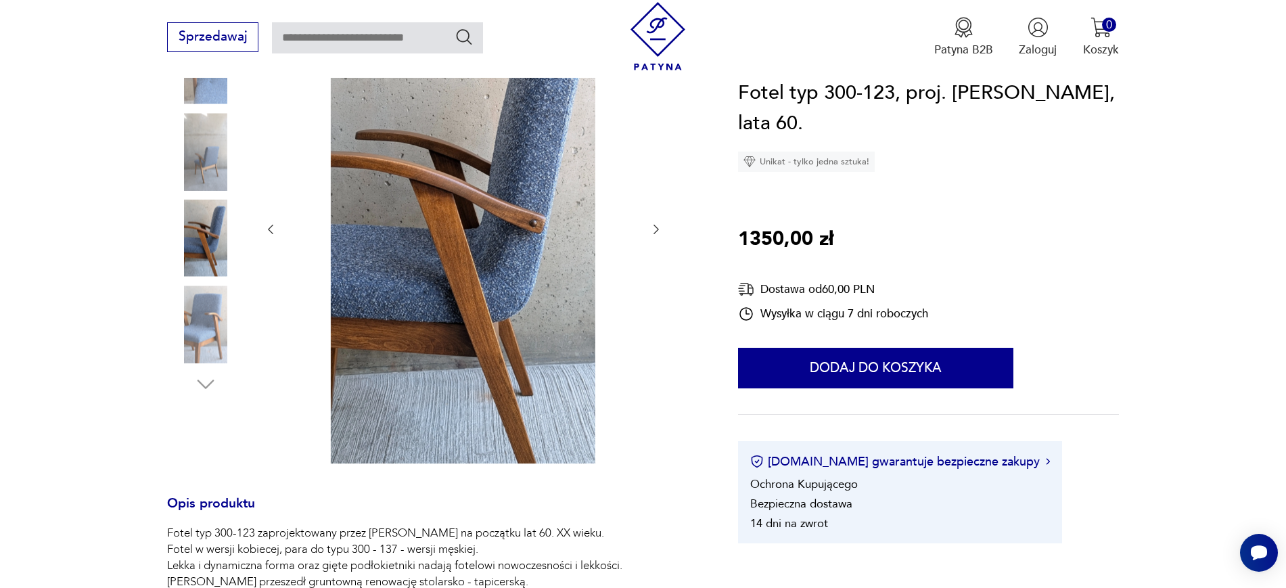
click at [655, 231] on icon "button" at bounding box center [656, 229] width 14 height 14
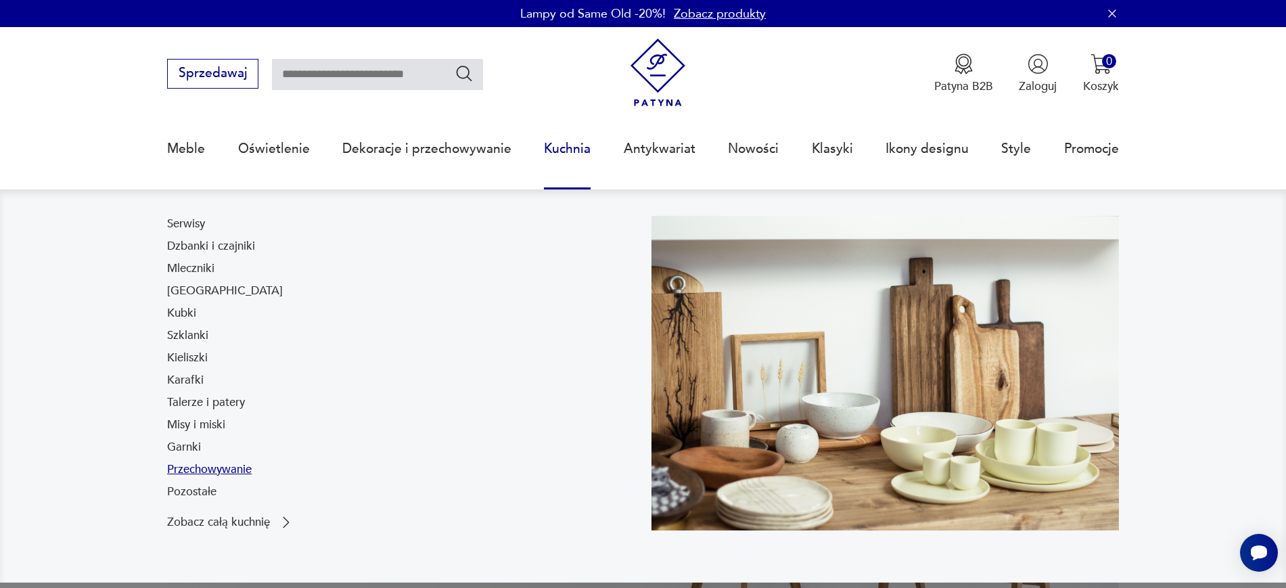
click at [201, 471] on link "Przechowywanie" at bounding box center [209, 469] width 85 height 16
click at [227, 521] on p "Zobacz całą kuchnię" at bounding box center [218, 522] width 103 height 11
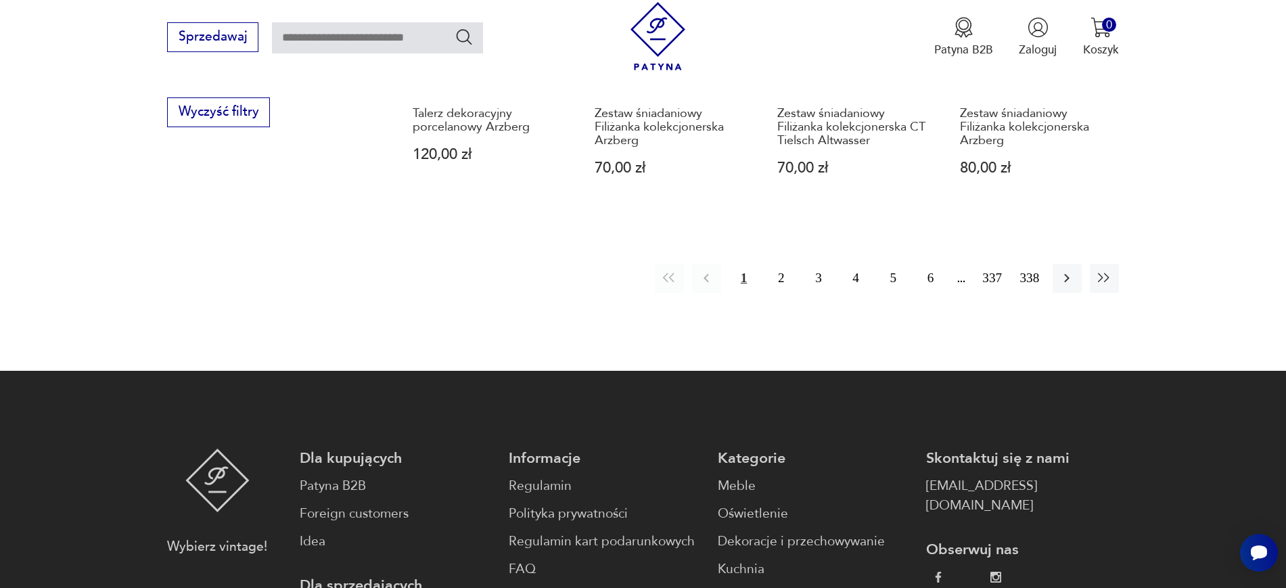
scroll to position [1618, 0]
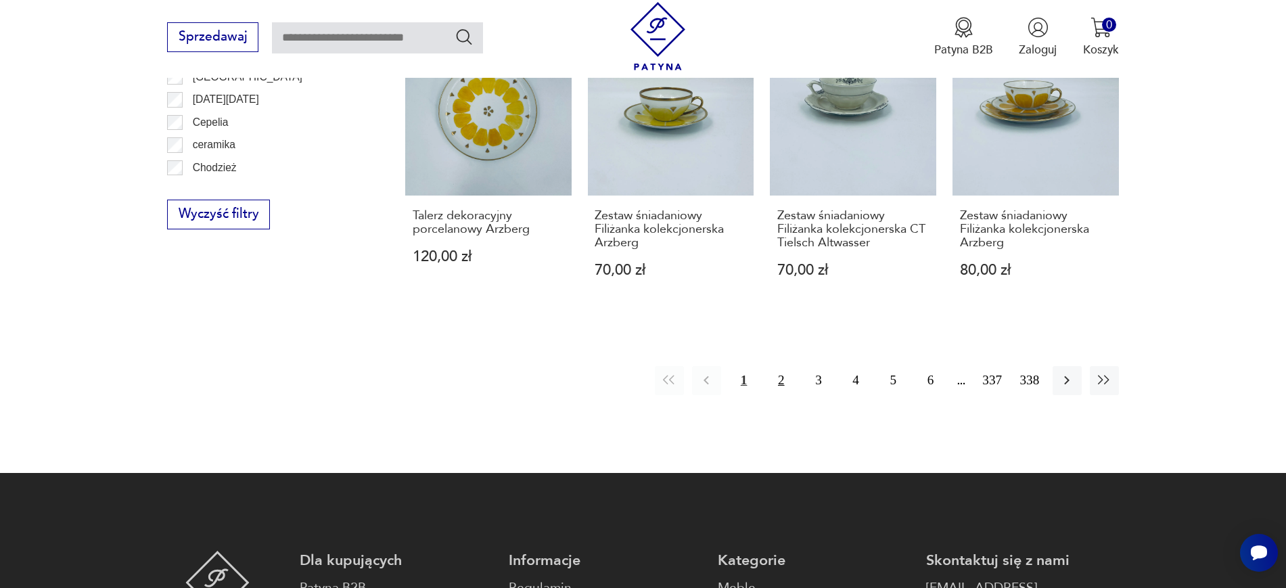
click at [778, 366] on button "2" at bounding box center [780, 380] width 29 height 29
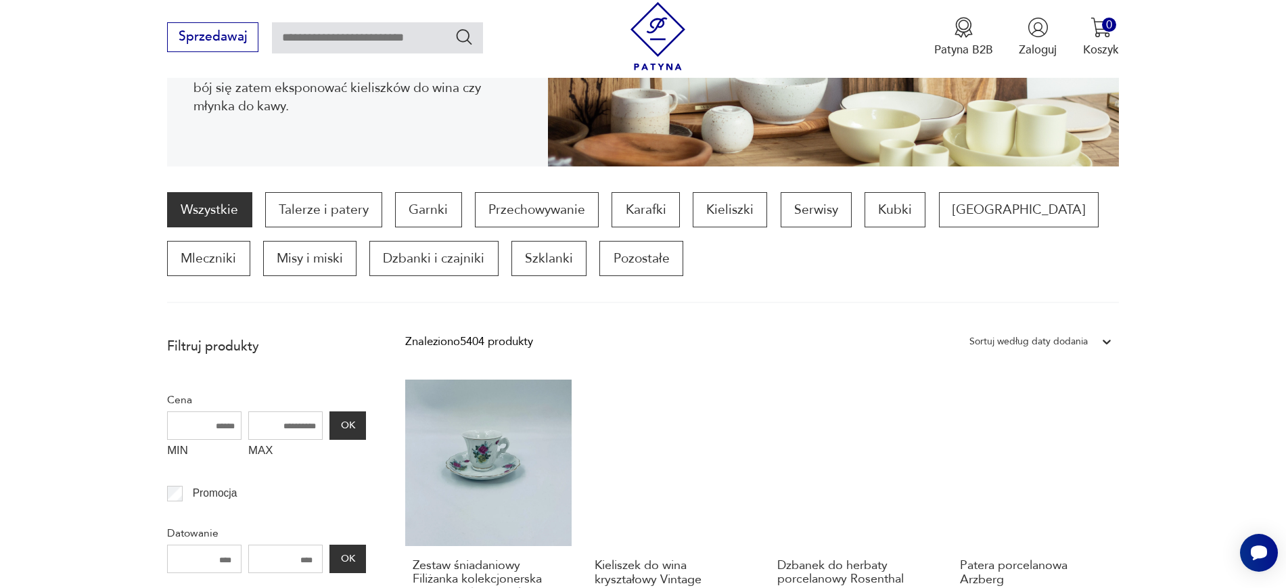
scroll to position [197, 0]
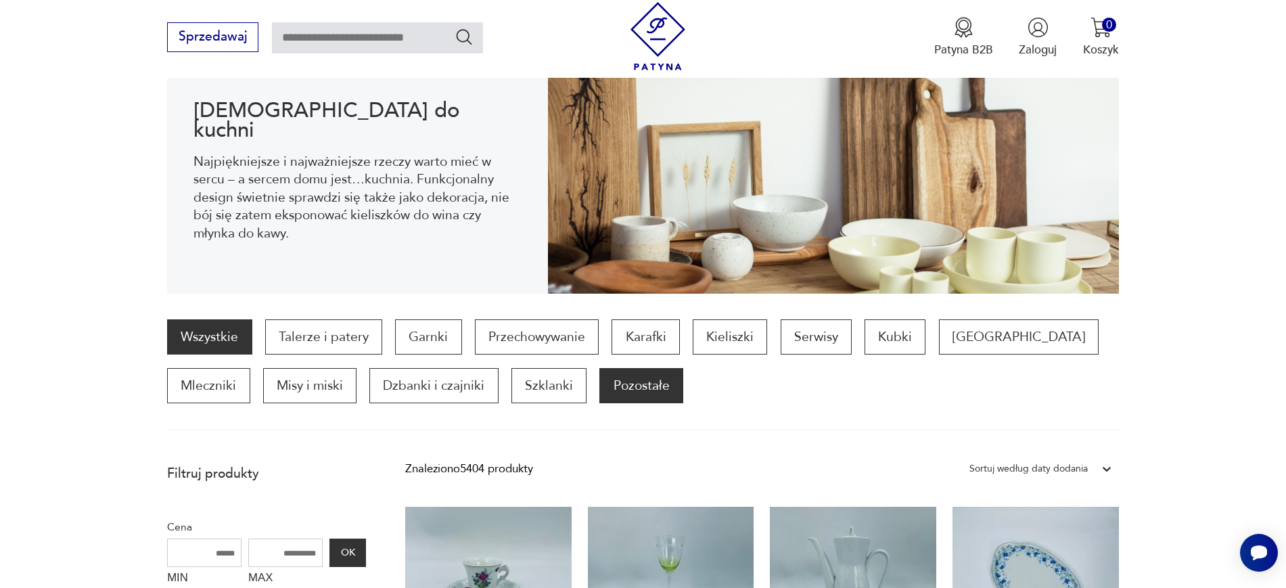
click at [599, 382] on p "Pozostałe" at bounding box center [640, 385] width 83 height 35
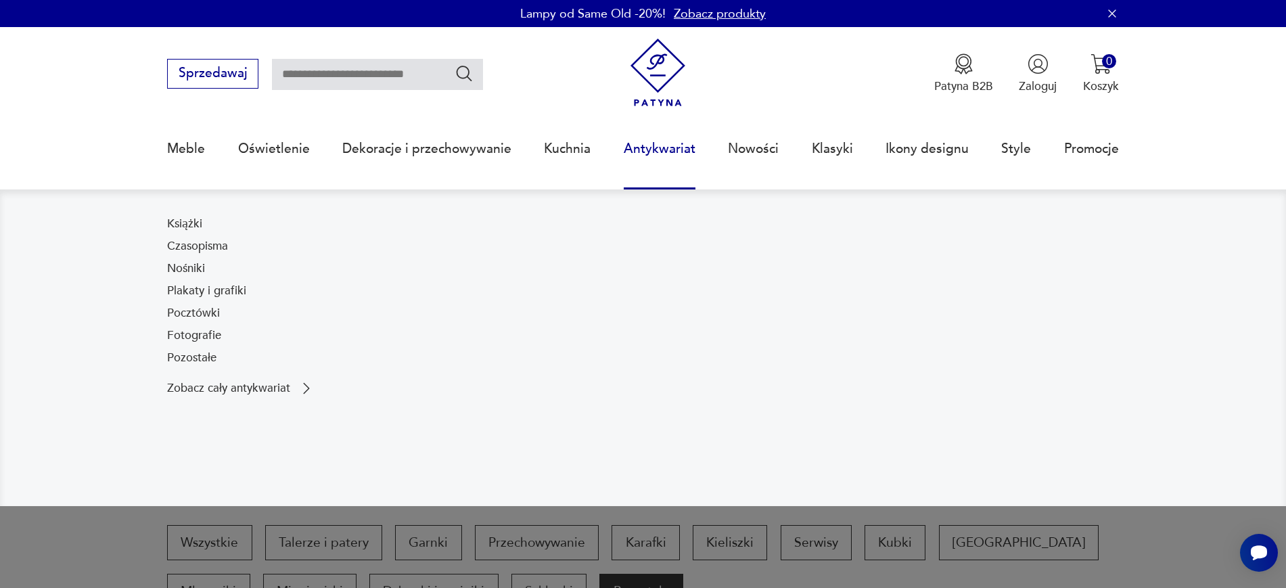
scroll to position [338, 0]
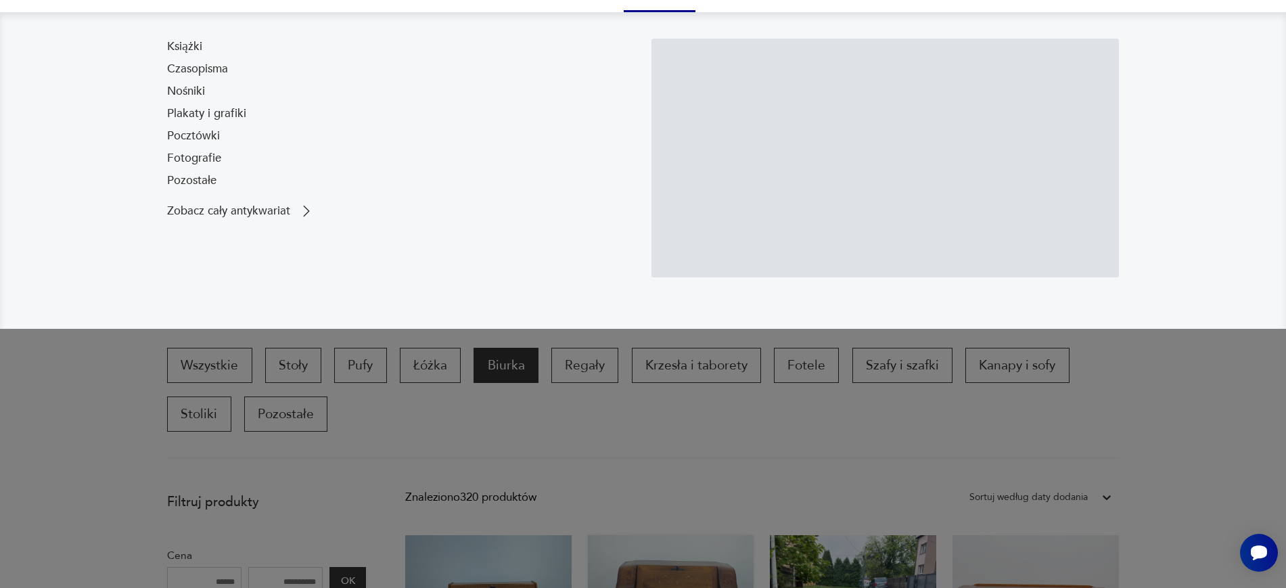
scroll to position [467, 0]
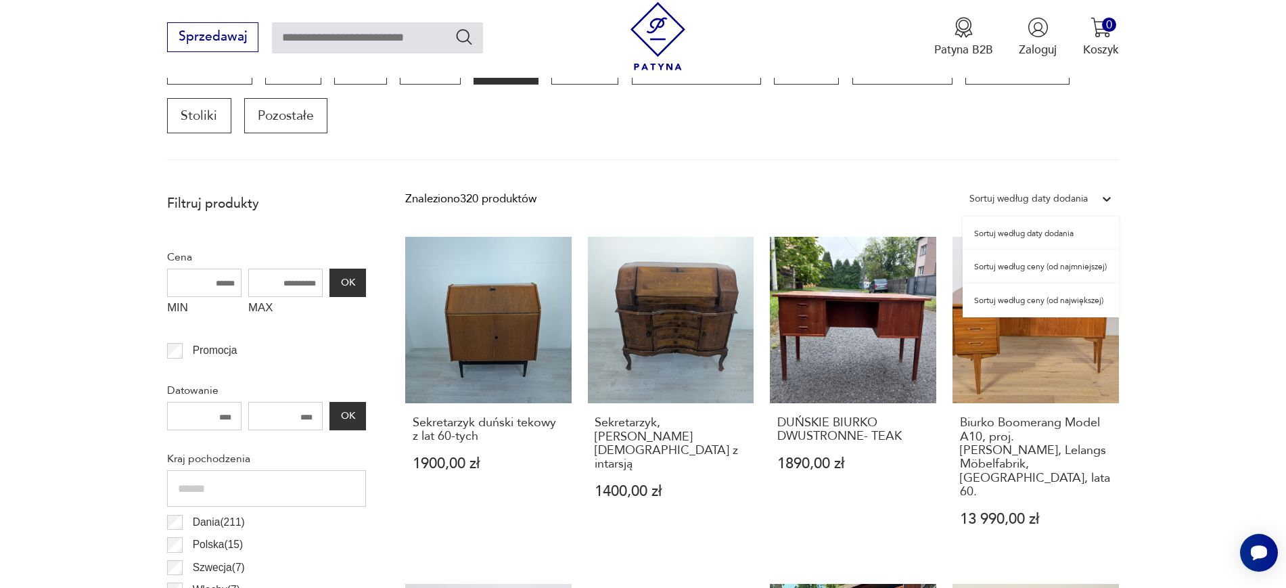
click at [1096, 193] on div at bounding box center [1106, 199] width 24 height 24
click at [1075, 268] on div "Sortuj według ceny (od najmniejszej)" at bounding box center [1040, 267] width 156 height 34
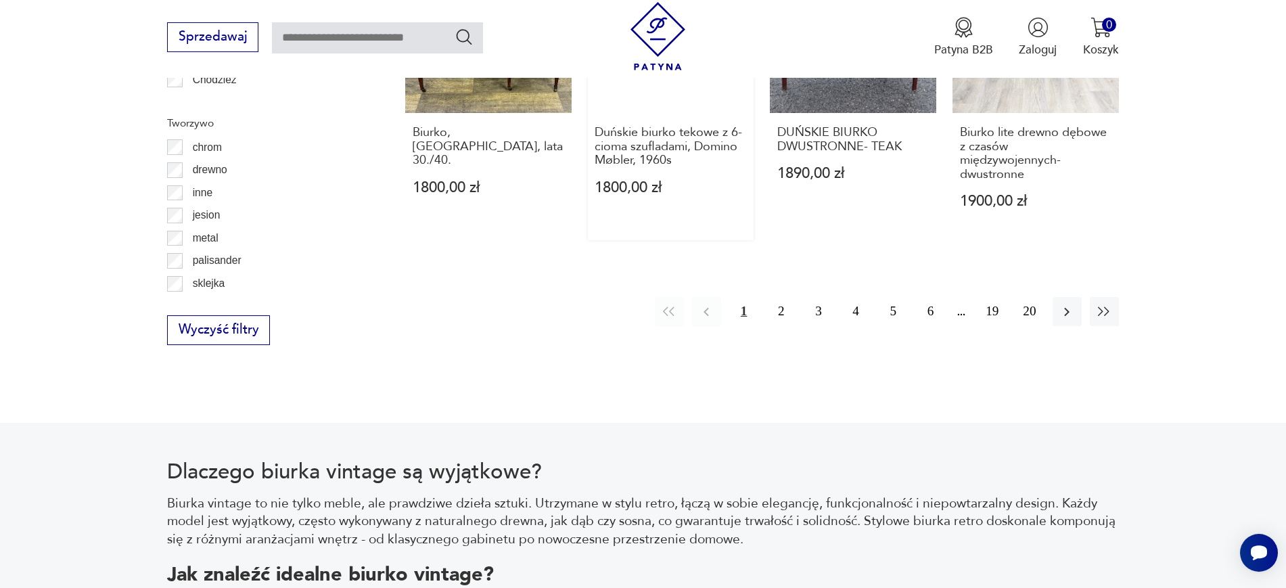
scroll to position [1803, 0]
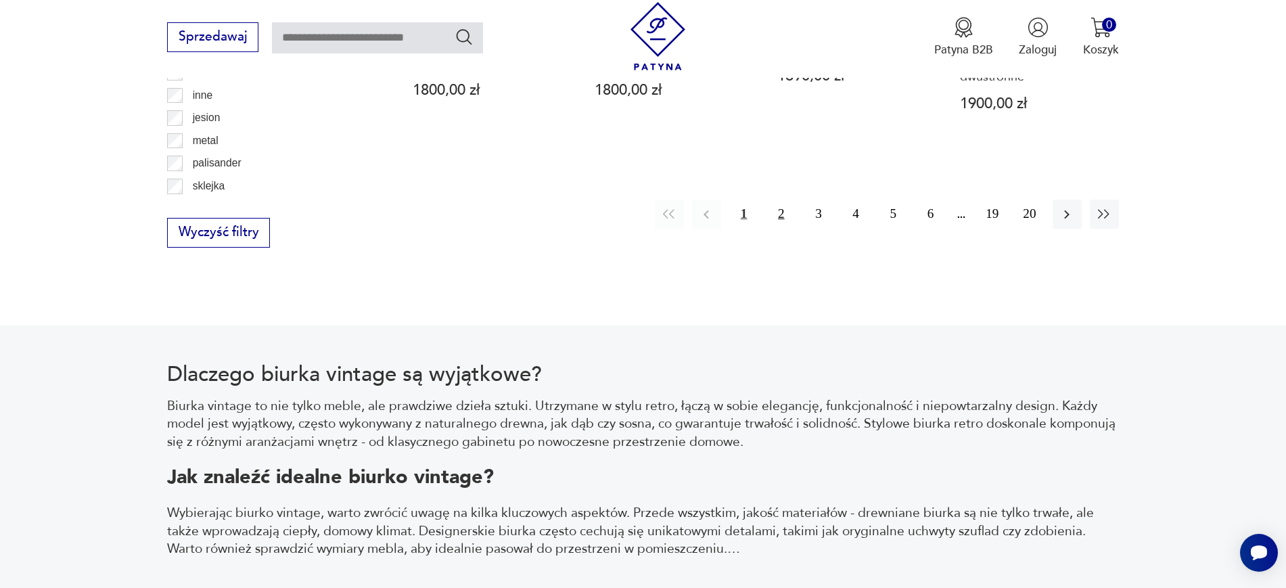
click at [780, 200] on button "2" at bounding box center [780, 214] width 29 height 29
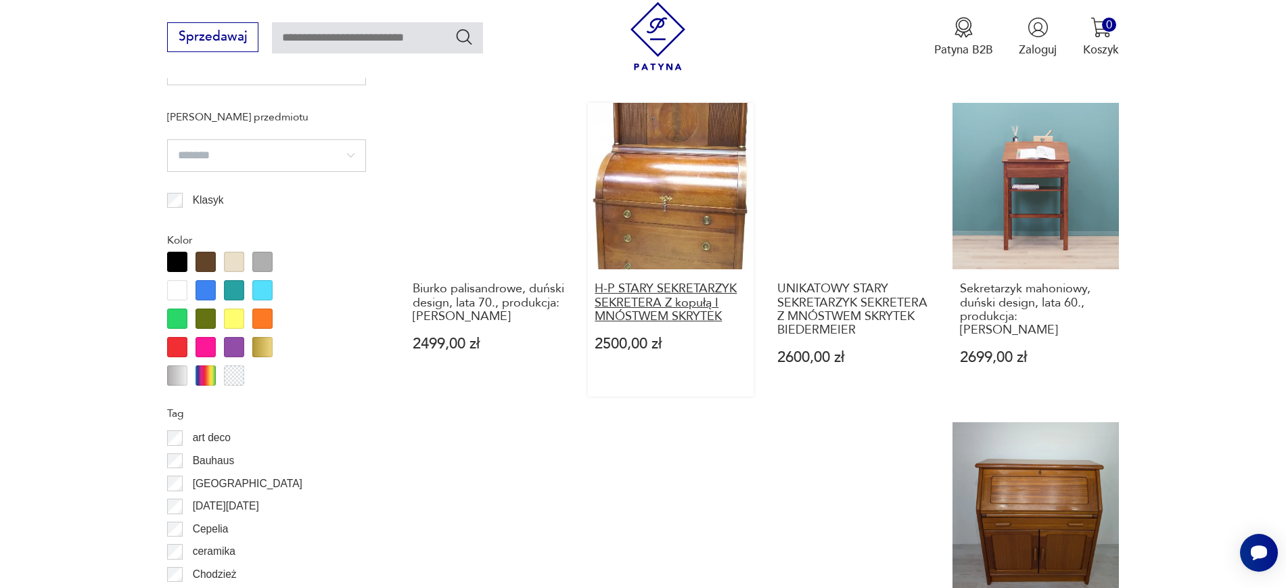
scroll to position [1549, 0]
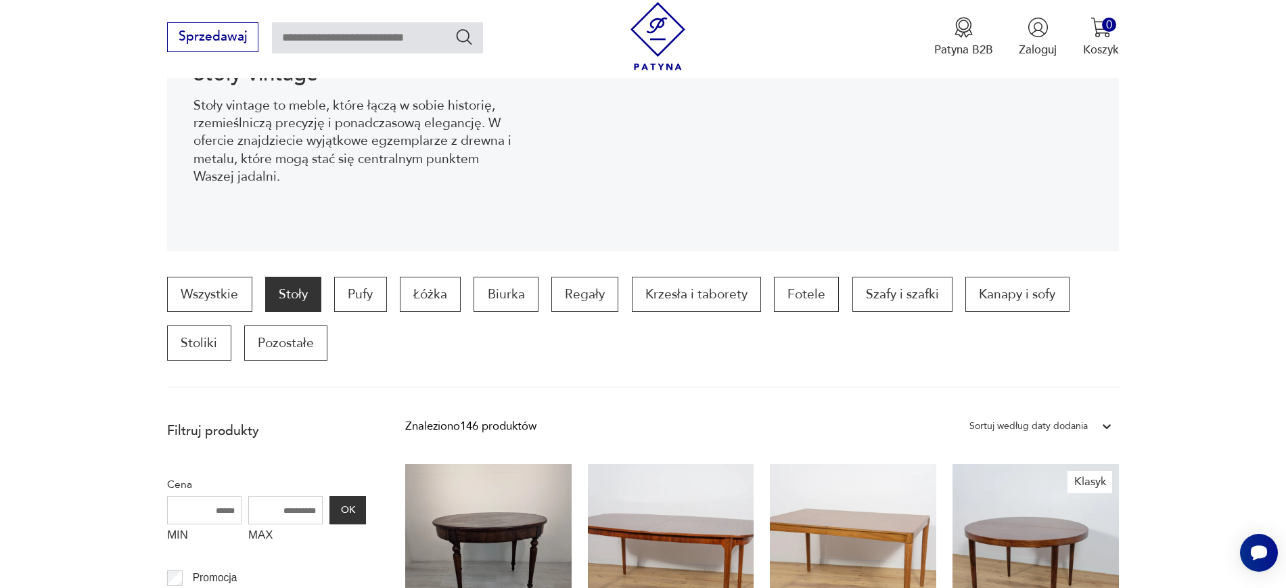
scroll to position [467, 0]
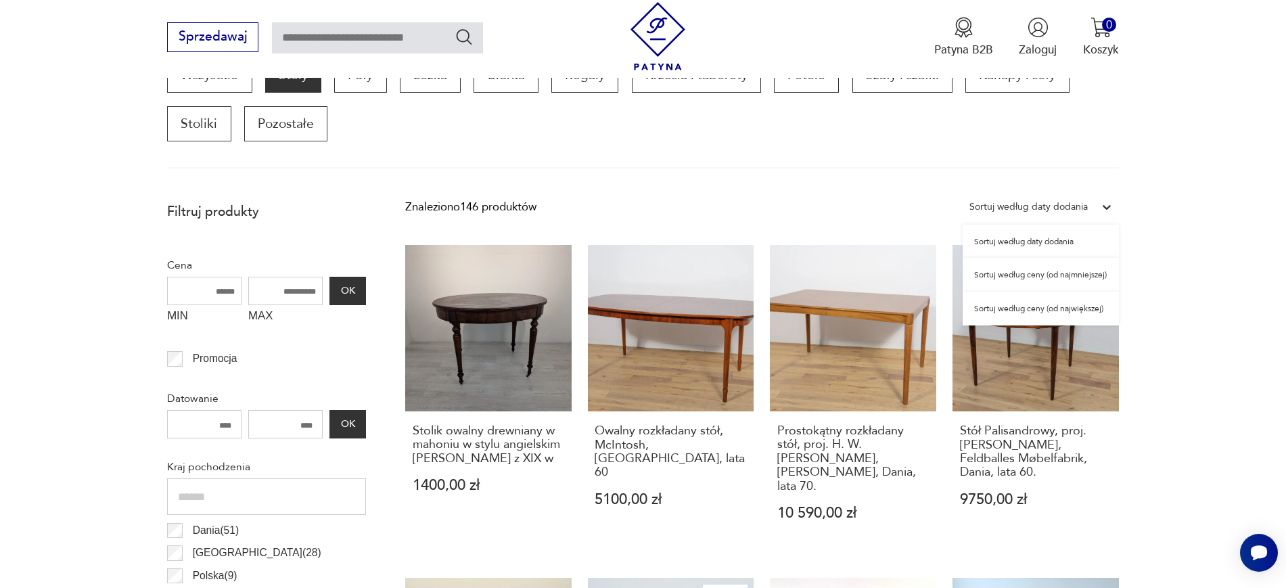
click at [1048, 204] on div "Sortuj według daty dodania" at bounding box center [1028, 207] width 118 height 18
click at [1044, 310] on div "Sortuj według ceny (od największej)" at bounding box center [1040, 308] width 156 height 34
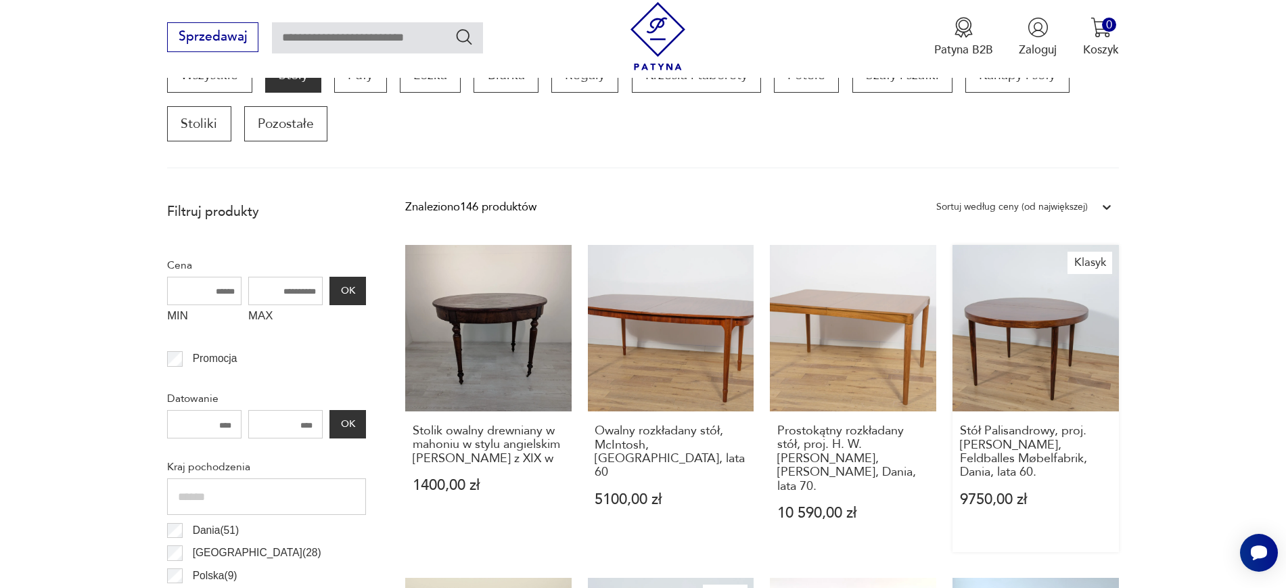
scroll to position [459, 0]
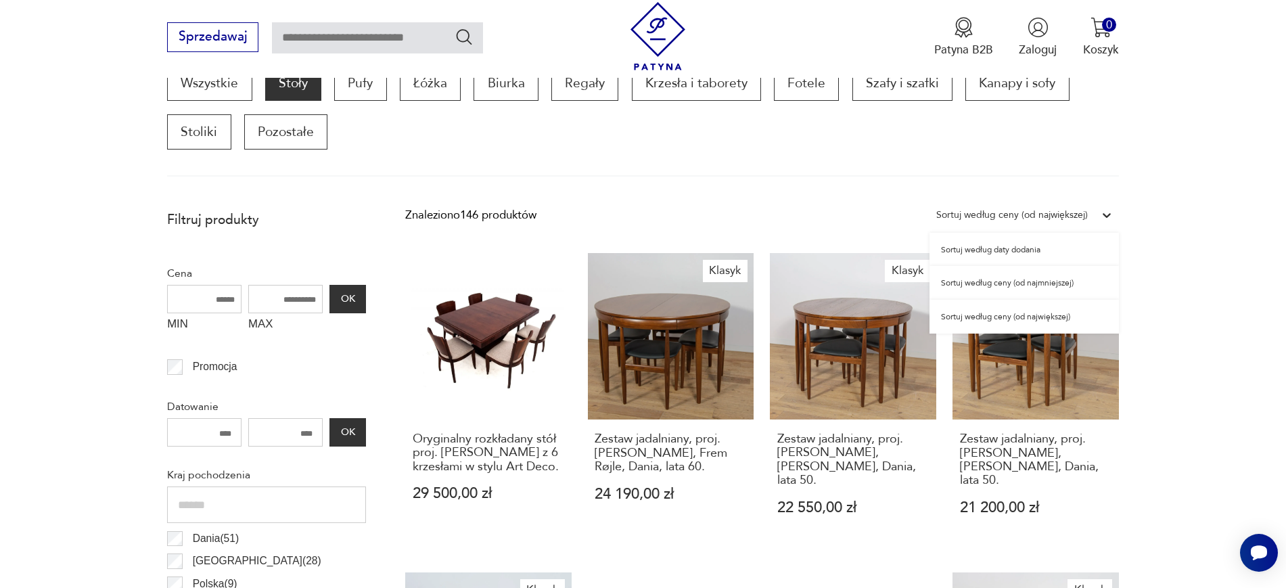
click at [1102, 206] on div at bounding box center [1106, 215] width 24 height 24
click at [1048, 283] on div "Sortuj według ceny (od najmniejszej)" at bounding box center [1023, 283] width 189 height 34
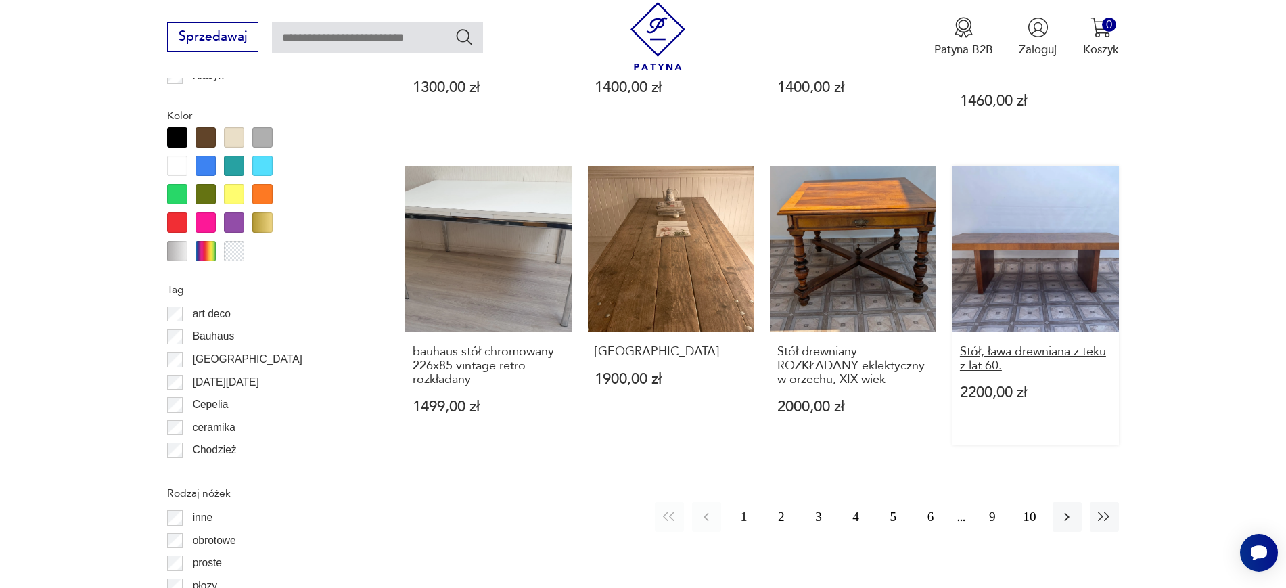
scroll to position [1473, 0]
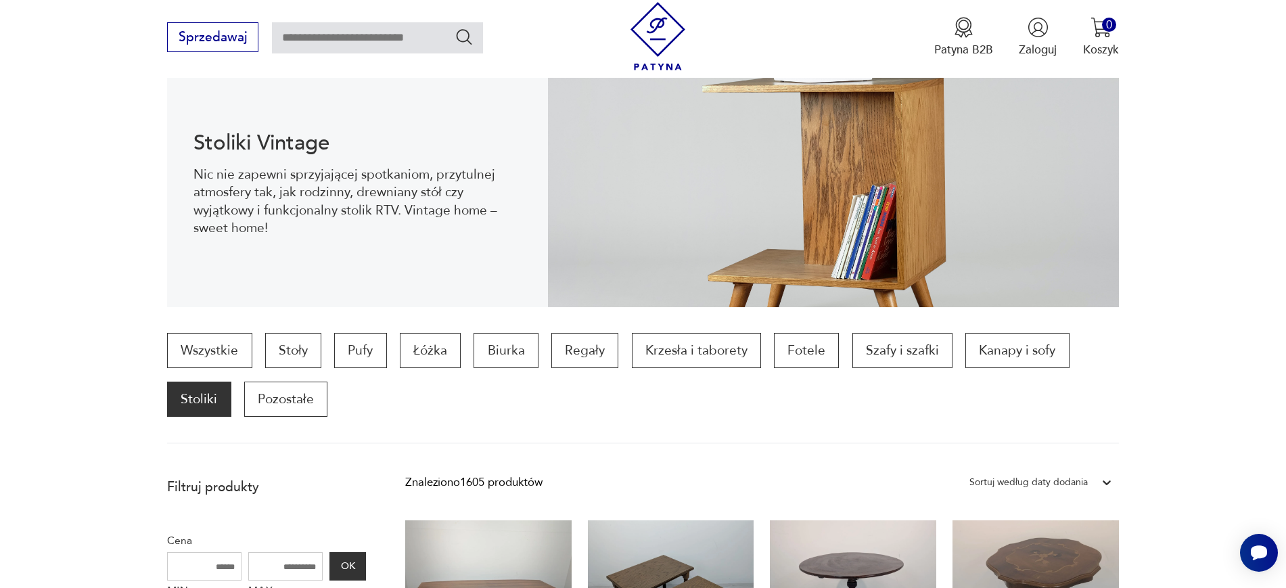
scroll to position [213, 0]
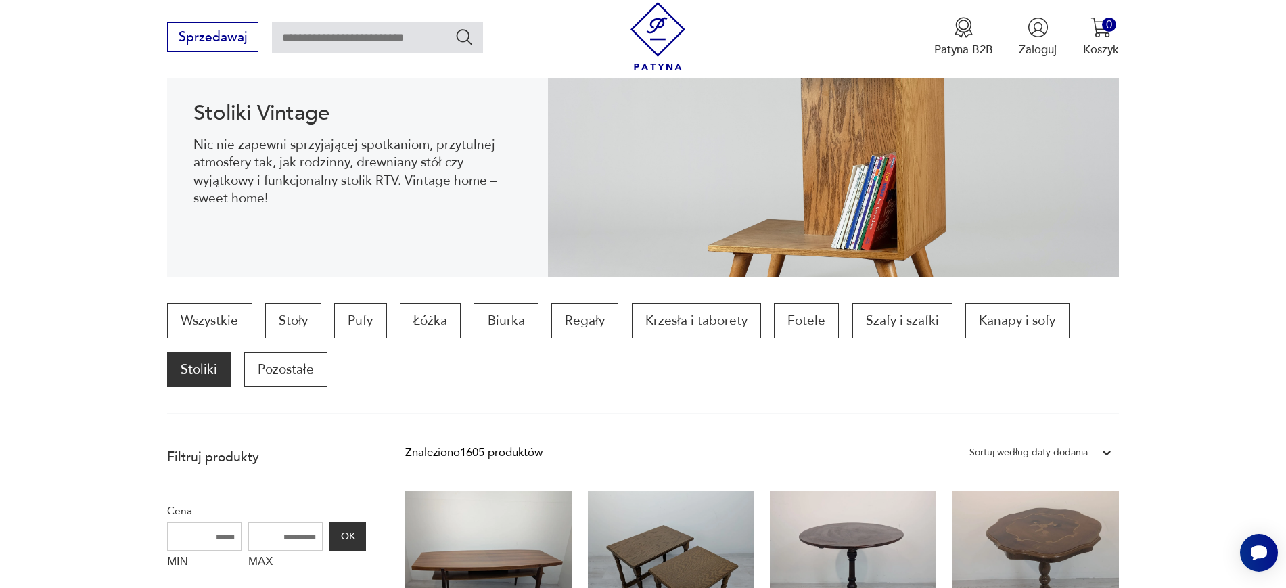
click at [1066, 463] on div "Sortuj według daty dodania" at bounding box center [1040, 452] width 156 height 24
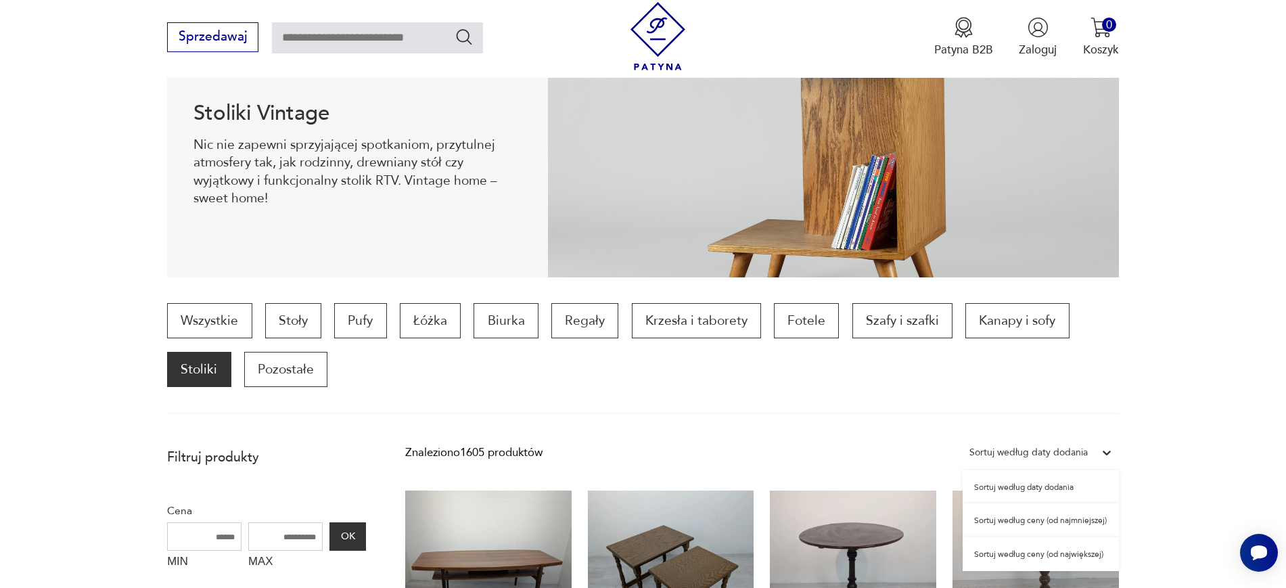
click at [1046, 521] on div "Sortuj według ceny (od najmniejszej)" at bounding box center [1040, 520] width 156 height 34
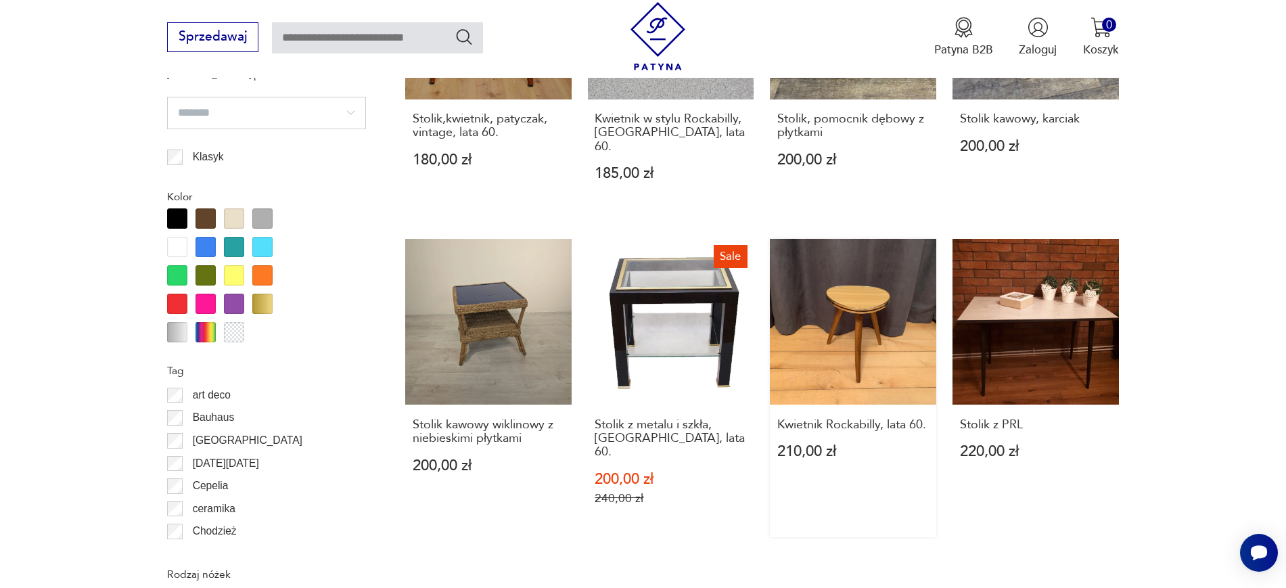
scroll to position [1549, 0]
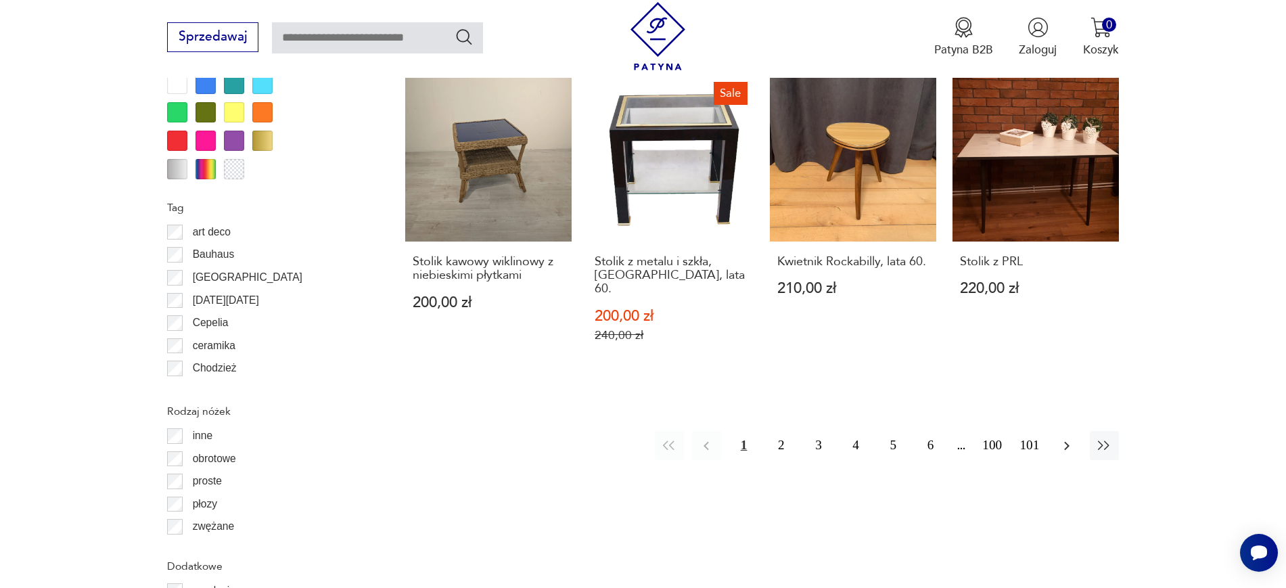
click at [1059, 438] on icon "button" at bounding box center [1066, 446] width 16 height 16
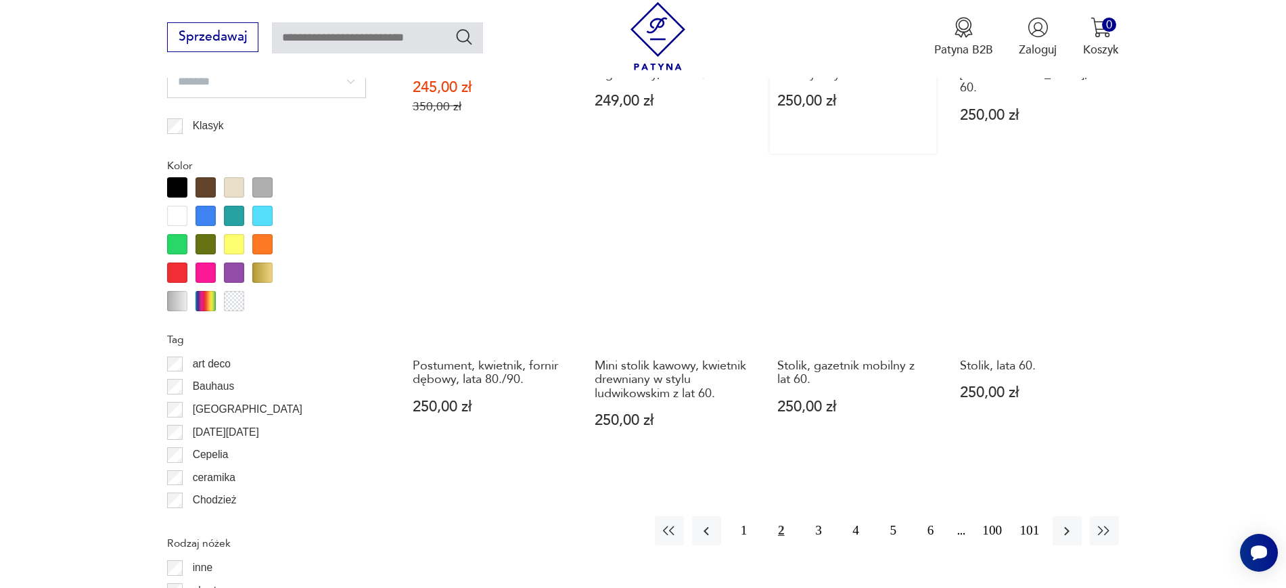
scroll to position [1549, 0]
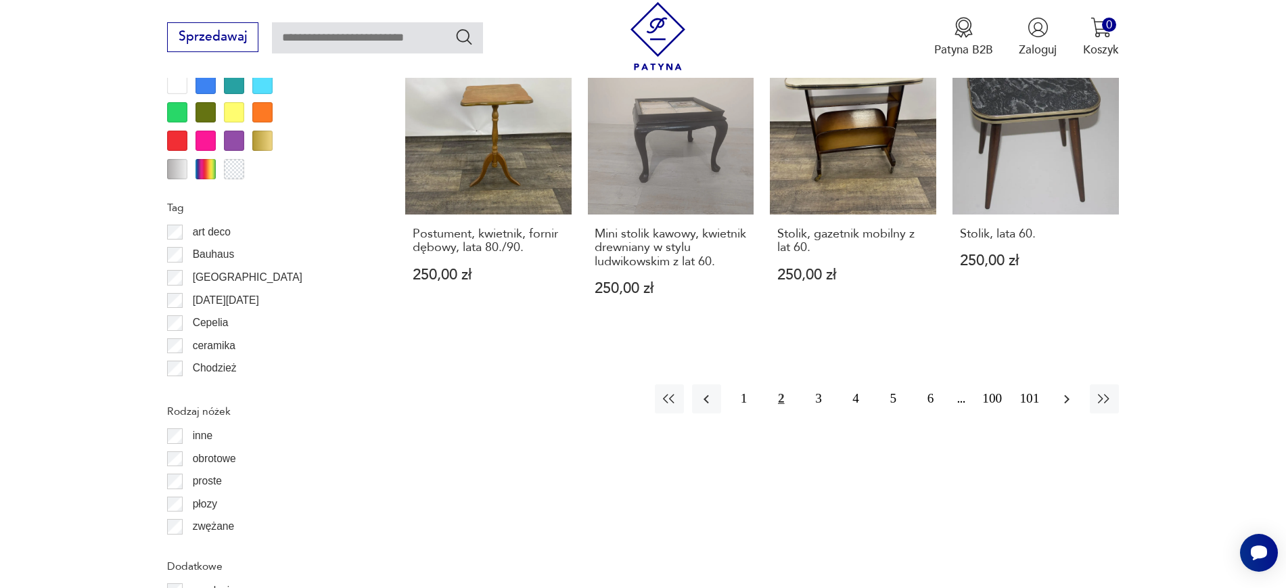
click at [1061, 391] on icon "button" at bounding box center [1066, 399] width 16 height 16
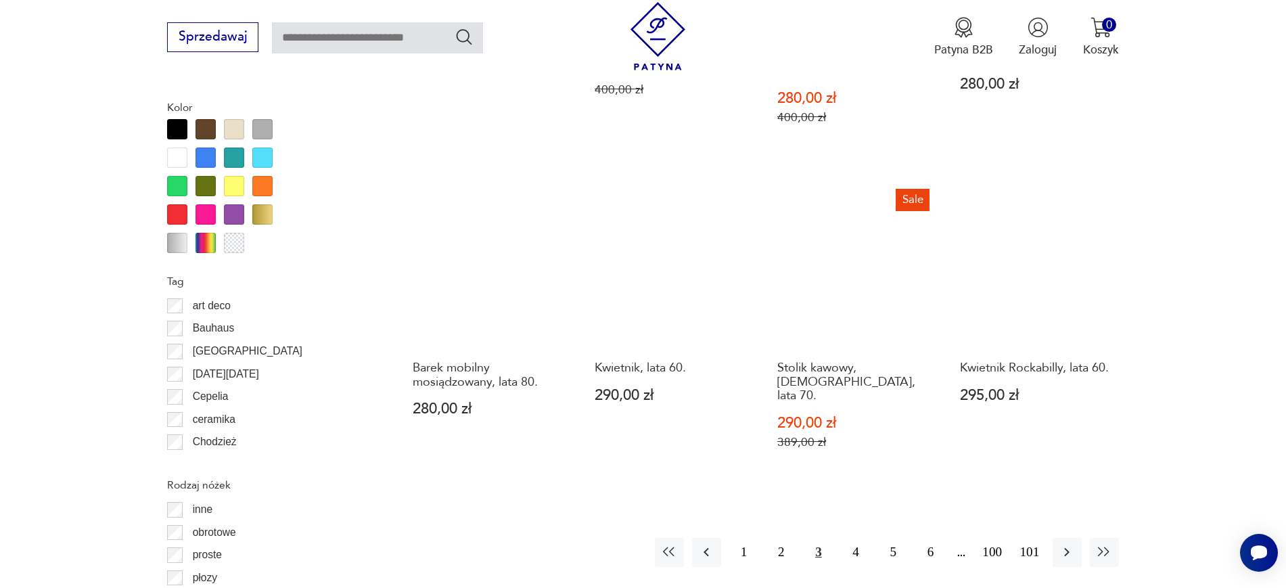
scroll to position [1465, 0]
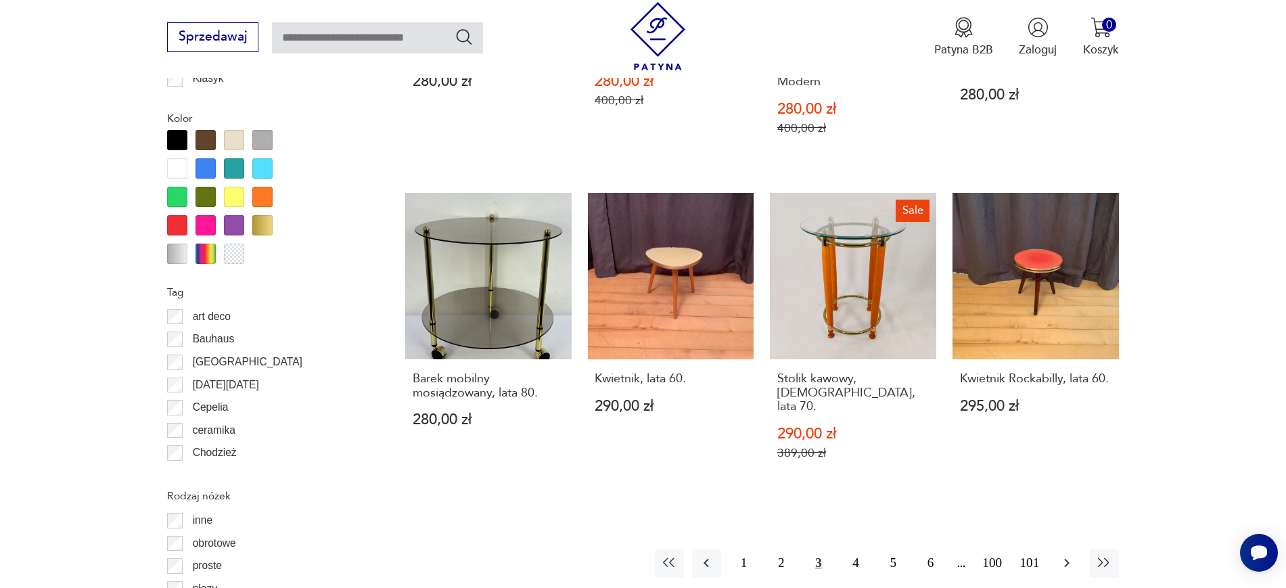
click at [1071, 555] on icon "button" at bounding box center [1066, 563] width 16 height 16
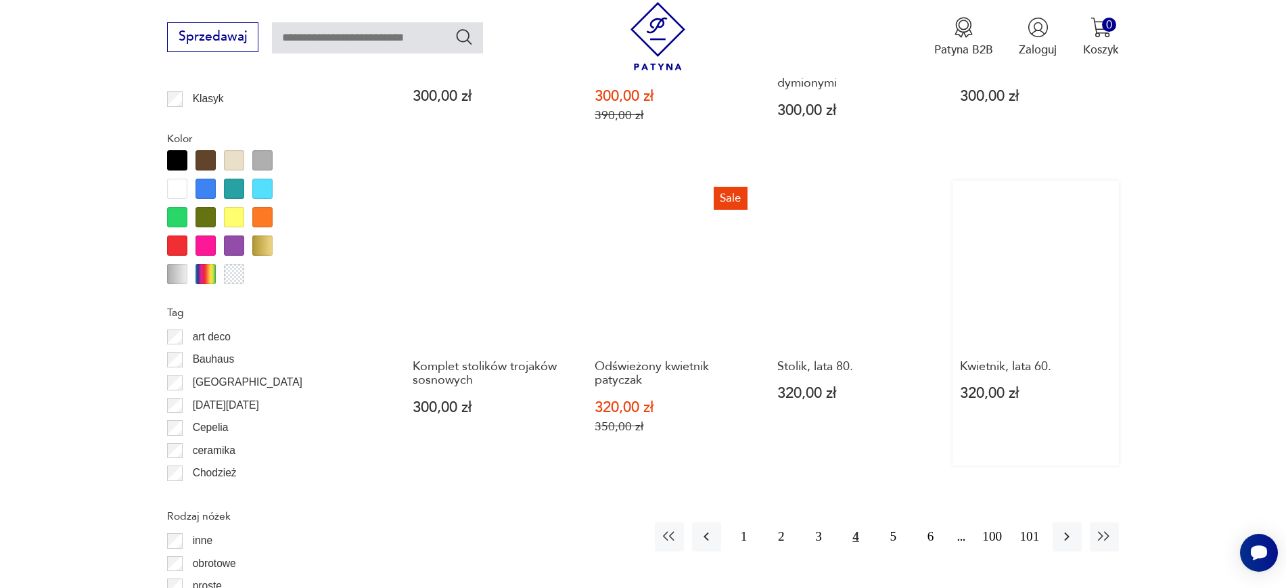
scroll to position [1634, 0]
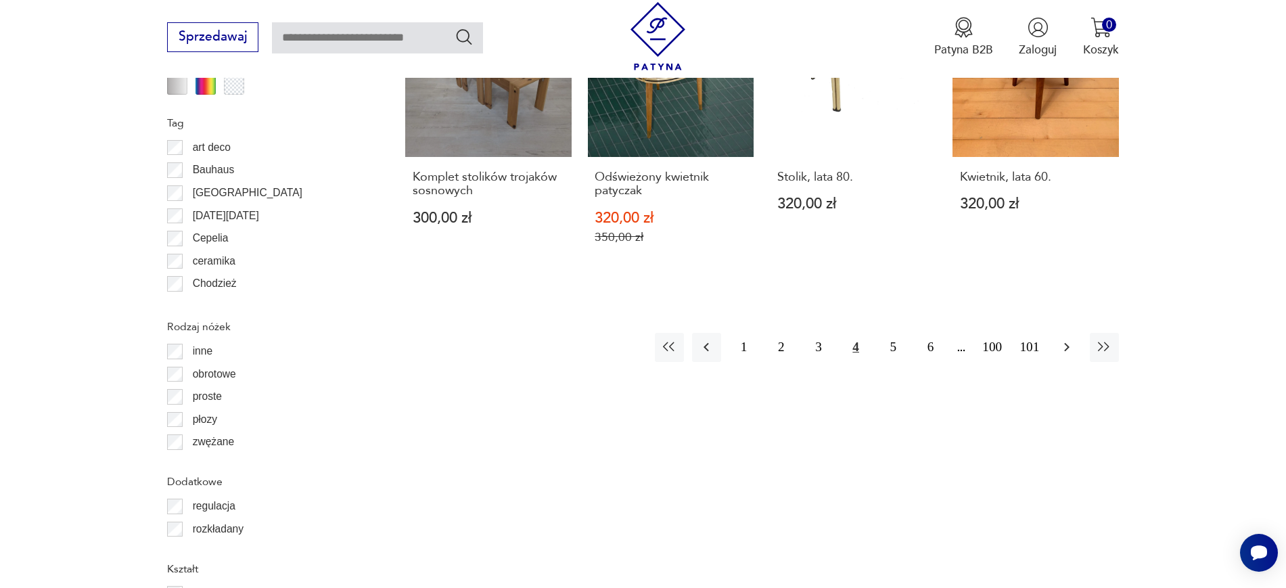
click at [1068, 343] on icon "button" at bounding box center [1066, 347] width 16 height 16
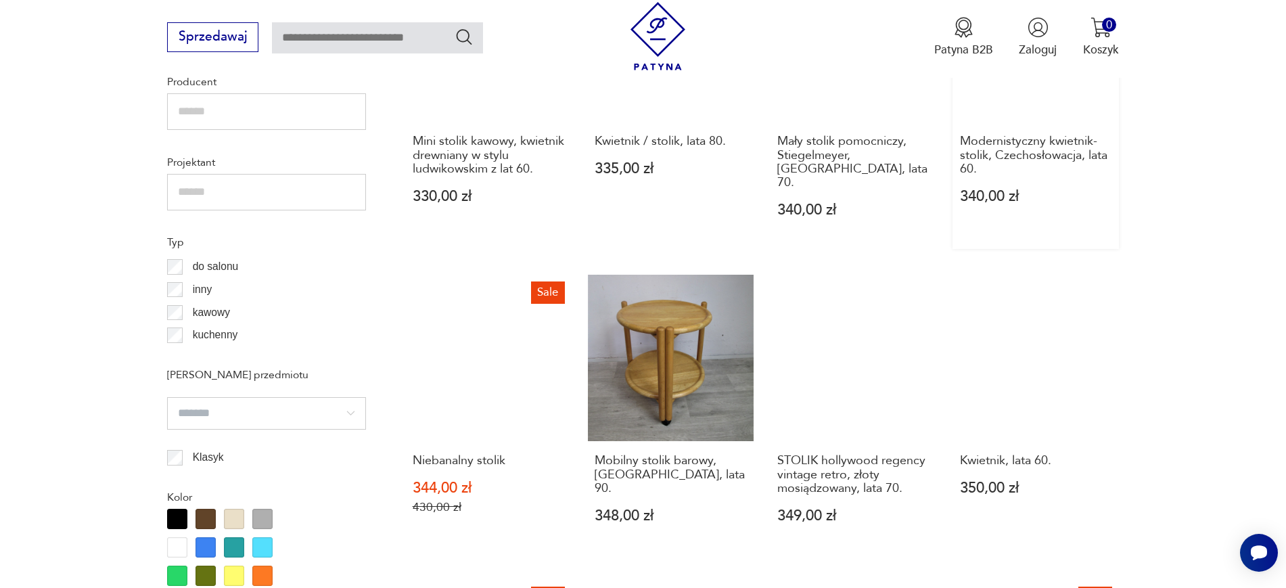
scroll to position [1296, 0]
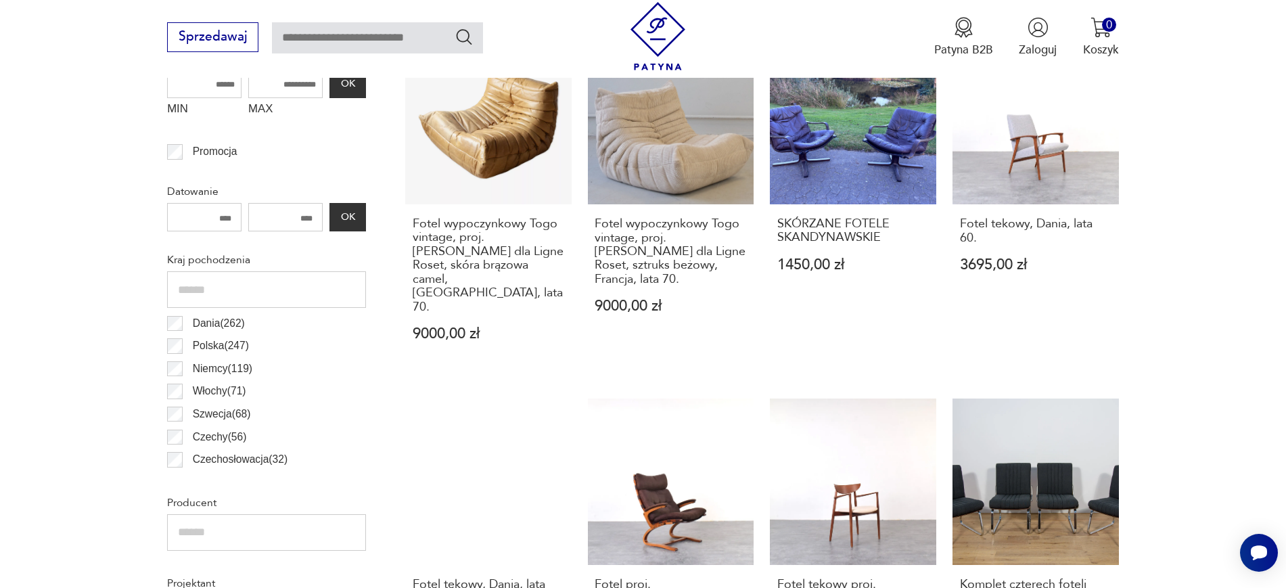
scroll to position [636, 0]
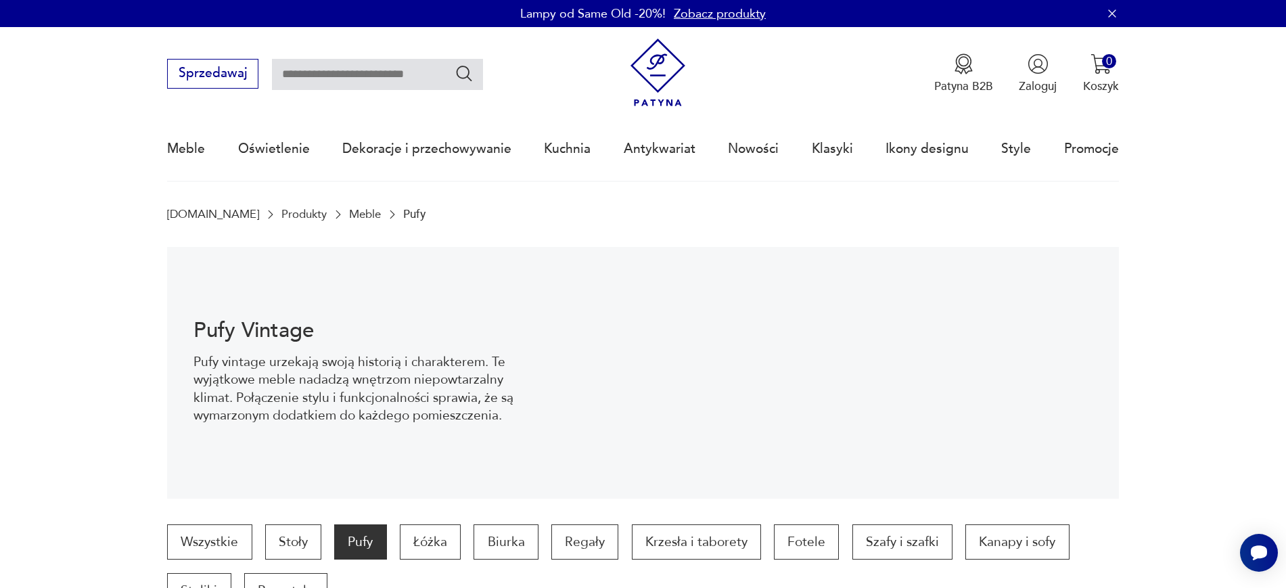
click at [298, 70] on input "text" at bounding box center [377, 74] width 211 height 31
type input "********"
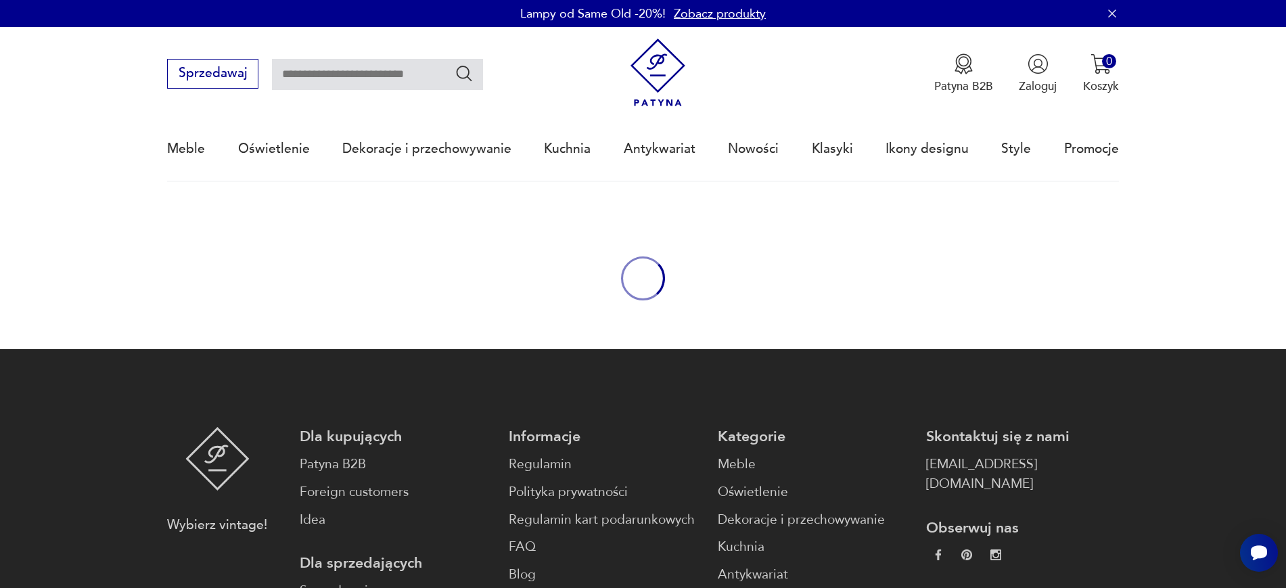
type input "********"
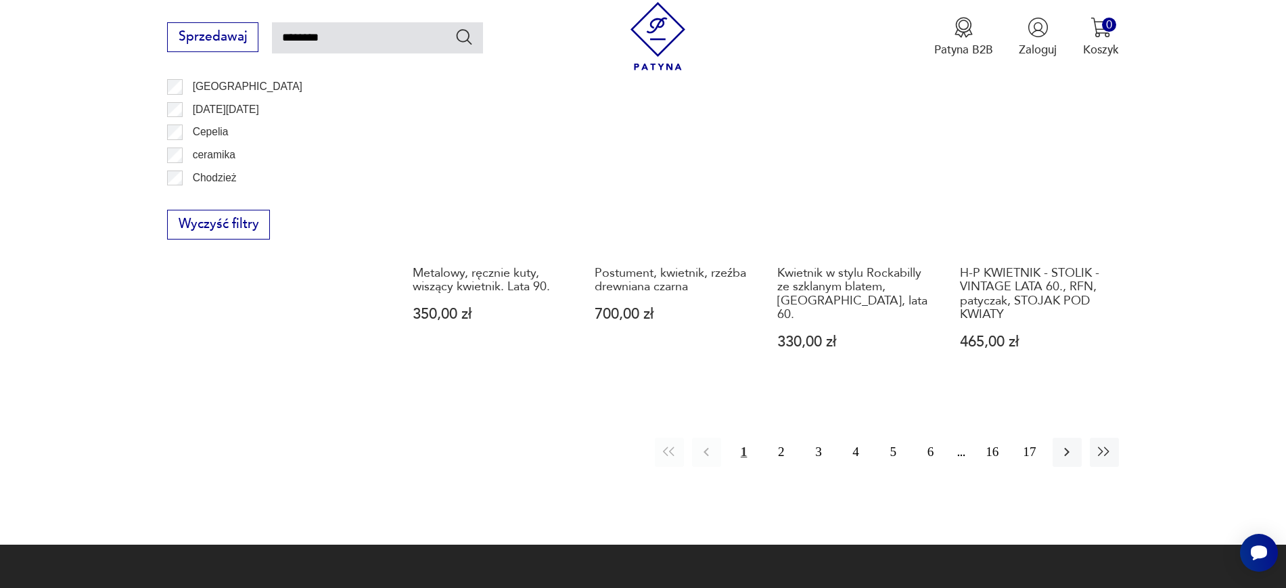
scroll to position [1159, 0]
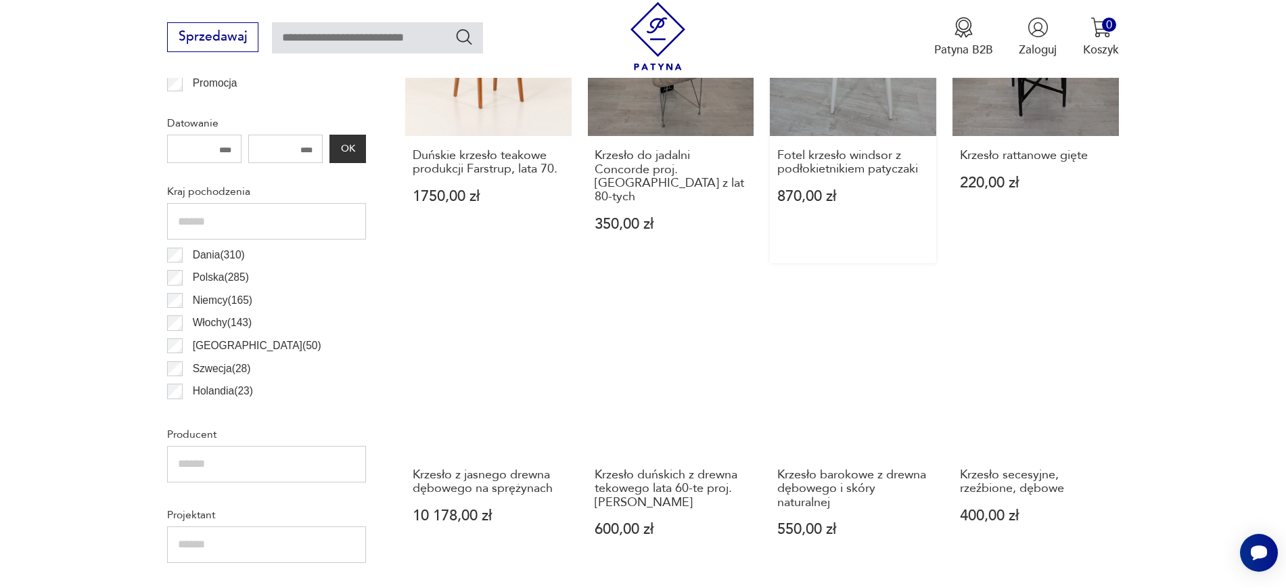
scroll to position [889, 0]
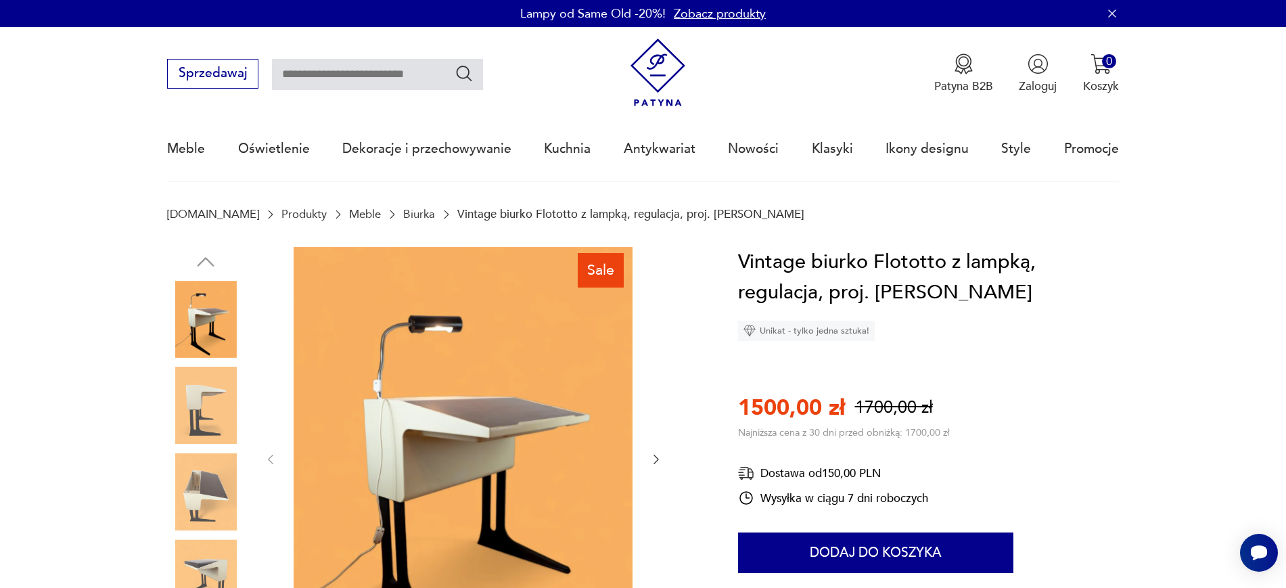
click at [195, 472] on img at bounding box center [205, 491] width 77 height 77
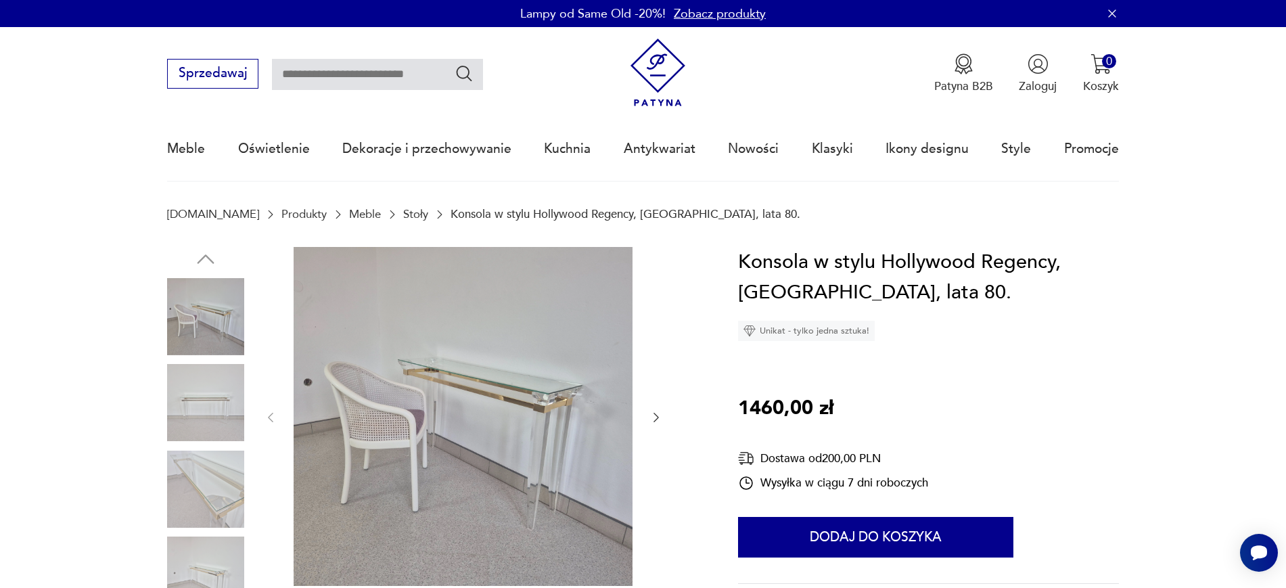
click at [205, 387] on img at bounding box center [205, 402] width 77 height 77
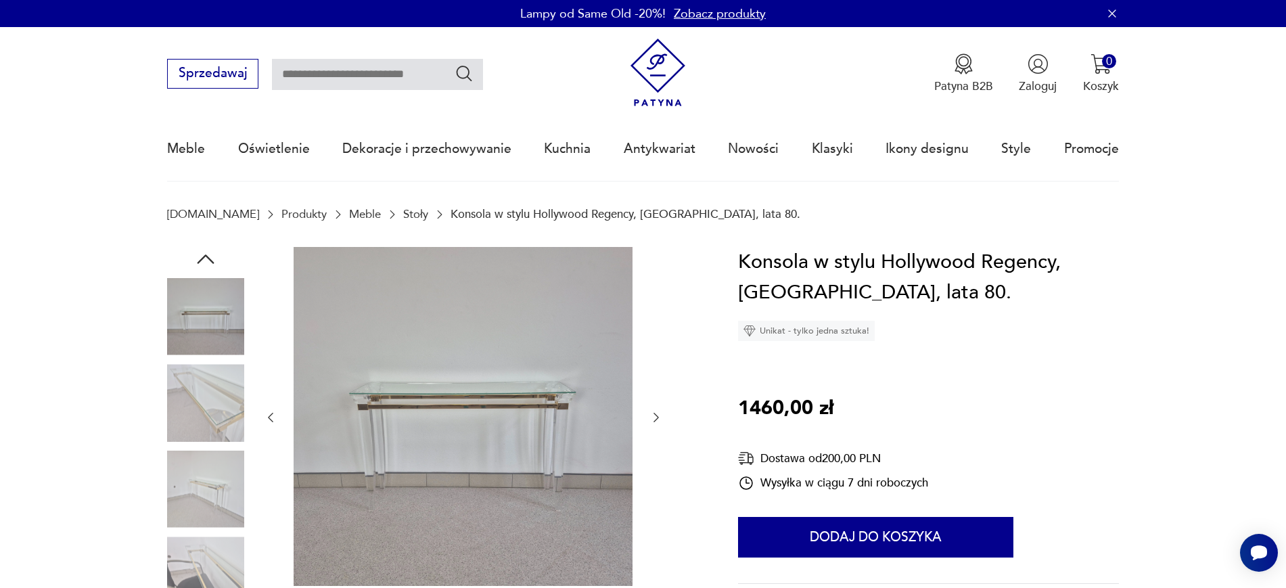
click at [210, 448] on div at bounding box center [205, 360] width 77 height 338
click at [210, 438] on img at bounding box center [205, 402] width 77 height 77
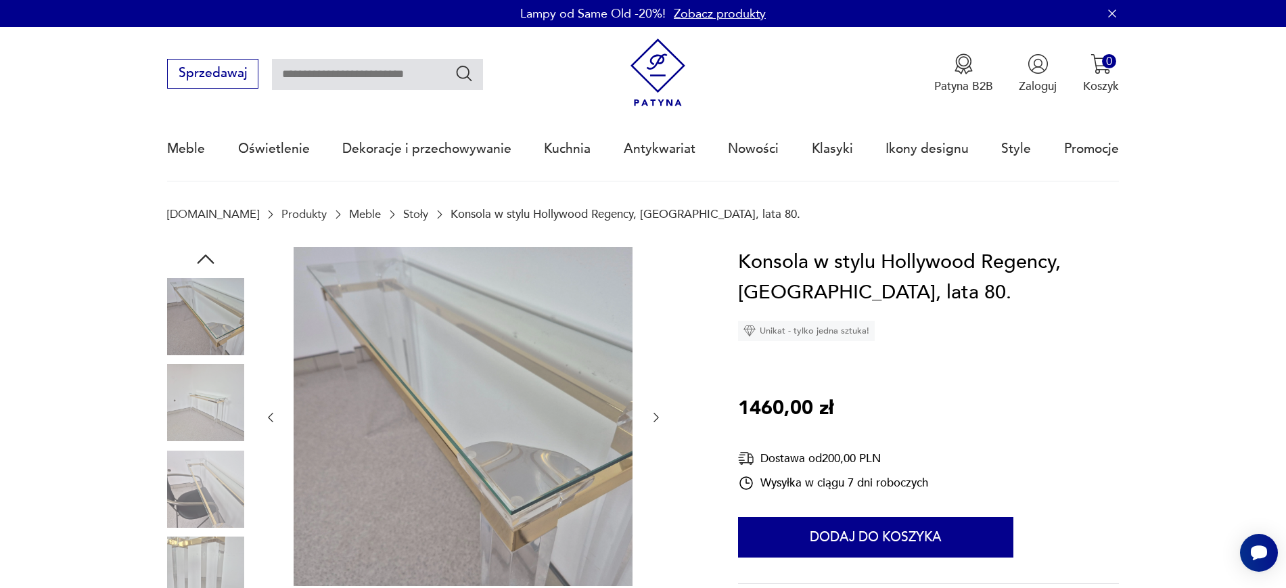
click at [209, 421] on img at bounding box center [205, 402] width 77 height 77
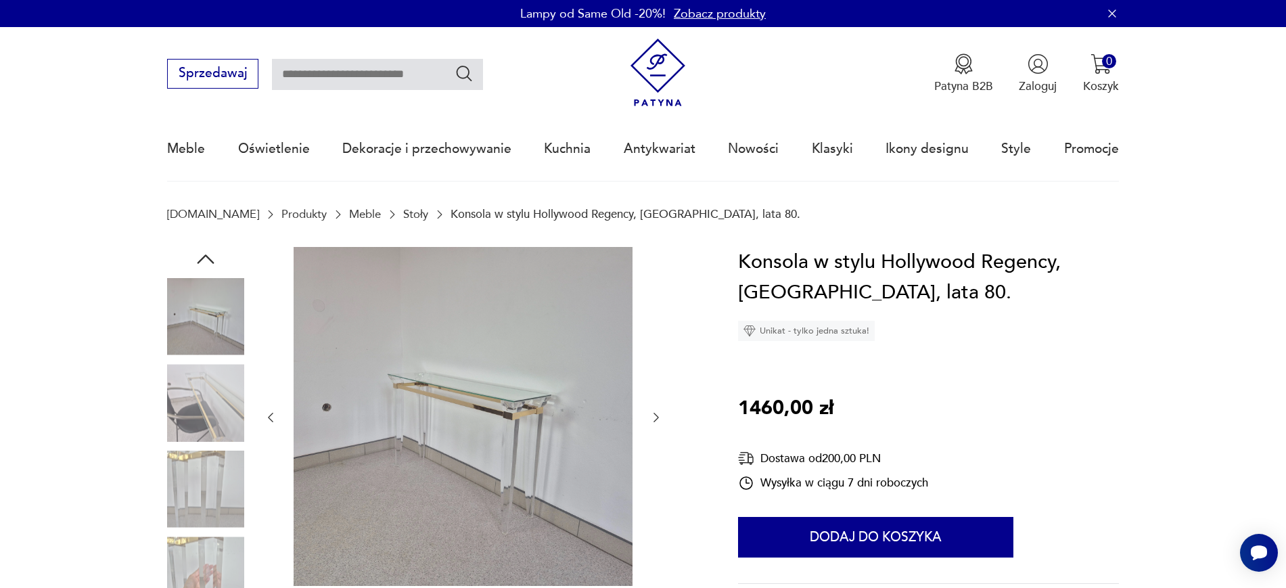
click at [211, 452] on img at bounding box center [205, 488] width 77 height 77
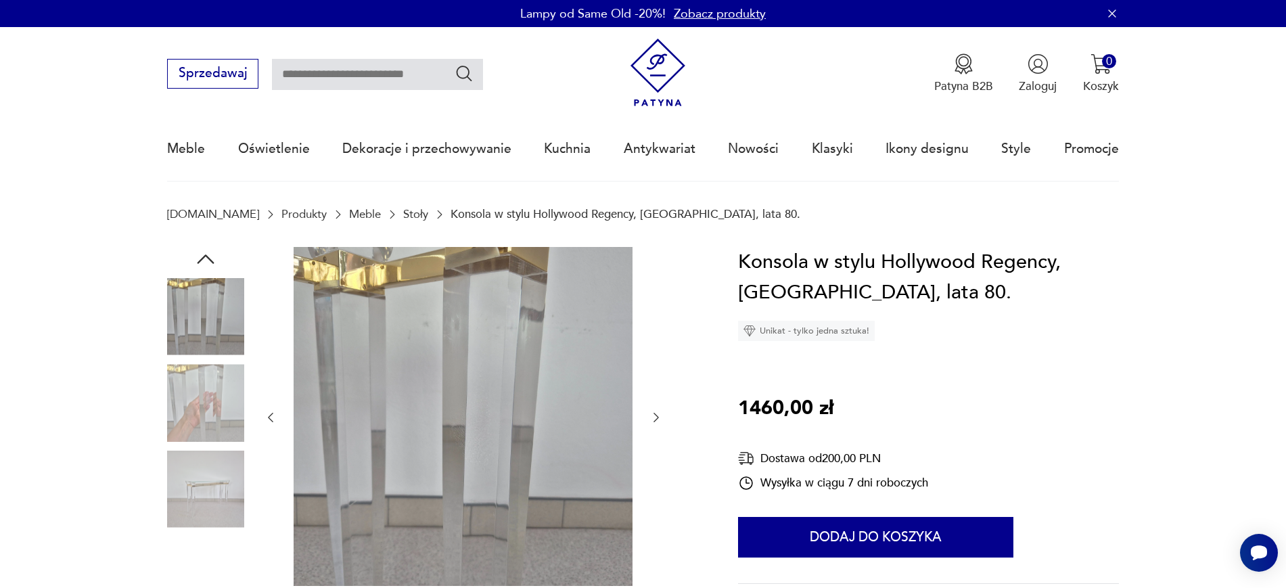
click at [208, 427] on img at bounding box center [205, 402] width 77 height 77
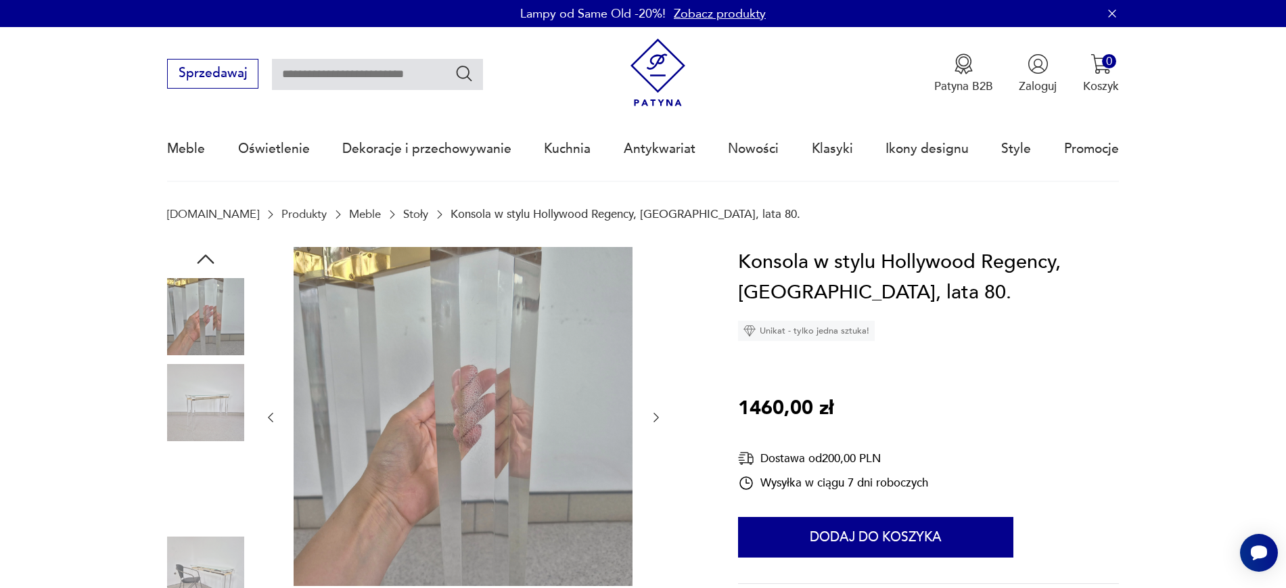
click at [210, 446] on div at bounding box center [205, 447] width 77 height 338
click at [209, 477] on img at bounding box center [205, 488] width 77 height 77
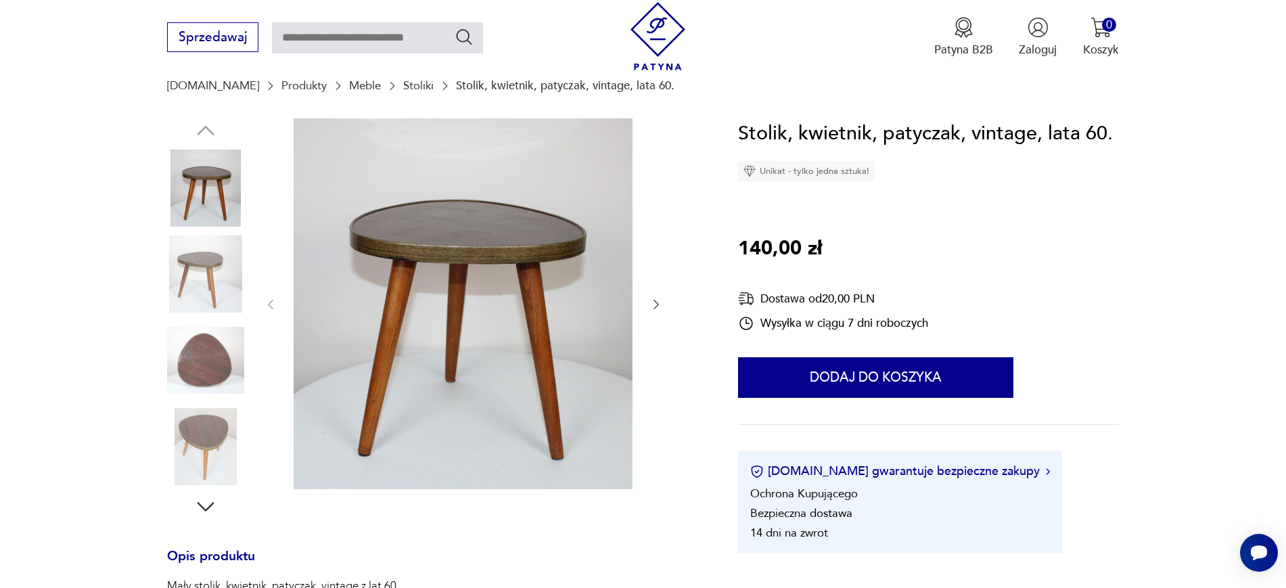
scroll to position [169, 0]
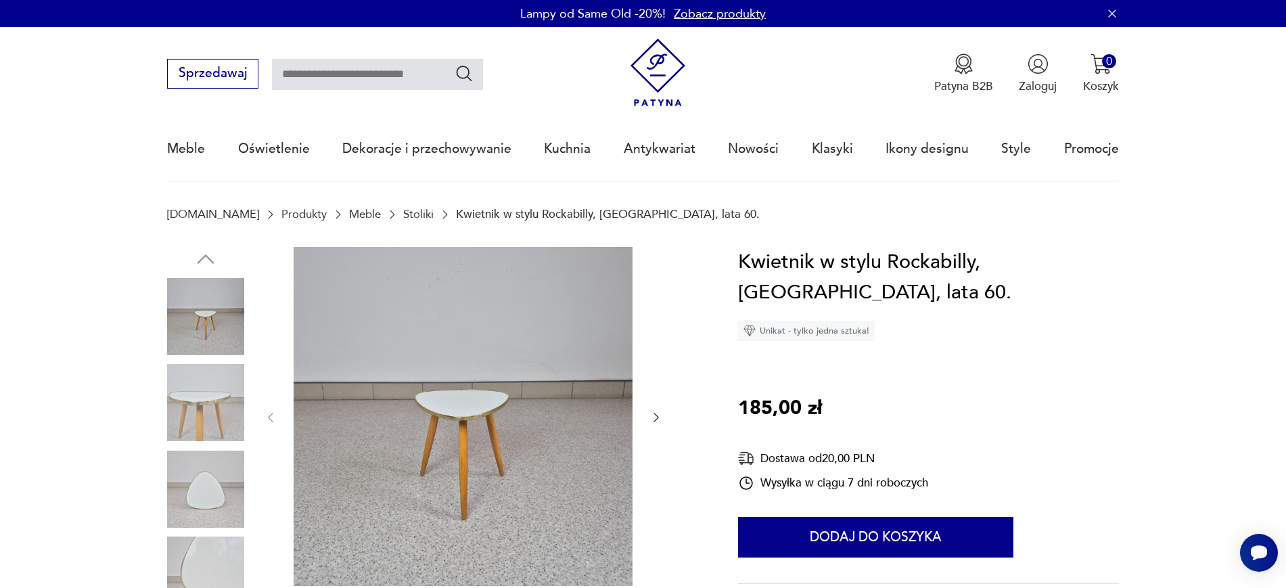
click at [187, 486] on img at bounding box center [205, 488] width 77 height 77
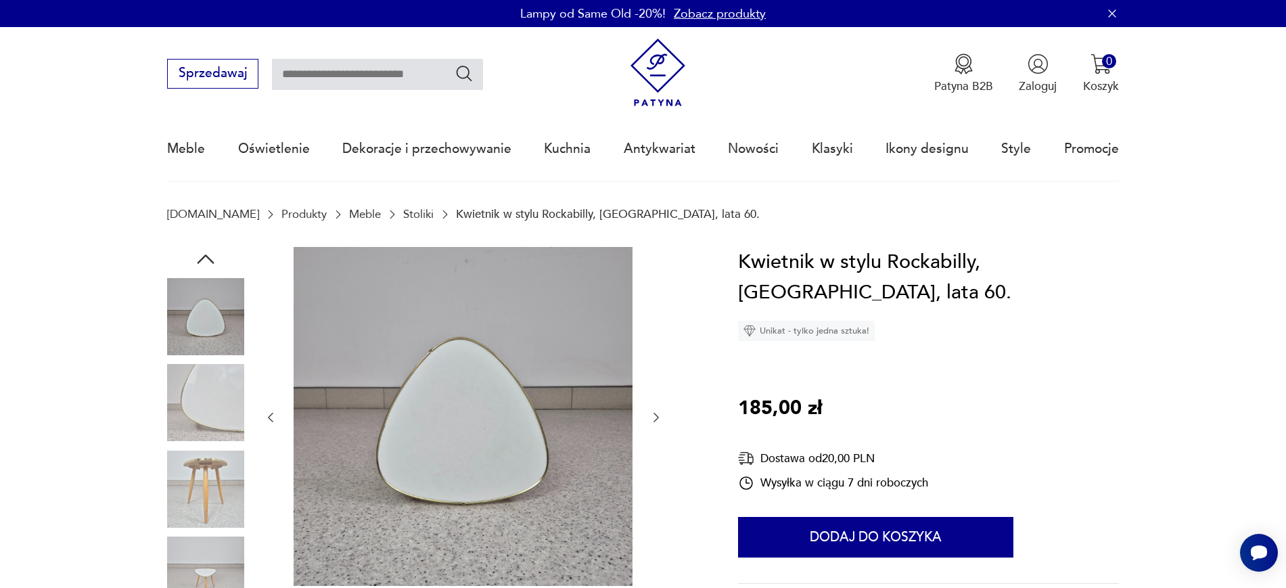
click at [195, 510] on img at bounding box center [205, 488] width 77 height 77
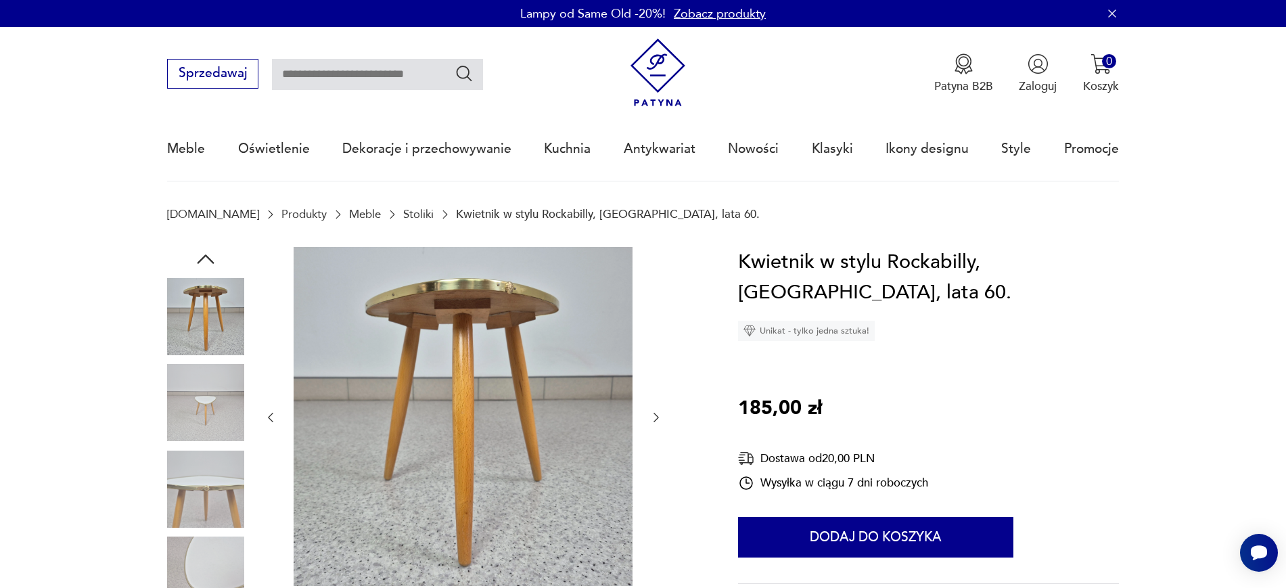
click at [222, 486] on img at bounding box center [205, 488] width 77 height 77
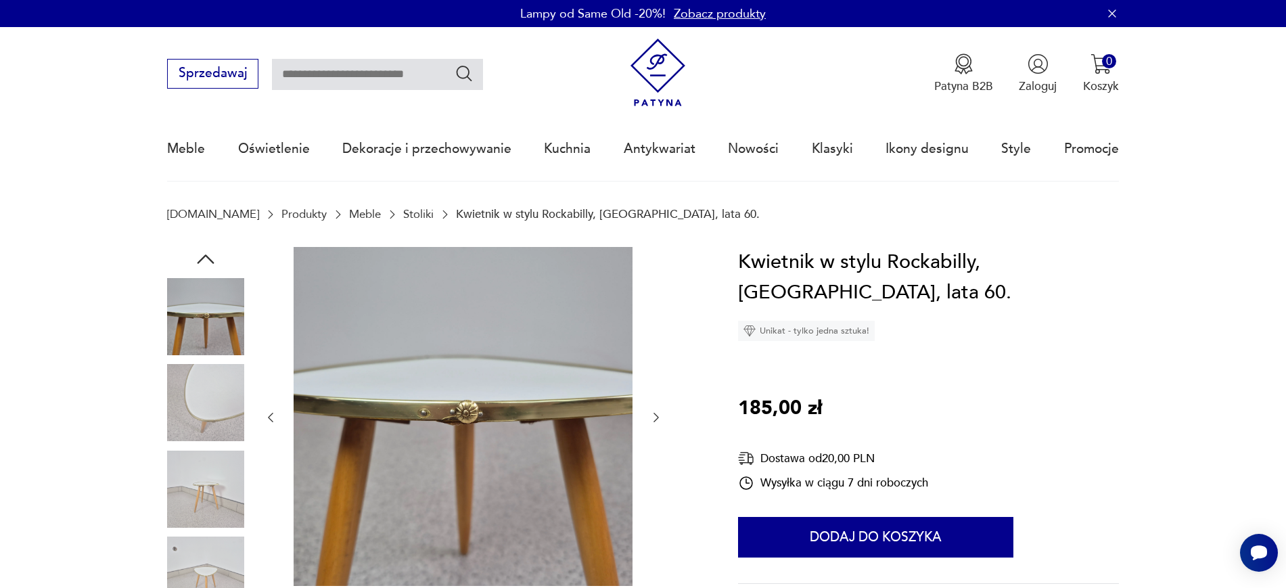
click at [216, 501] on img at bounding box center [205, 488] width 77 height 77
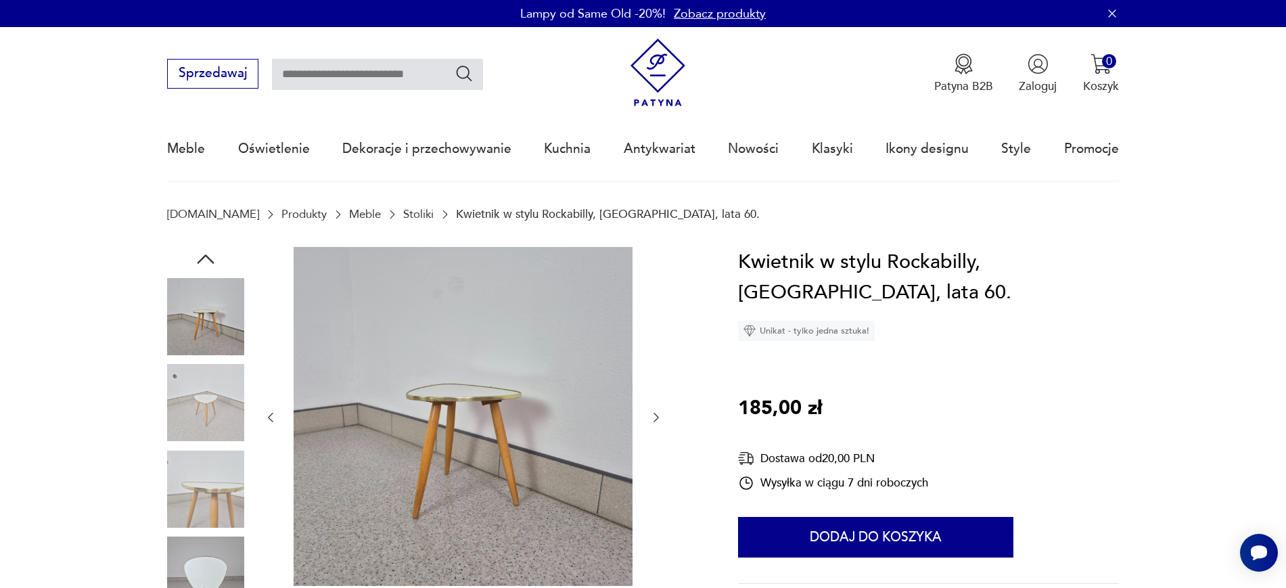
click at [230, 480] on img at bounding box center [205, 488] width 77 height 77
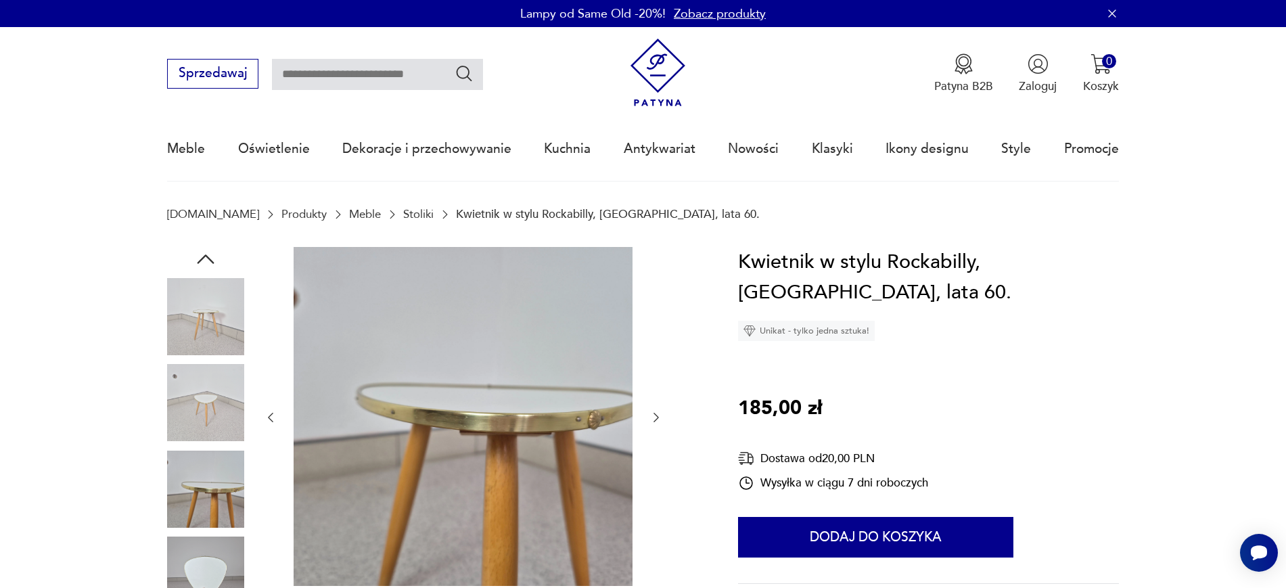
click at [213, 552] on img at bounding box center [205, 574] width 77 height 77
